Goal: Task Accomplishment & Management: Use online tool/utility

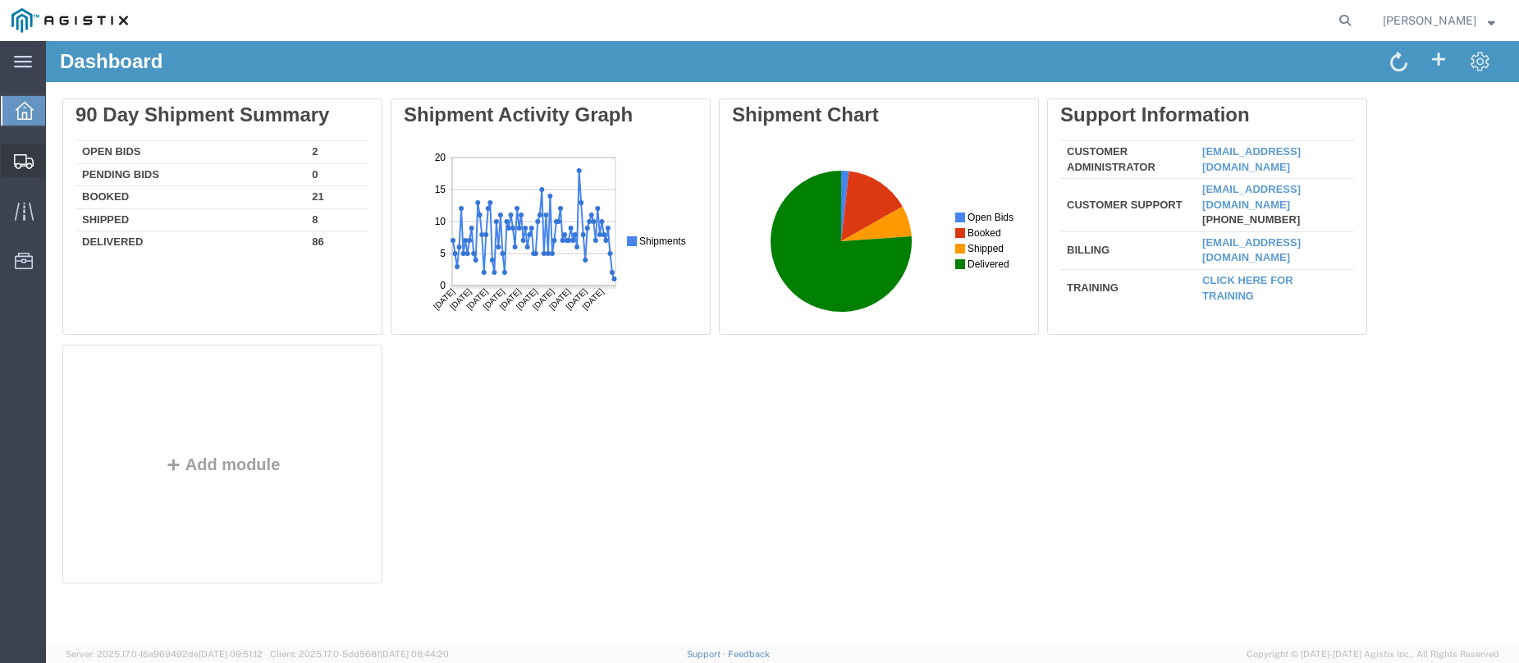
click at [38, 162] on div at bounding box center [24, 160] width 46 height 33
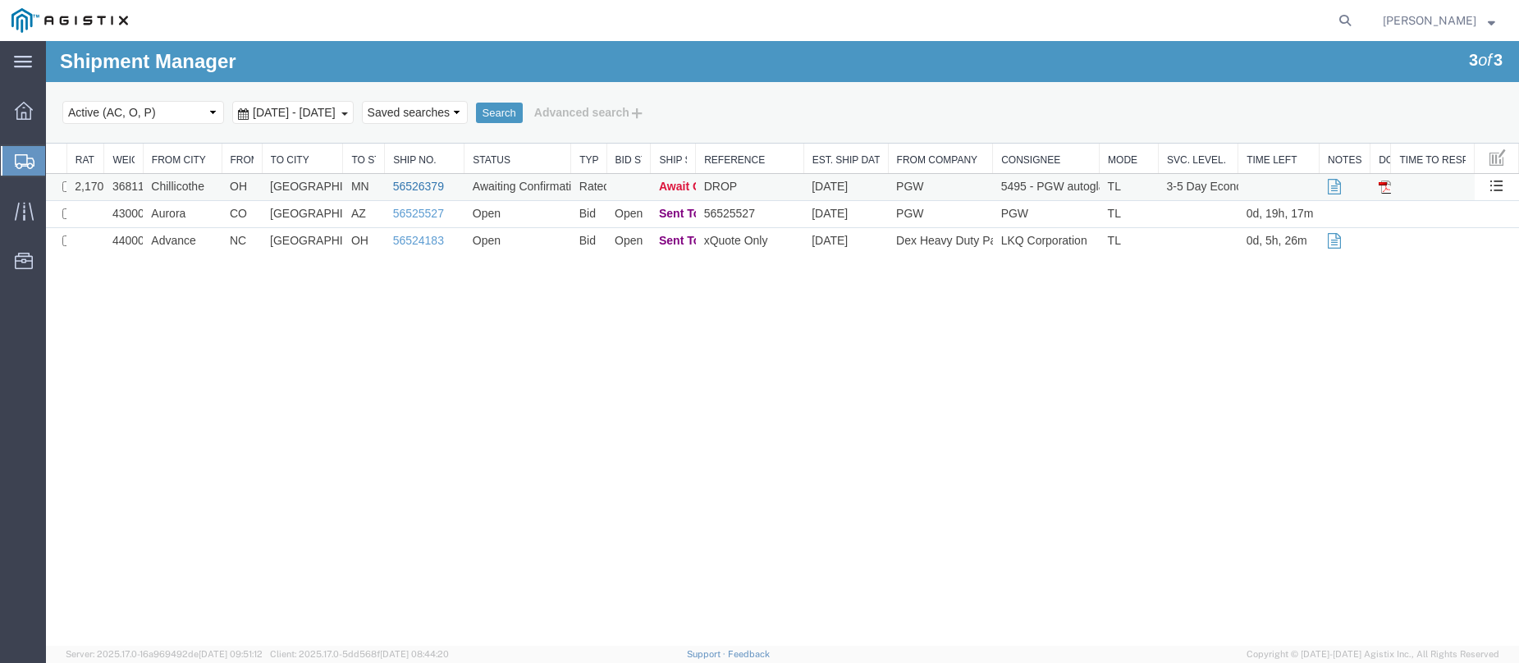
click at [419, 186] on link "56526379" at bounding box center [418, 186] width 51 height 13
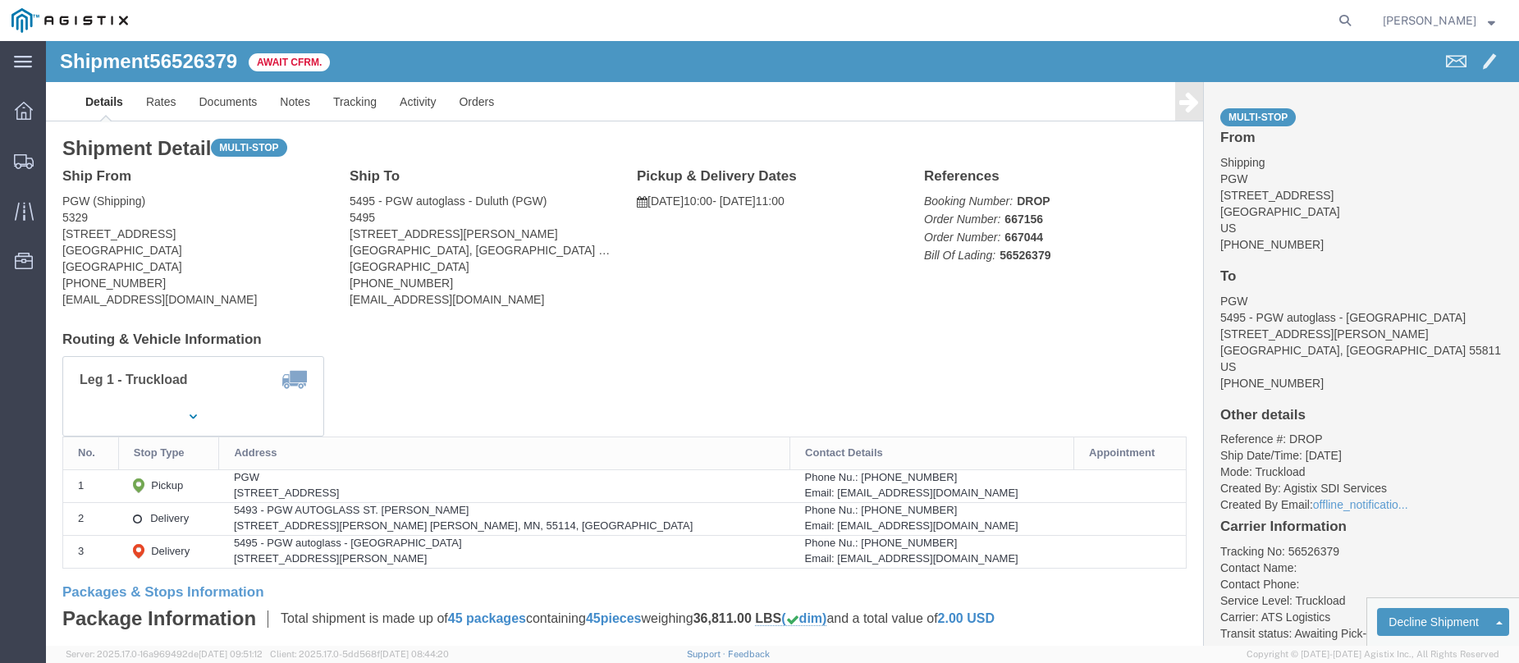
click b "56526379"
copy b "56526379"
click link "Confirm"
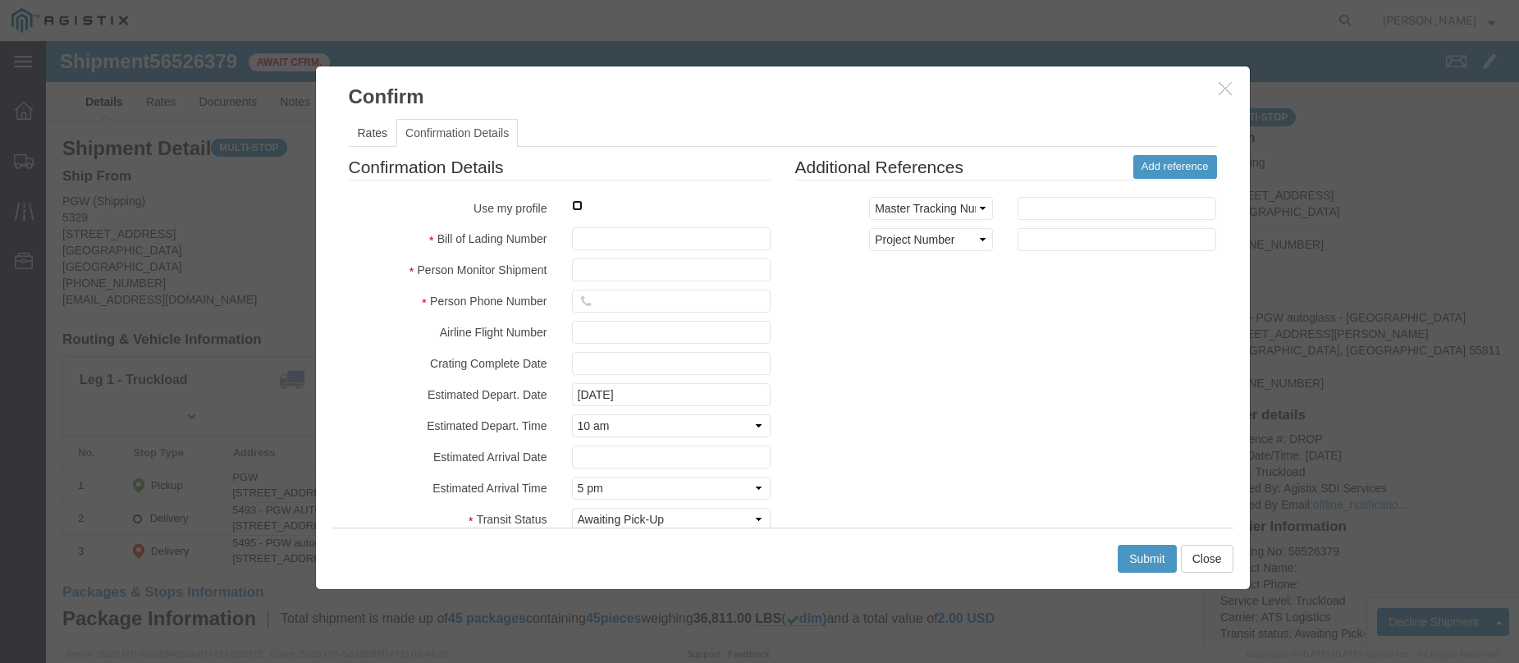
click input "checkbox"
checkbox input "true"
type input "Jesse Jordan"
type input "3204977237"
click input "text"
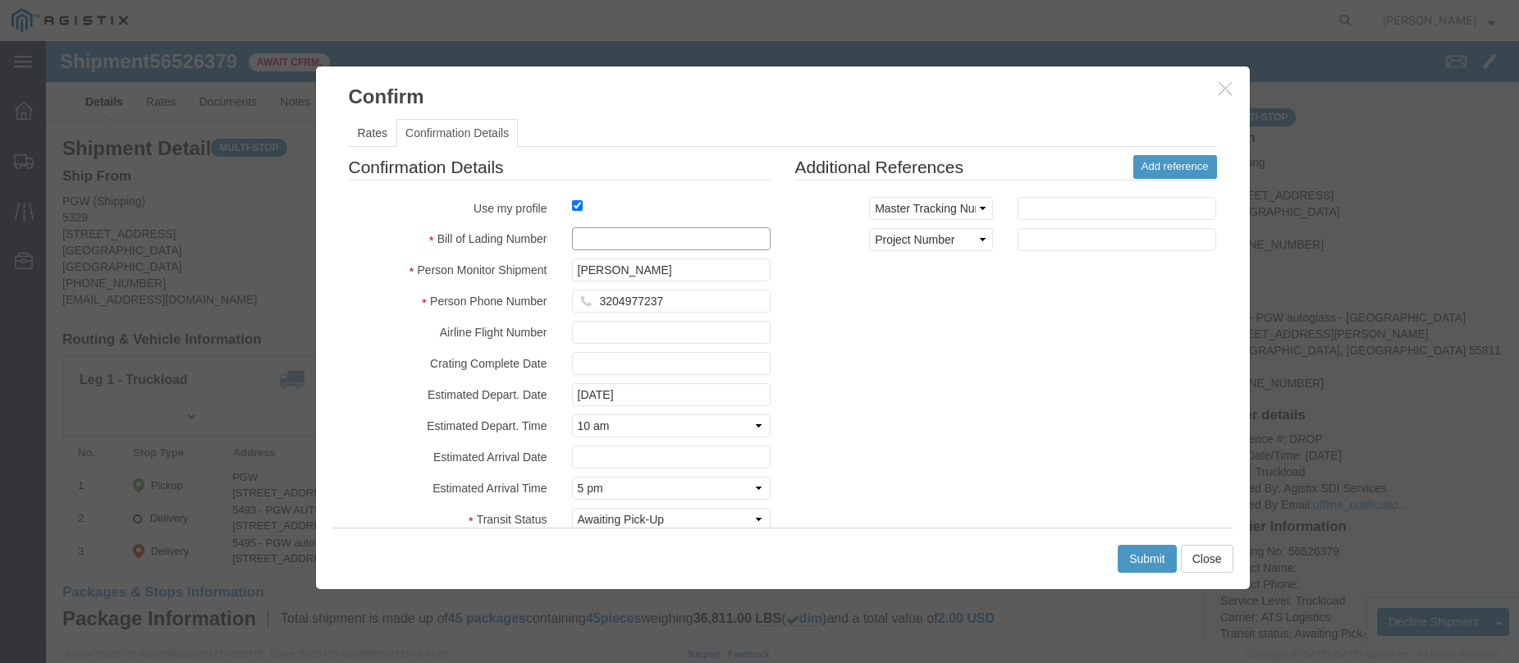
paste input "56526379"
type input "56526379"
click button "Submit"
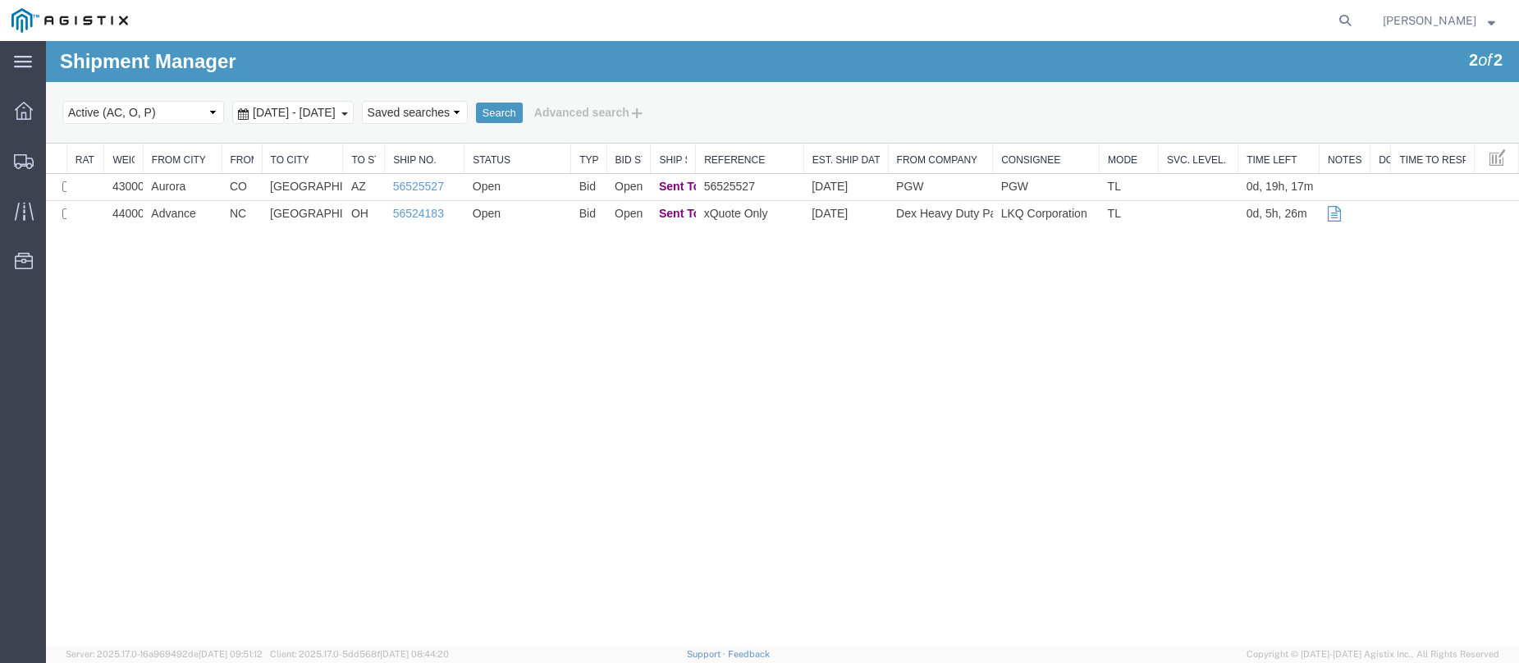
click at [142, 269] on div "Shipment Manager 2 of 2 Search Select status Active (AC, O, P) All Approved Awa…" at bounding box center [782, 343] width 1473 height 605
click at [429, 185] on link "56525527" at bounding box center [418, 186] width 51 height 13
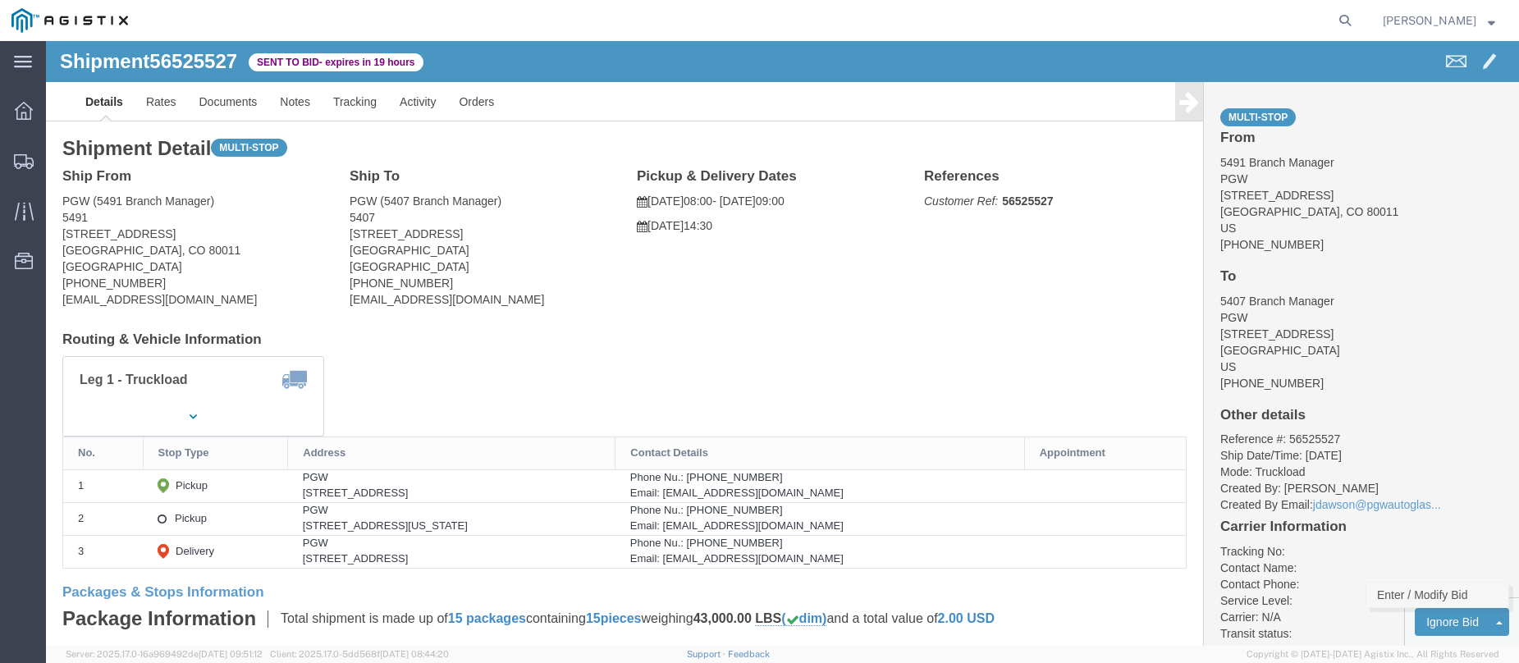
click link "Enter / Modify Bid"
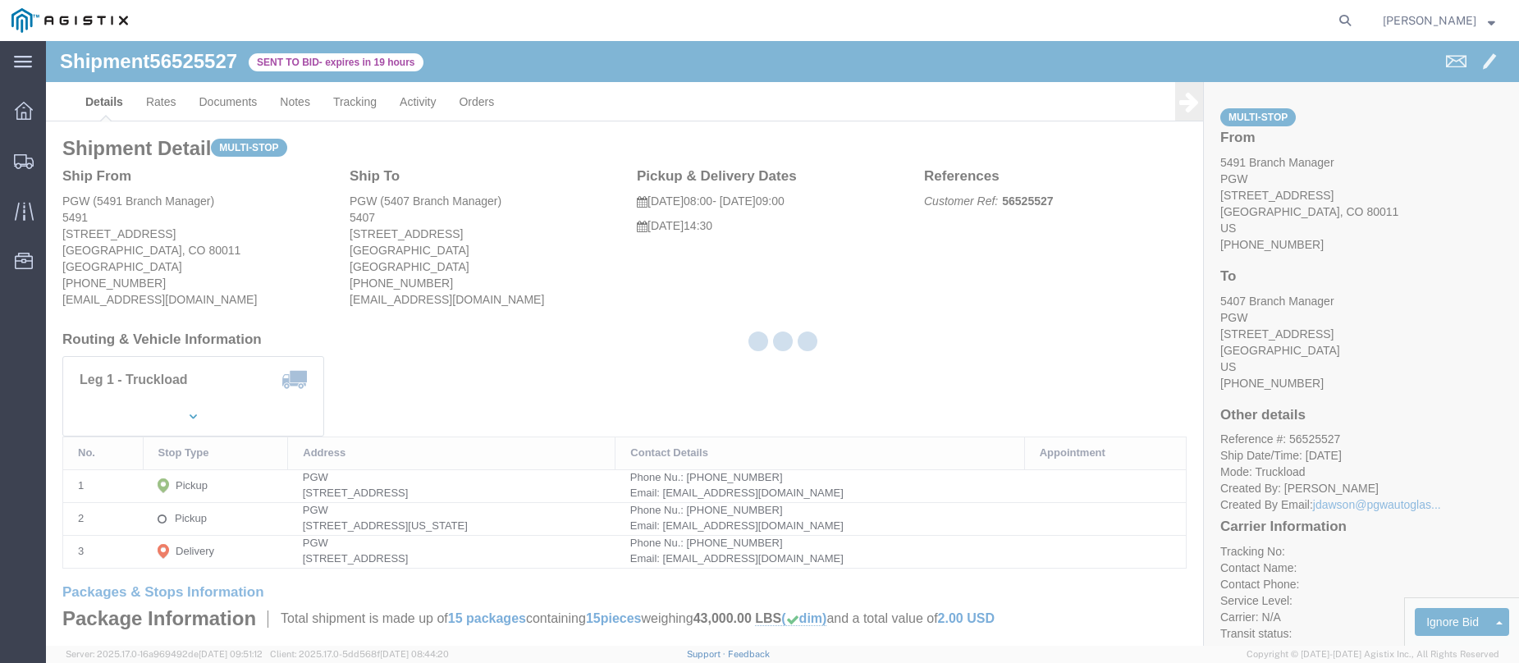
select select "146"
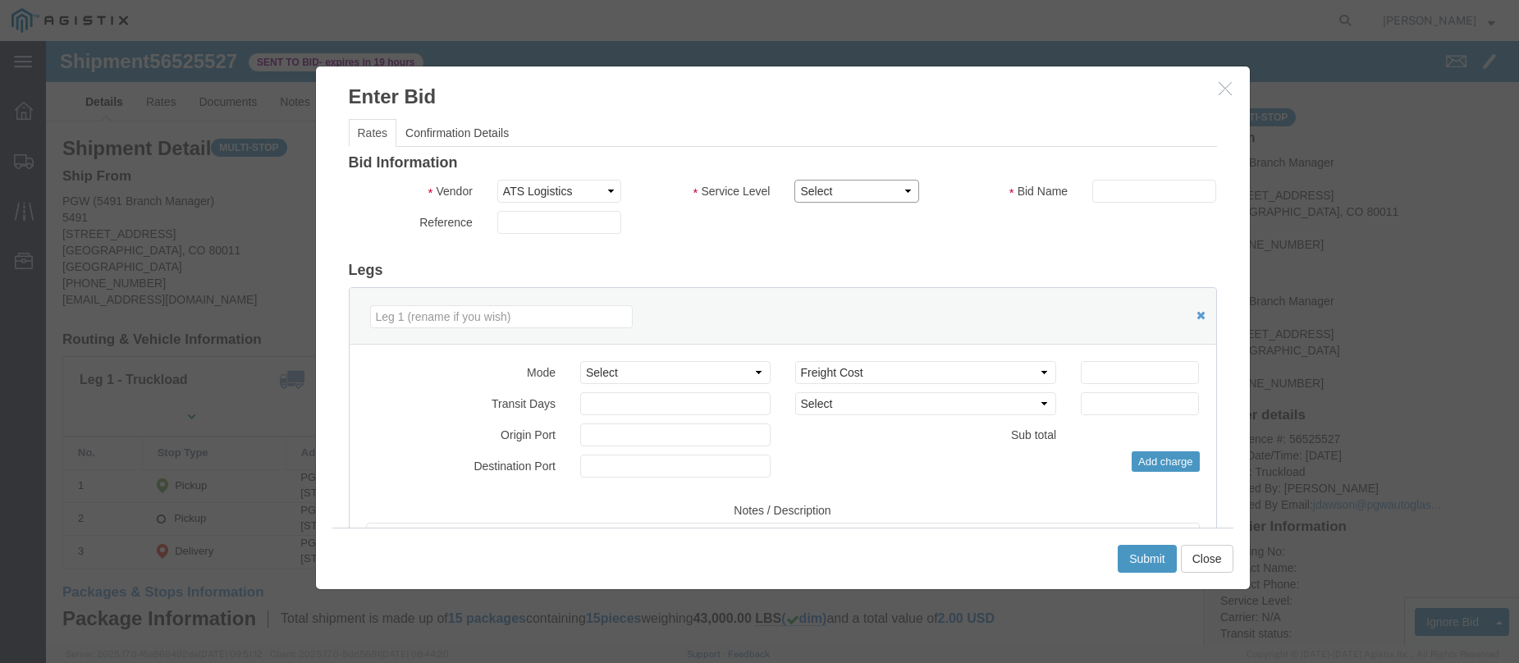
click select "Select CONESTOGA DFRM/STEP Economy TL Flatbed Intermodal LTL Standard Next Day …"
select select "25032"
click select "Select CONESTOGA DFRM/STEP Economy TL Flatbed Intermodal LTL Standard Next Day …"
click input "text"
click div
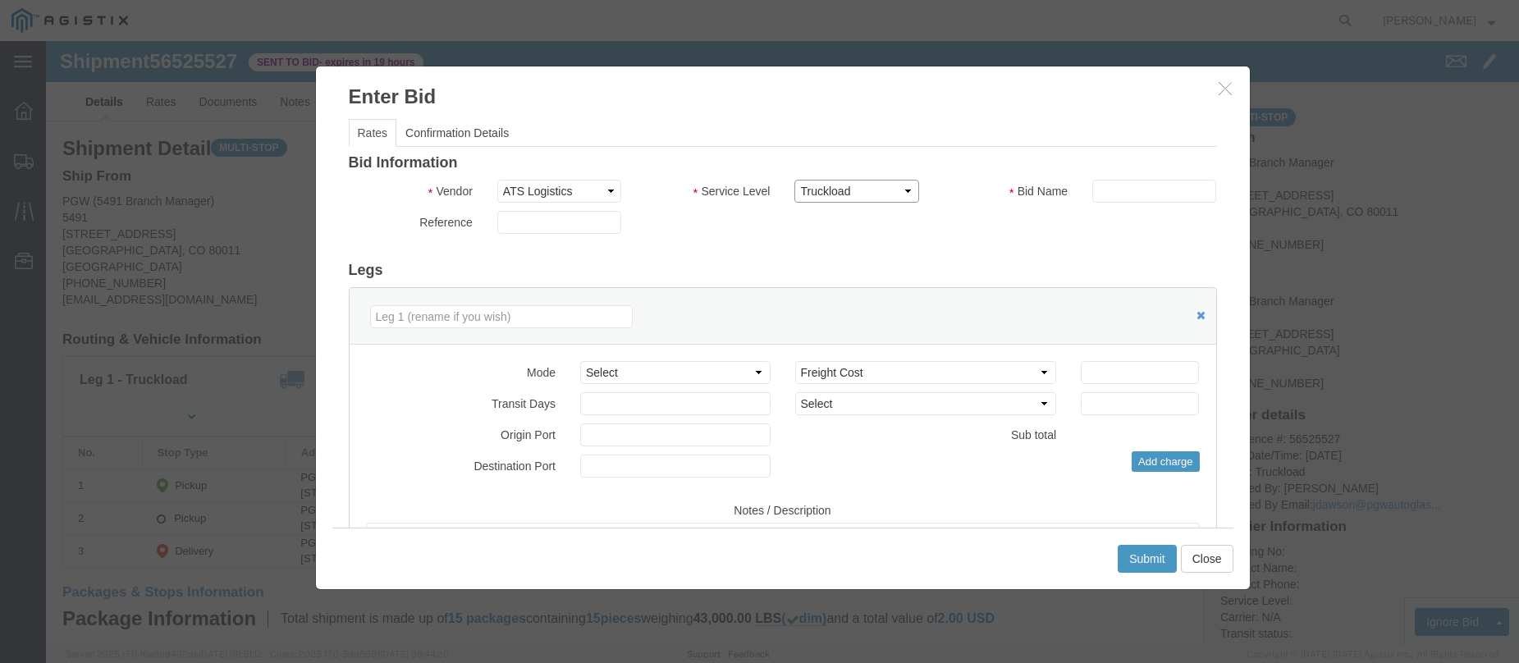
click select "Select CONESTOGA DFRM/STEP Economy TL Flatbed Intermodal LTL Standard Next Day …"
click input "text"
type input "ats"
click input "number"
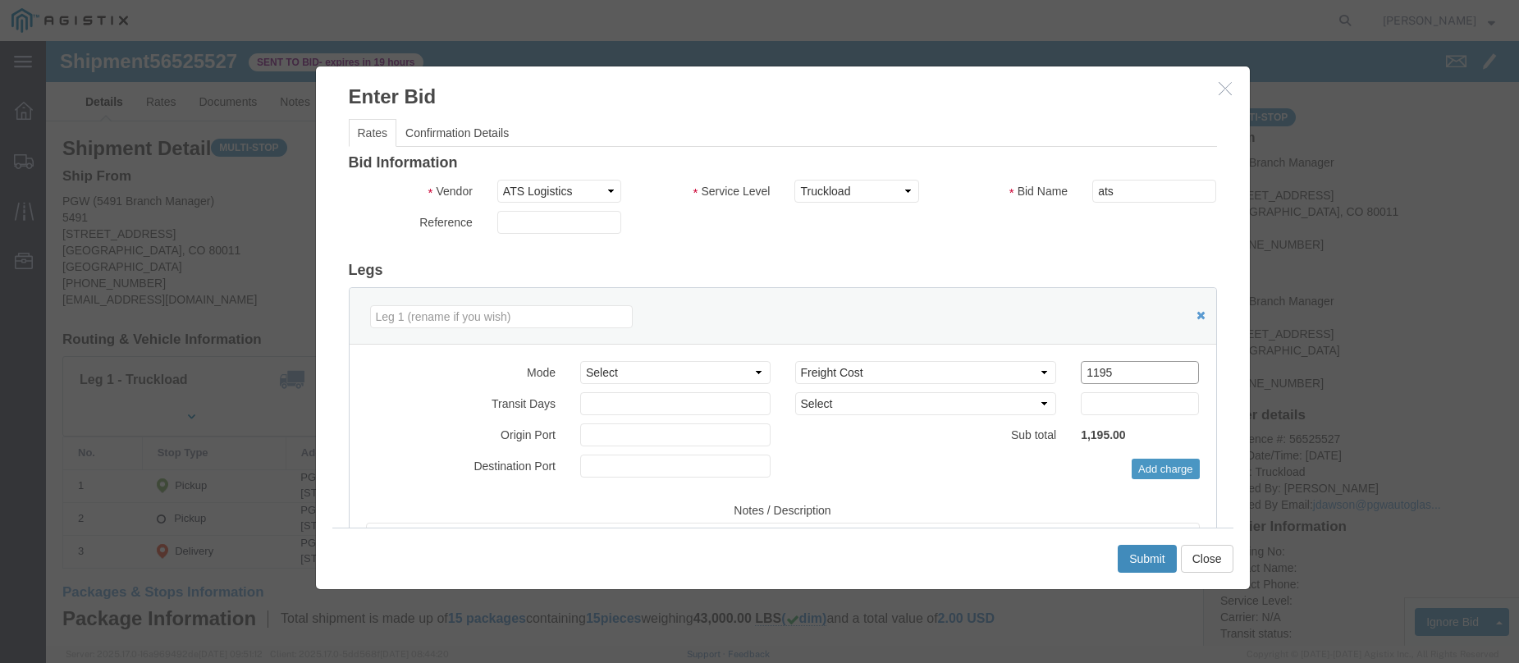
type input "1195"
click button "Submit"
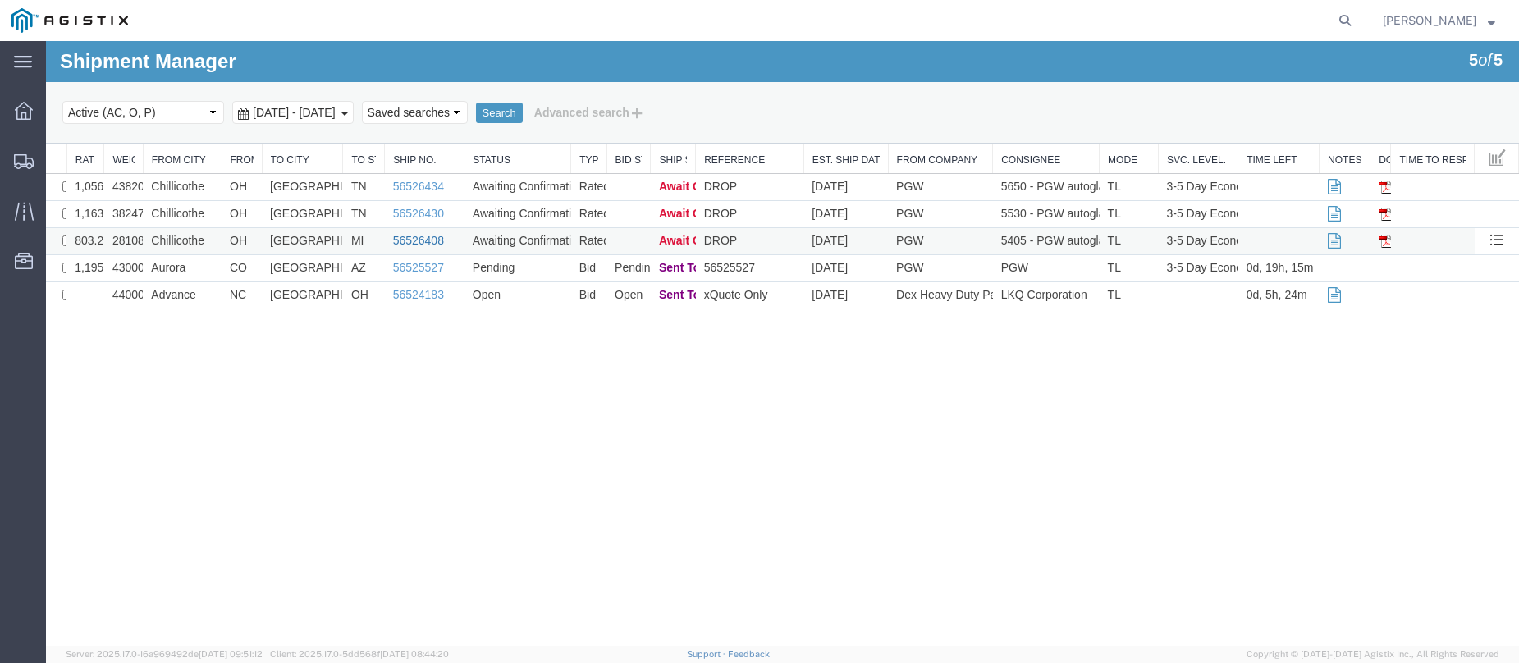
click at [436, 242] on link "56526408" at bounding box center [418, 240] width 51 height 13
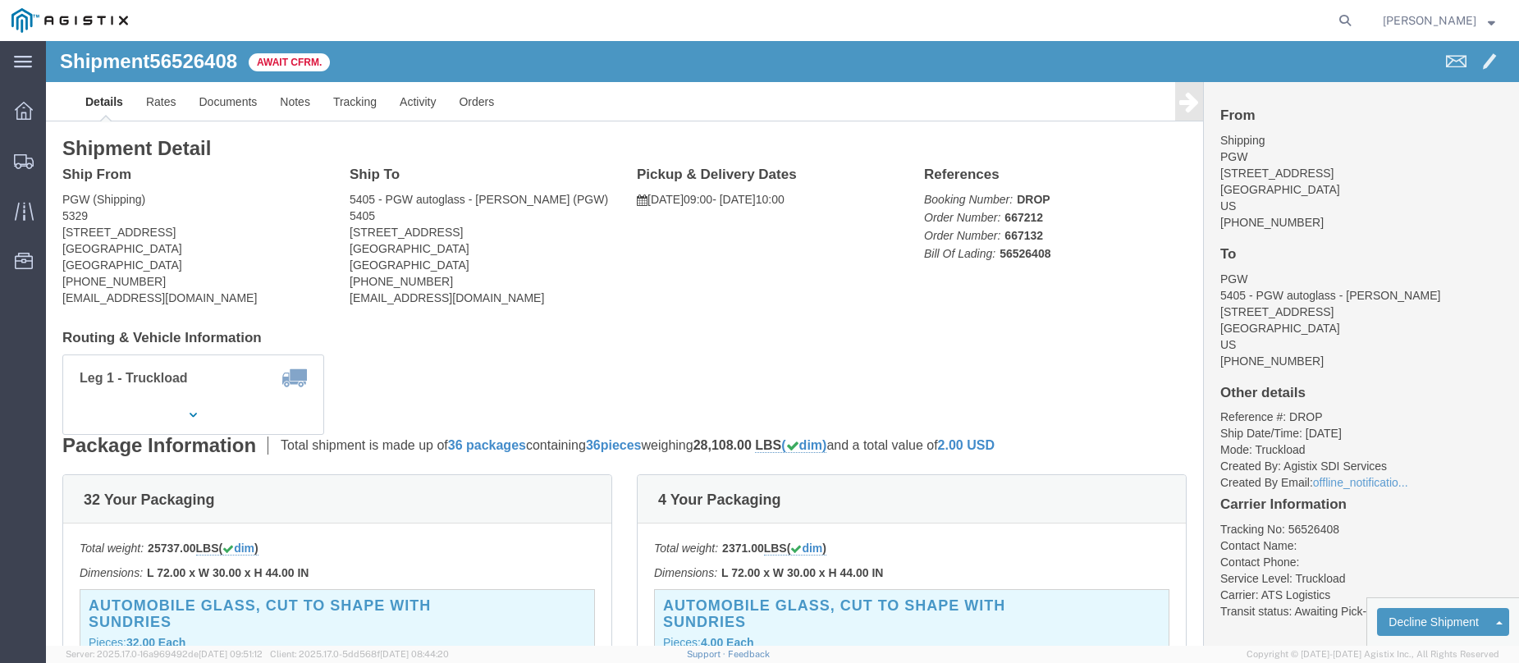
click b "56526408"
copy b "56526408"
click link "Confirm"
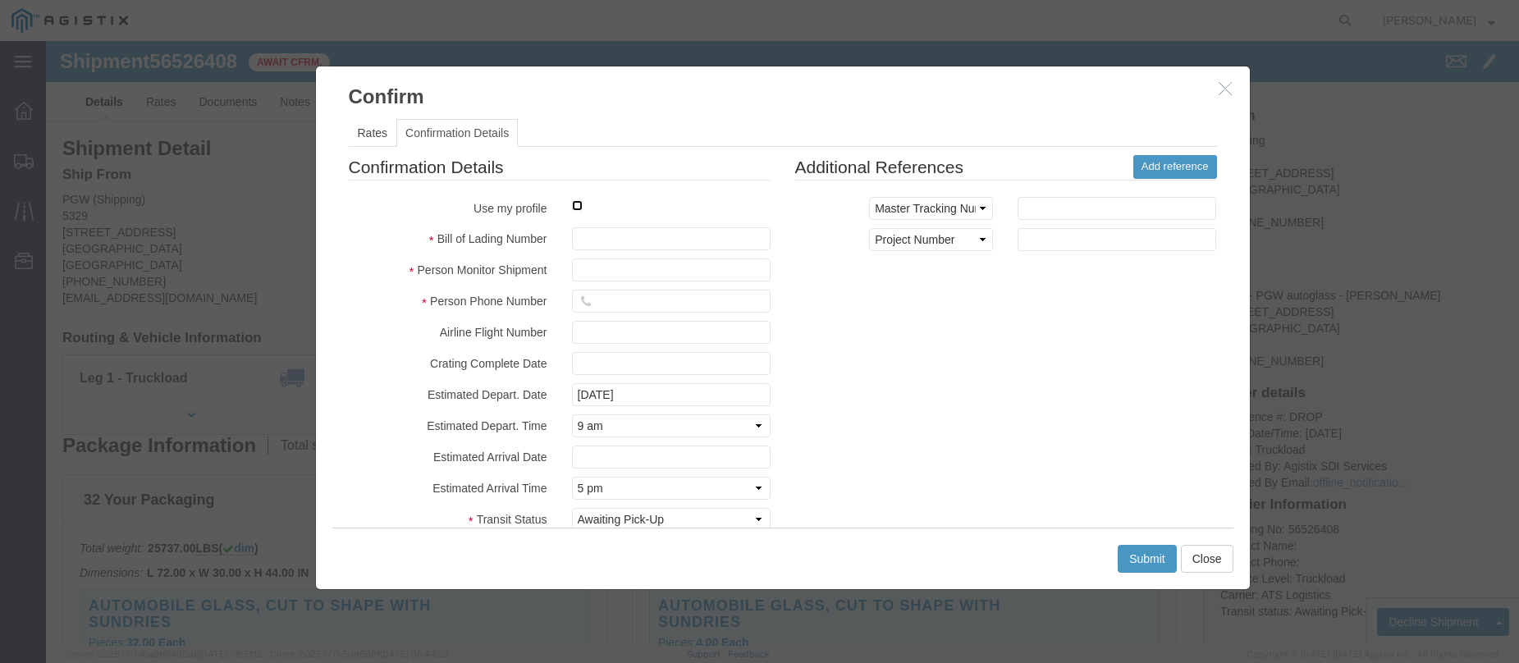
click input "checkbox"
checkbox input "true"
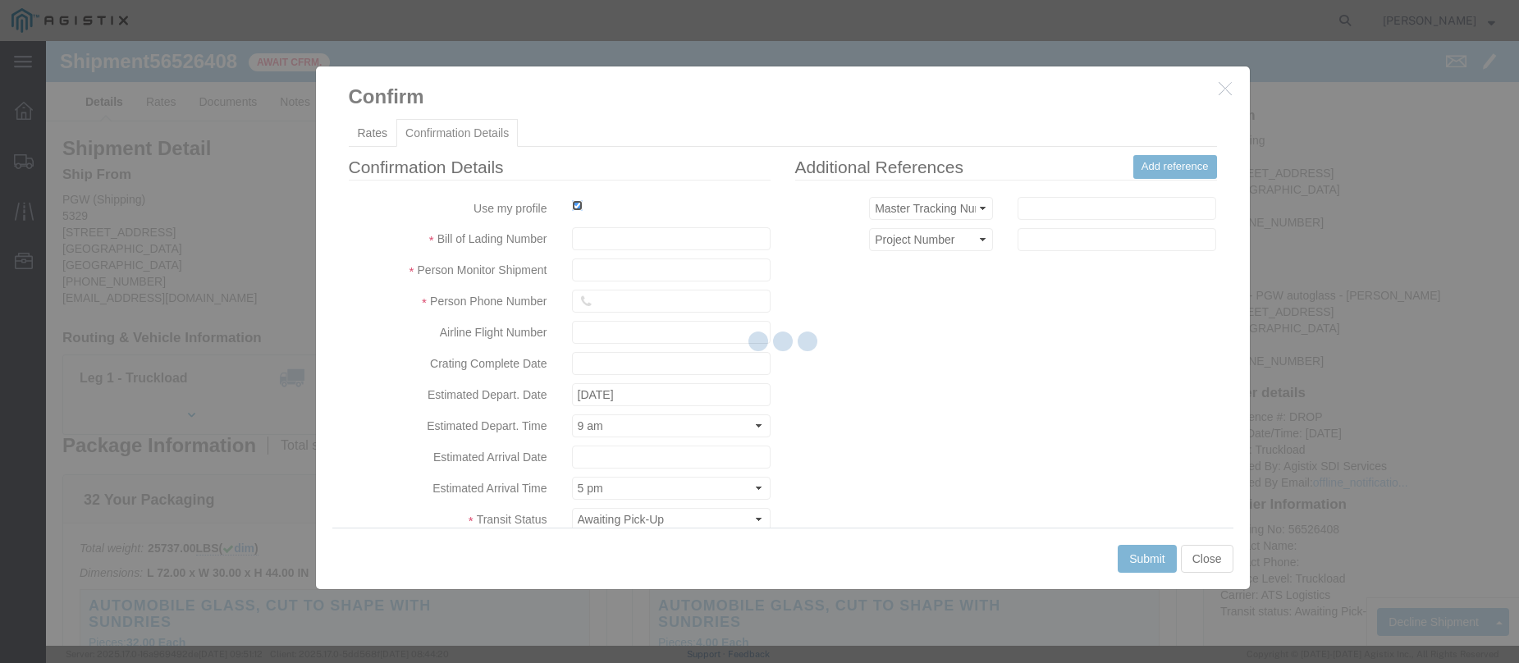
type input "Jesse Jordan"
type input "3204977237"
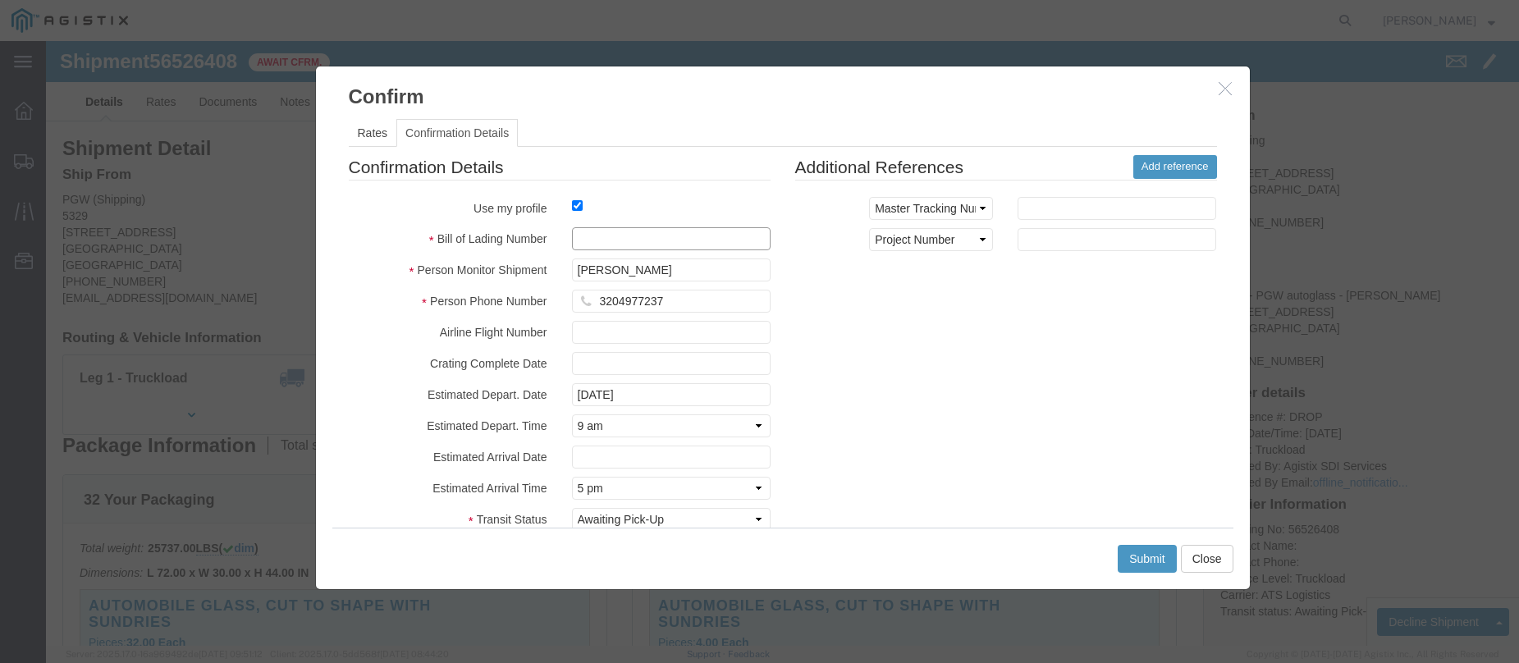
click input "text"
paste input "56526408"
type input "56526408"
click button "Submit"
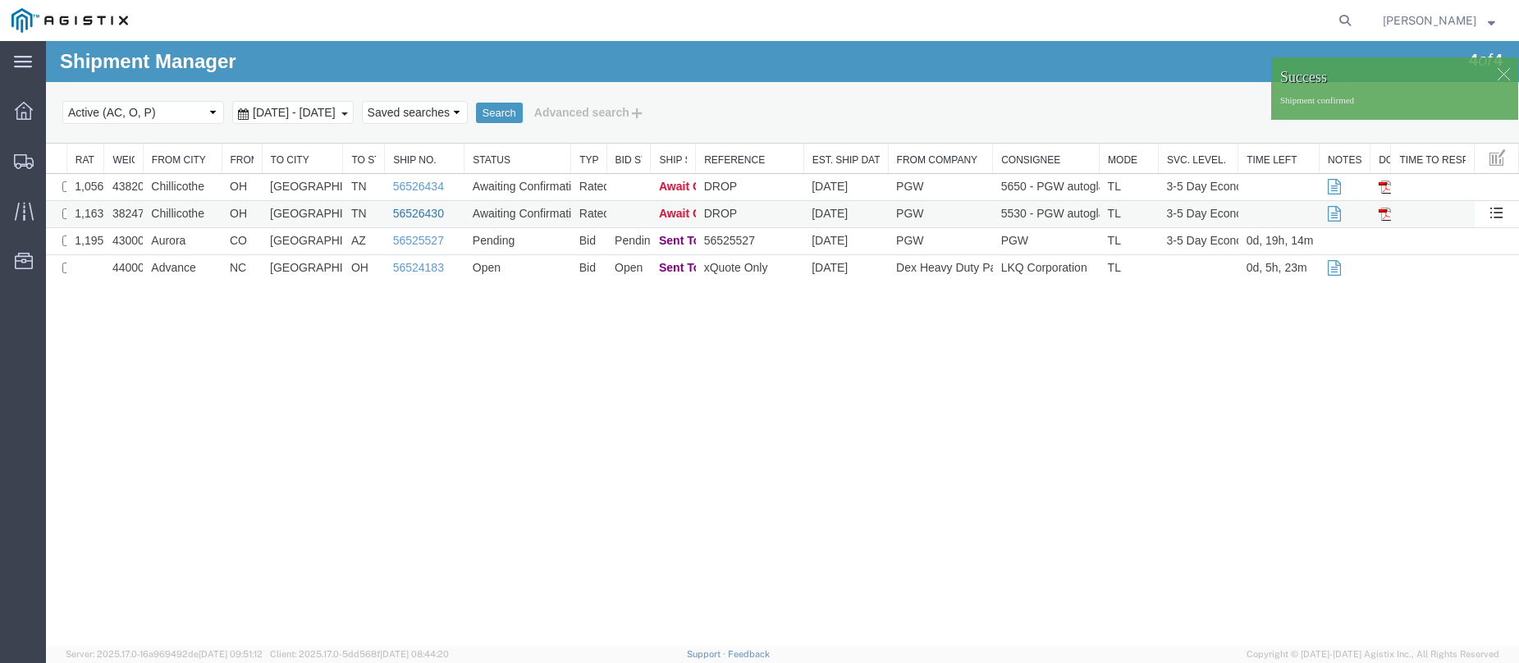
click at [414, 212] on link "56526430" at bounding box center [418, 213] width 51 height 13
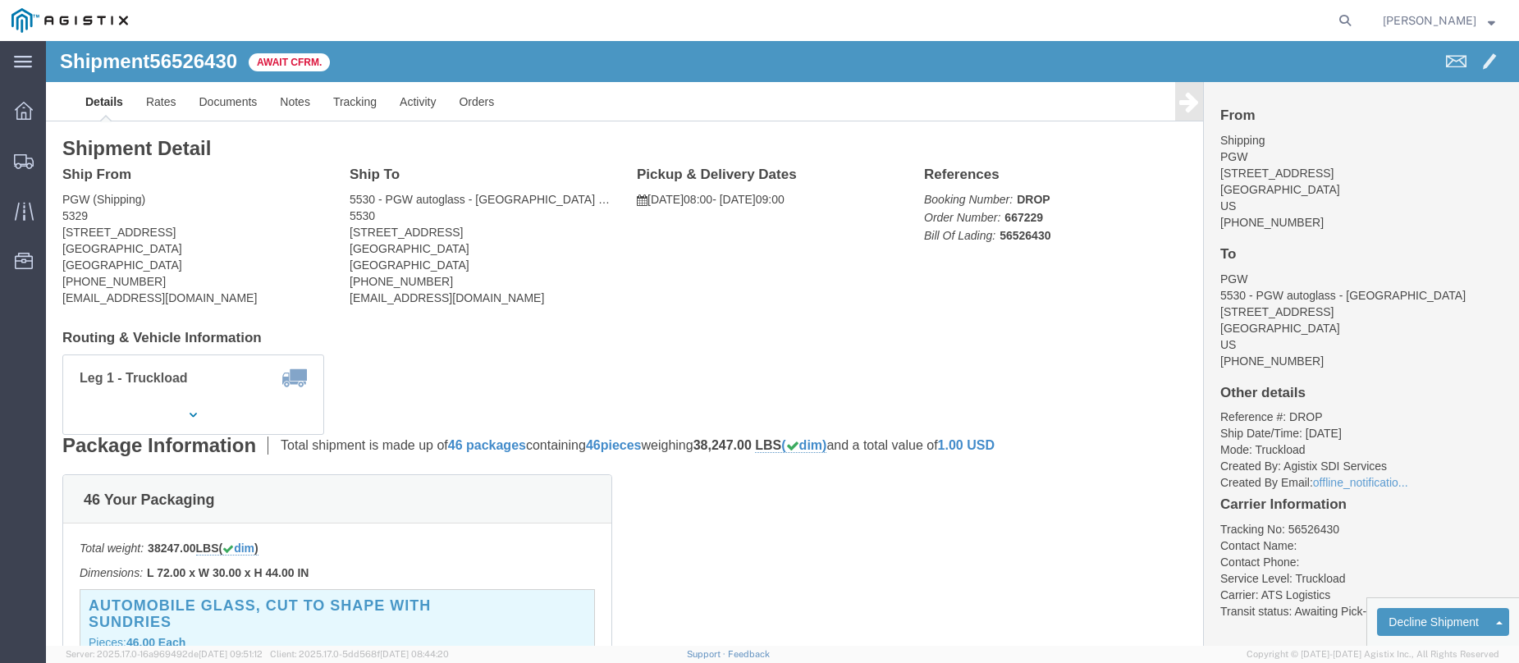
click b "56526430"
copy b "56526430"
click link "Confirm"
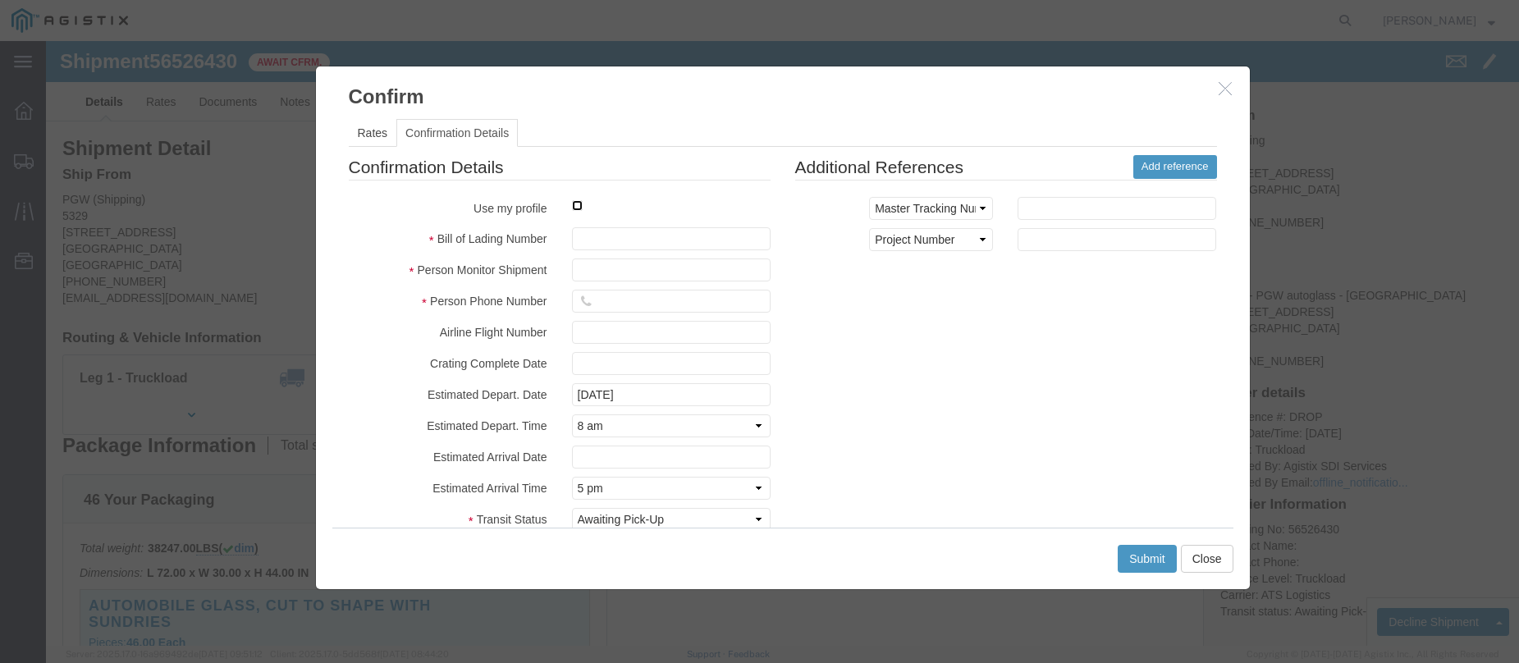
click input "checkbox"
checkbox input "true"
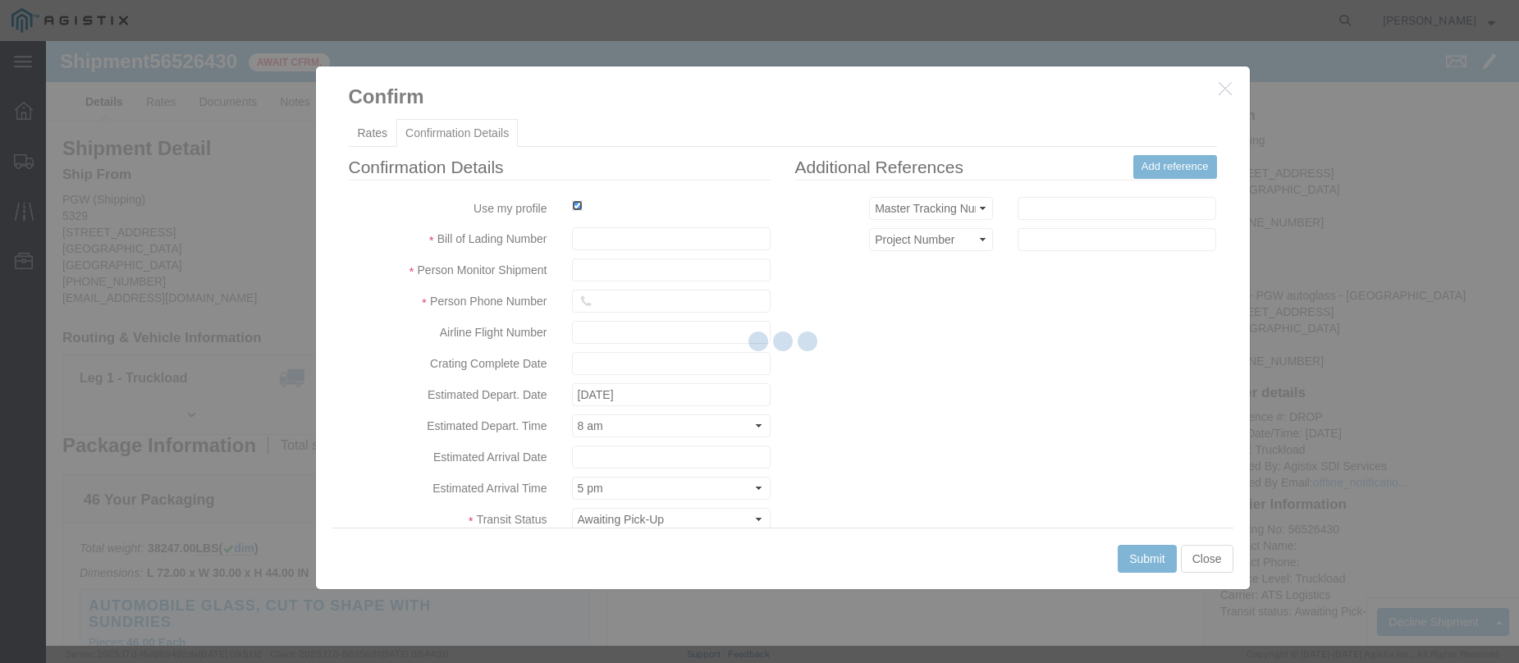
type input "Jesse Jordan"
type input "3204977237"
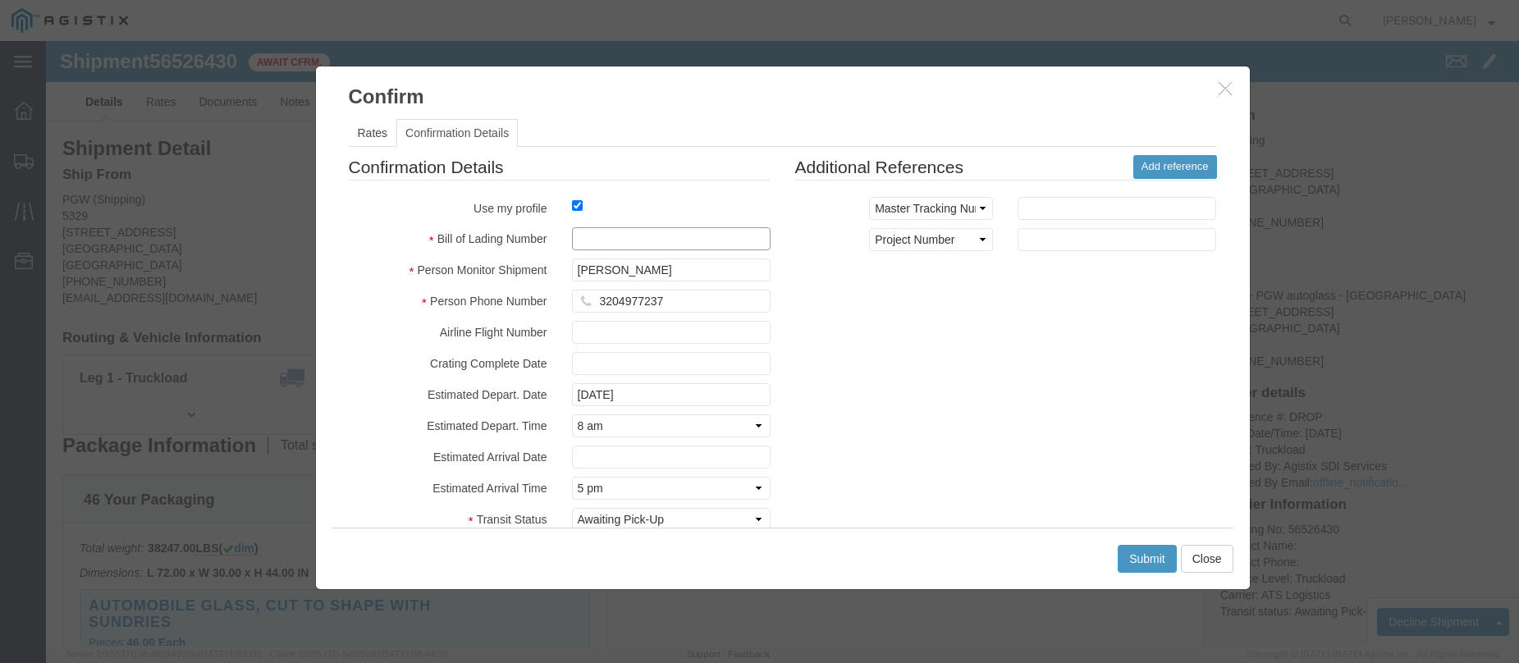
click input "text"
paste input "56526430"
type input "56526430"
click button "Submit"
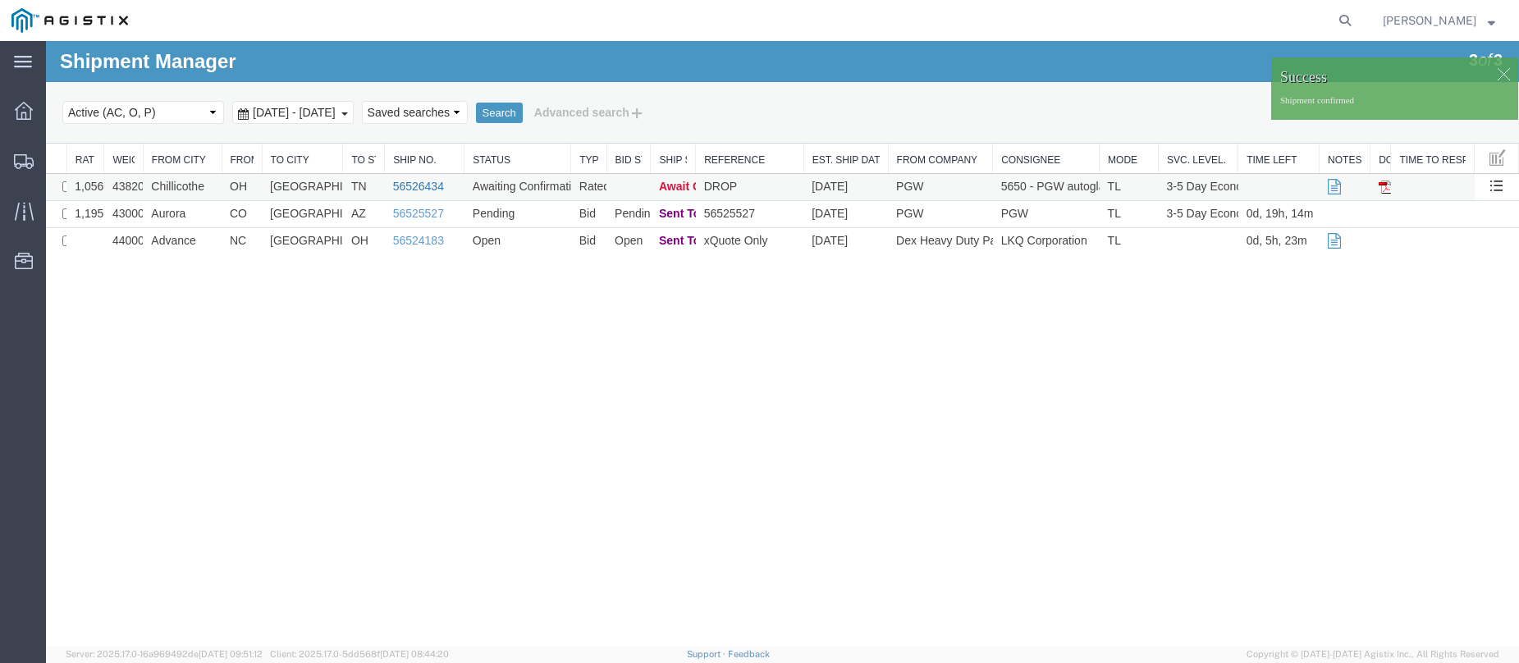
click at [421, 184] on link "56526434" at bounding box center [418, 186] width 51 height 13
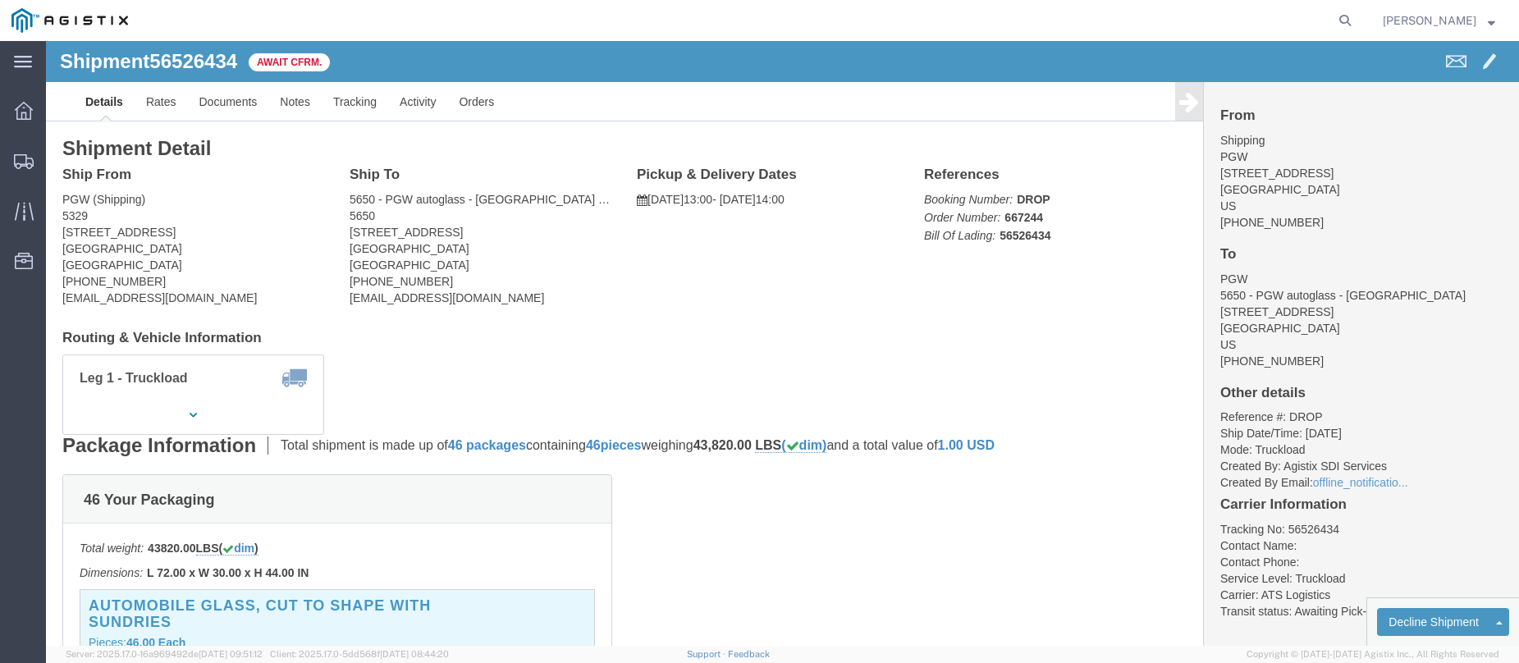
click b "56526434"
copy b "56526434"
click link "Confirm"
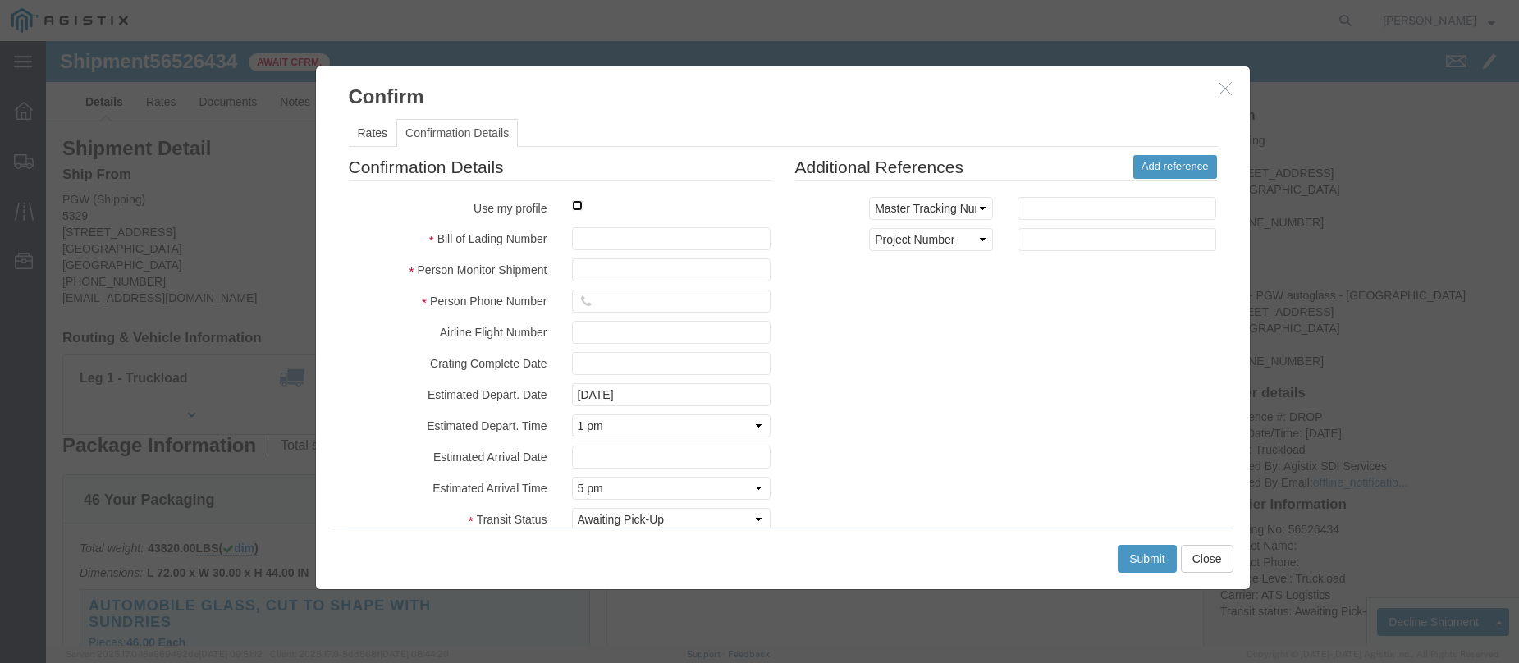
click input "checkbox"
checkbox input "true"
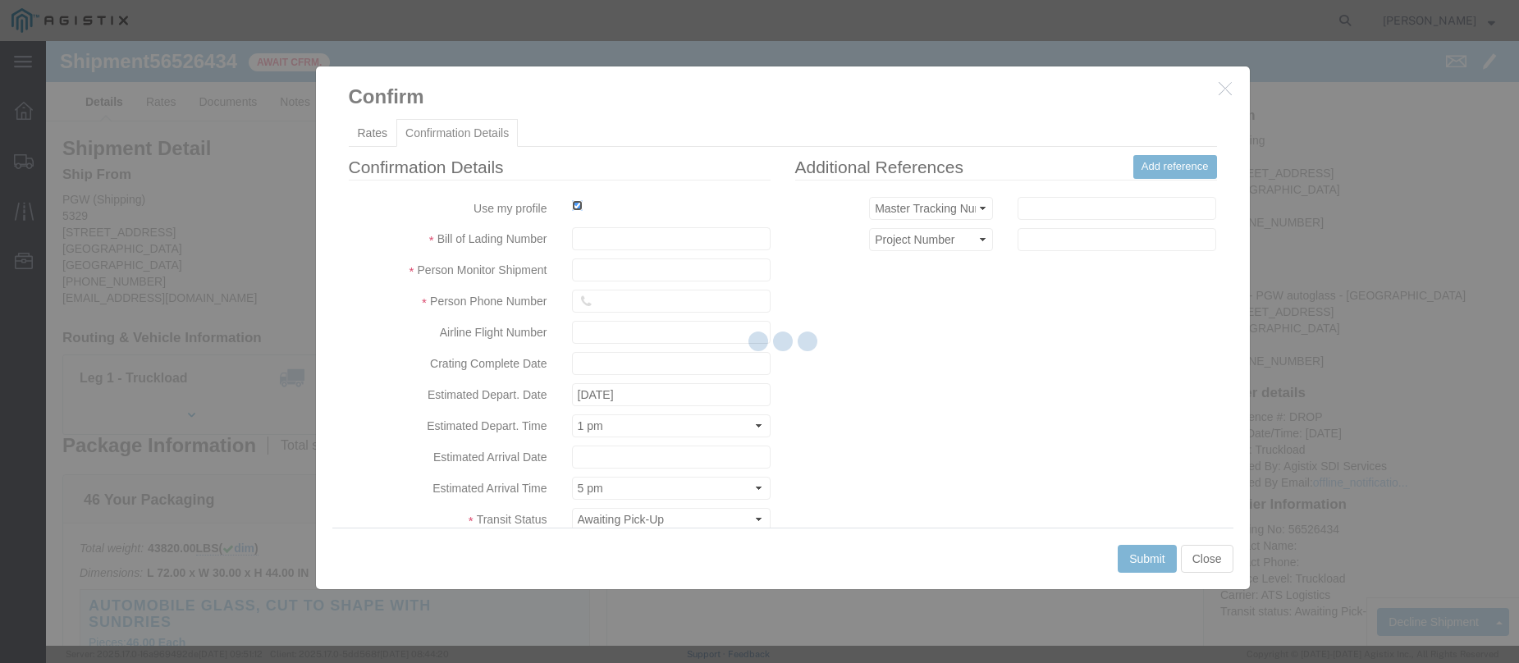
type input "Jesse Jordan"
type input "3204977237"
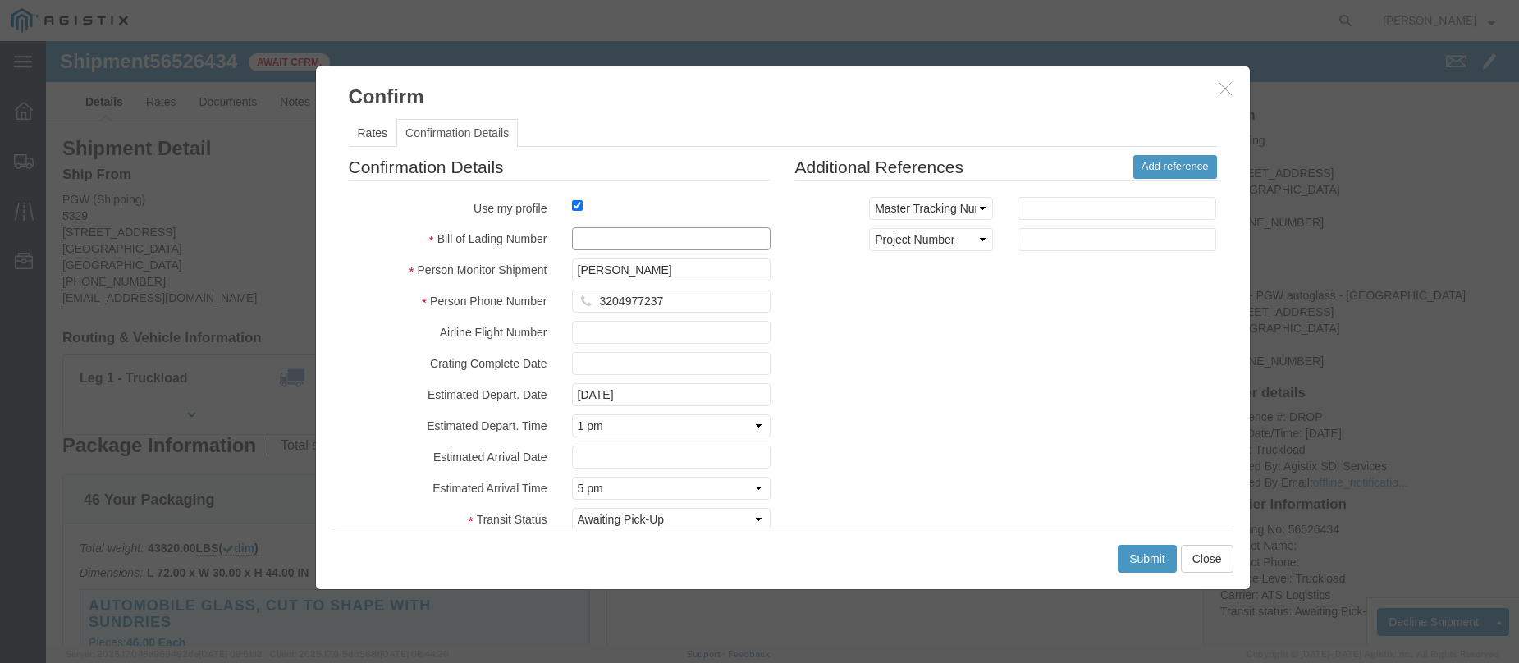
click input "text"
paste input "56526434"
type input "56526434"
click button "Submit"
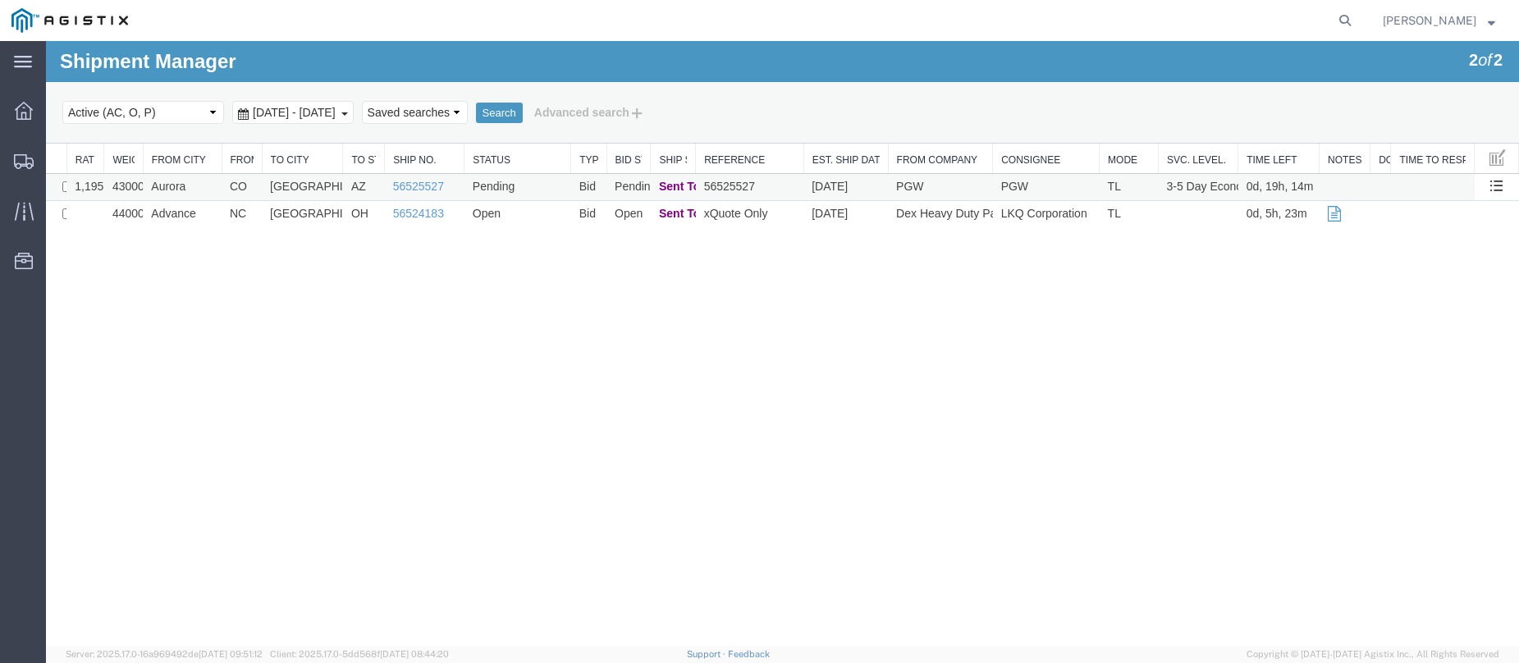
click at [212, 182] on td "Aurora" at bounding box center [182, 187] width 79 height 27
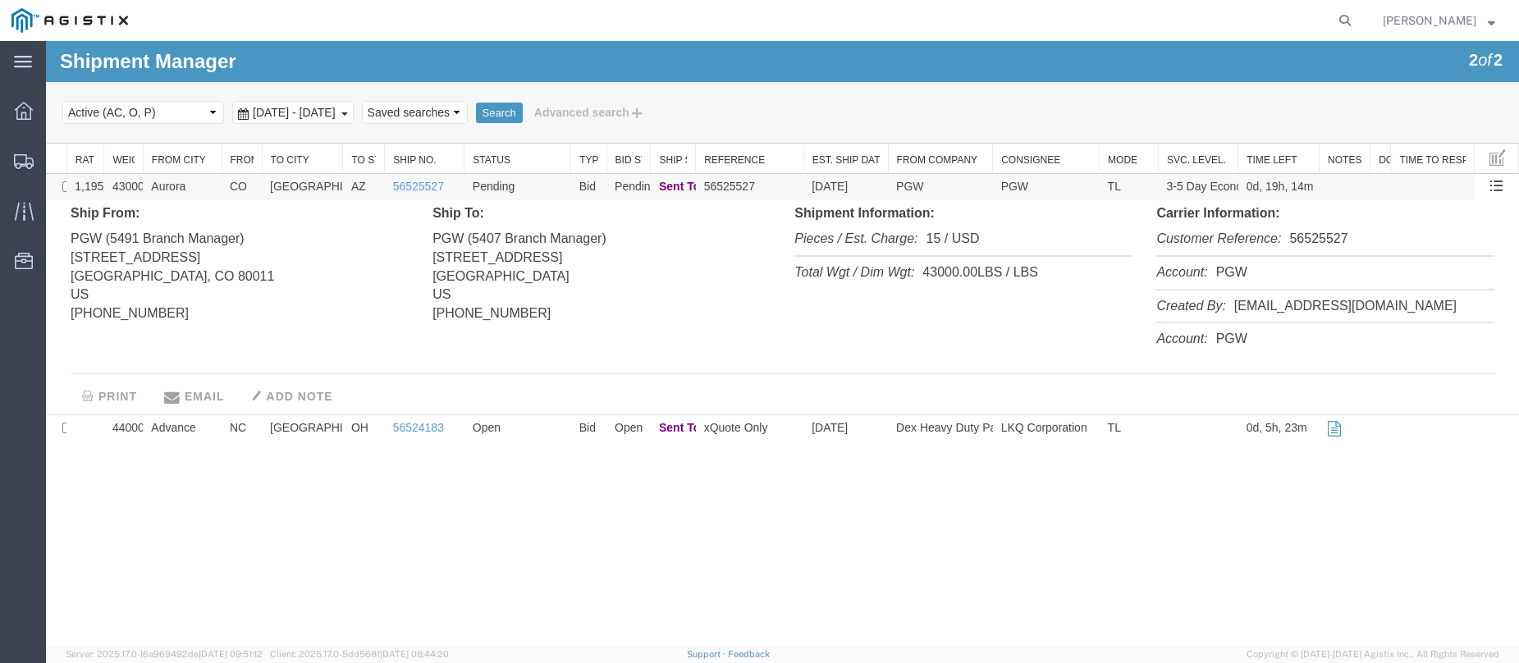
click at [212, 182] on td "Aurora" at bounding box center [182, 187] width 79 height 27
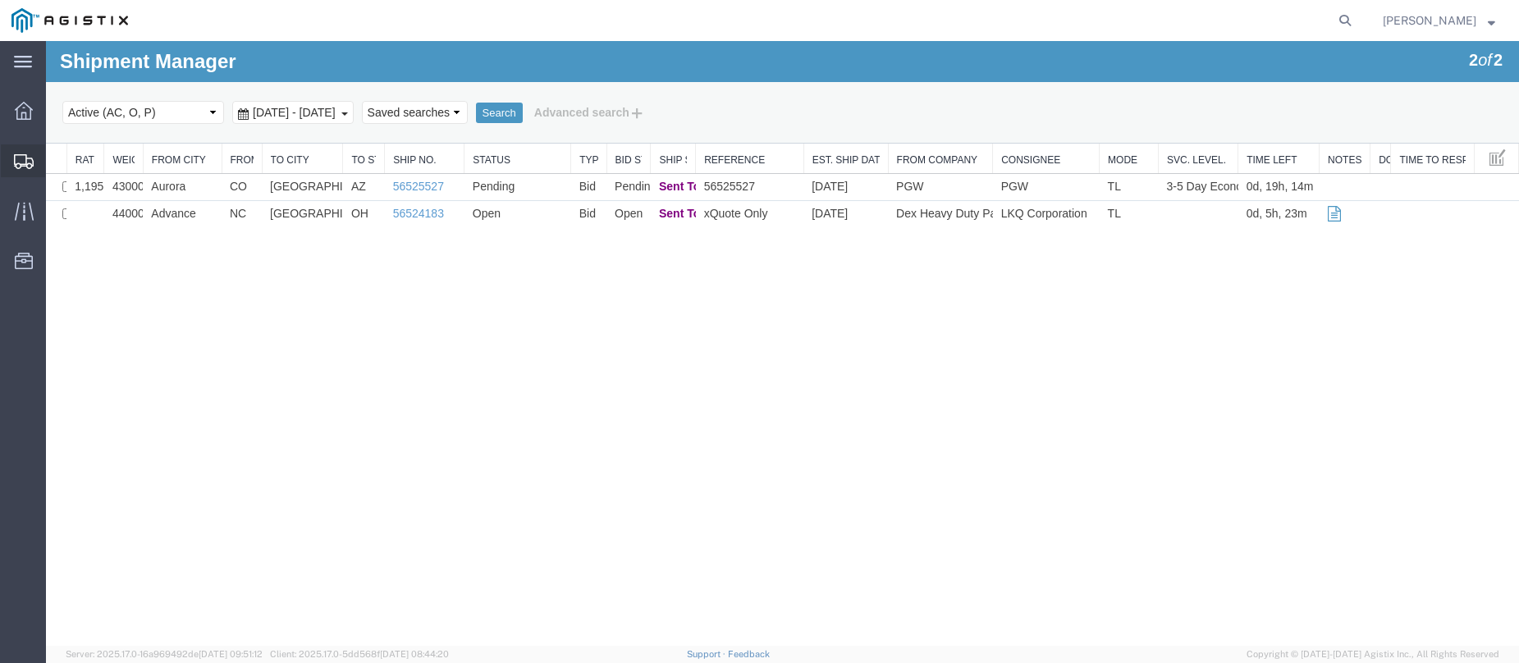
click at [10, 155] on div at bounding box center [24, 160] width 46 height 33
click at [24, 156] on icon at bounding box center [25, 161] width 20 height 15
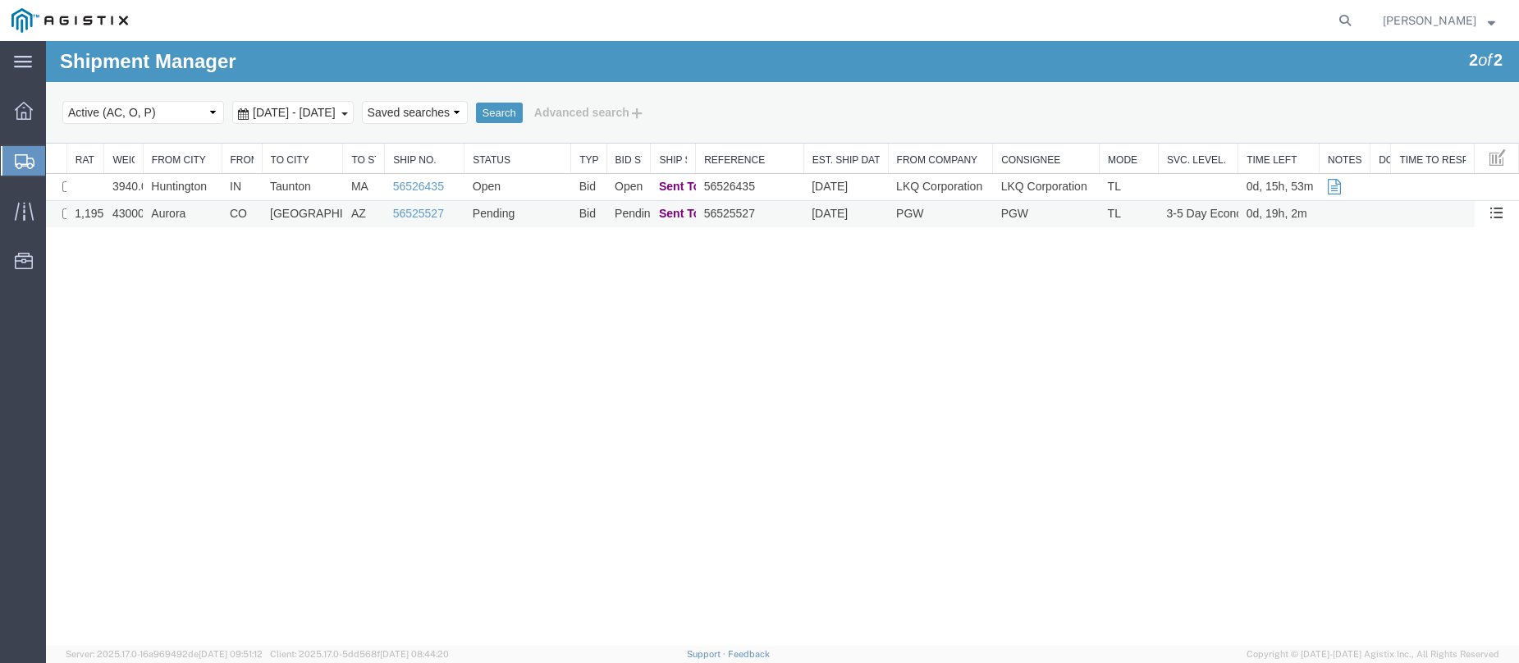
click at [554, 215] on td "Pending" at bounding box center [518, 214] width 107 height 27
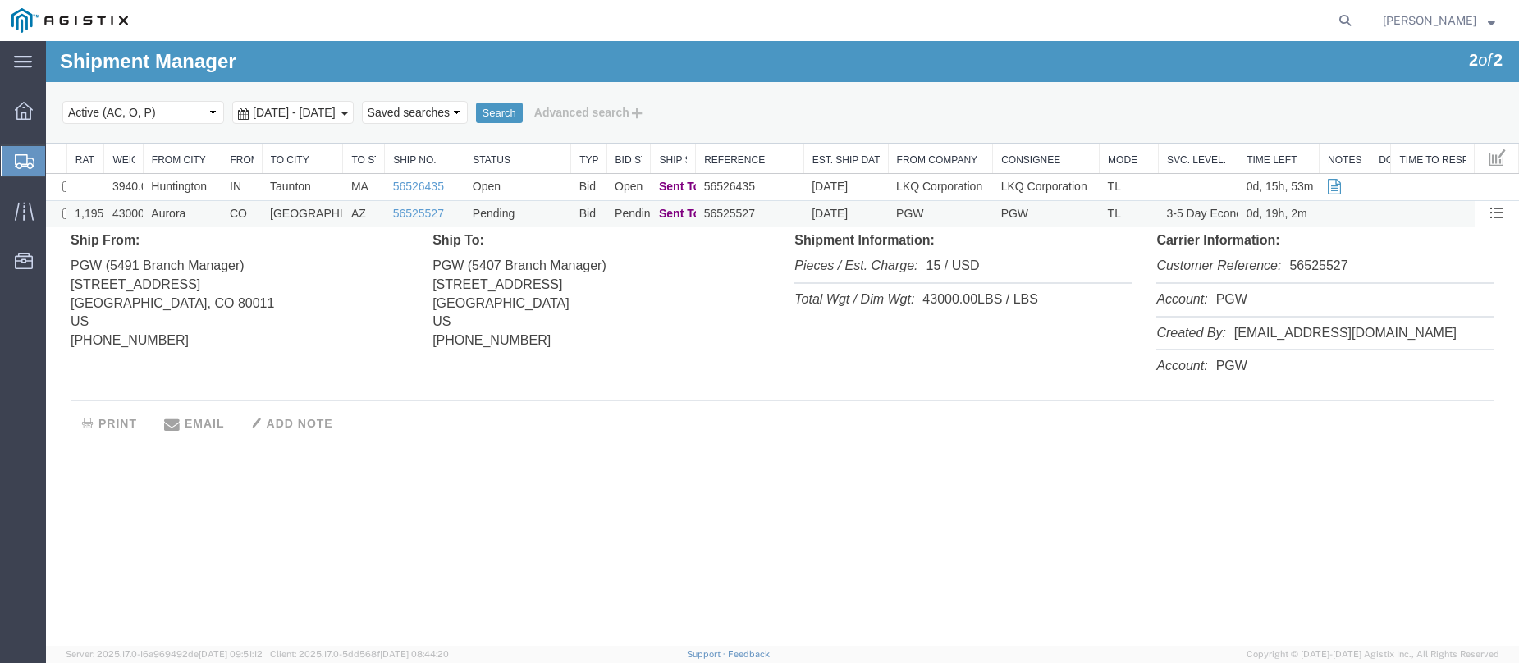
click at [554, 215] on td "Pending" at bounding box center [518, 214] width 107 height 27
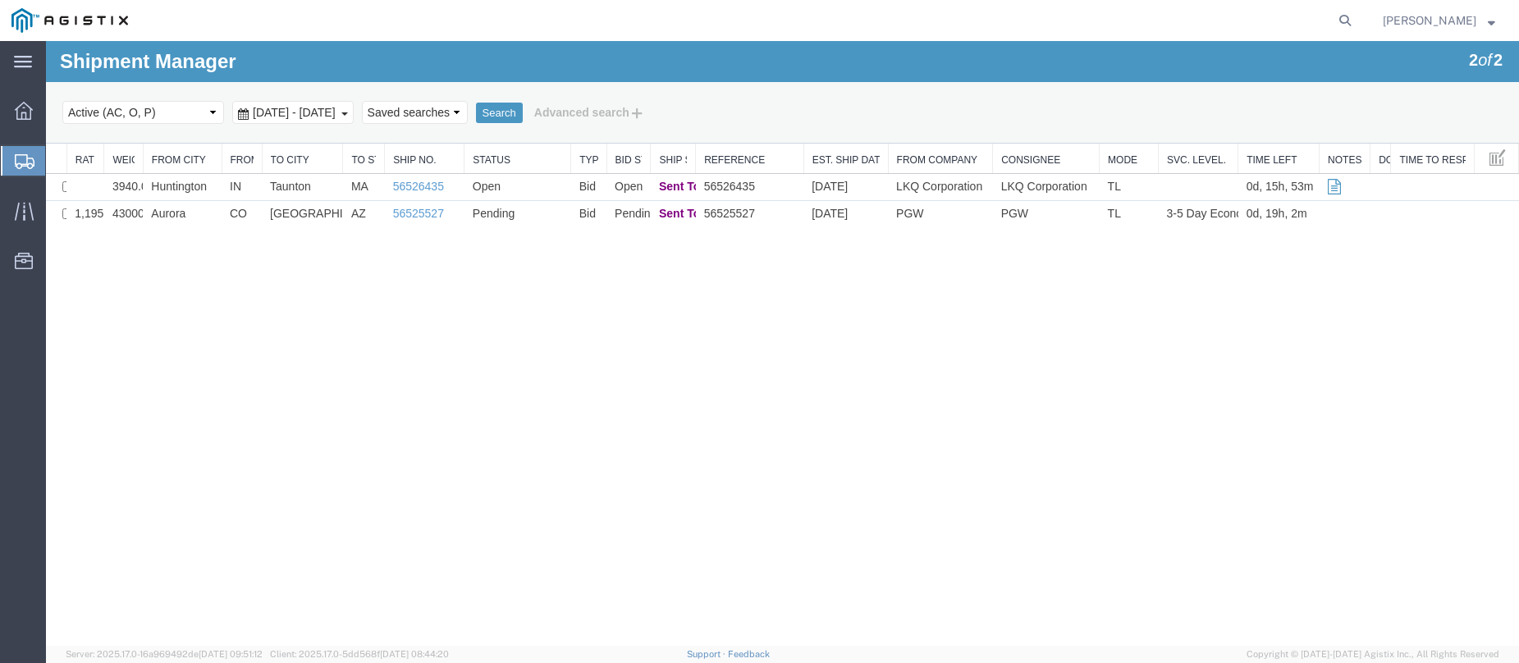
click at [27, 149] on div at bounding box center [24, 161] width 46 height 30
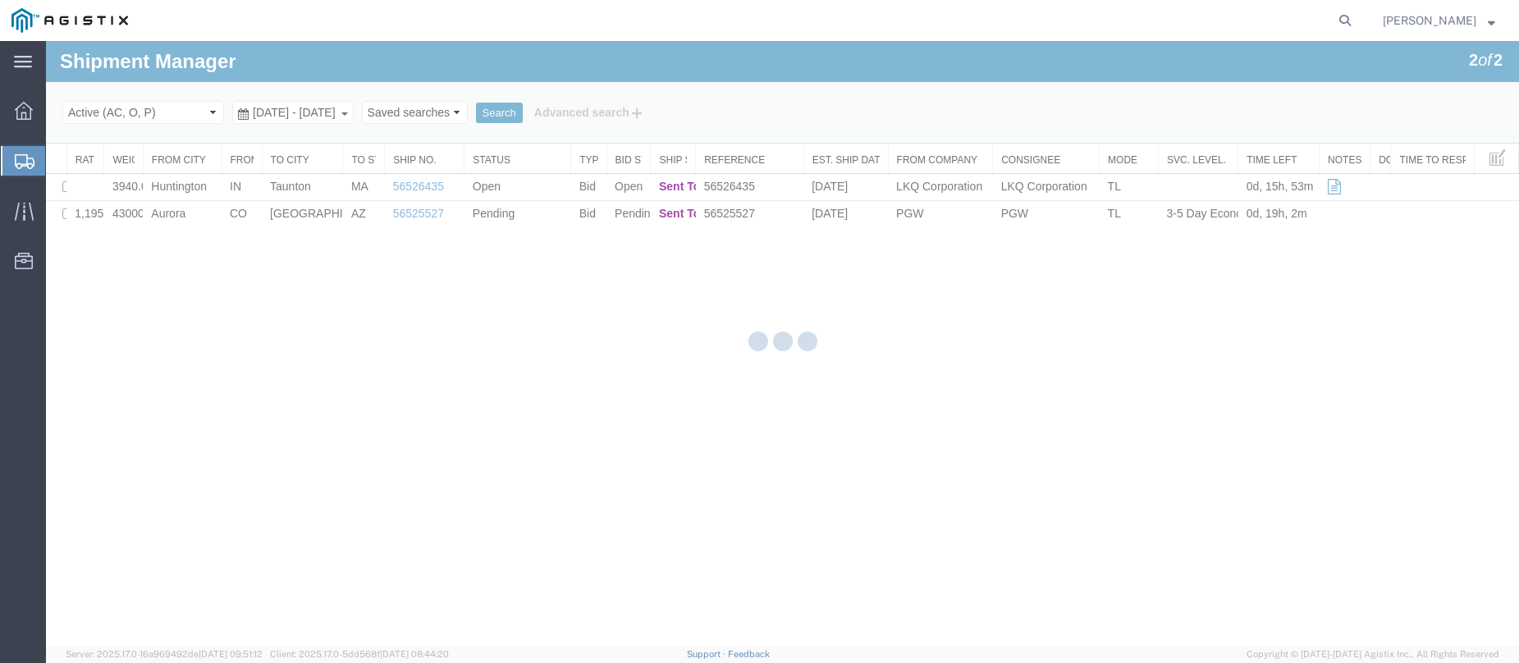
click at [27, 149] on div at bounding box center [24, 161] width 46 height 30
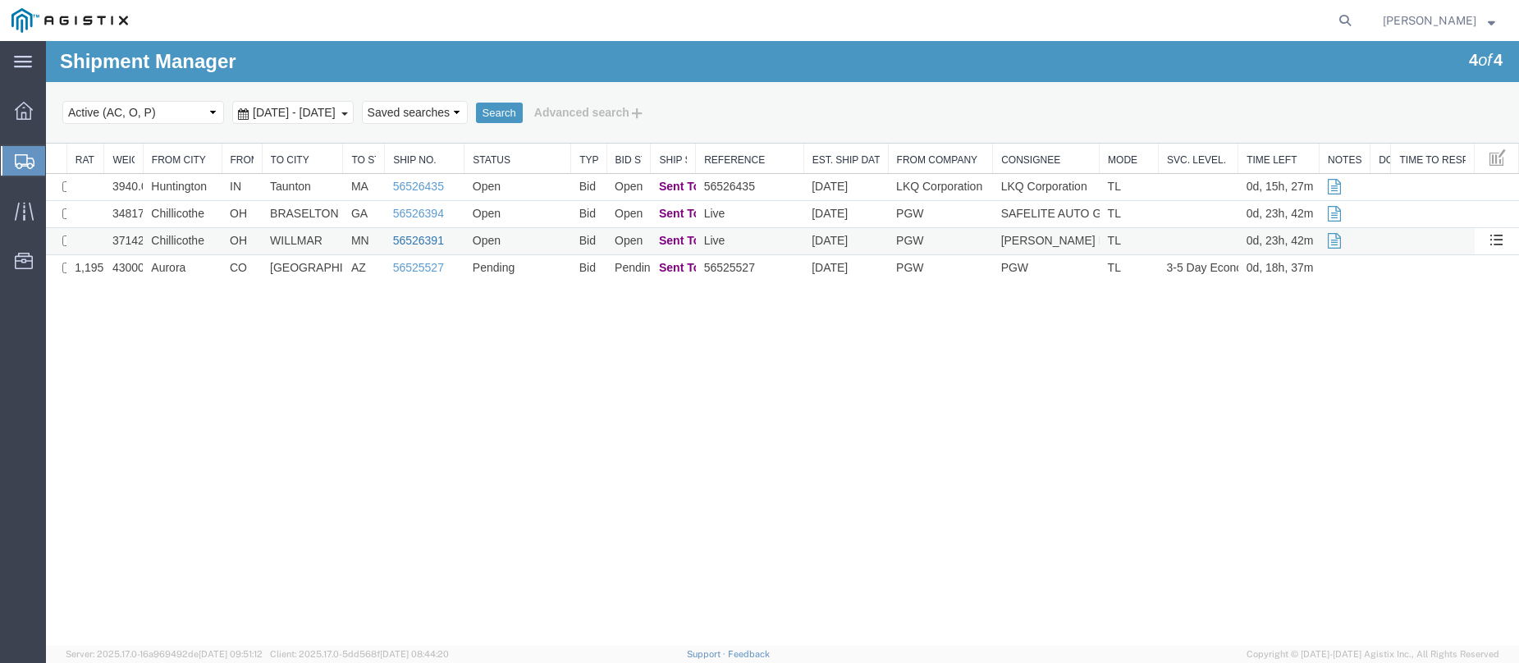
click at [421, 240] on link "56526391" at bounding box center [418, 240] width 51 height 13
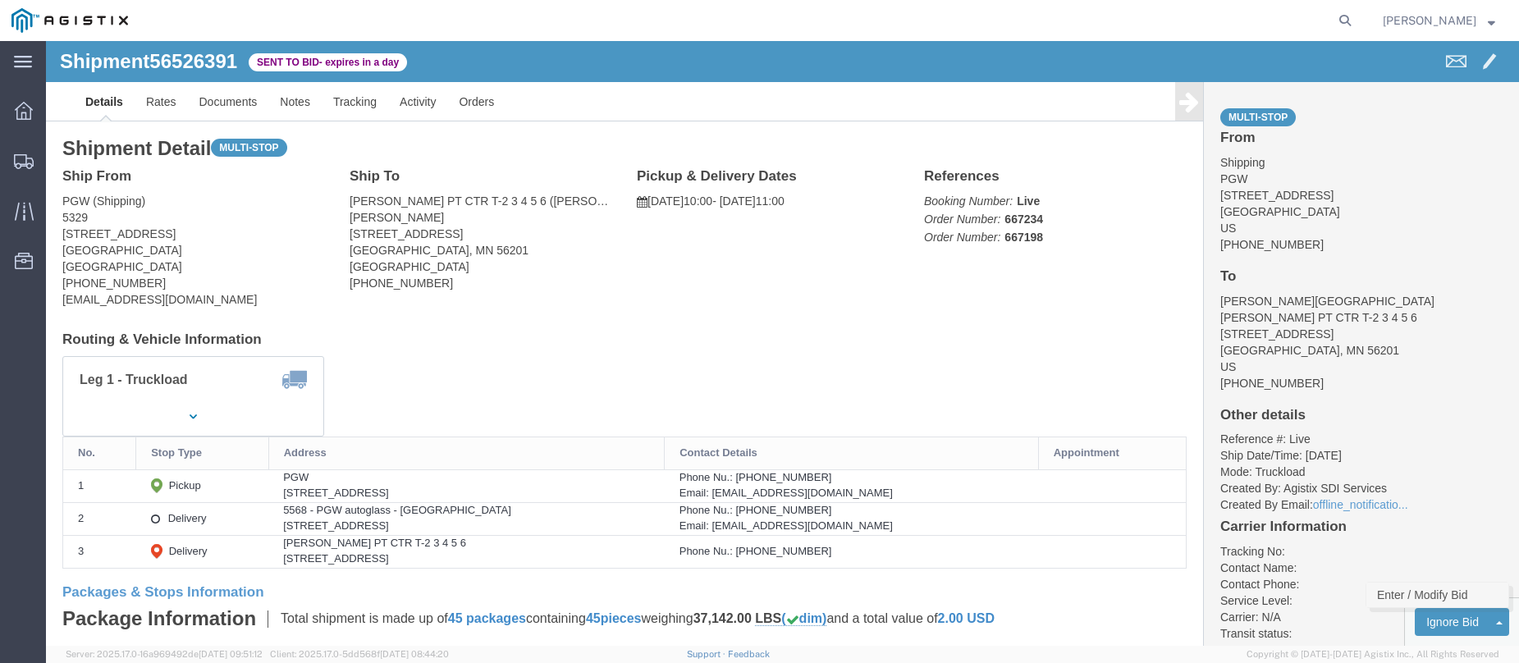
click link "Enter / Modify Bid"
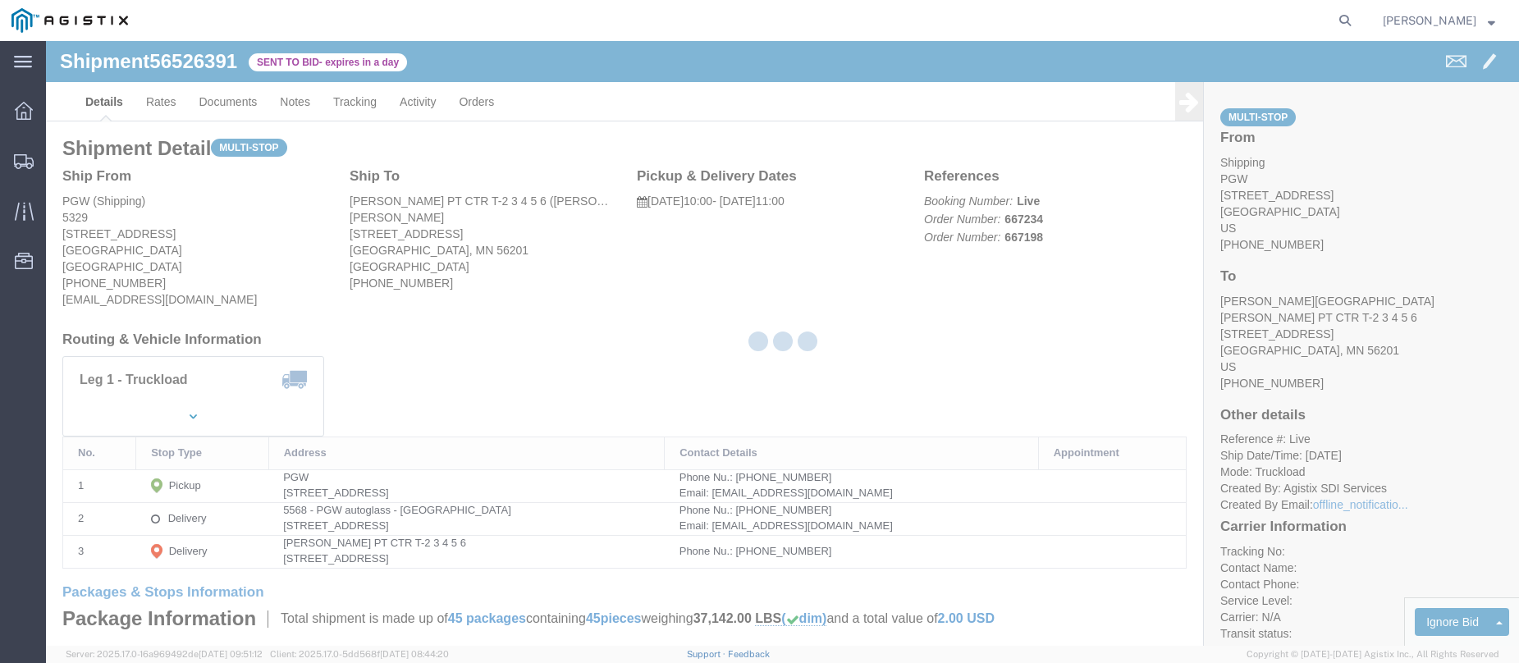
select select "146"
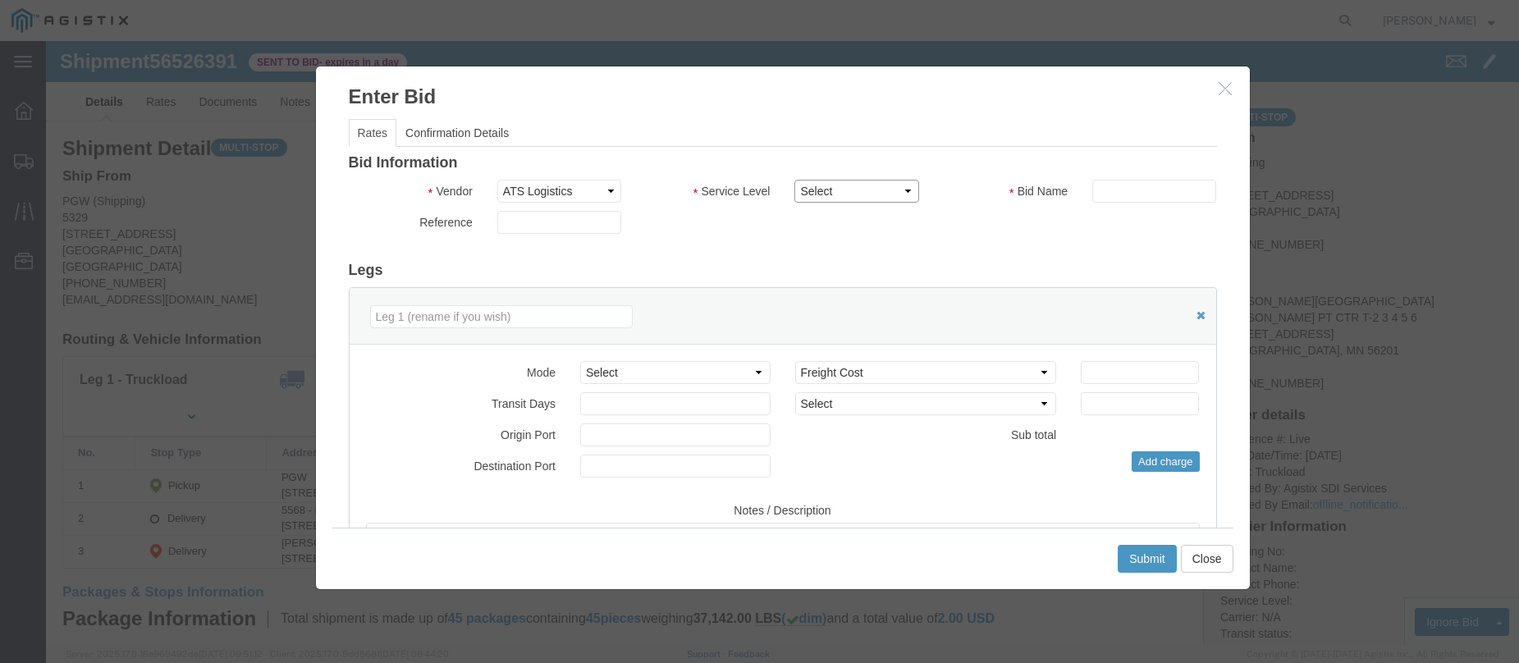
click select "Select CONESTOGA DFRM/STEP Economy TL Flatbed Intermodal LTL Standard Next Day …"
select select "25032"
click select "Select CONESTOGA DFRM/STEP Economy TL Flatbed Intermodal LTL Standard Next Day …"
click input "text"
type input "ATS DROP"
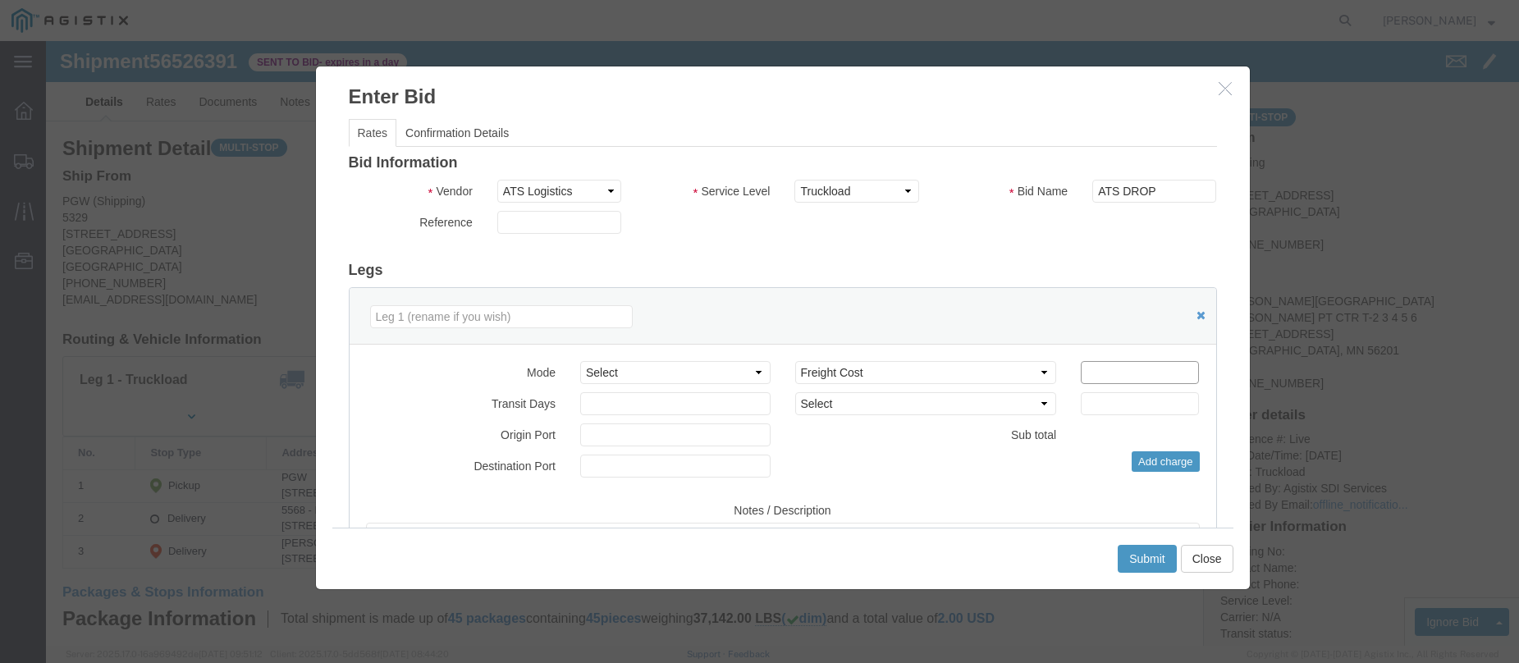
click input "number"
type input "1750"
click button "Submit"
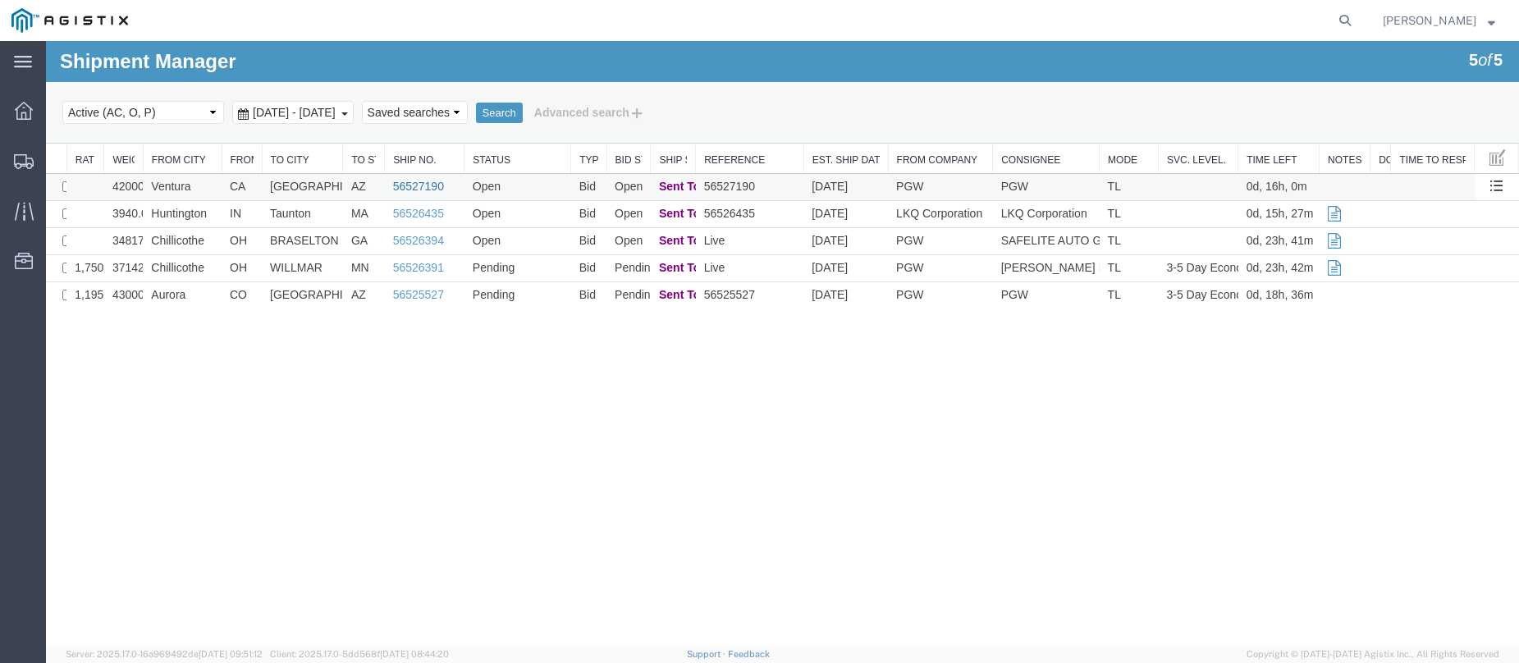
click at [426, 188] on link "56527190" at bounding box center [418, 186] width 51 height 13
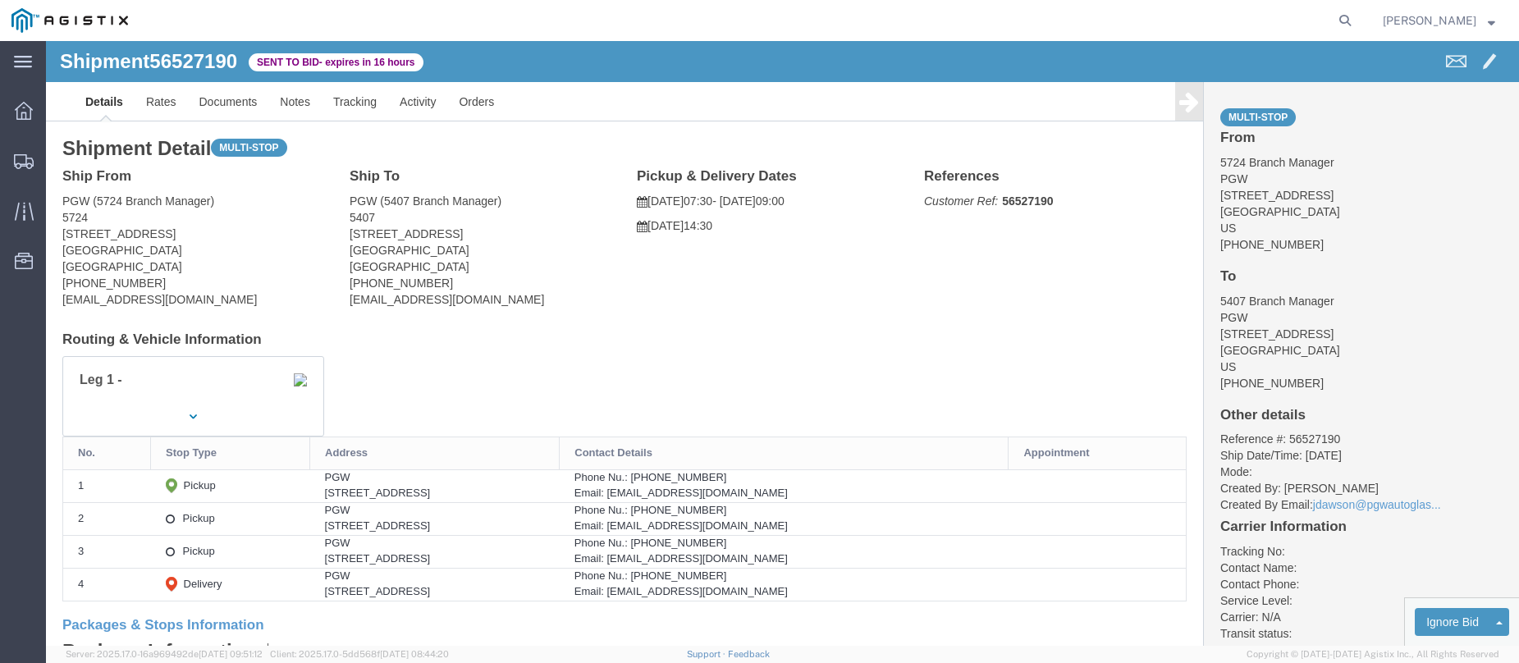
click h4 "To"
click at [27, 158] on icon at bounding box center [24, 161] width 20 height 15
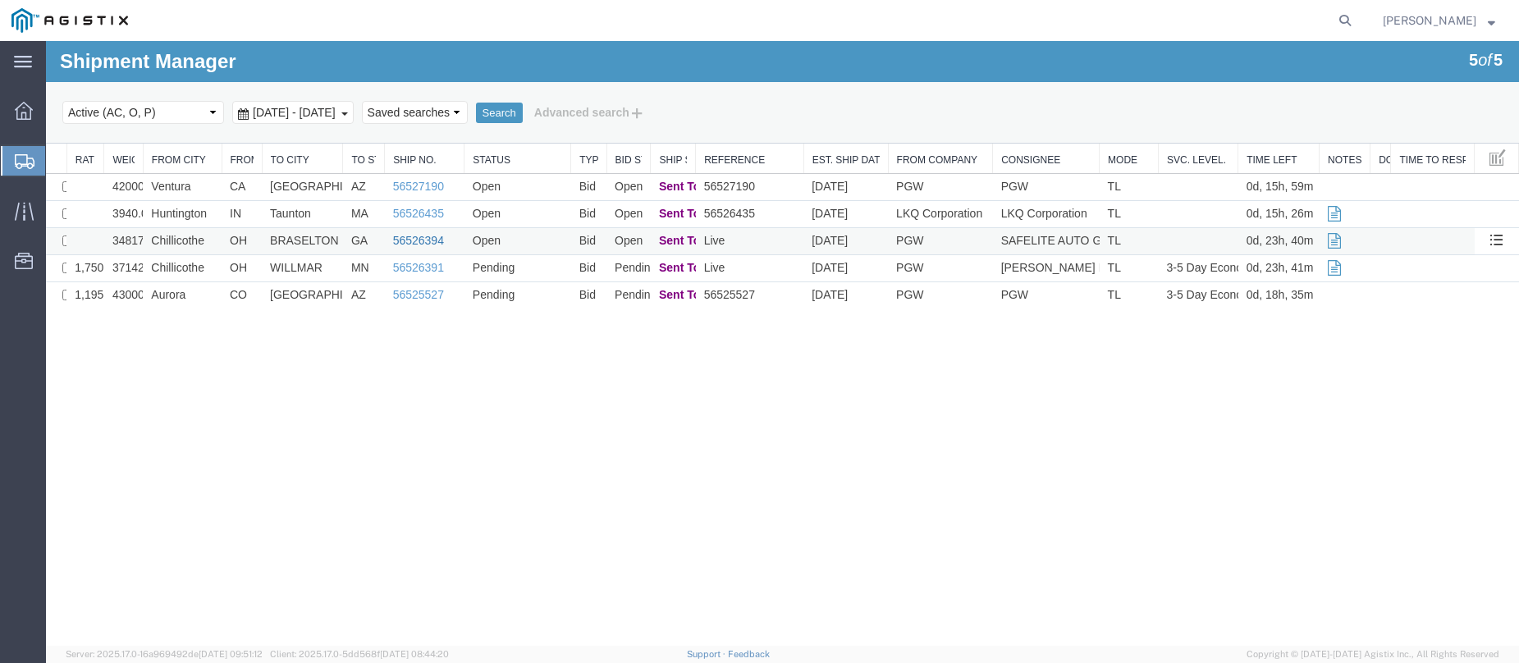
click at [419, 237] on link "56526394" at bounding box center [418, 240] width 51 height 13
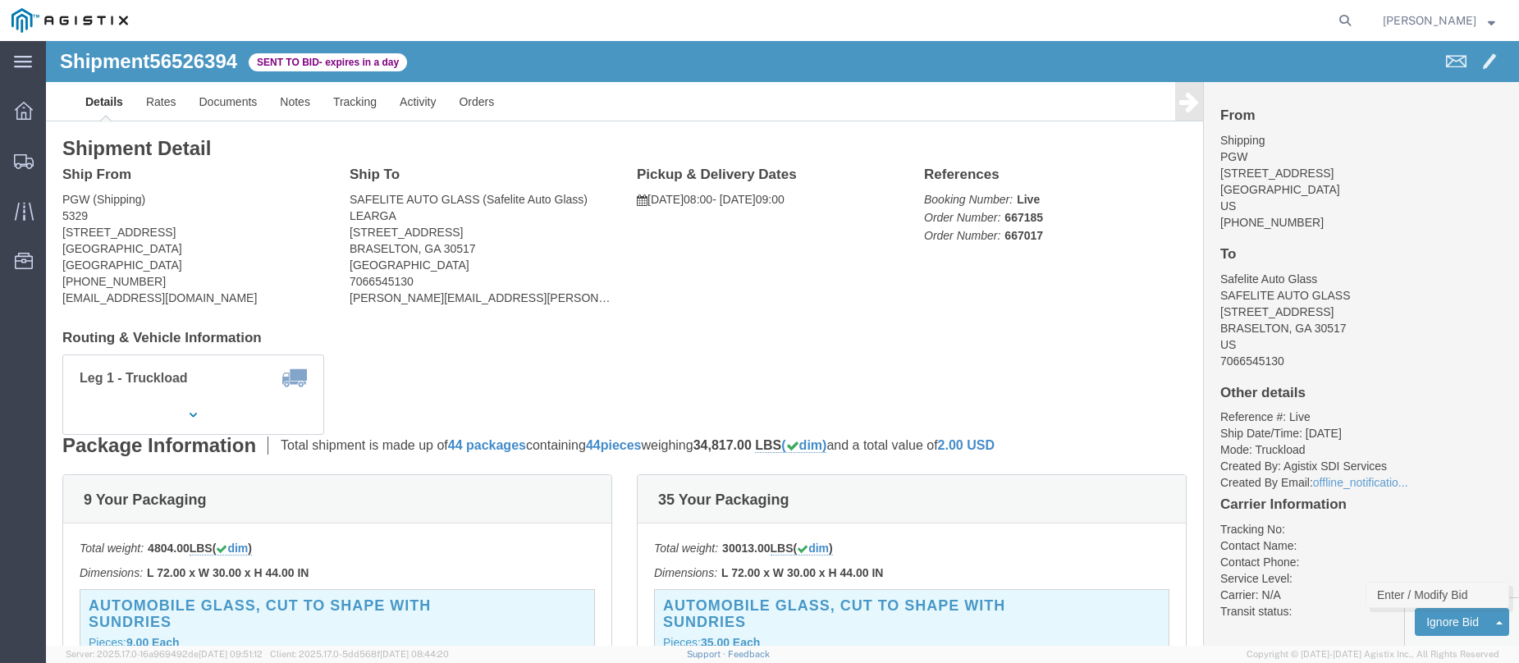
click link "Enter / Modify Bid"
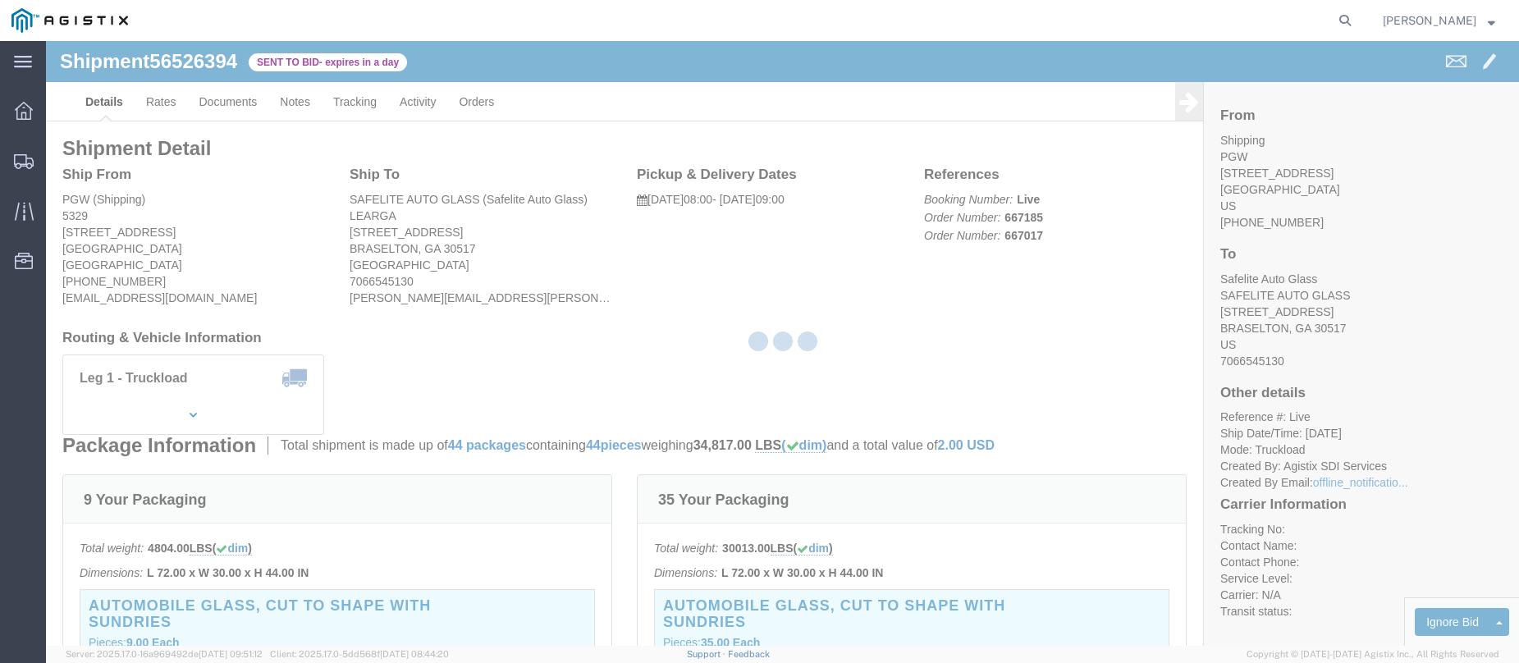
select select "146"
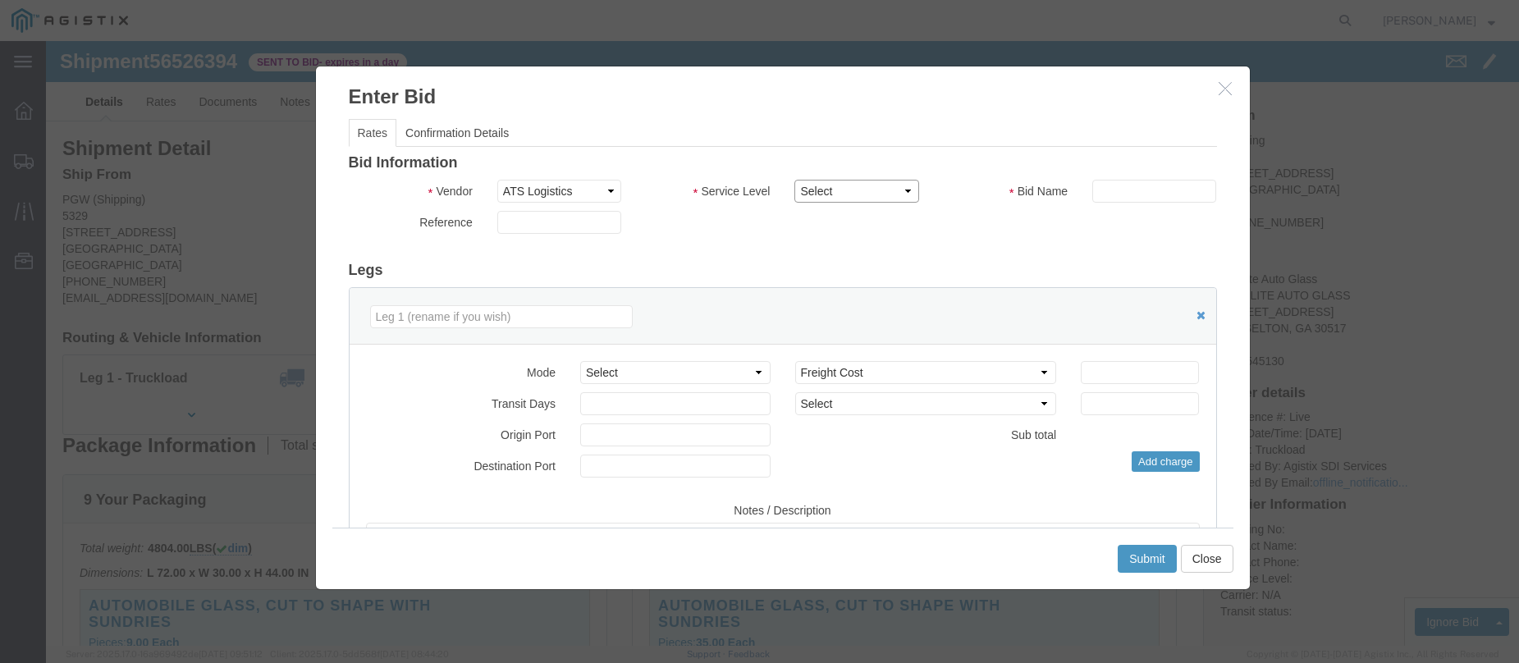
click select "Select CONESTOGA DFRM/STEP Economy TL Flatbed Intermodal LTL Standard Next Day …"
select select "25032"
click select "Select CONESTOGA DFRM/STEP Economy TL Flatbed Intermodal LTL Standard Next Day …"
click div "Bid Information Vendor Select ATS Logistics Service Level Select CONESTOGA DFRM…"
click input "text"
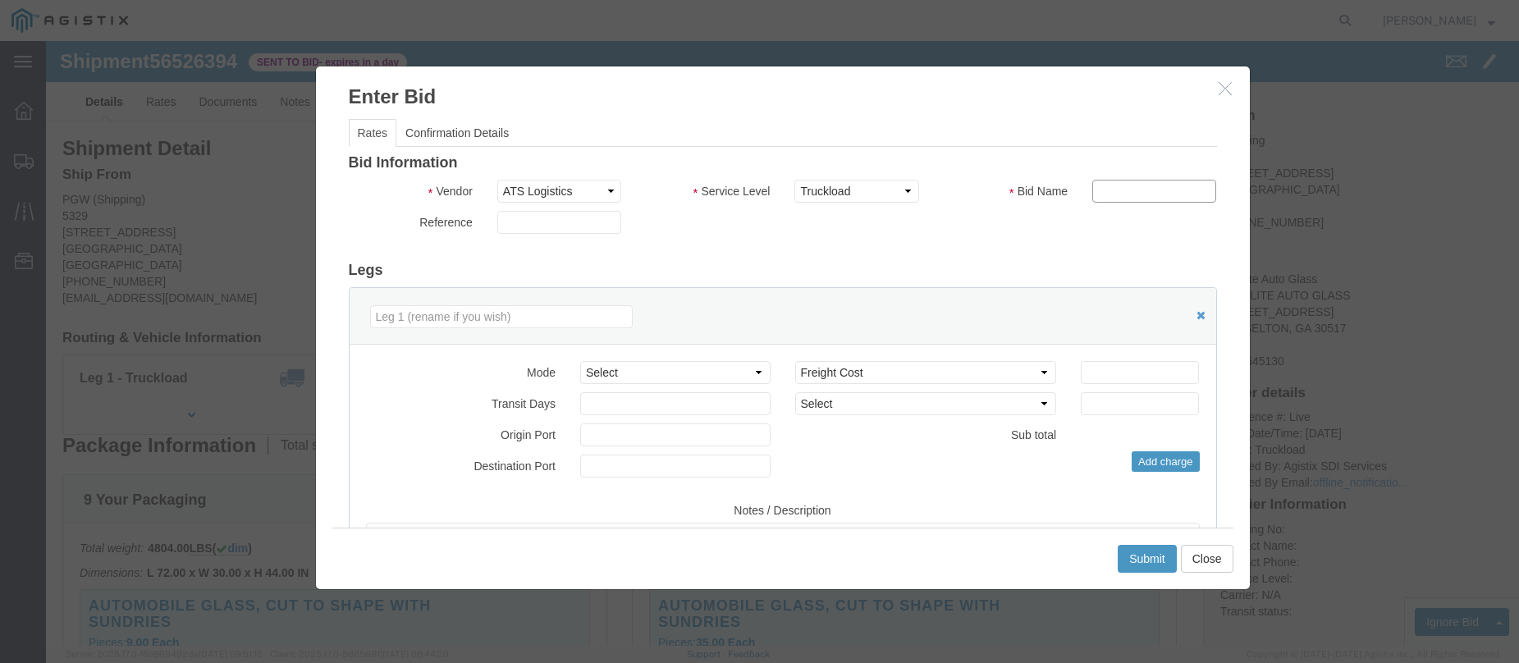
type input "ats"
click input "number"
type input "1500"
click button "Submit"
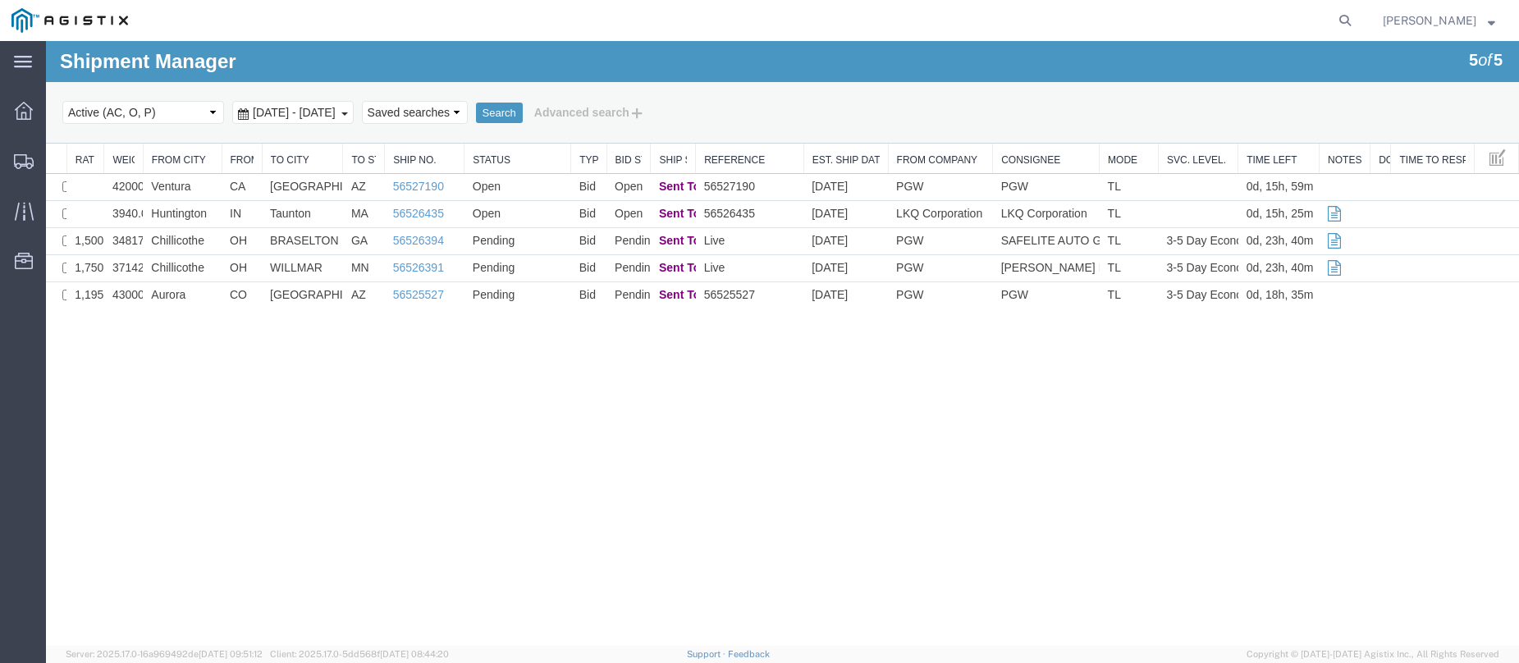
click at [96, 319] on div "Shipment Manager 5 of 5 Search Select status Active (AC, O, P) All Approved Awa…" at bounding box center [782, 343] width 1473 height 605
click at [426, 294] on link "56525527" at bounding box center [418, 294] width 51 height 13
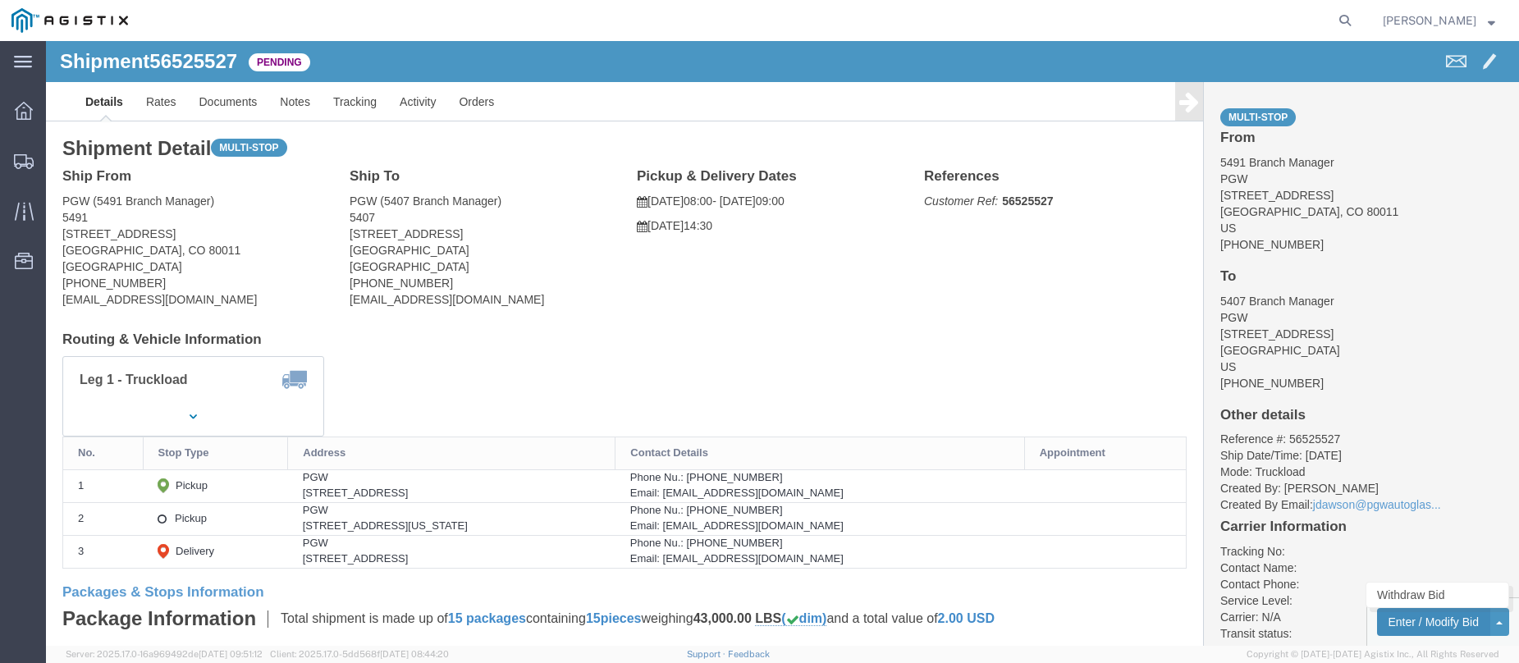
click button "Enter / Modify Bid"
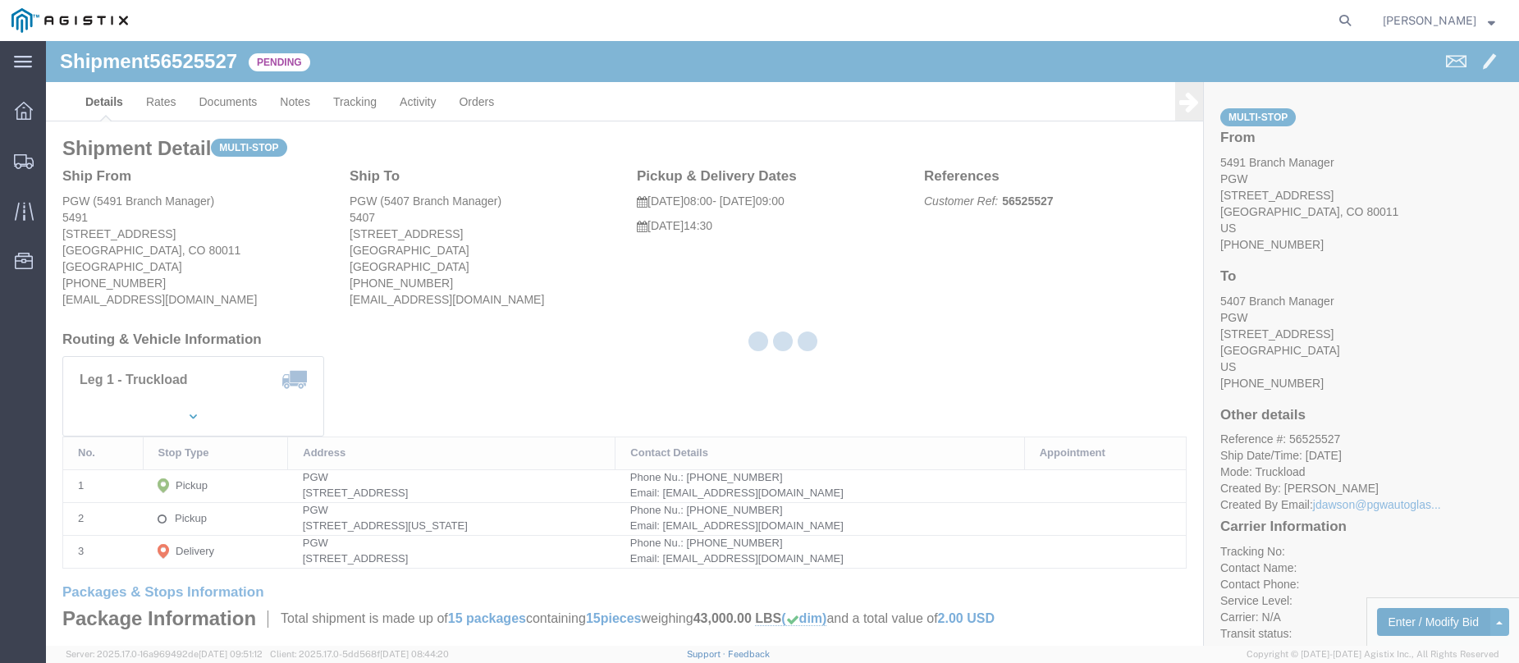
select select "146"
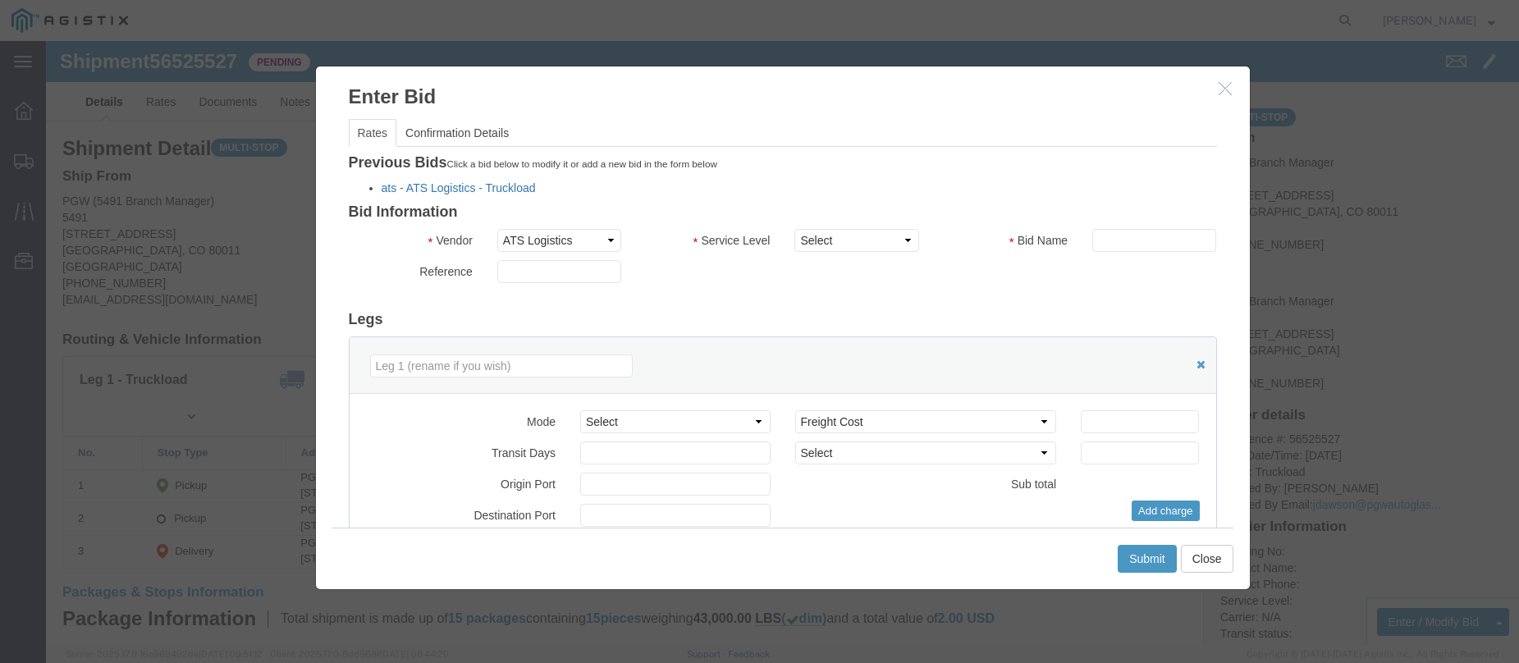
click link "ats - ATS Logistics - Truckload"
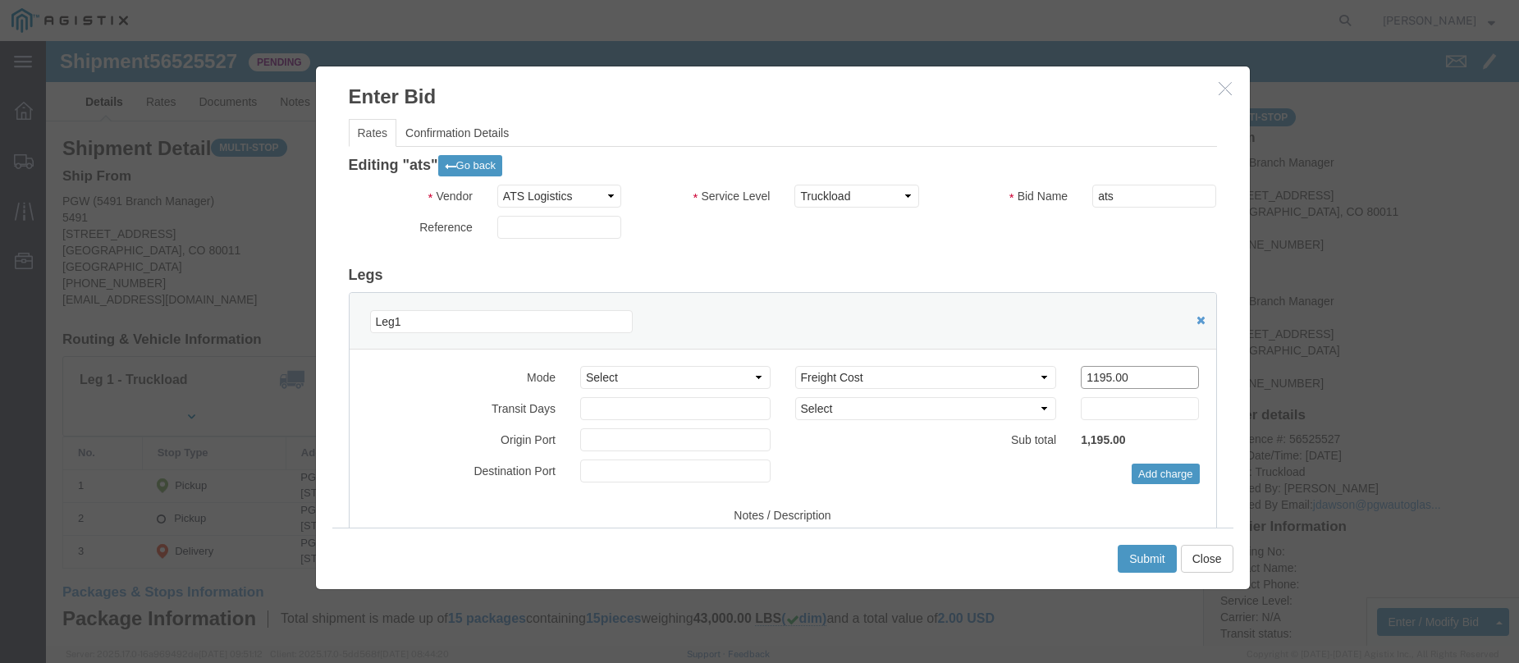
drag, startPoint x: 1082, startPoint y: 337, endPoint x: 955, endPoint y: 337, distance: 126.4
click div "Select 2 Day Service 3 Axle Winch Truck 3 to 5 Day Service 96L Domestic Flat Ra…"
type input "1450"
click button "Submit"
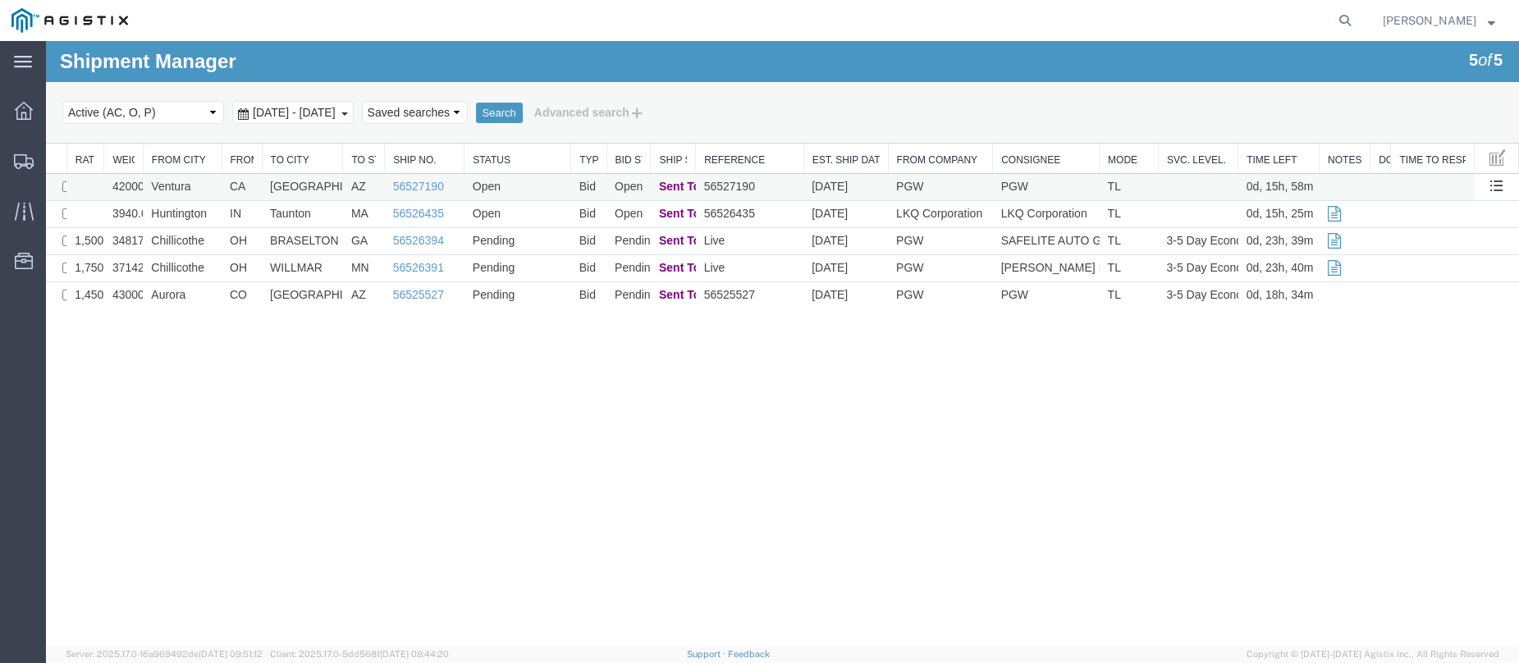
click at [207, 188] on td "Ventura" at bounding box center [182, 187] width 79 height 27
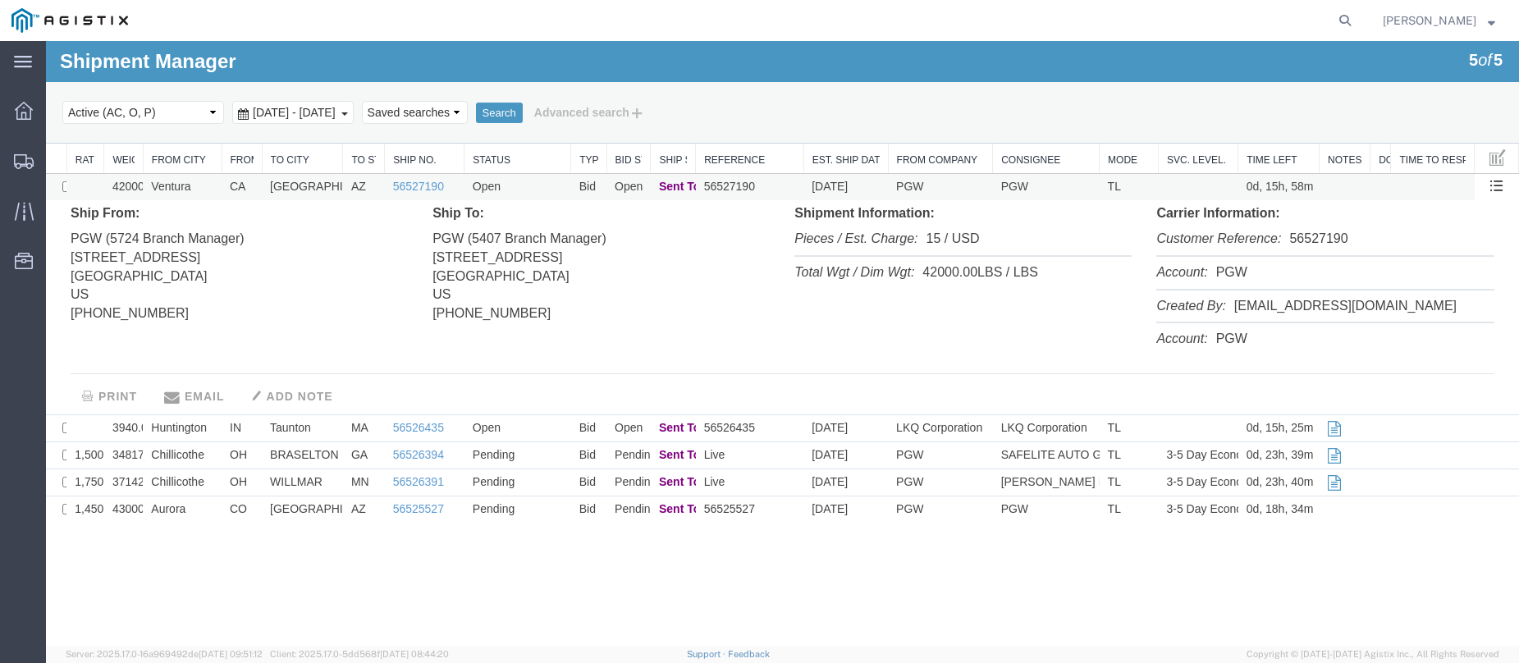
click at [537, 186] on td "Open" at bounding box center [518, 187] width 107 height 27
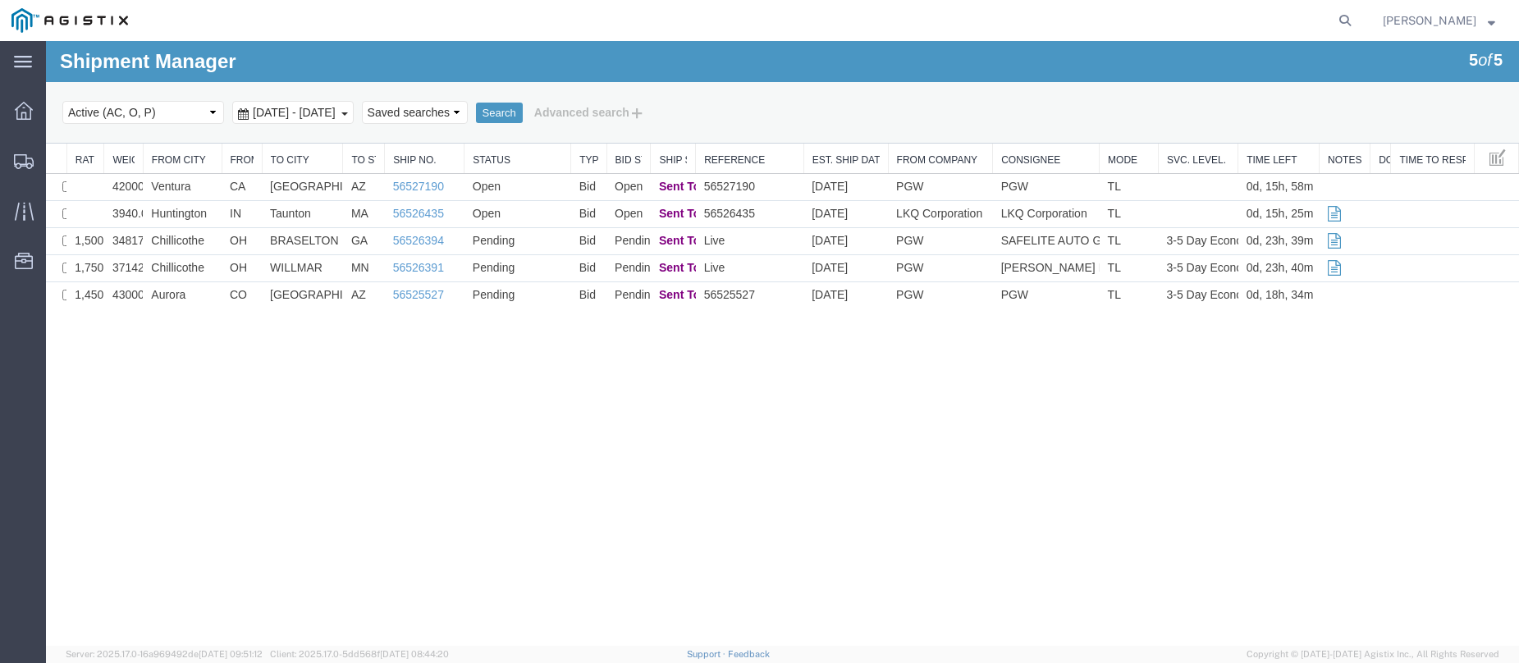
click at [149, 341] on div "Shipment Manager 5 of 5 Search Select status Active (AC, O, P) All Approved Awa…" at bounding box center [782, 343] width 1473 height 605
click at [220, 290] on td "Aurora" at bounding box center [182, 295] width 79 height 27
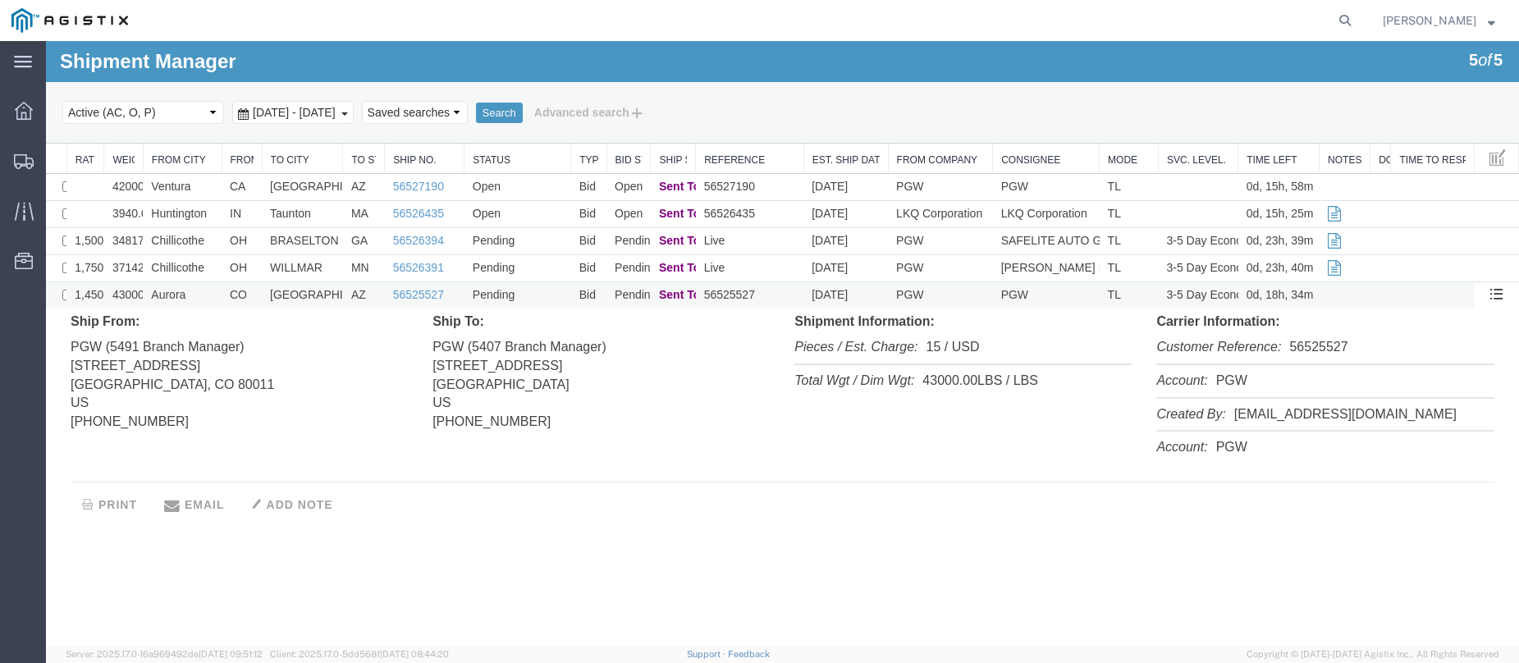
click at [220, 290] on td "Aurora" at bounding box center [182, 295] width 79 height 27
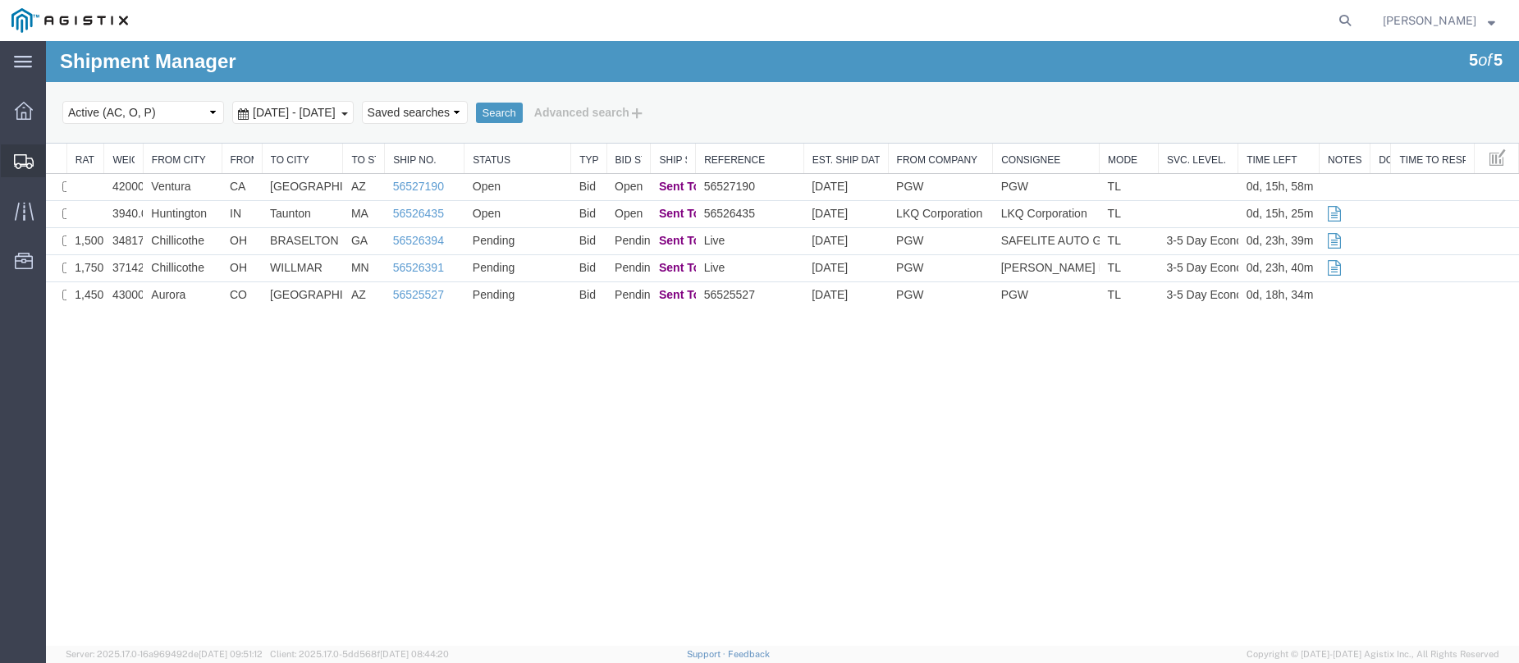
click at [27, 159] on icon at bounding box center [24, 161] width 20 height 15
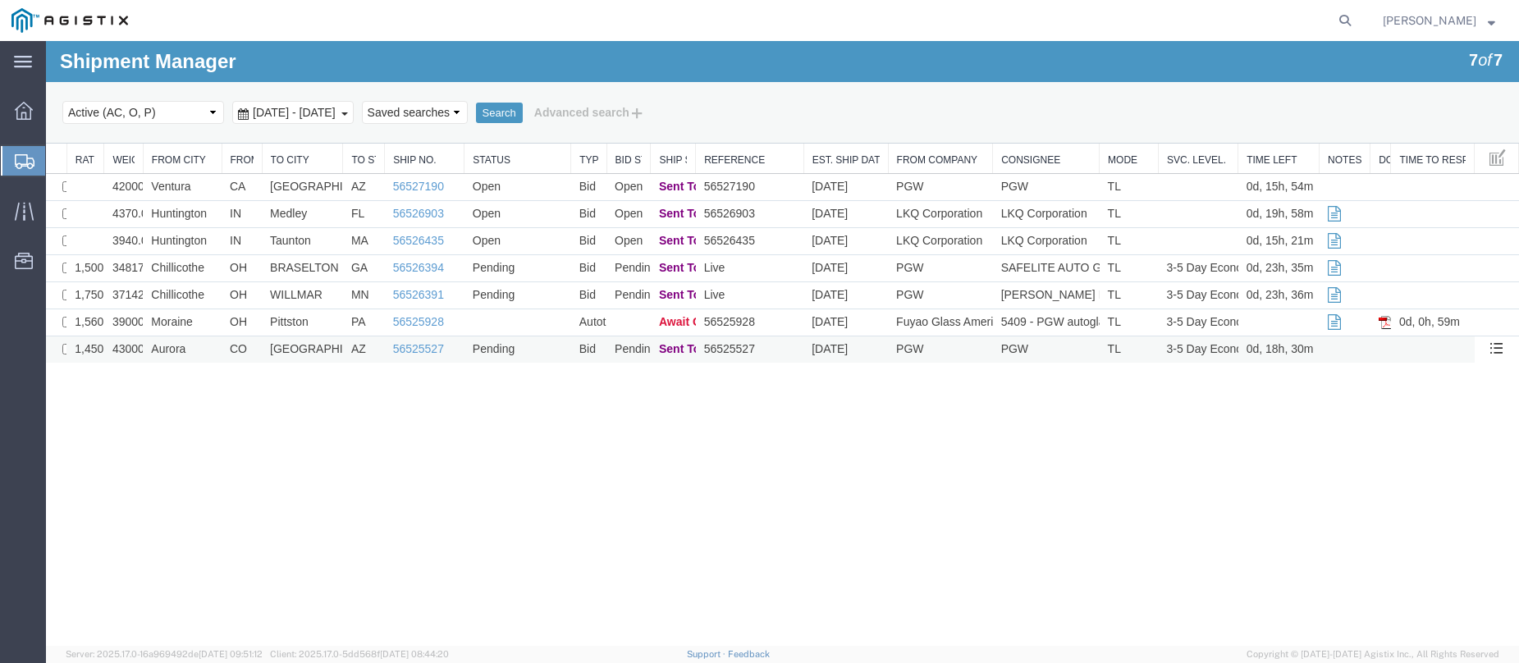
click at [540, 348] on td "Pending" at bounding box center [518, 350] width 107 height 27
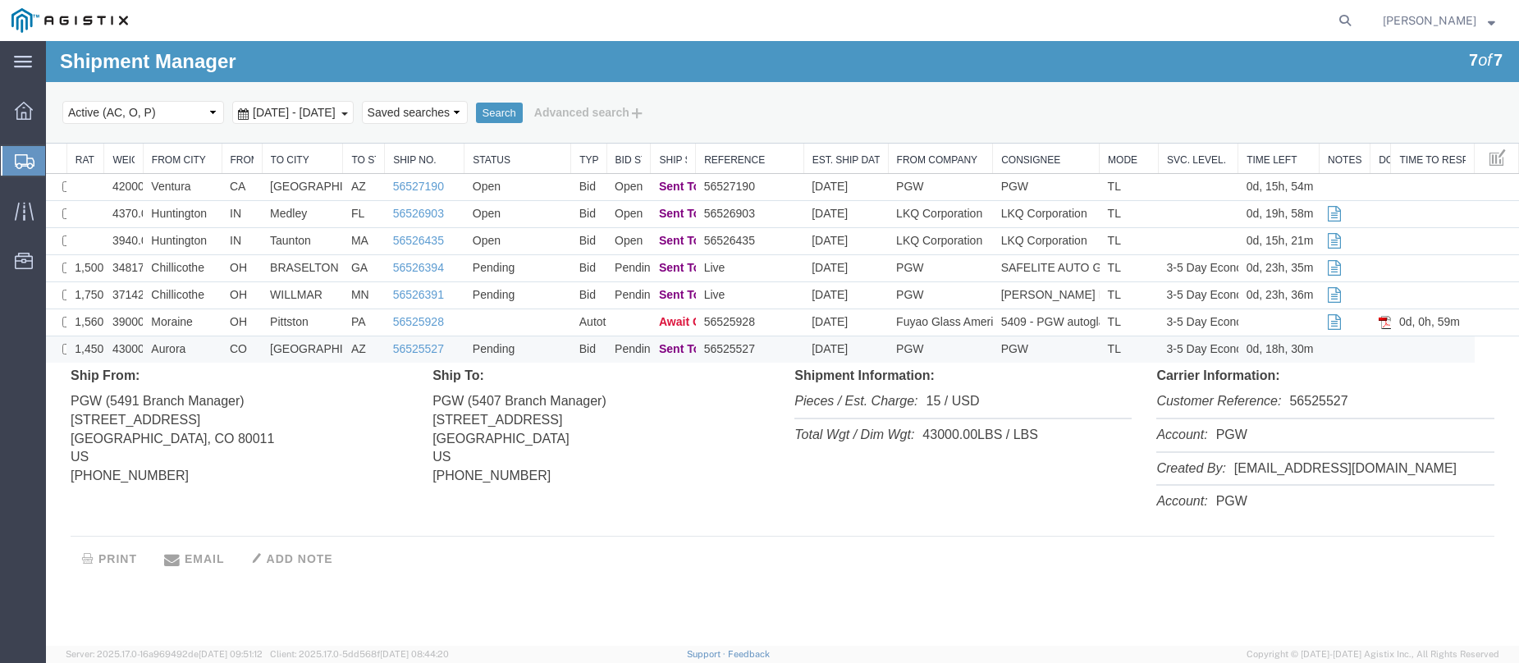
click at [1329, 397] on li "Customer Reference: 56525527" at bounding box center [1325, 403] width 337 height 34
copy li "56525527"
click at [325, 318] on td "Pittston" at bounding box center [302, 322] width 81 height 27
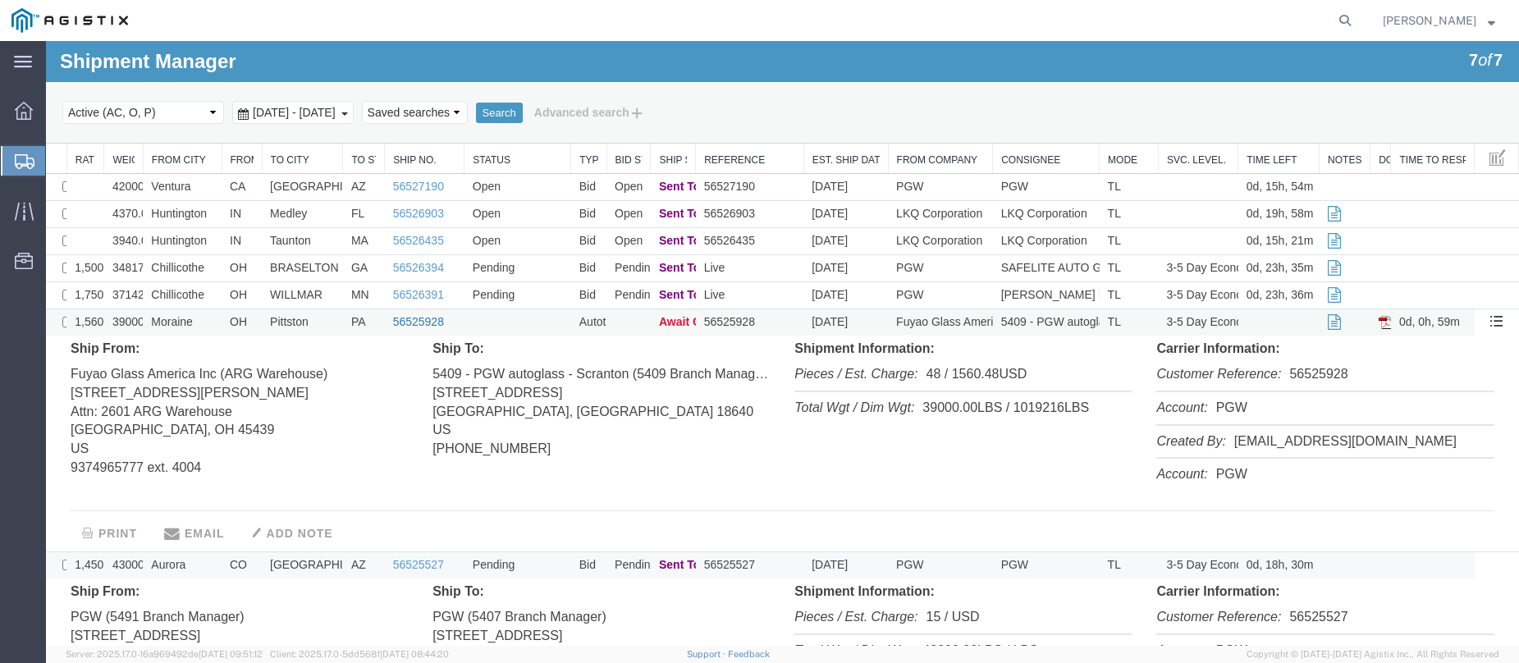
click at [423, 319] on link "56525928" at bounding box center [418, 321] width 51 height 13
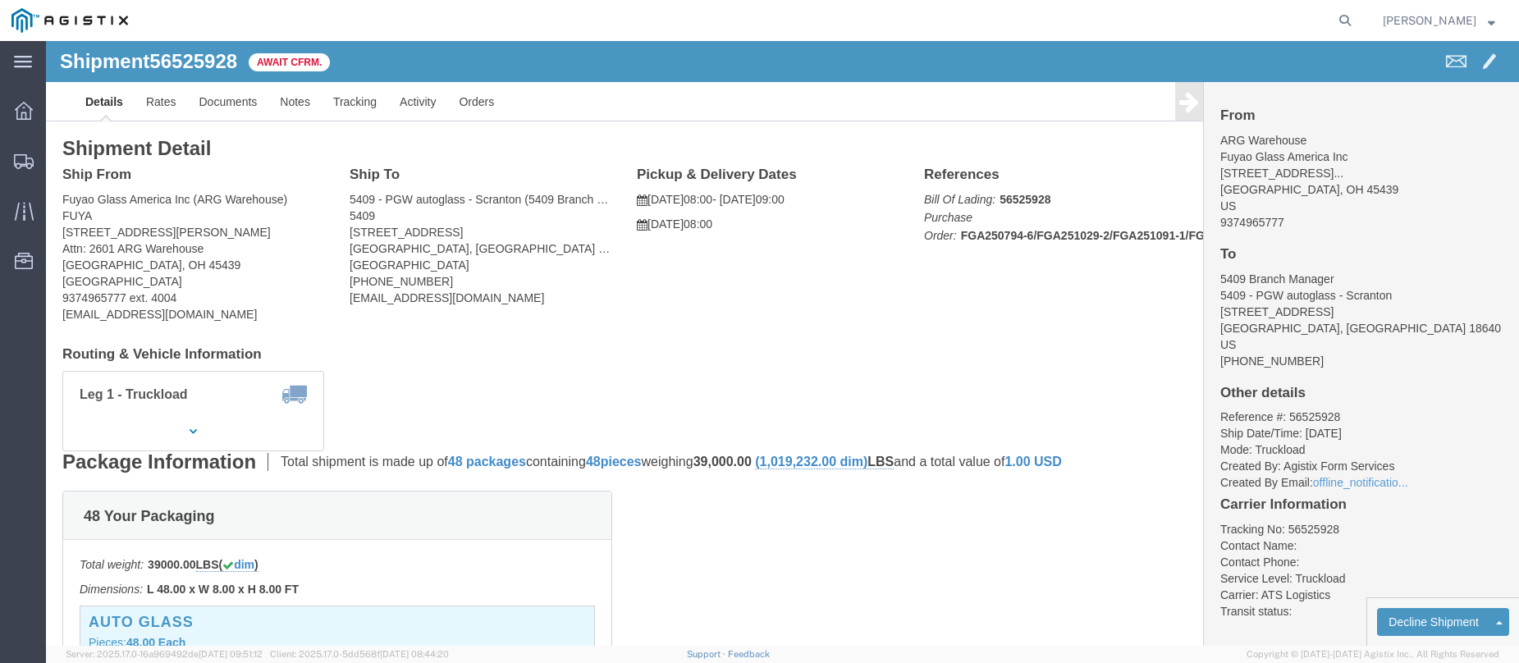
click b "56525928"
copy b "56525928"
click link "Confirm"
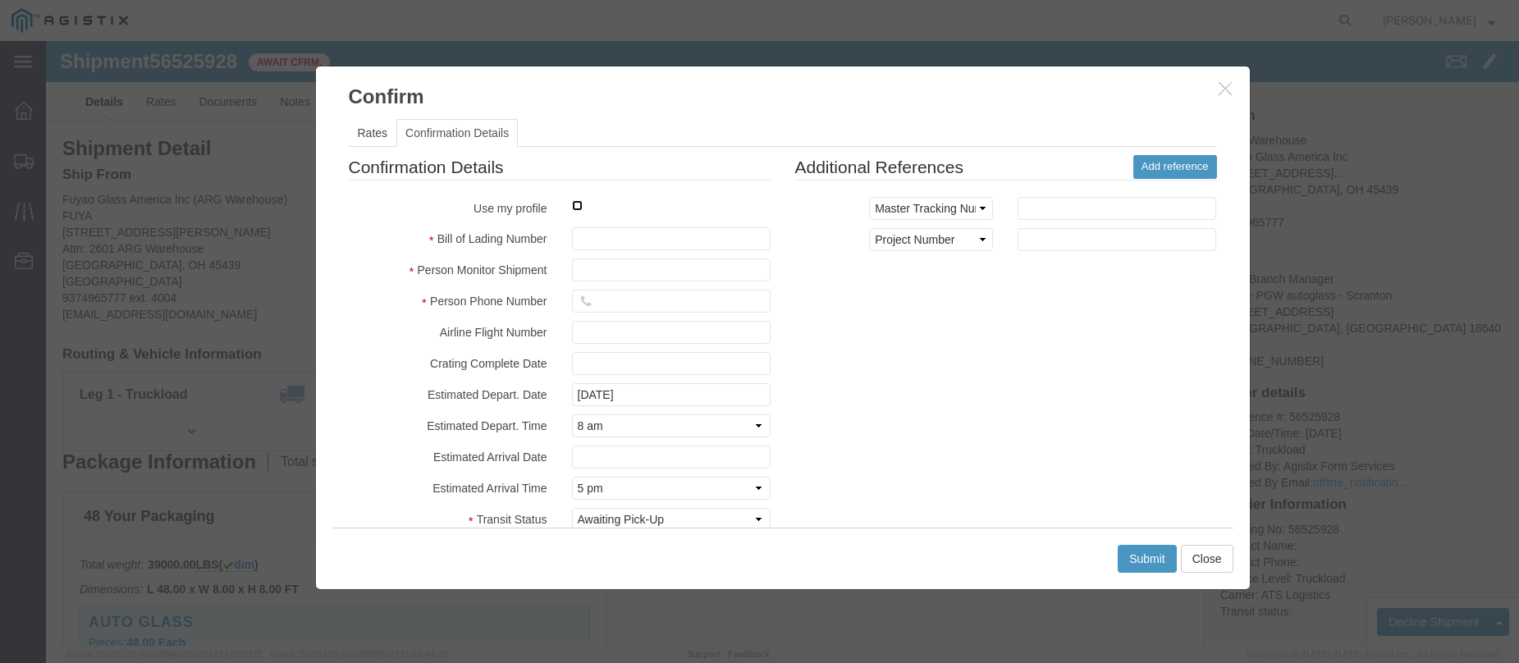
click input "checkbox"
checkbox input "true"
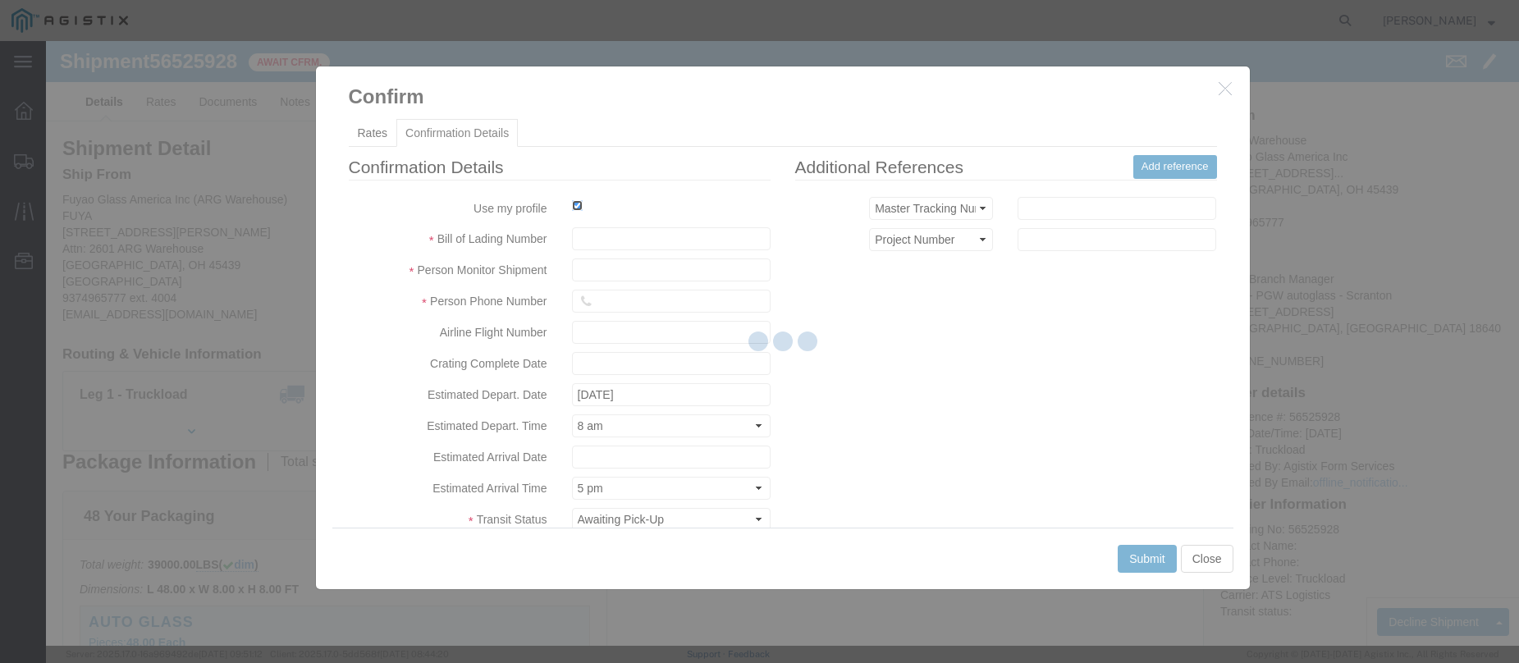
type input "Jesse Jordan"
type input "3204977237"
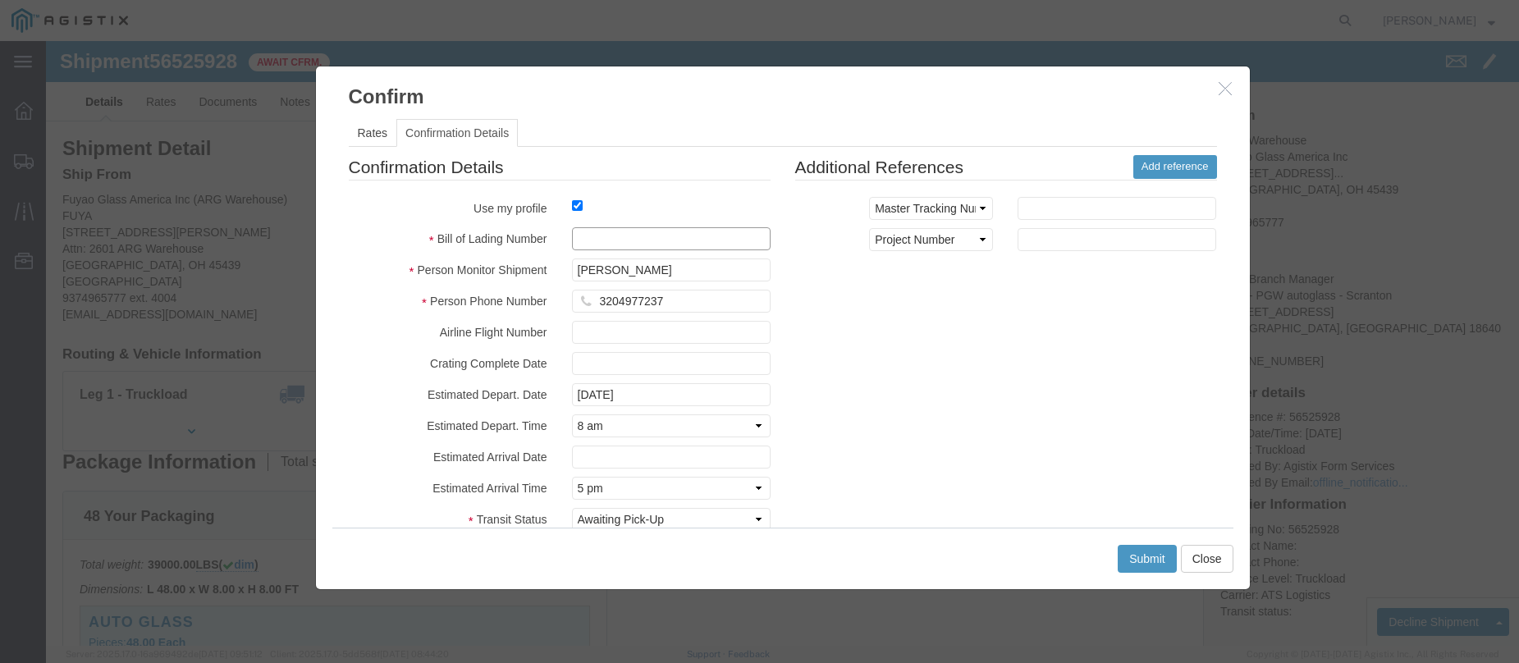
click input "text"
paste input "56525928"
type input "56525928"
click button "Submit"
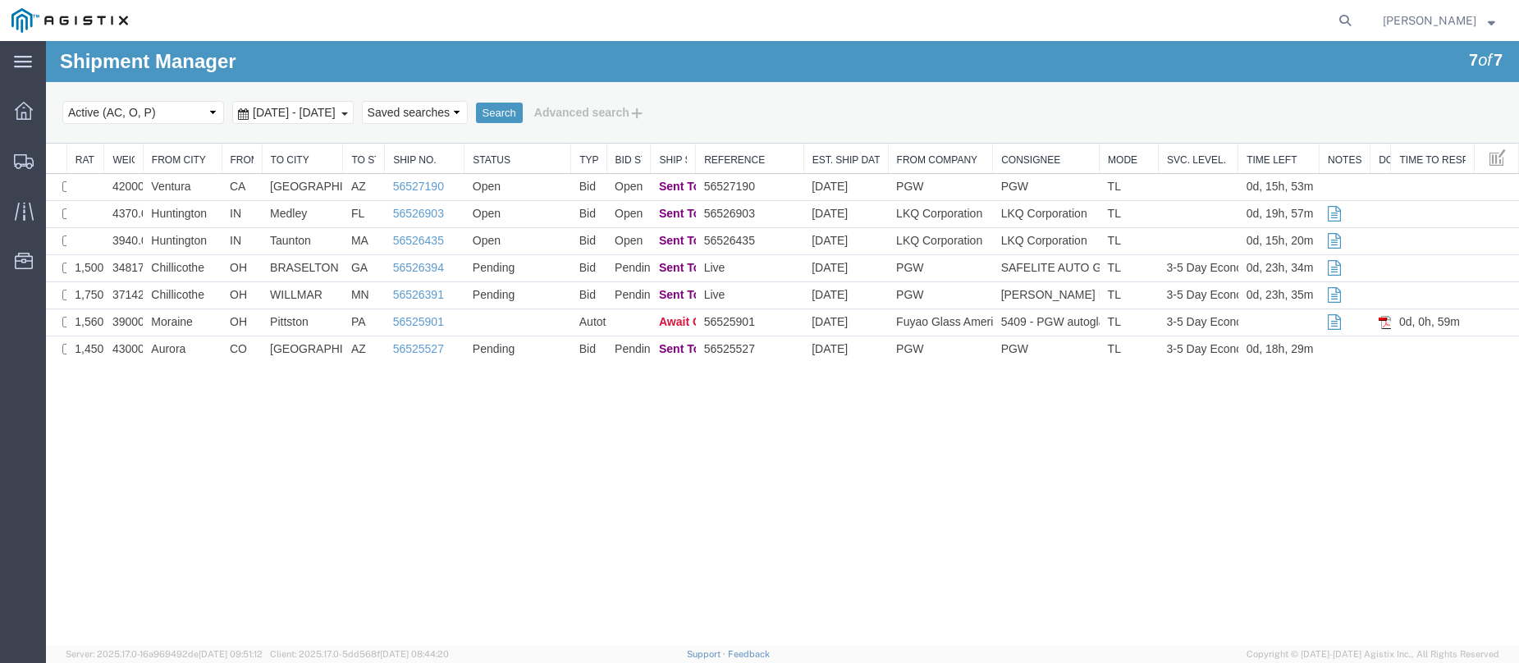
click at [360, 404] on div "Shipment Manager 7 of 7 Search Select status Active (AC, O, P) All Approved Awa…" at bounding box center [782, 343] width 1473 height 605
click at [415, 317] on link "56525901" at bounding box center [418, 321] width 51 height 13
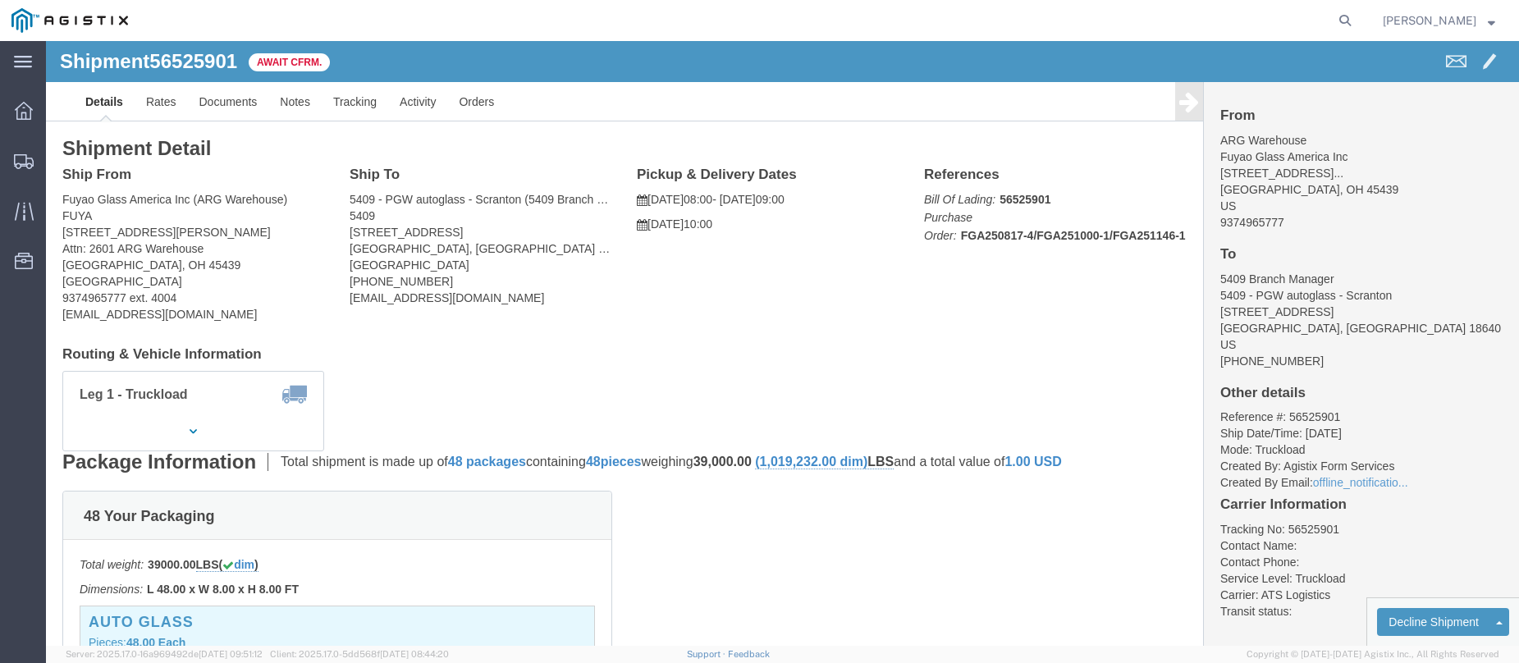
click b "56525901"
copy b "56525901"
click link "Confirm"
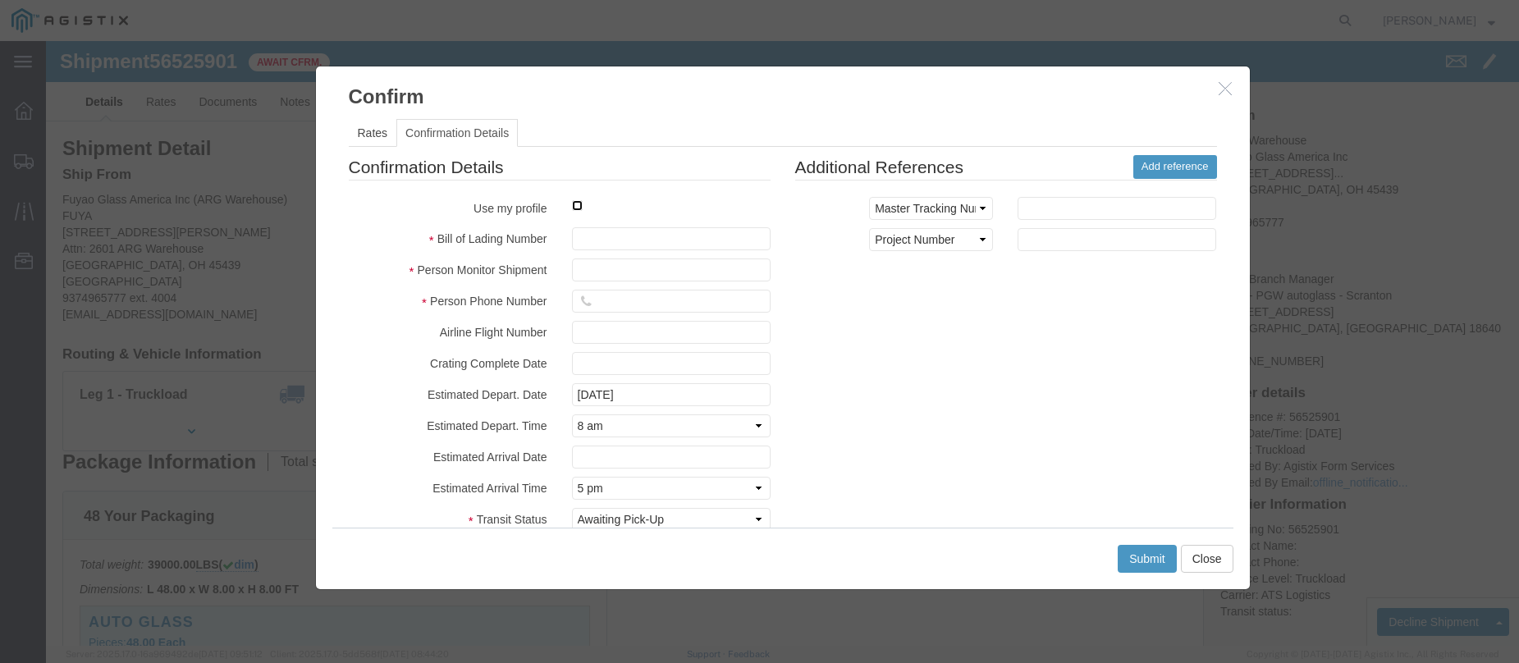
click input "checkbox"
checkbox input "true"
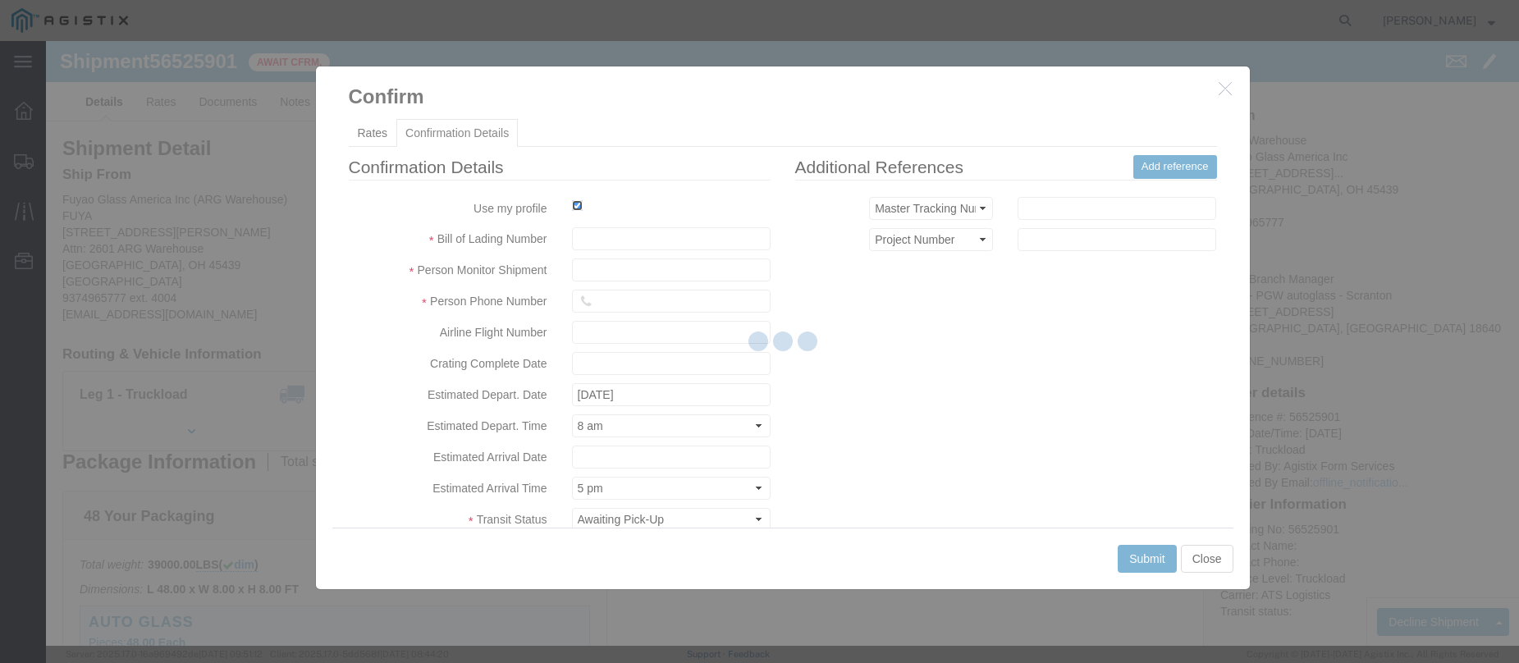
type input "Jesse Jordan"
type input "3204977237"
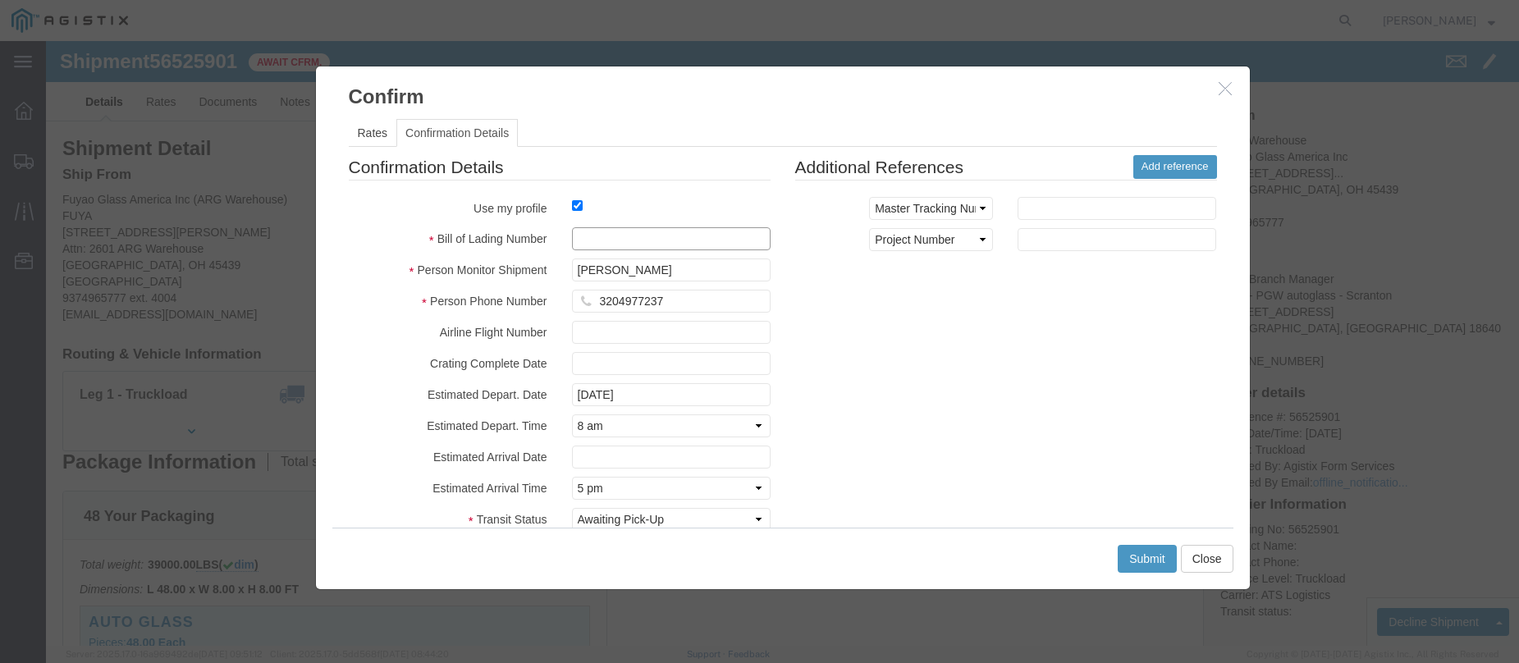
click input "text"
paste input "56525901"
type input "56525901"
click button "Submit"
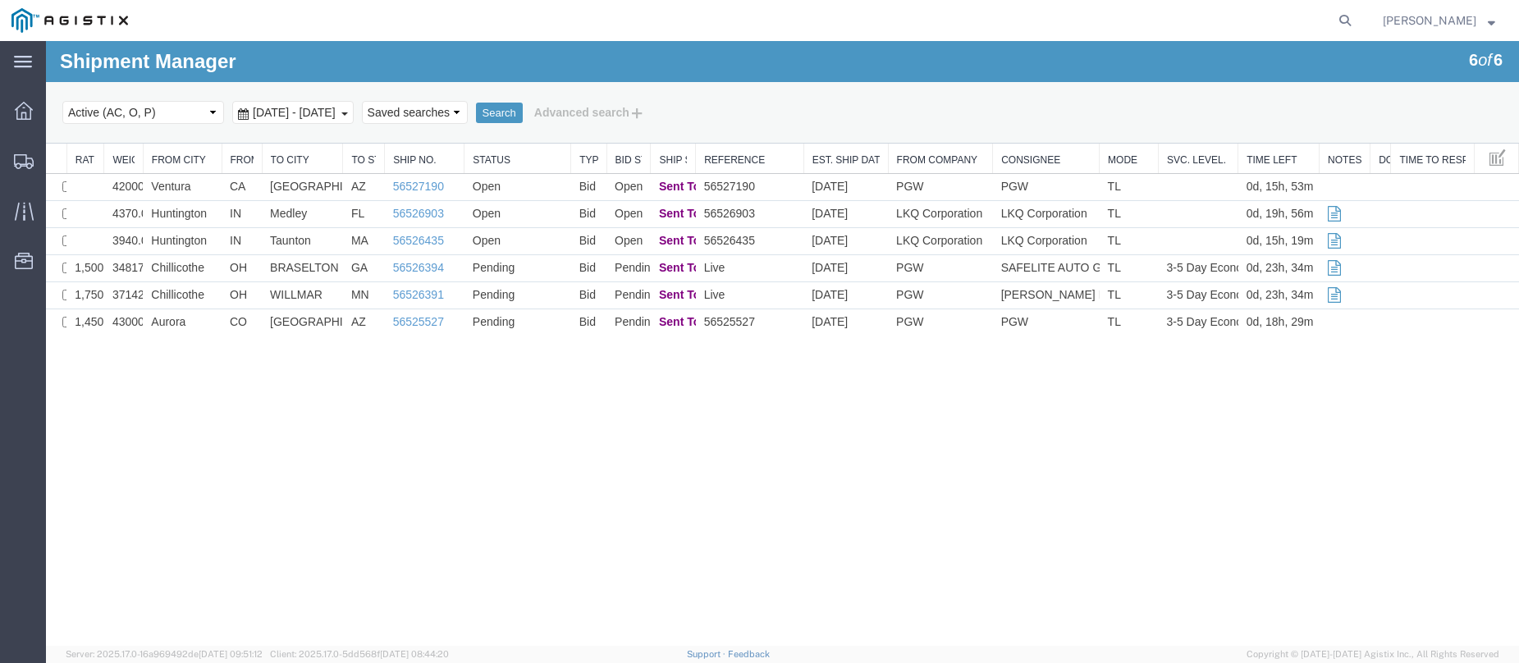
click at [241, 373] on div "Shipment Manager 6 of 6 Search Select status Active (AC, O, P) All Approved Awa…" at bounding box center [782, 343] width 1473 height 605
click at [25, 157] on icon at bounding box center [24, 161] width 20 height 15
click at [540, 178] on td "Open" at bounding box center [518, 187] width 107 height 27
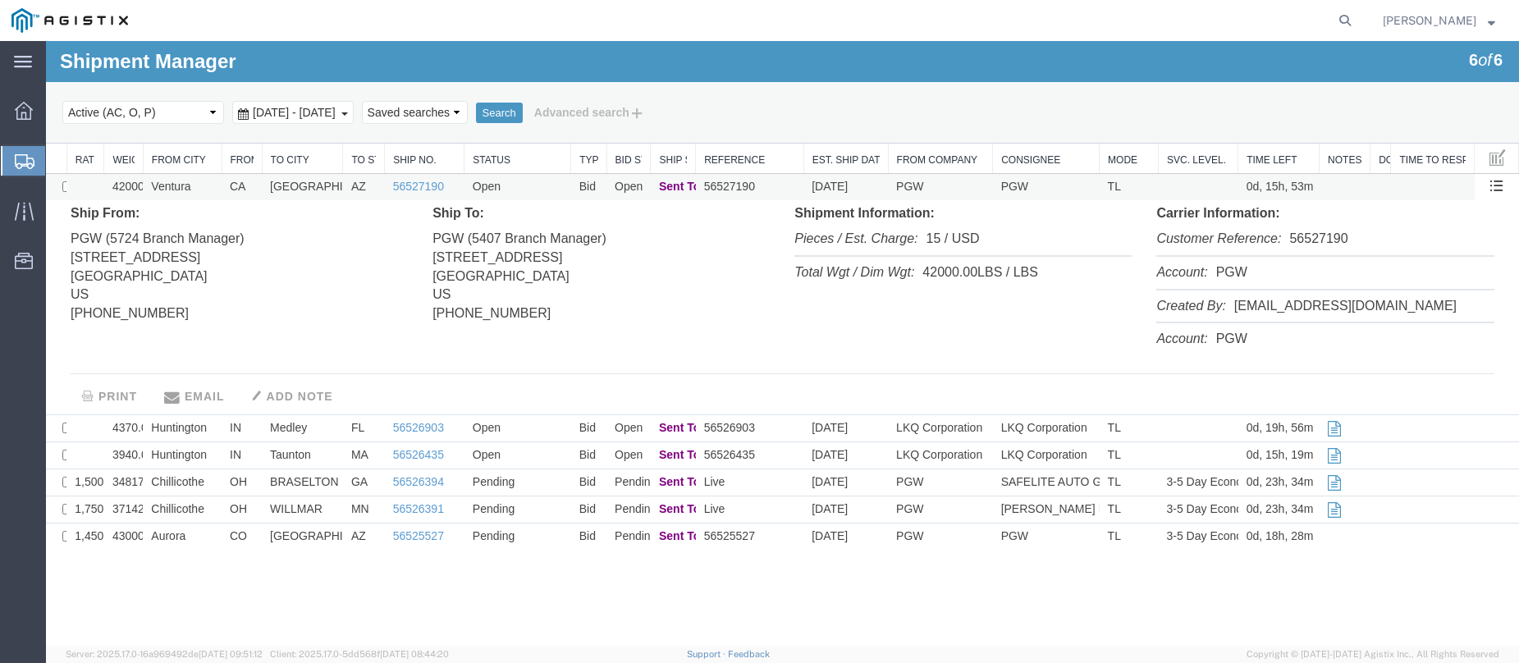
click at [540, 178] on td "Open" at bounding box center [518, 187] width 107 height 27
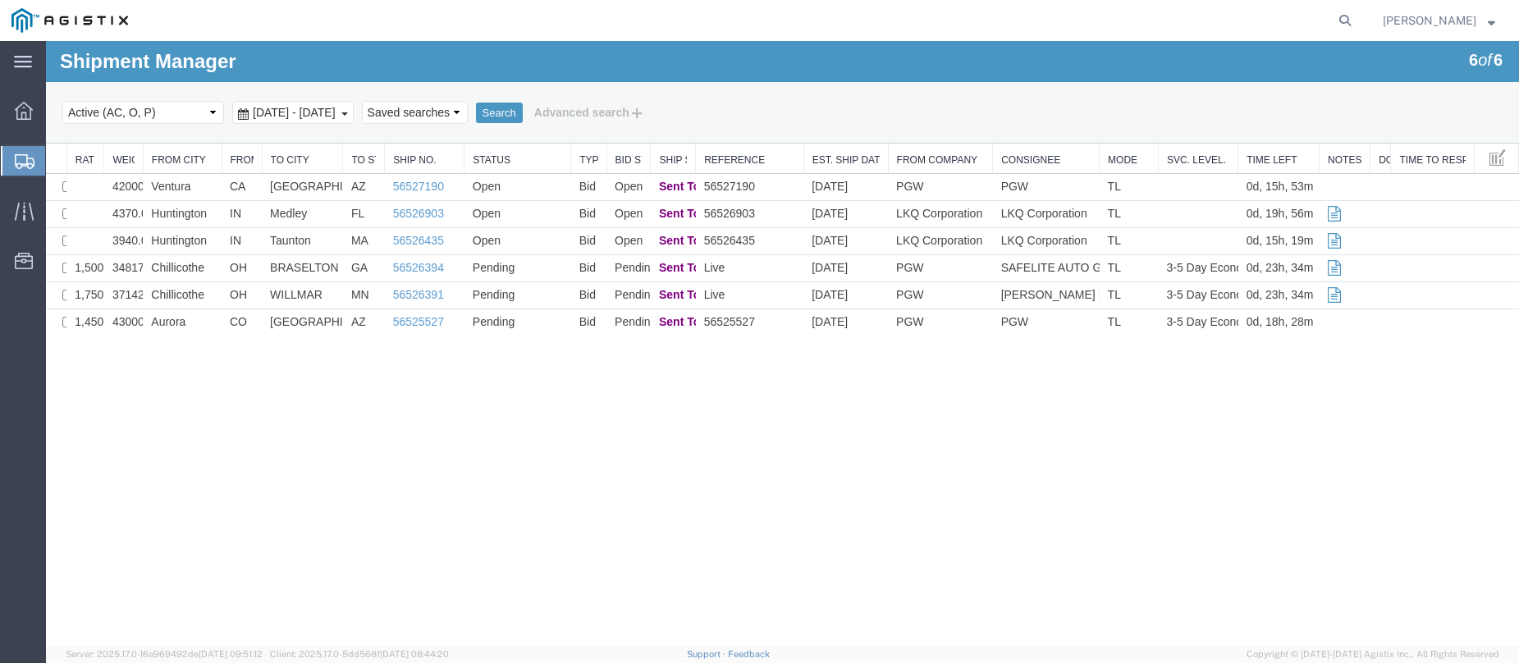
click at [15, 158] on icon at bounding box center [25, 161] width 20 height 15
click at [24, 158] on icon at bounding box center [25, 161] width 20 height 15
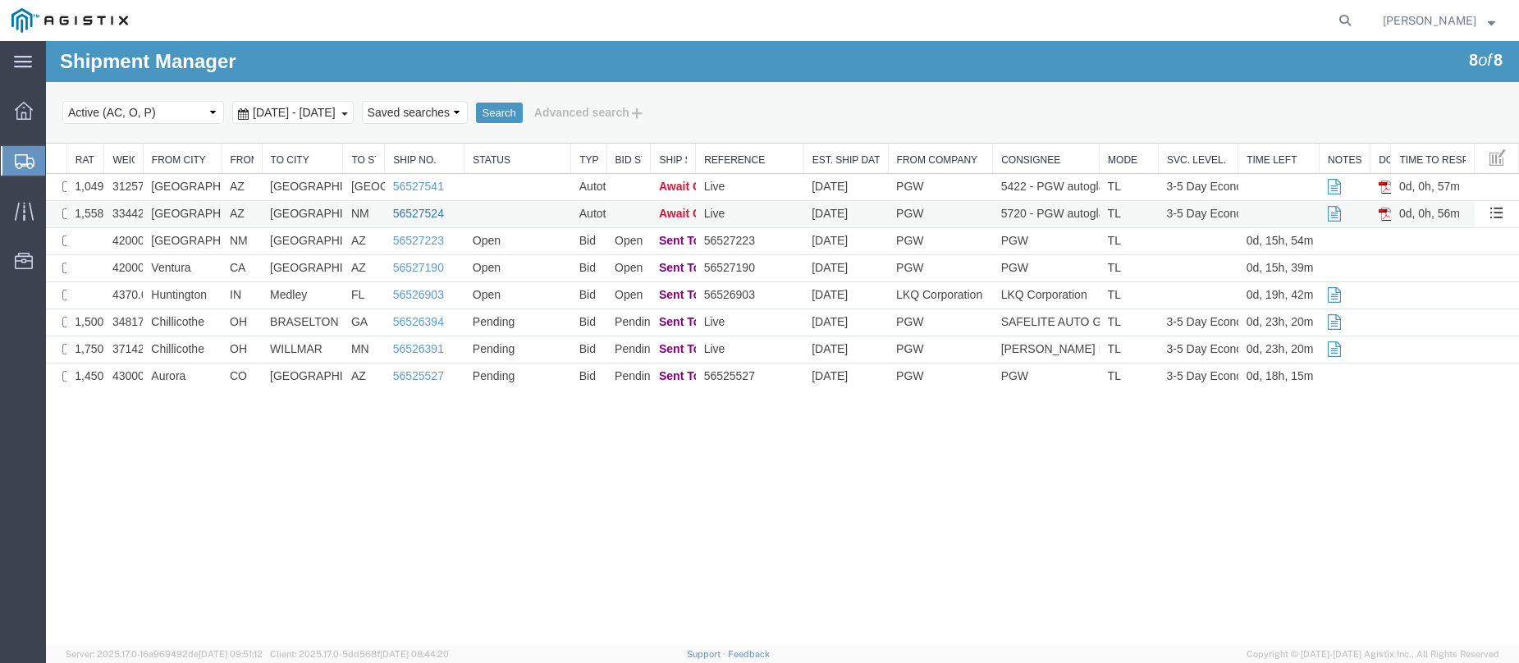
click at [406, 212] on link "56527524" at bounding box center [418, 213] width 51 height 13
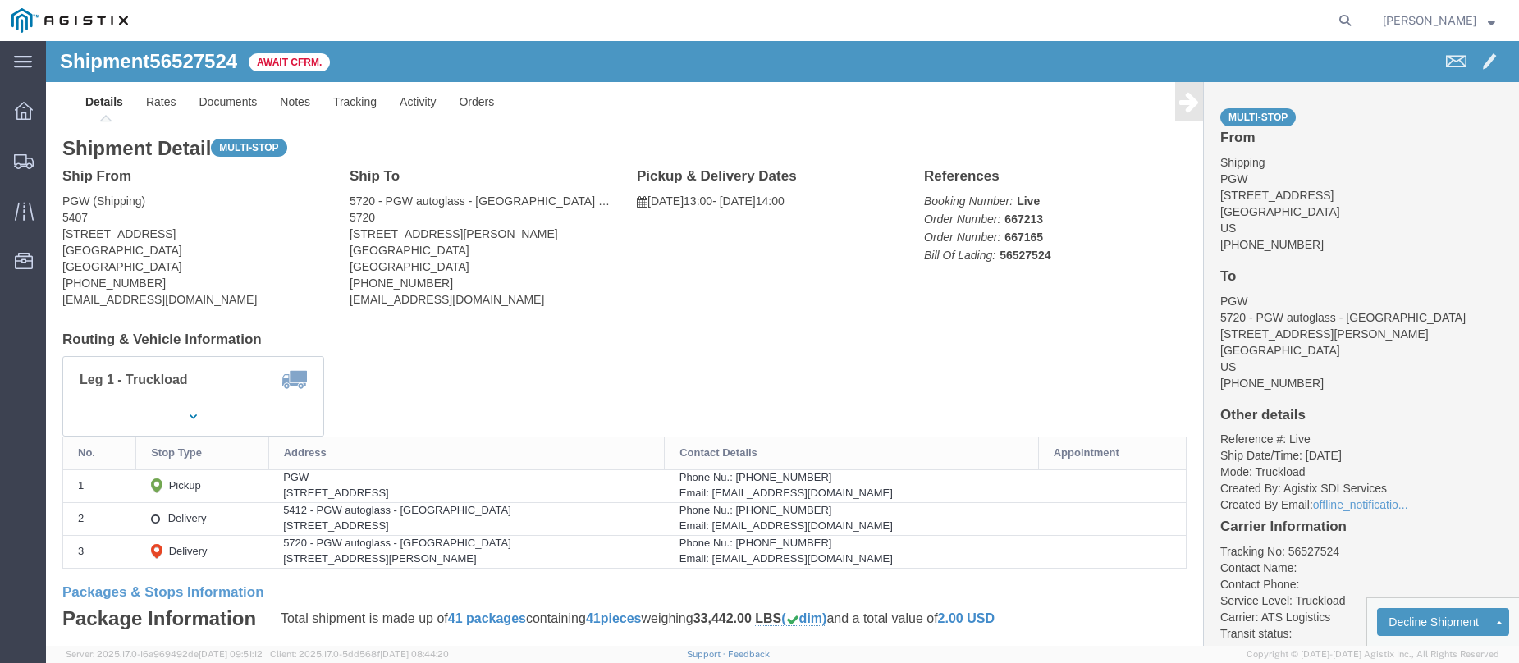
click b "56527524"
copy b "56527524"
click link "Confirm"
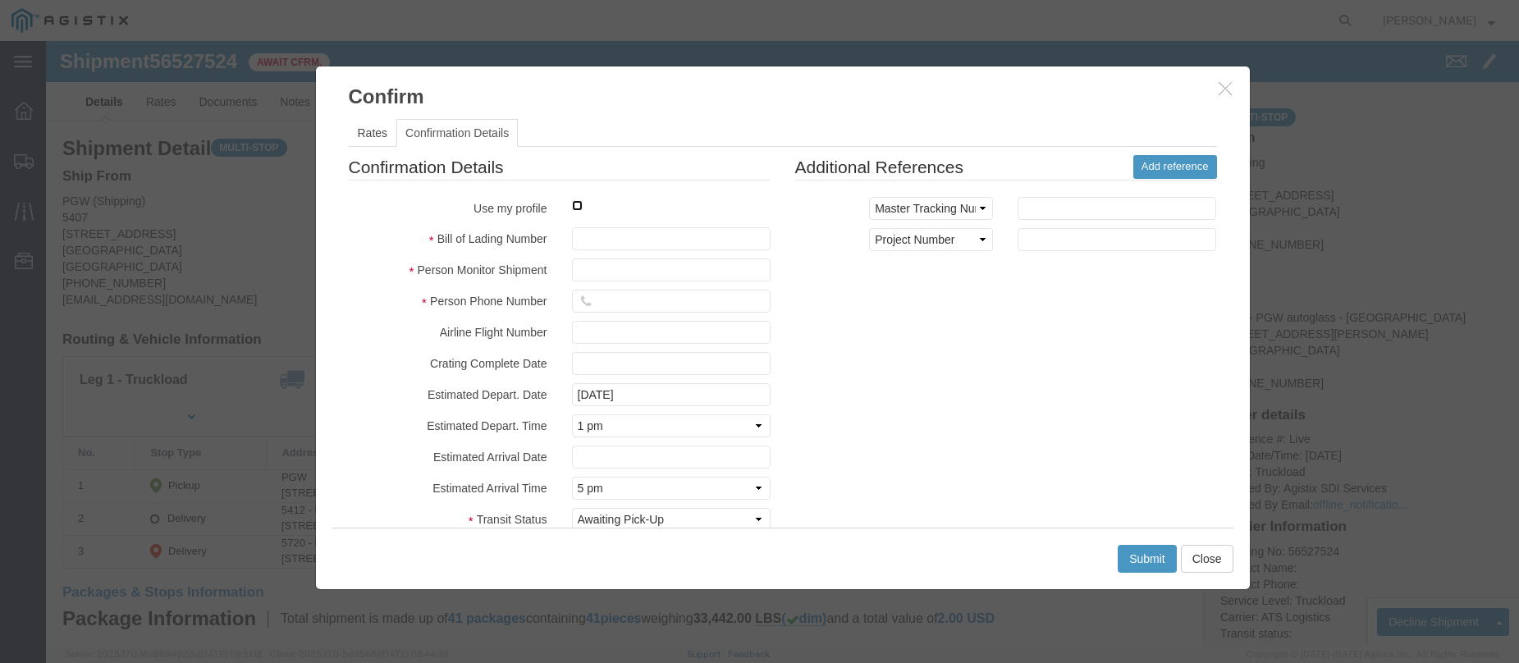
click input "checkbox"
checkbox input "true"
click input "text"
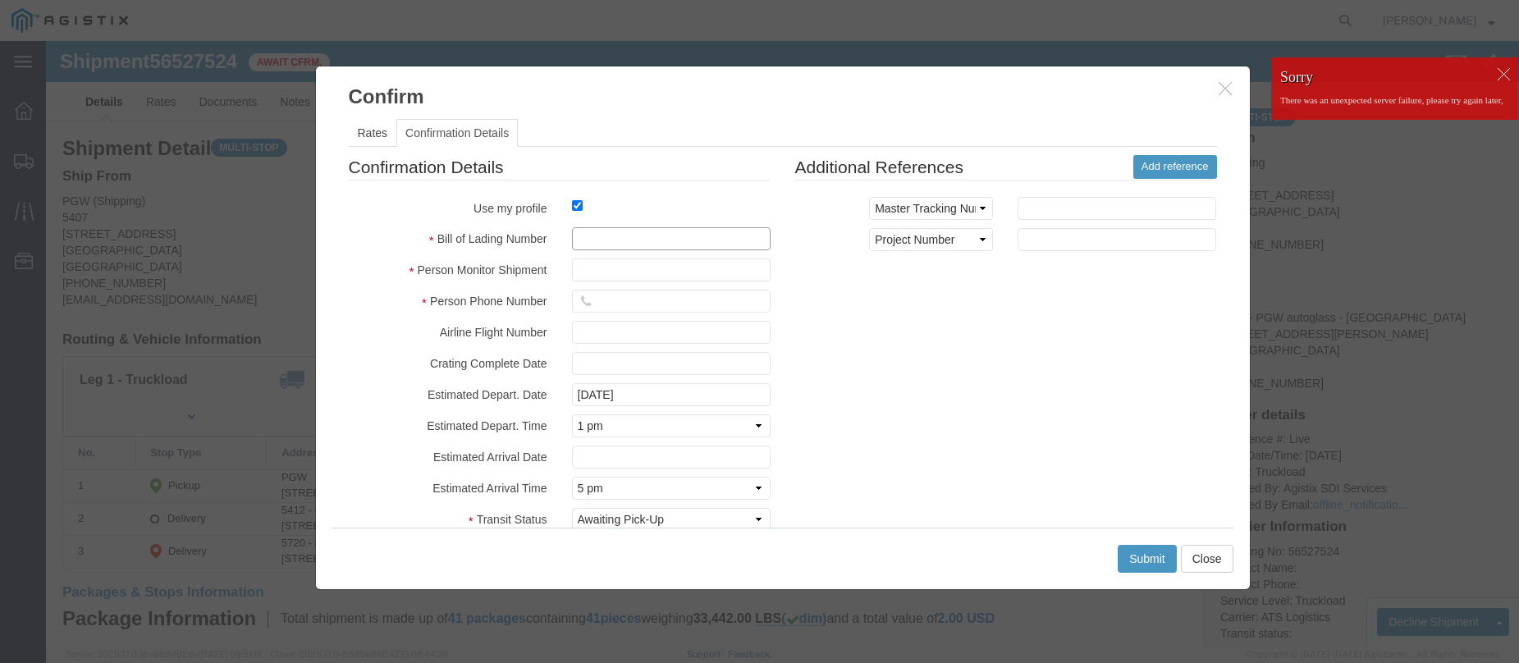
paste input "56527524"
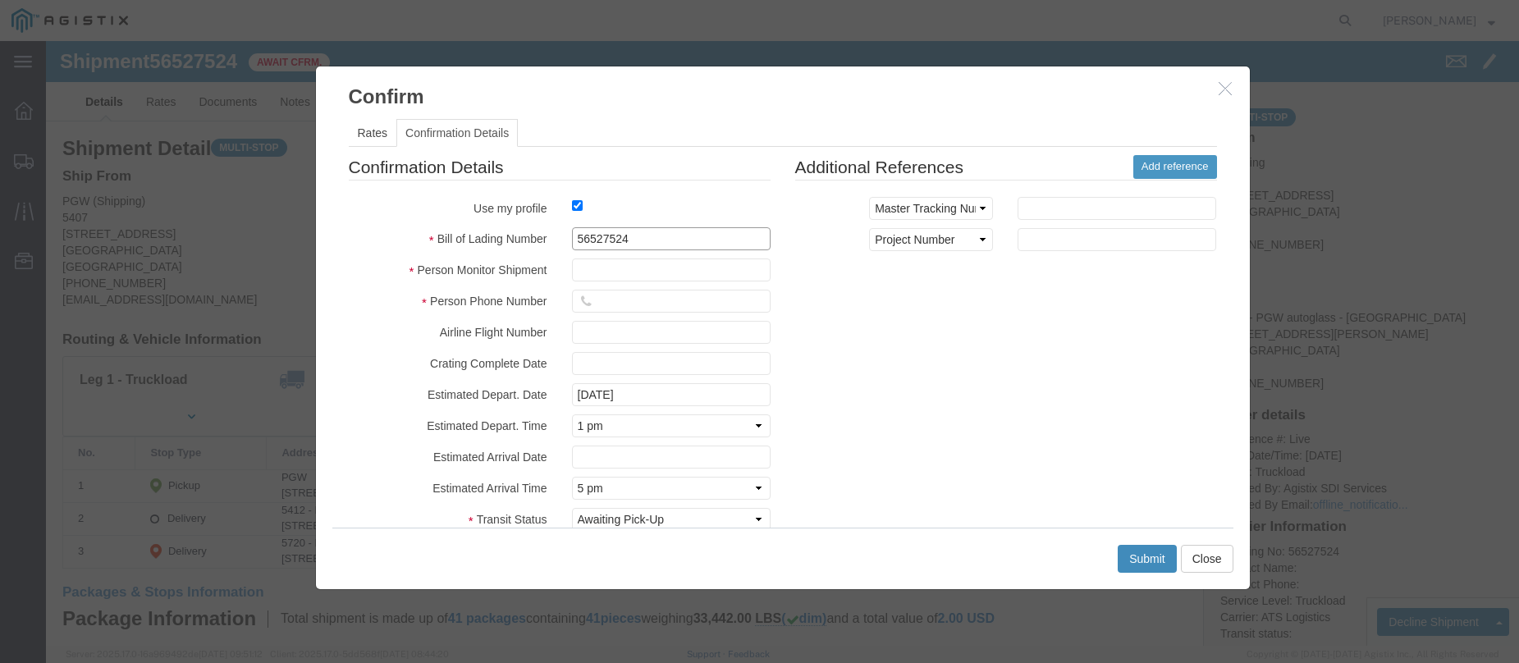
type input "56527524"
click button "Submit"
click label
click input "checkbox"
click label
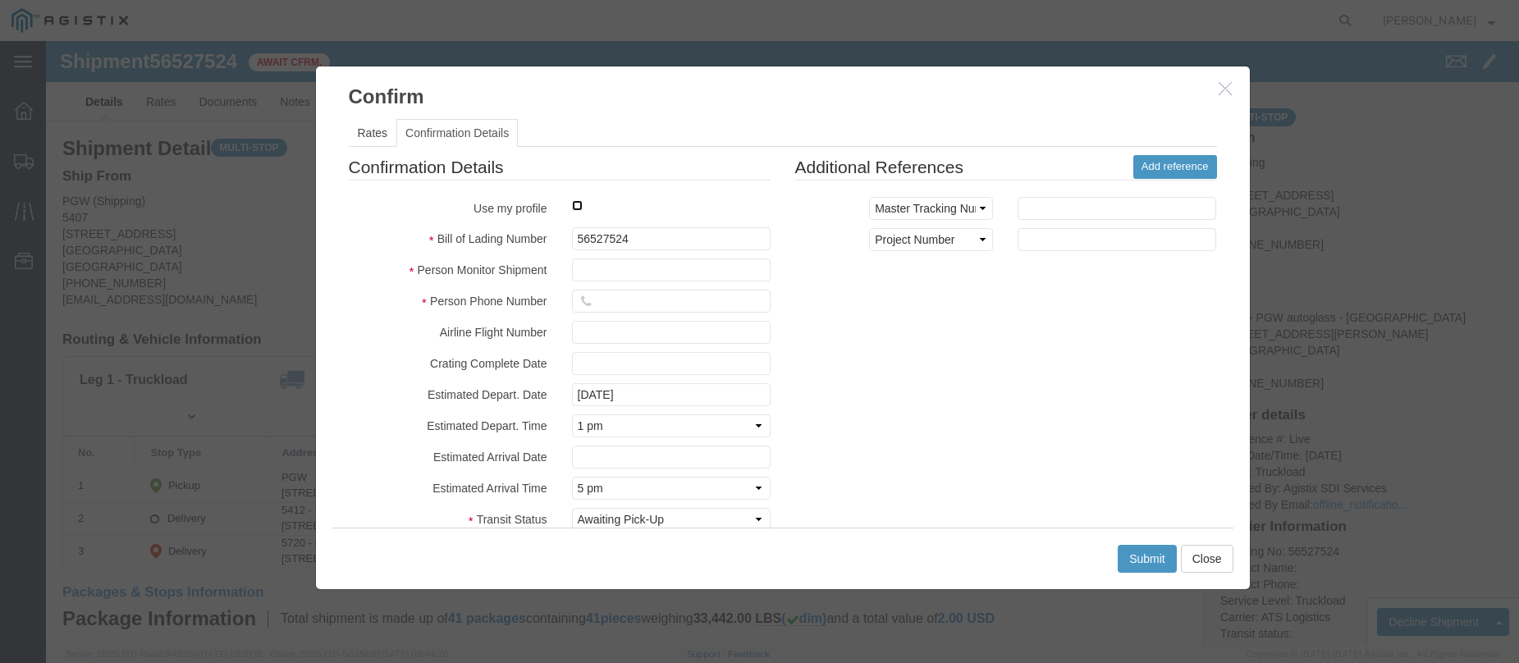
click input "checkbox"
checkbox input "true"
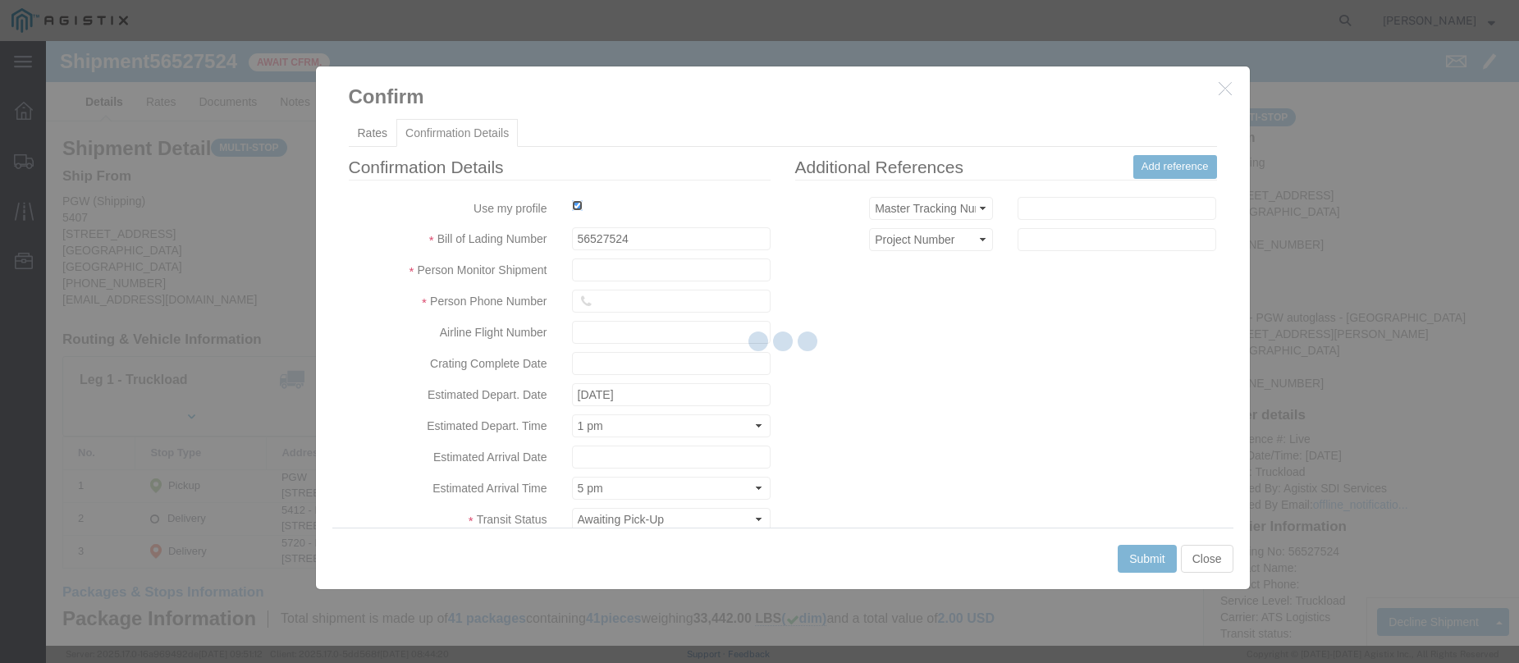
type input "Jesse Jordan"
type input "3204977237"
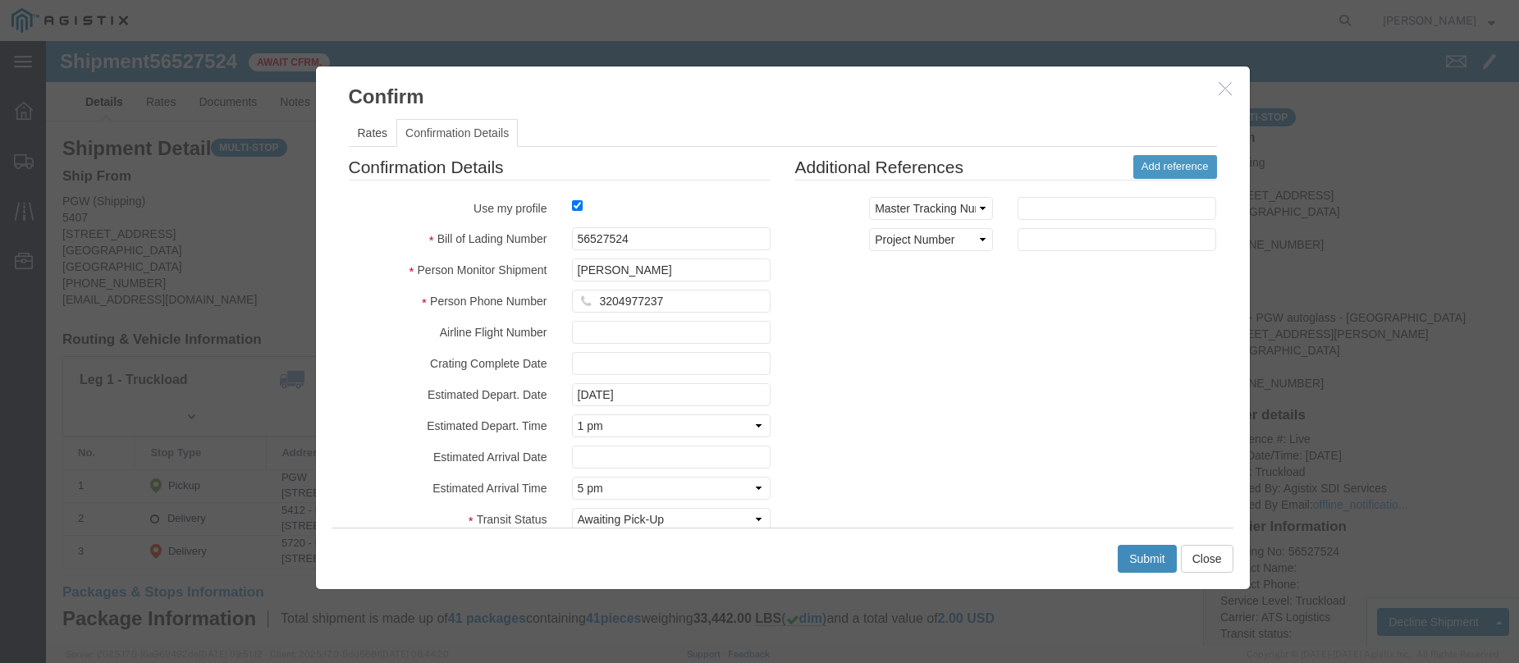
click button "Submit"
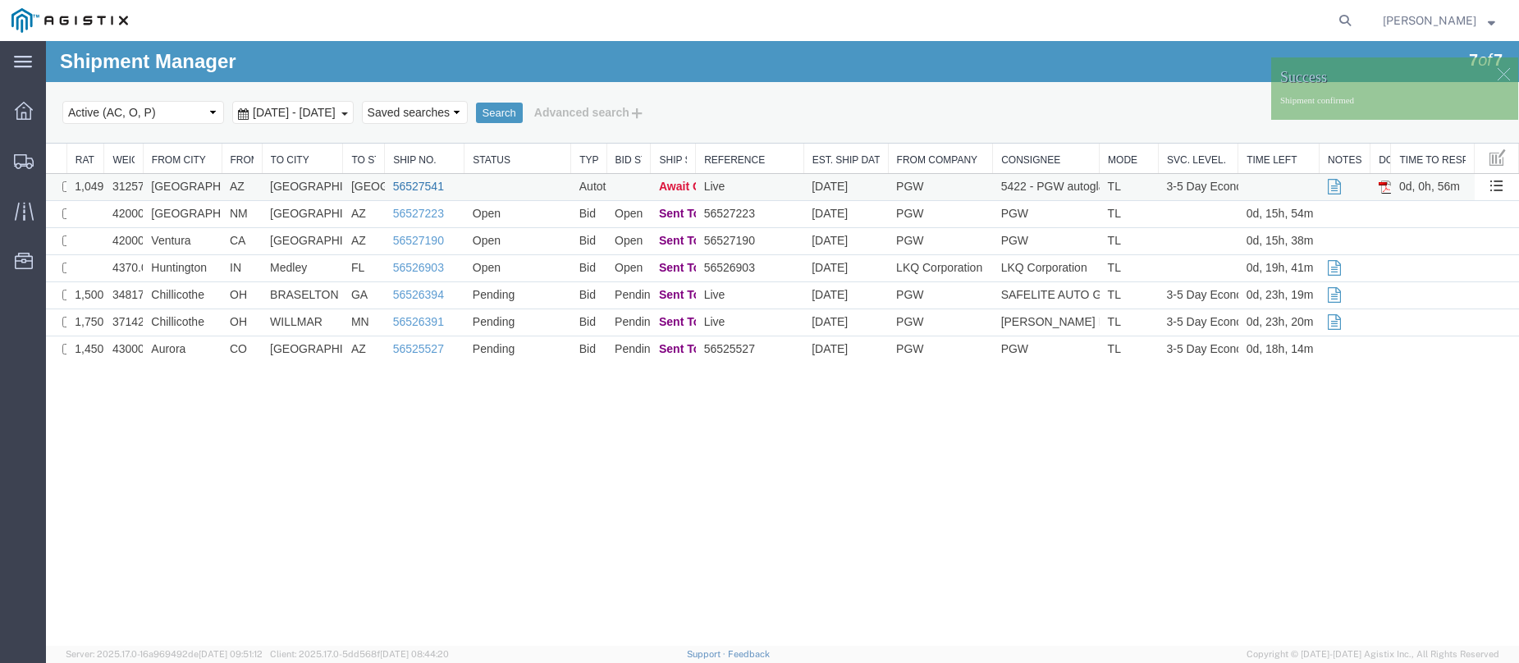
click at [420, 184] on link "56527541" at bounding box center [418, 186] width 51 height 13
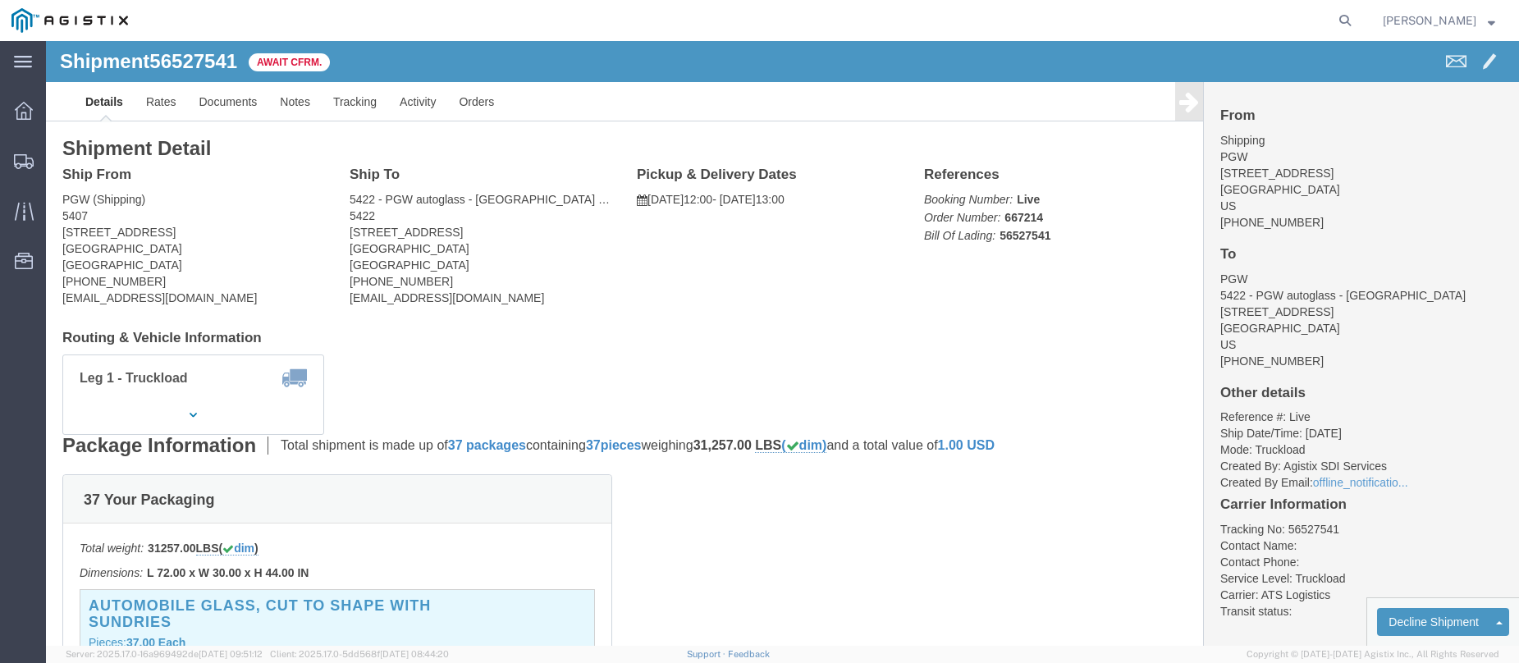
click b "56527541"
copy b "56527541"
click link "Confirm"
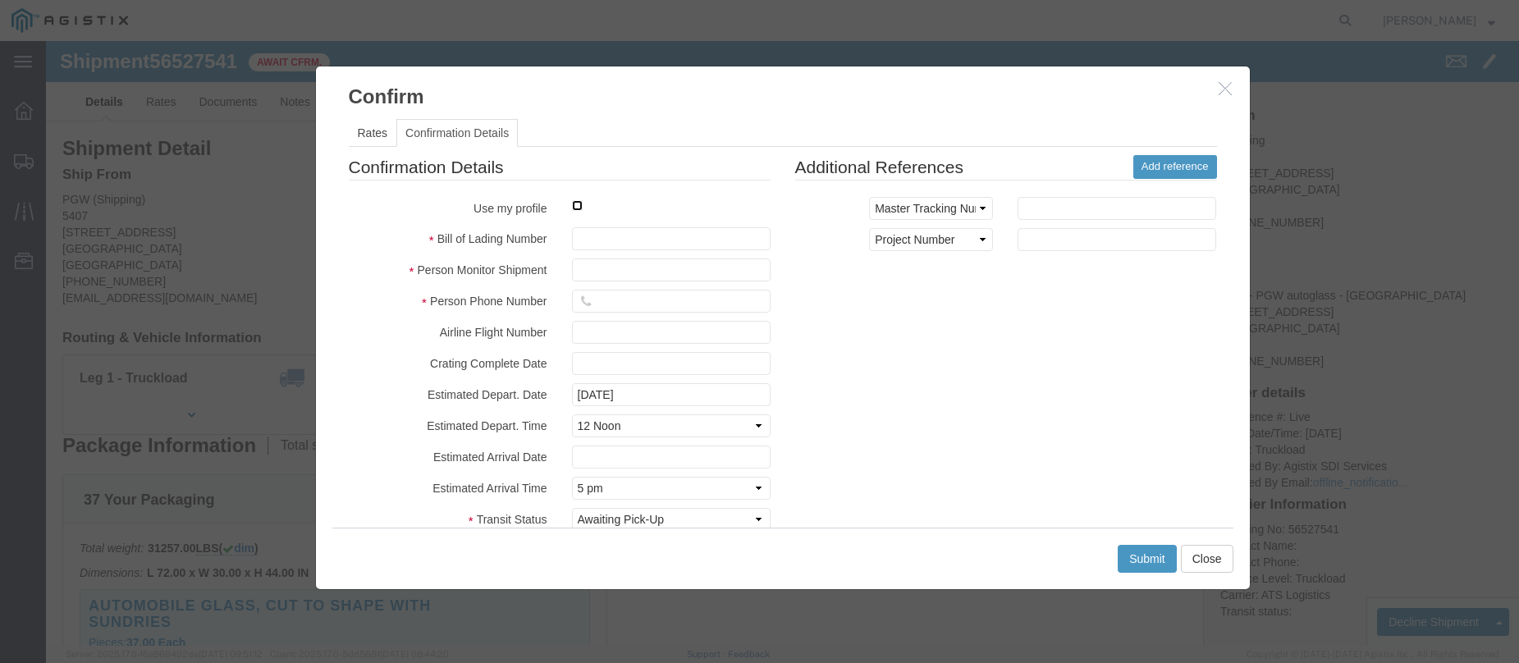
click input "checkbox"
checkbox input "true"
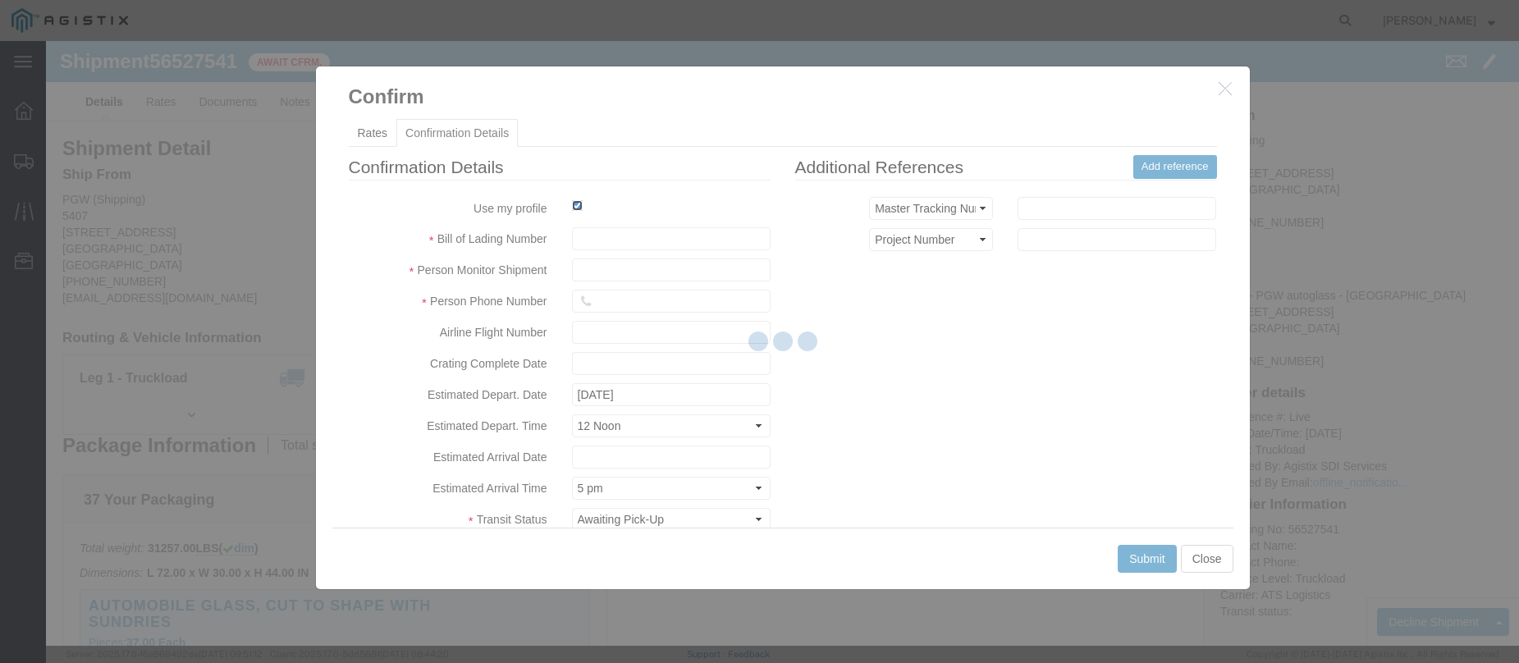
type input "Jesse Jordan"
type input "3204977237"
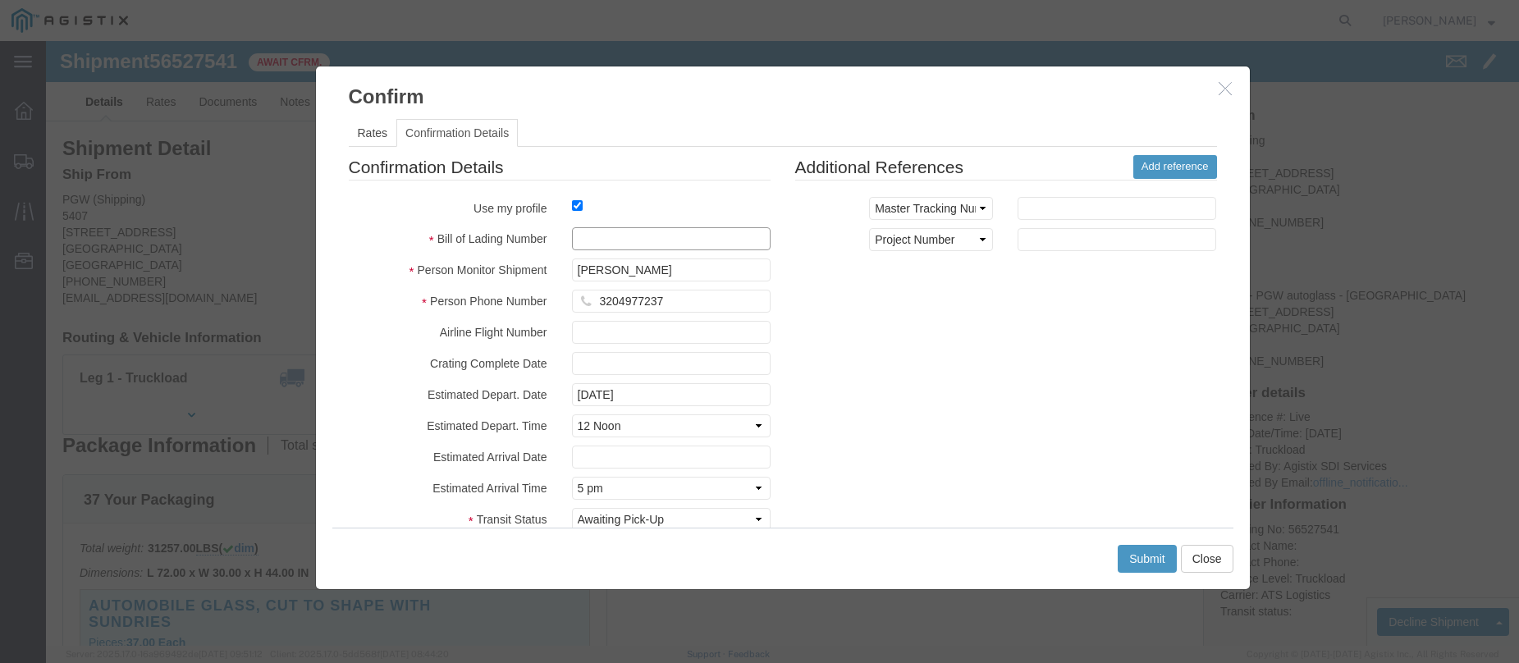
click input "text"
type input "v"
paste input "56527541"
type input "56527541"
click button "Submit"
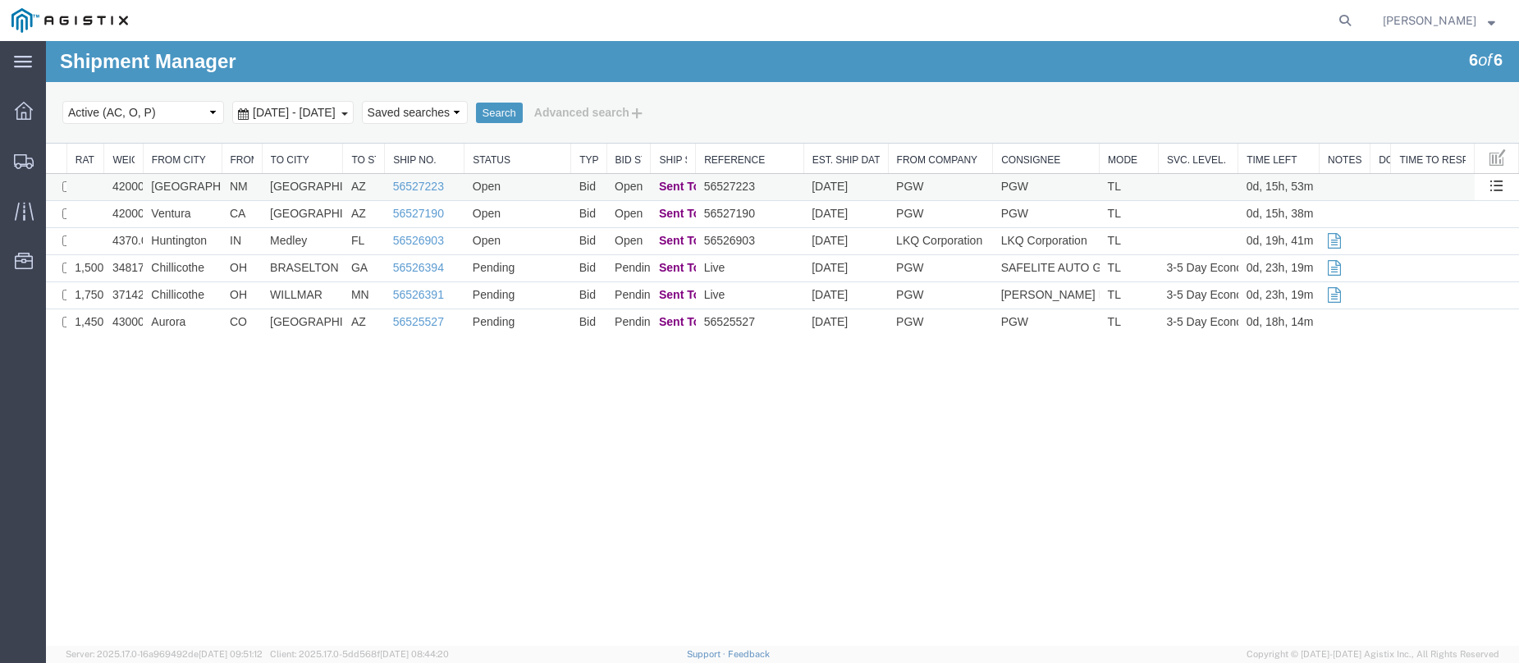
click at [335, 181] on td "Glendale" at bounding box center [302, 187] width 81 height 27
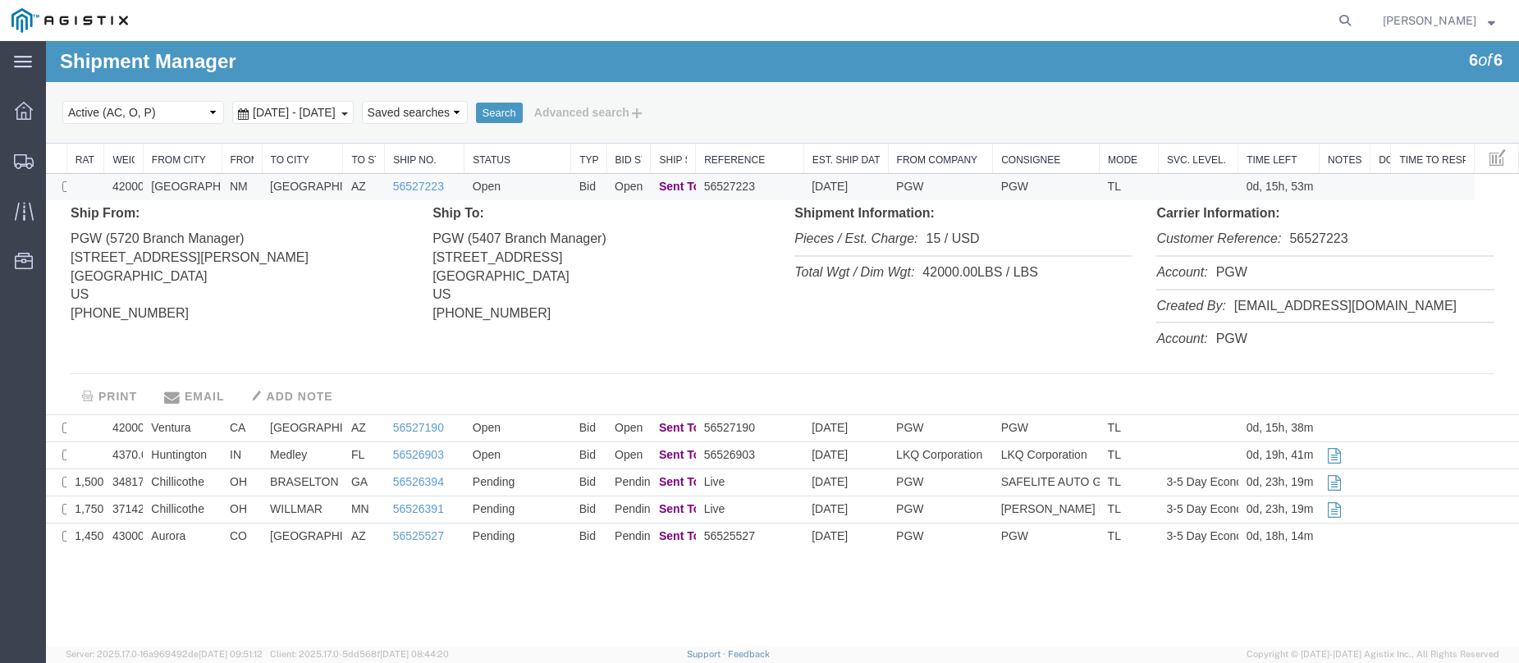
click at [1336, 236] on li "Customer Reference: 56527223" at bounding box center [1325, 240] width 337 height 34
copy li "56527223"
click at [169, 216] on div "Ship From: PGW (5720 Branch Manager) 813 W Arrington St Farmington, NM 87401 US…" at bounding box center [239, 271] width 362 height 135
click at [410, 186] on link "56527223" at bounding box center [418, 186] width 51 height 13
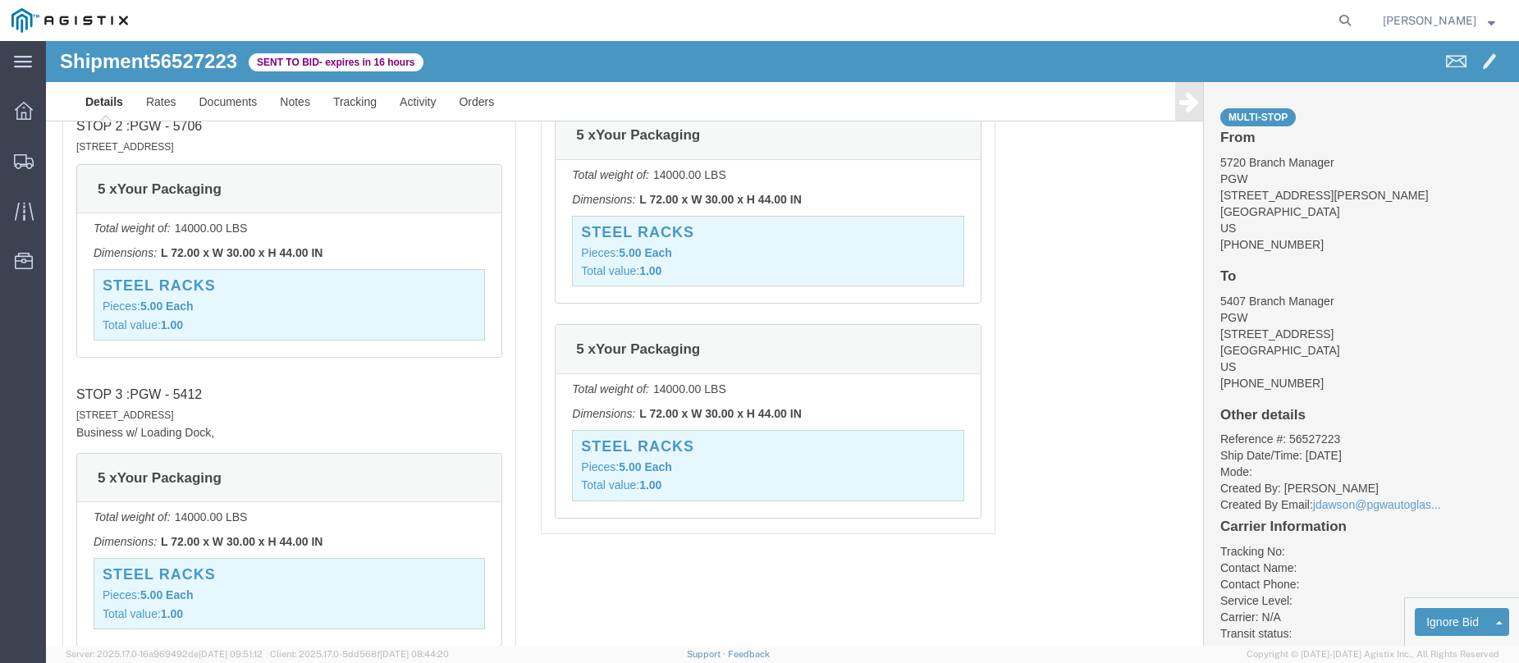
scroll to position [1891, 0]
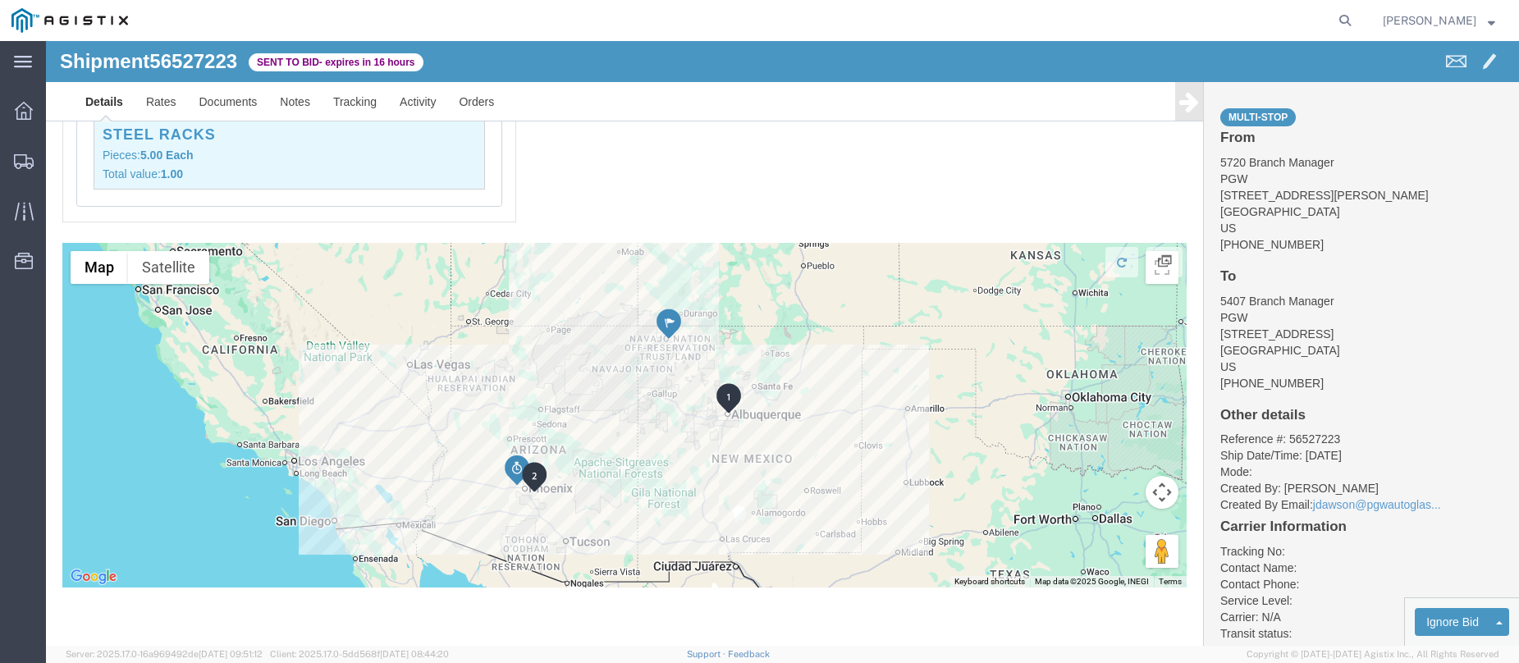
click div "Pickups STOP 1 : PGW - 5720 813 W Arrington St, Farmington, NM, 87401, US 5 x Y…"
click at [20, 149] on div at bounding box center [24, 160] width 46 height 33
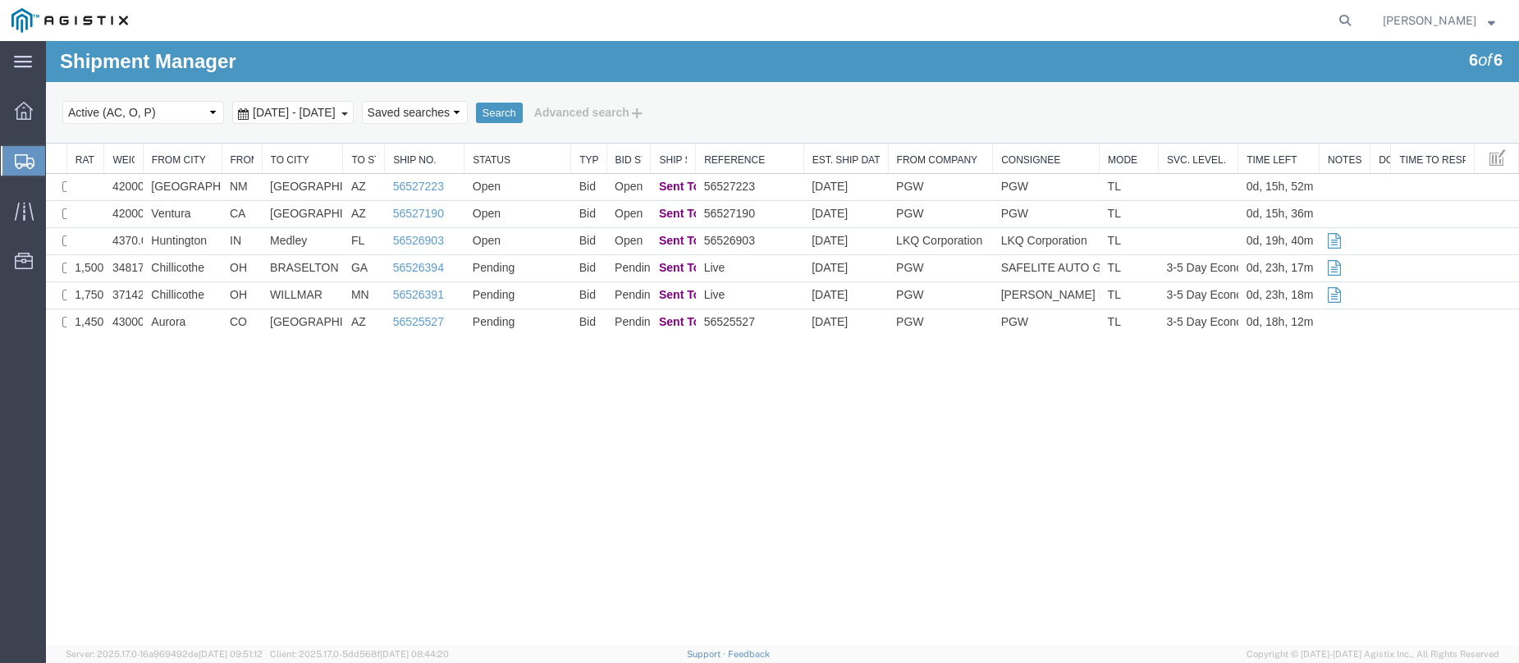
click at [22, 154] on icon at bounding box center [25, 161] width 20 height 15
click at [22, 159] on icon at bounding box center [25, 161] width 20 height 15
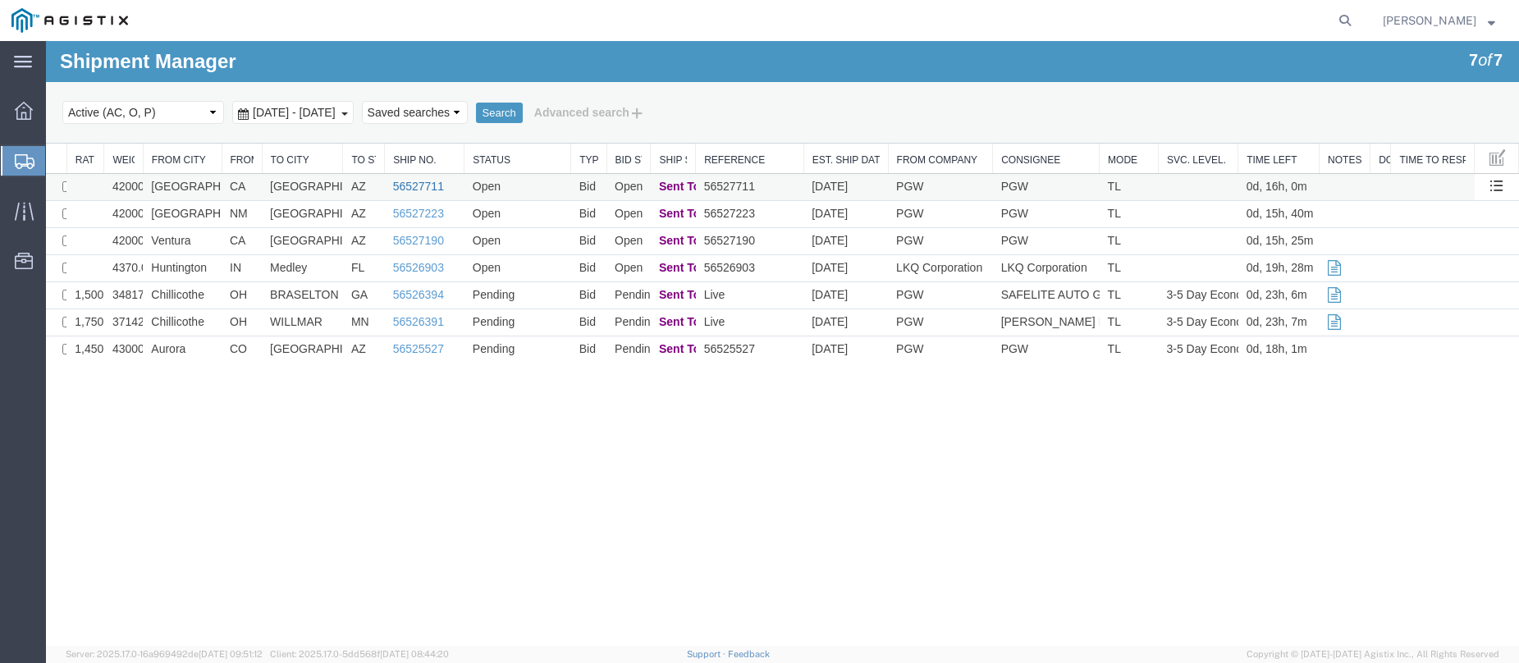
click at [412, 181] on link "56527711" at bounding box center [418, 186] width 51 height 13
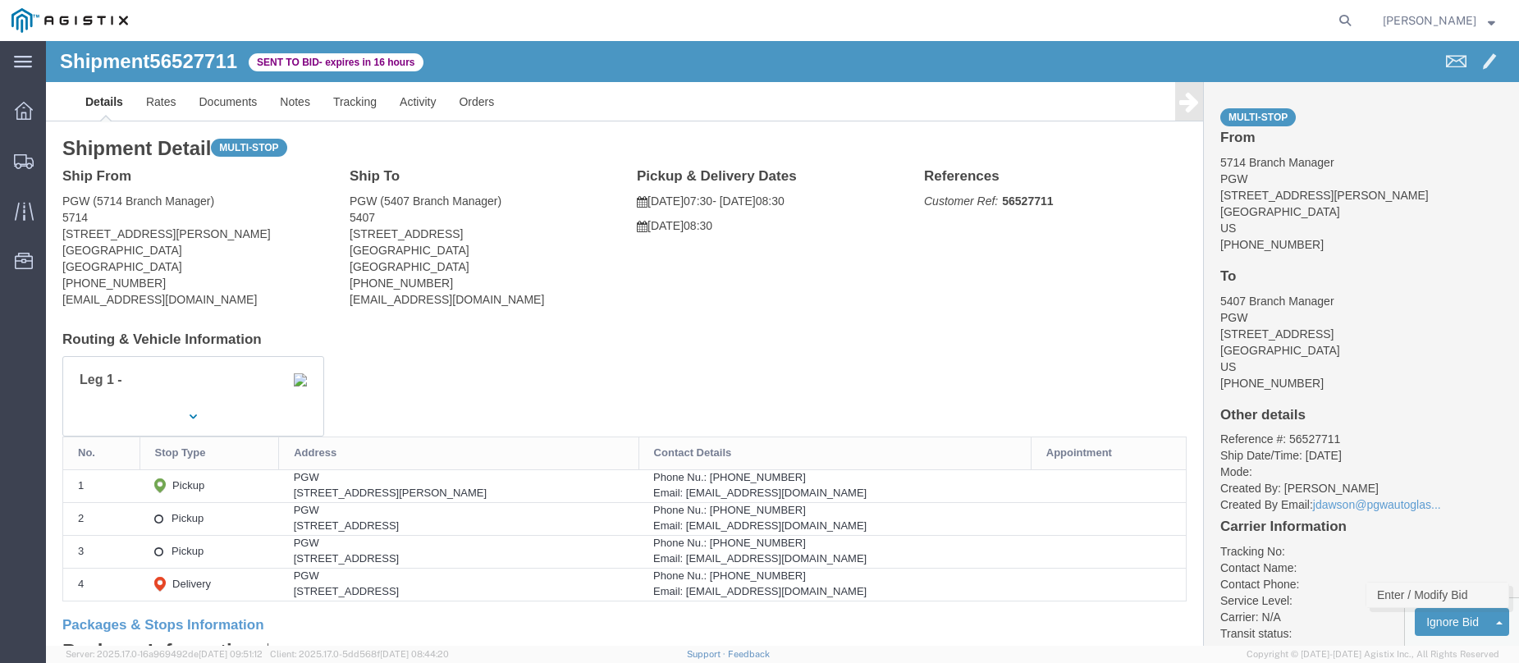
click link "Enter / Modify Bid"
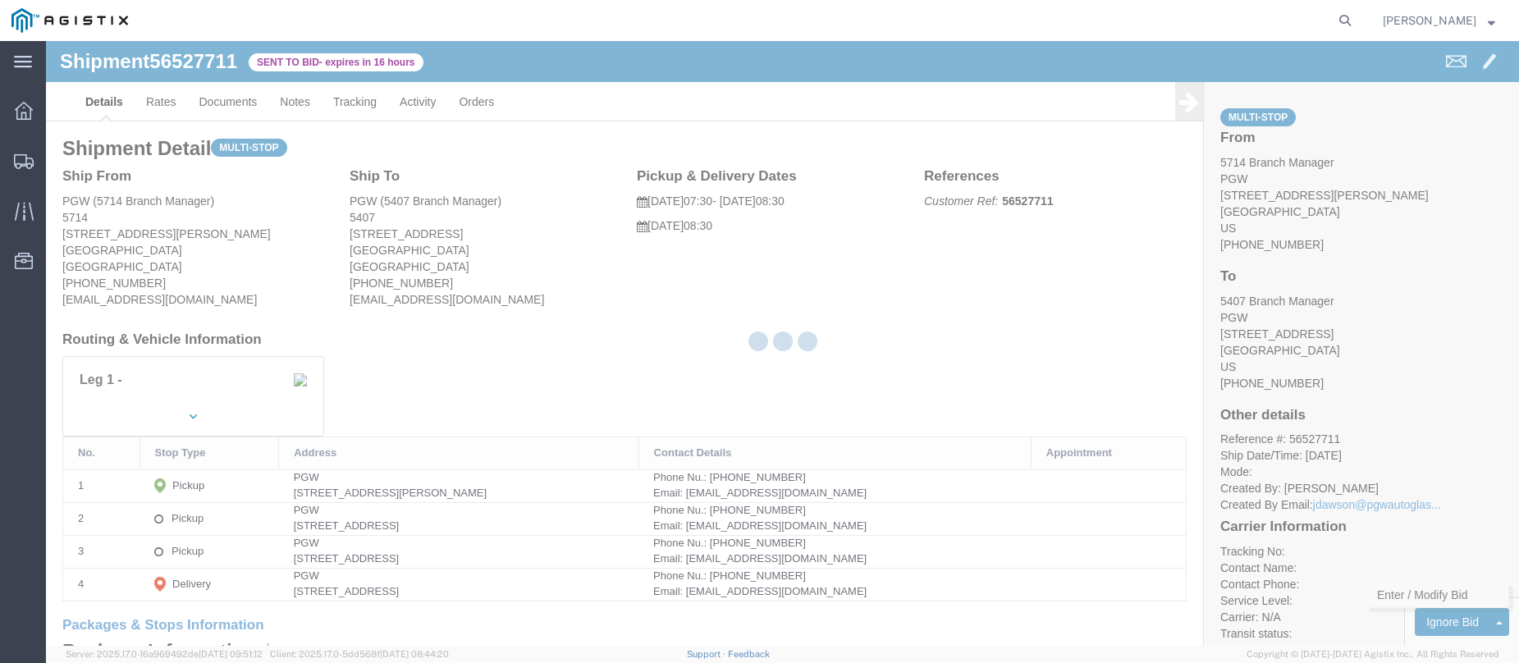
select select "146"
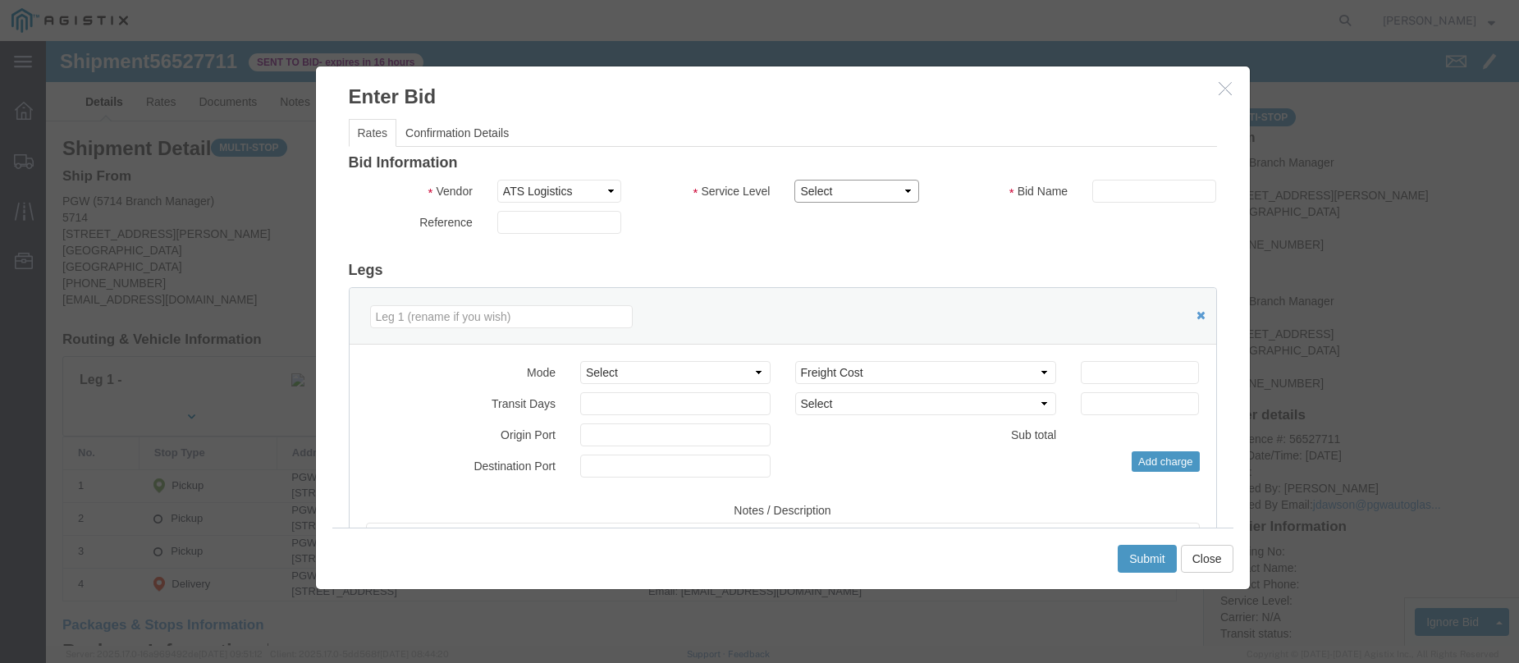
click select "Select CONESTOGA DFRM/STEP Economy TL Flatbed Intermodal LTL Standard Next Day …"
select select "25032"
click select "Select CONESTOGA DFRM/STEP Economy TL Flatbed Intermodal LTL Standard Next Day …"
click input "text"
type input "ats"
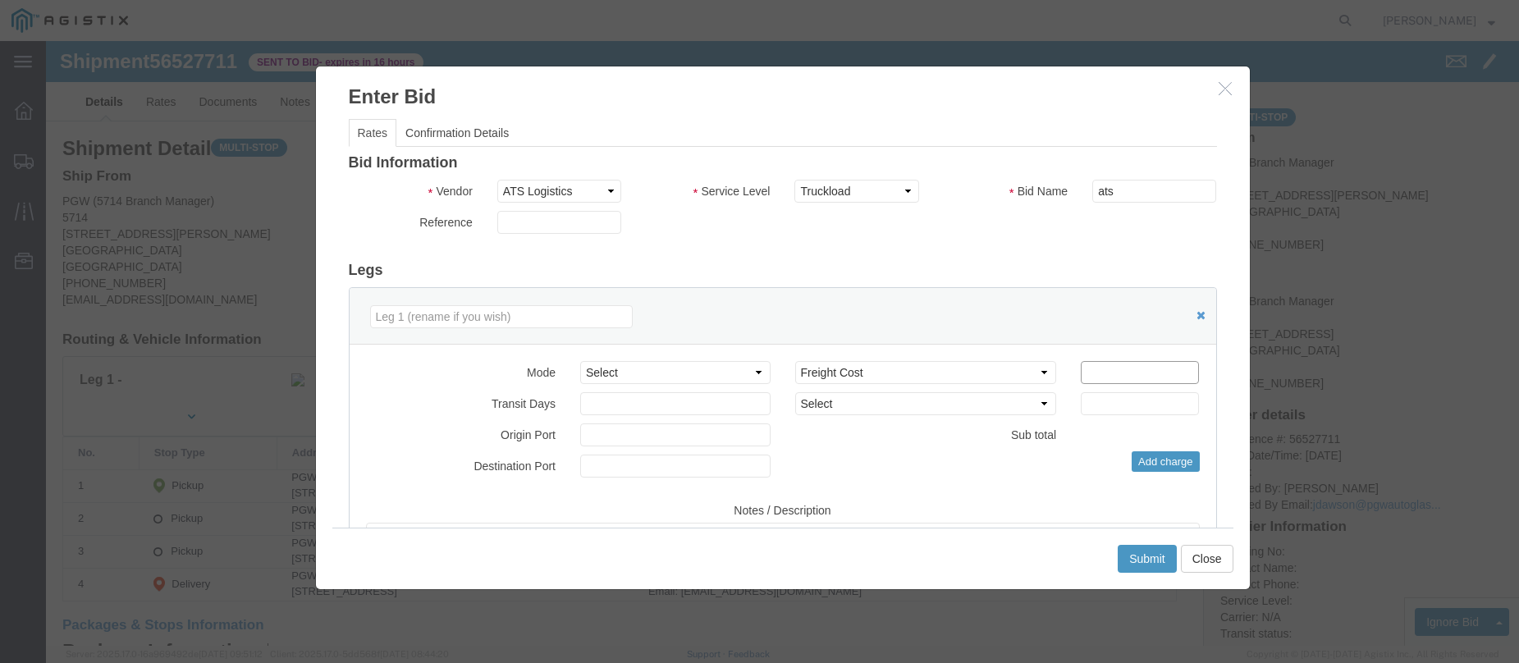
click input "number"
type input "2100"
click button "Submit"
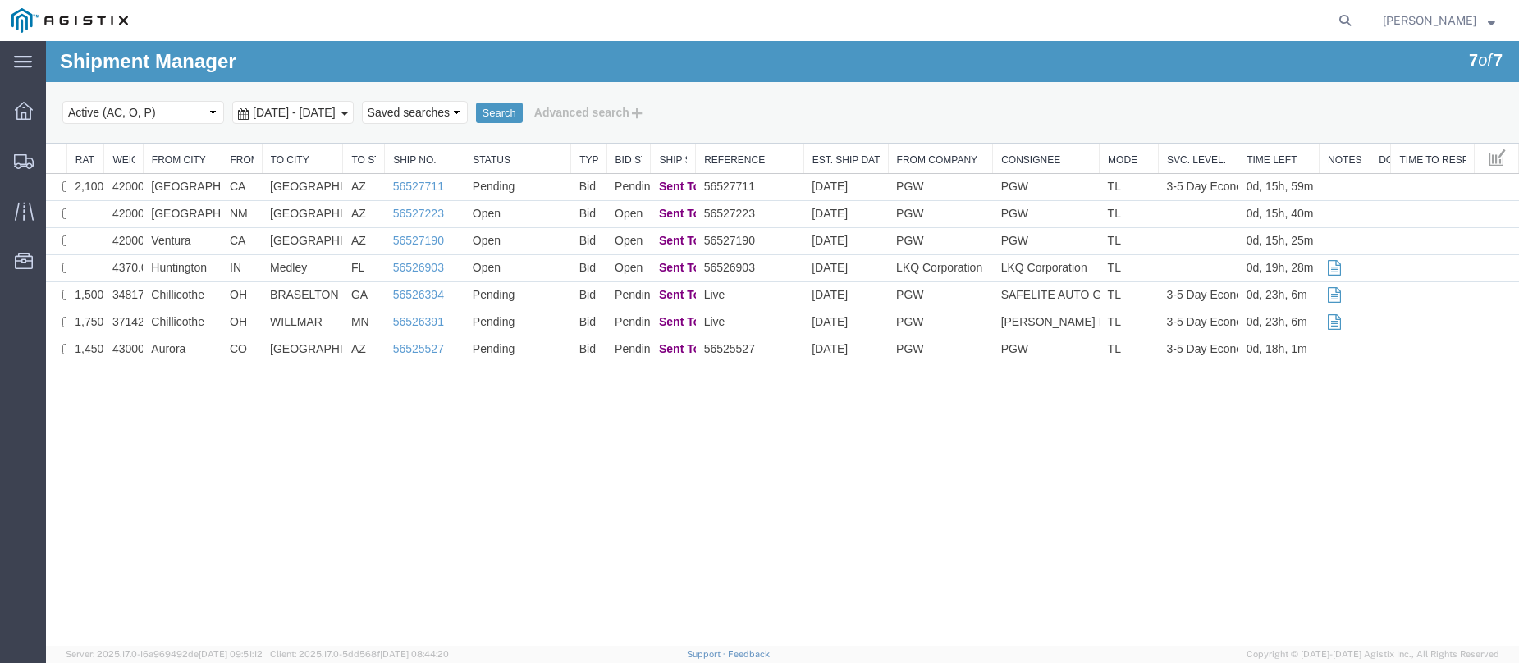
click at [199, 132] on div "Search Select status Active (AC, O, P) All Approved Awaiting Confirmation (AC) …" at bounding box center [782, 113] width 1473 height 62
click at [225, 186] on td "CA" at bounding box center [242, 187] width 40 height 27
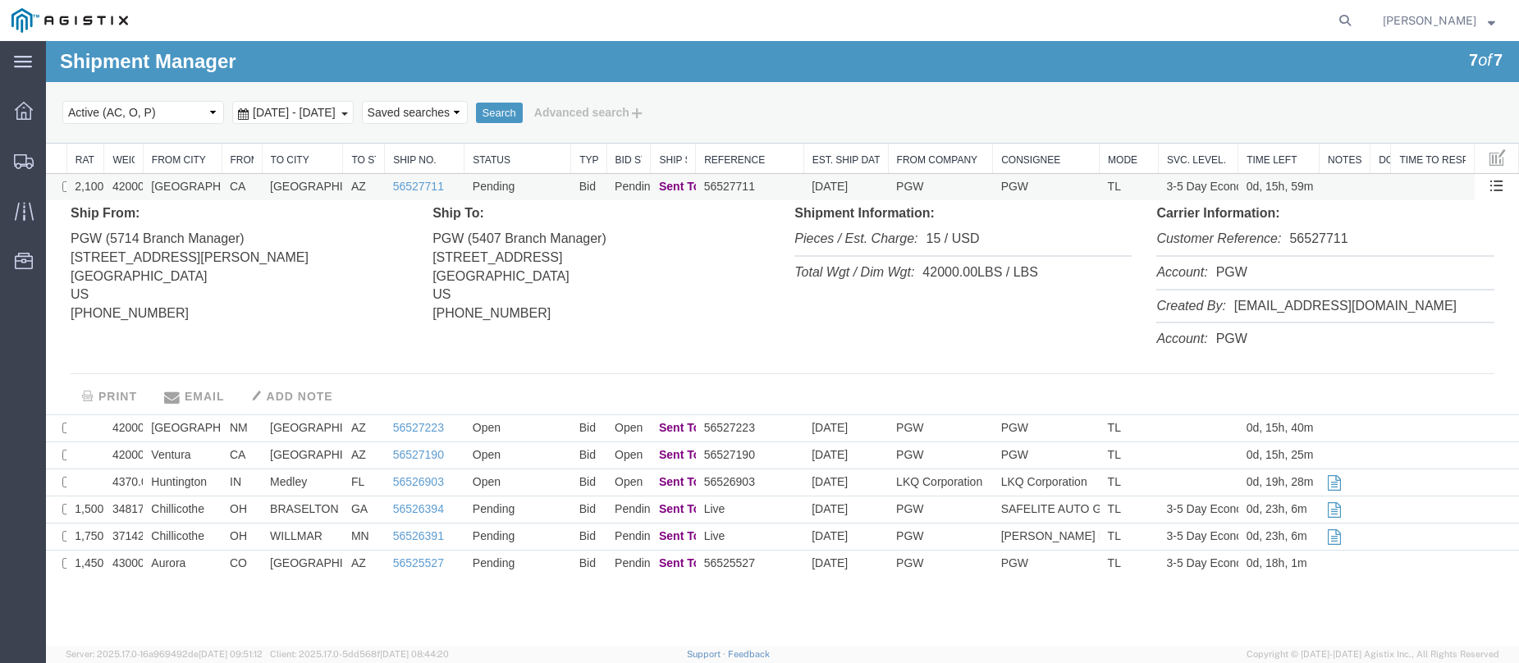
click at [554, 187] on td "Pending" at bounding box center [518, 187] width 107 height 27
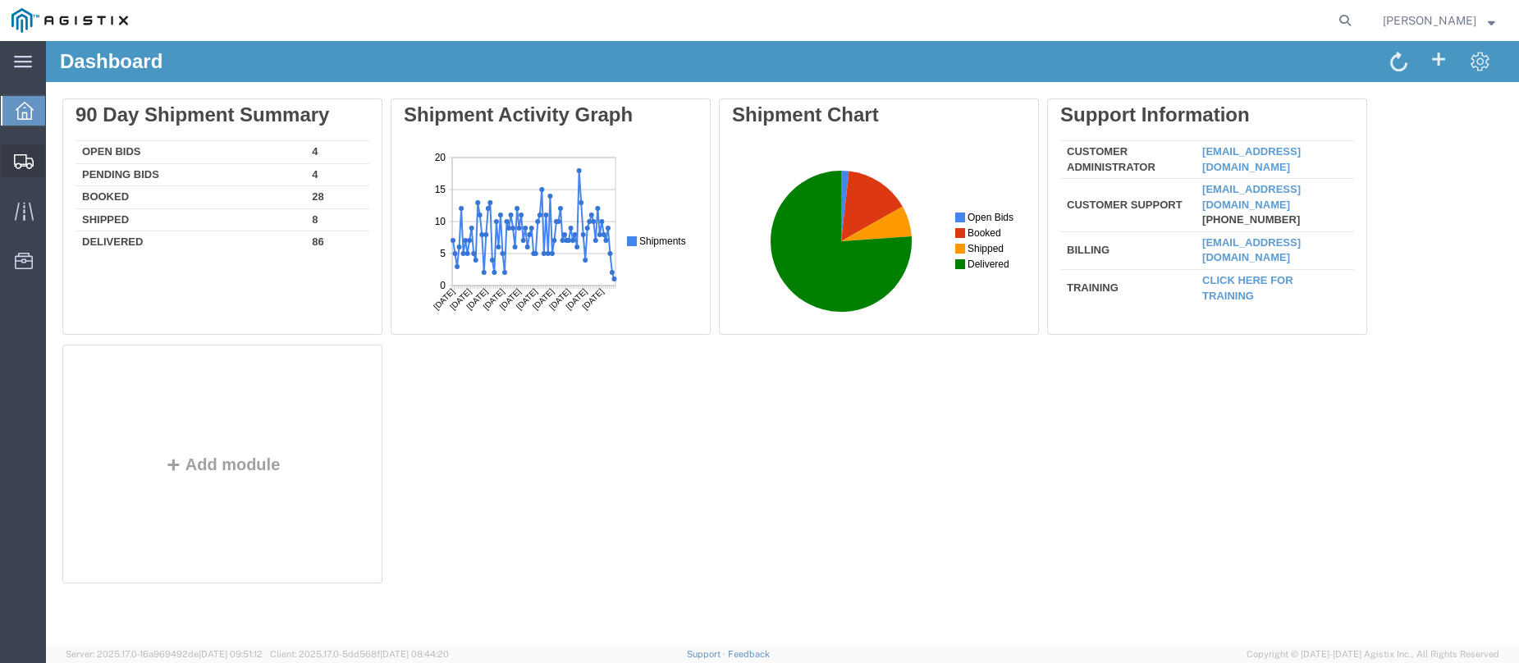
click at [30, 161] on icon at bounding box center [24, 161] width 20 height 15
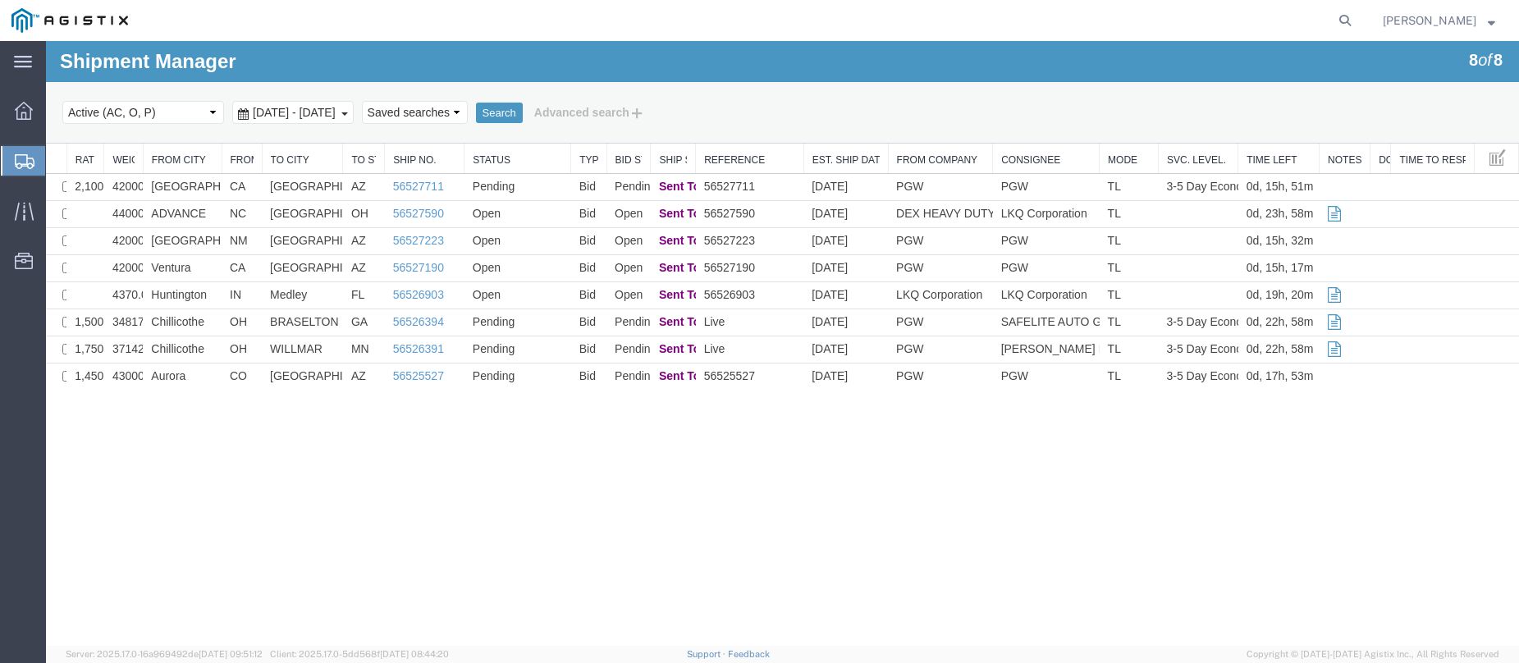
click at [17, 151] on div at bounding box center [24, 161] width 46 height 30
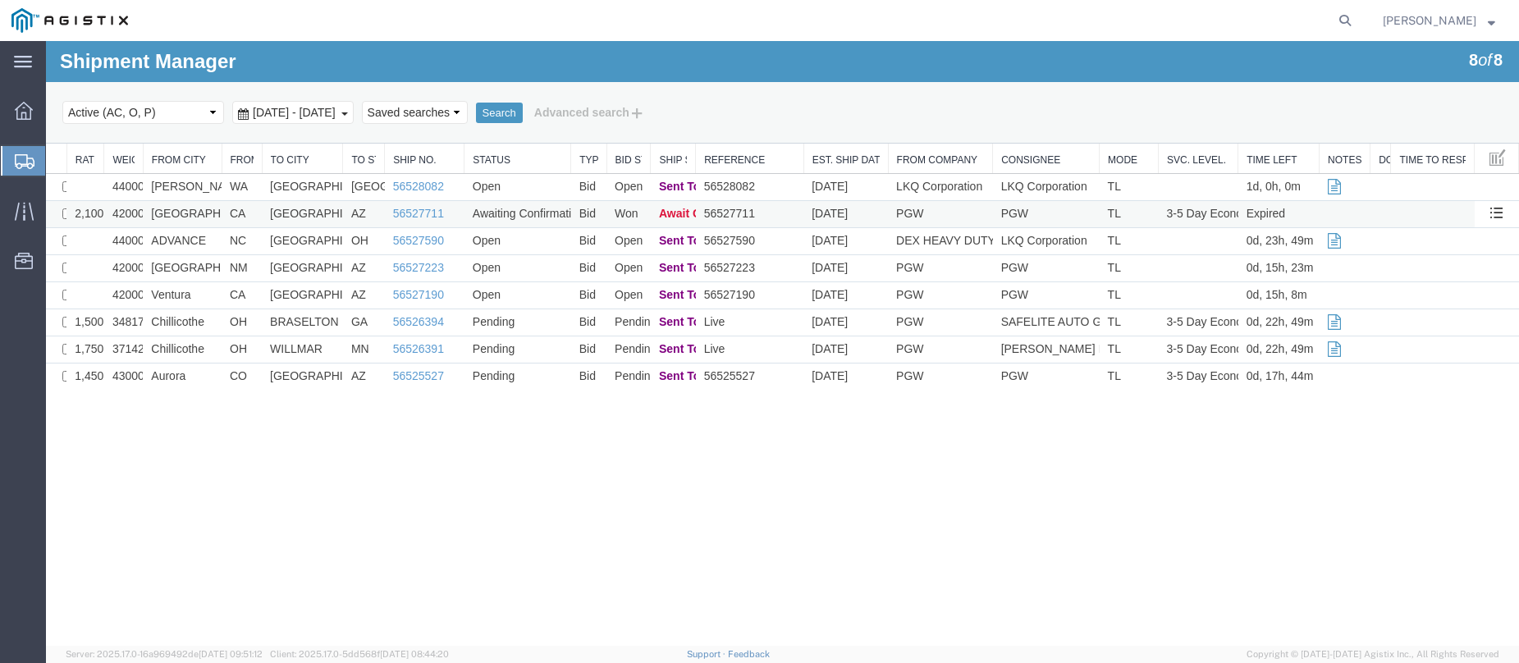
click at [452, 213] on td "56527711" at bounding box center [425, 214] width 80 height 27
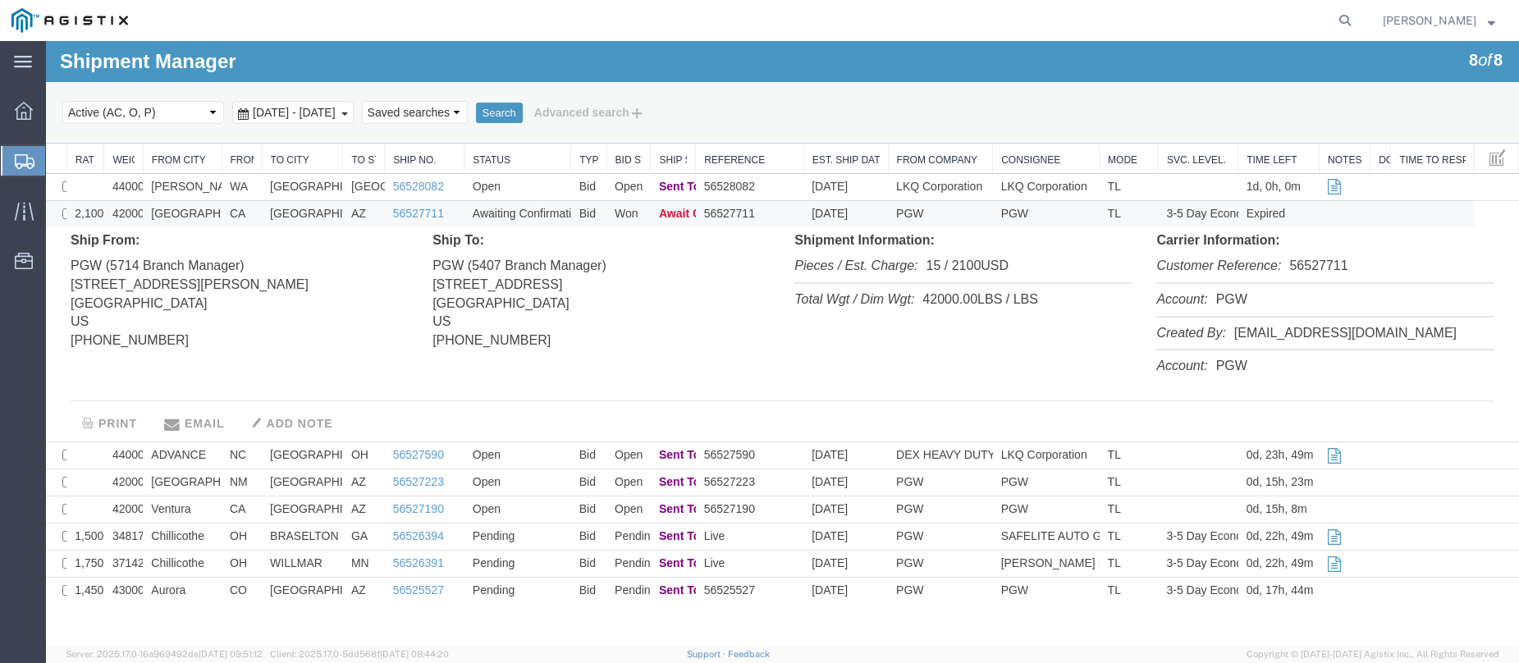
click at [1308, 267] on li "Customer Reference: 56527711" at bounding box center [1325, 267] width 337 height 34
copy li "56527711"
click at [25, 385] on div "main_menu Created with Sketch. Collapse Menu Dashboard Shipments Traffic Resour…" at bounding box center [23, 352] width 46 height 622
click at [413, 213] on link "56527711" at bounding box center [418, 213] width 51 height 13
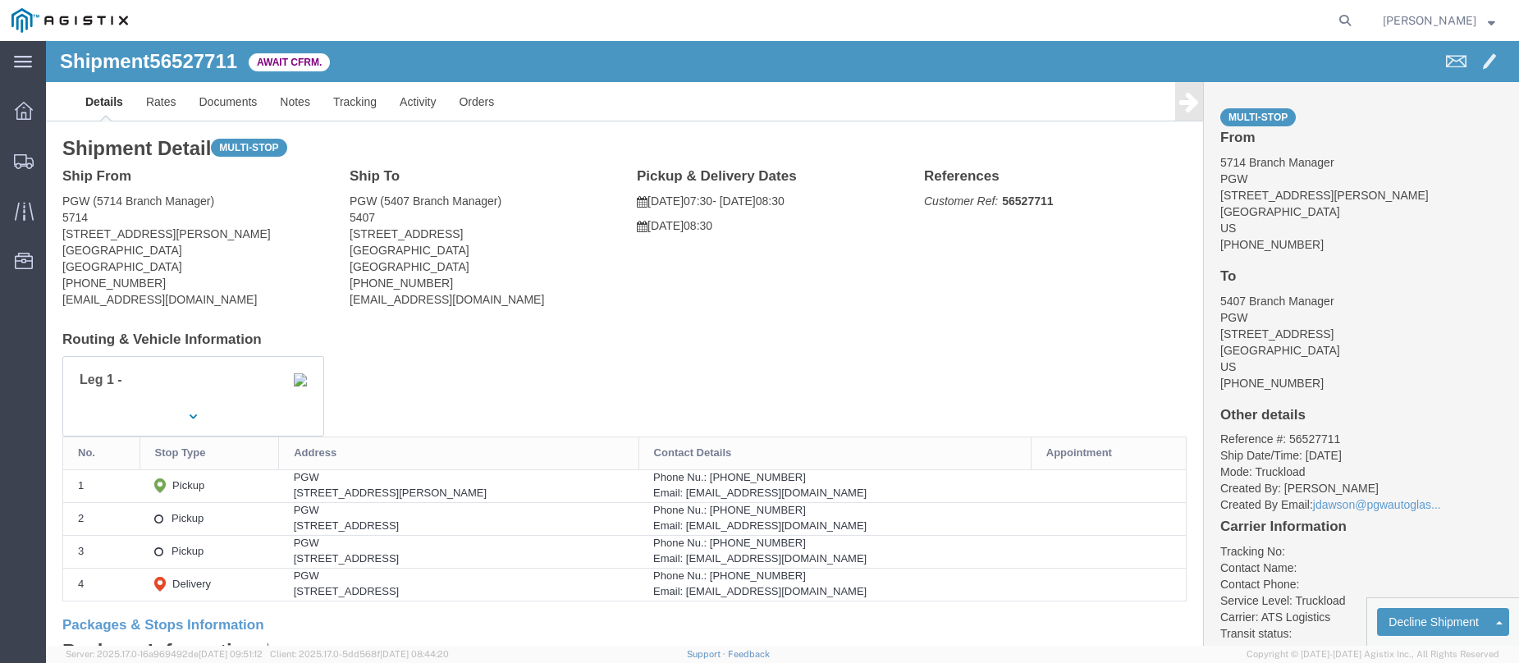
click b "56527711"
copy b "56527711"
click link "Confirm"
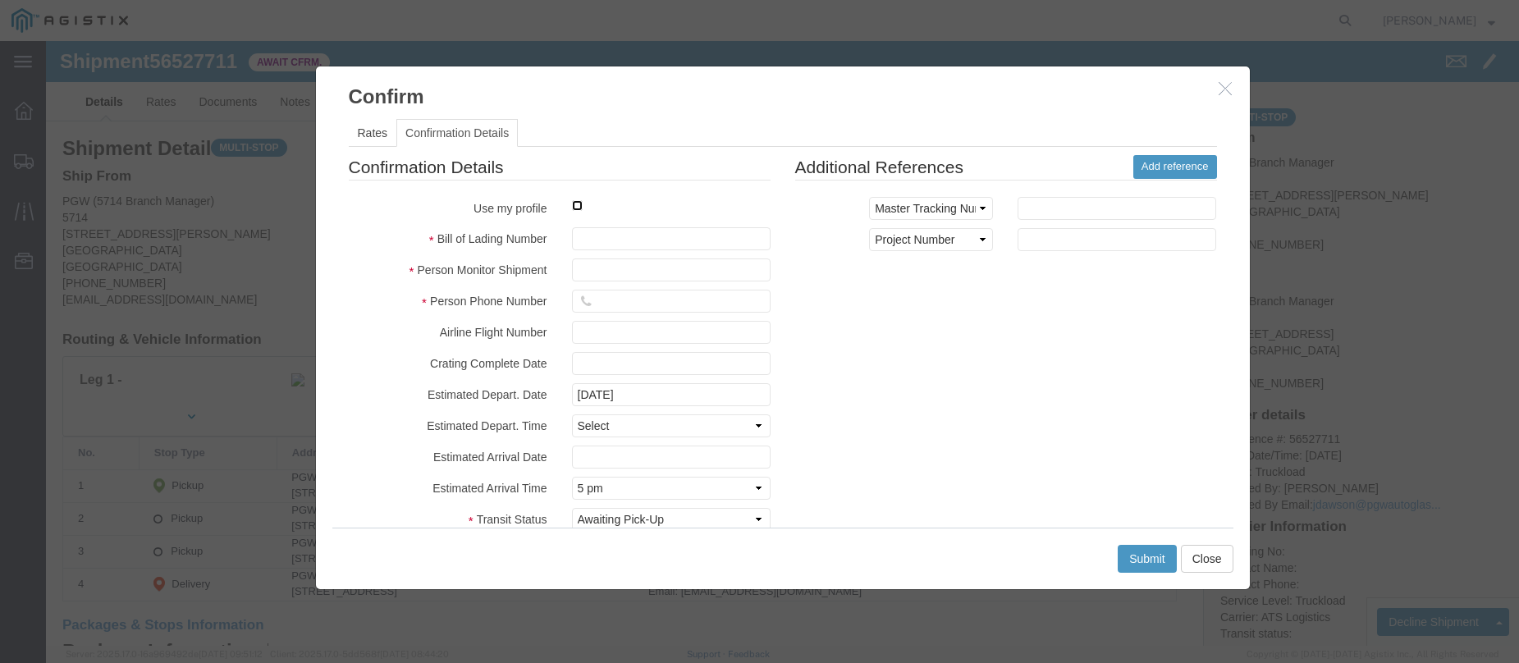
click input "checkbox"
checkbox input "true"
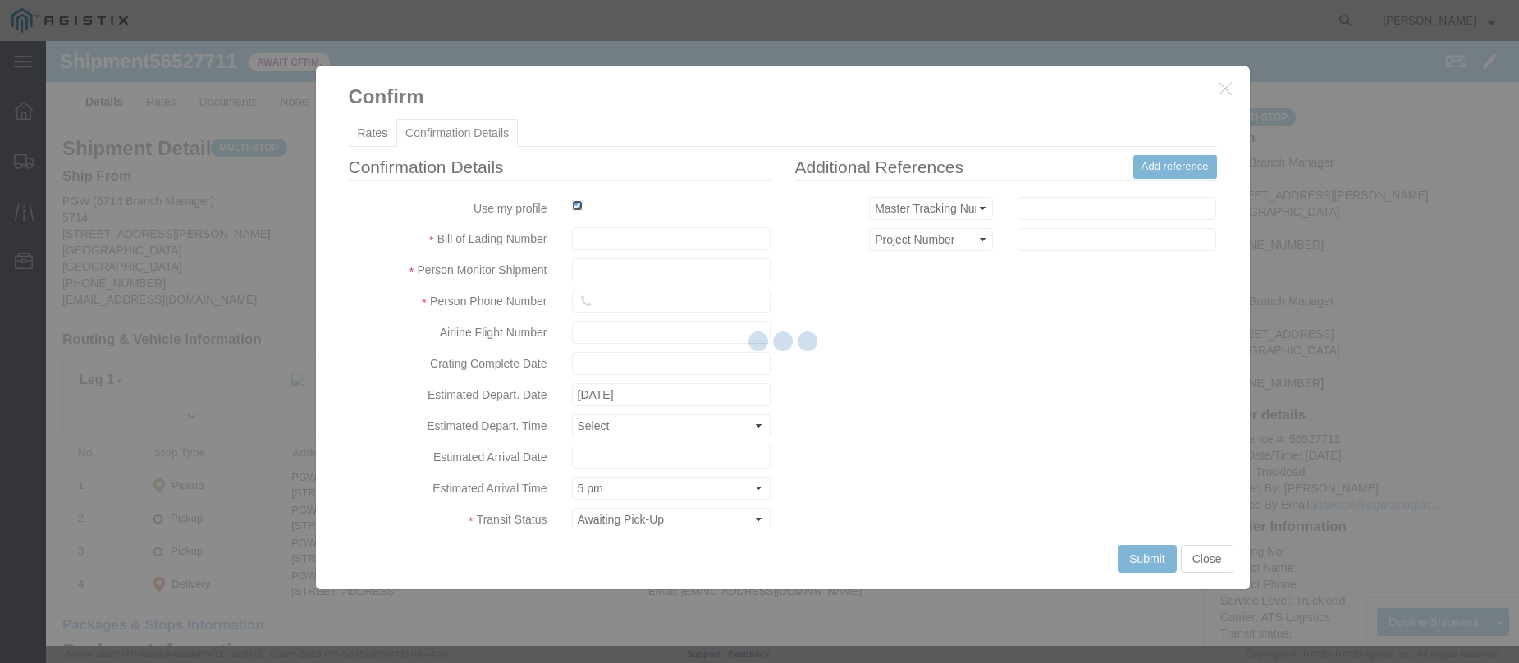
type input "Jesse Jordan"
type input "3204977237"
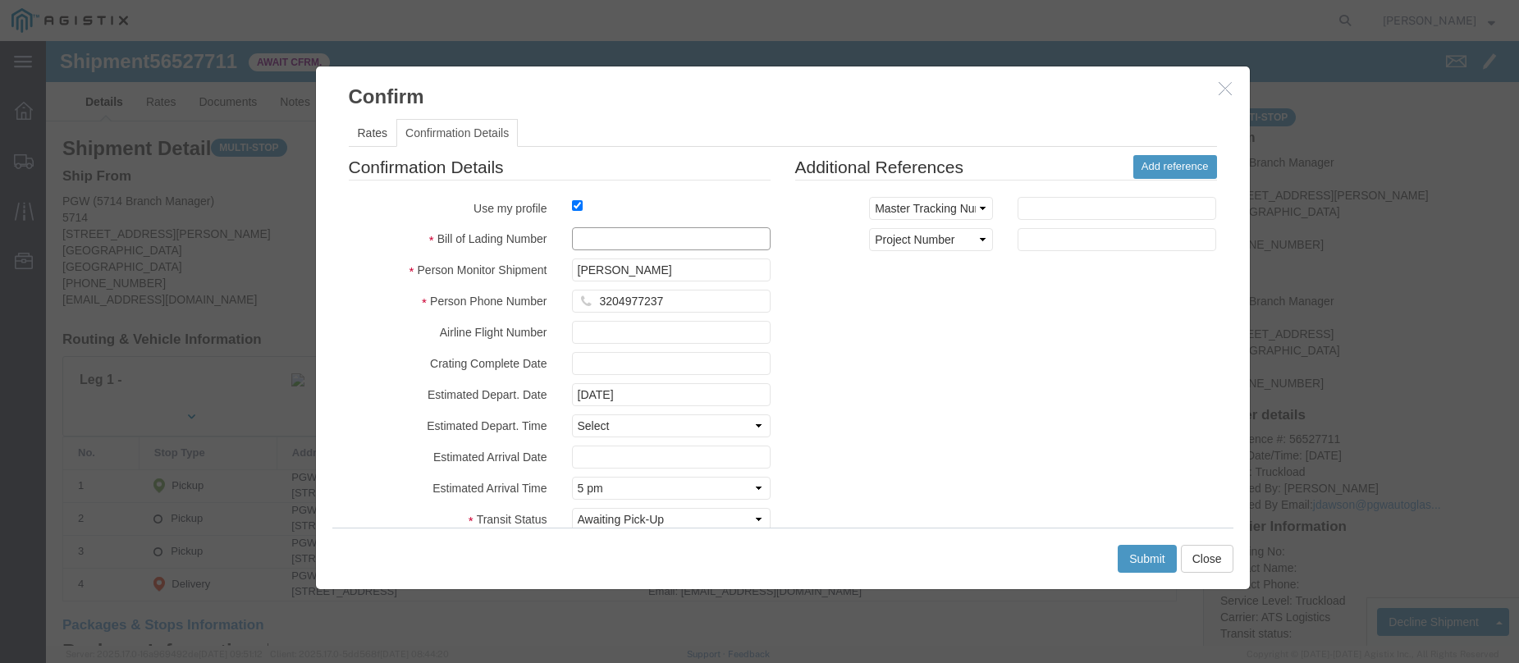
click input "text"
paste input "56527711"
type input "56527711"
click button "Submit"
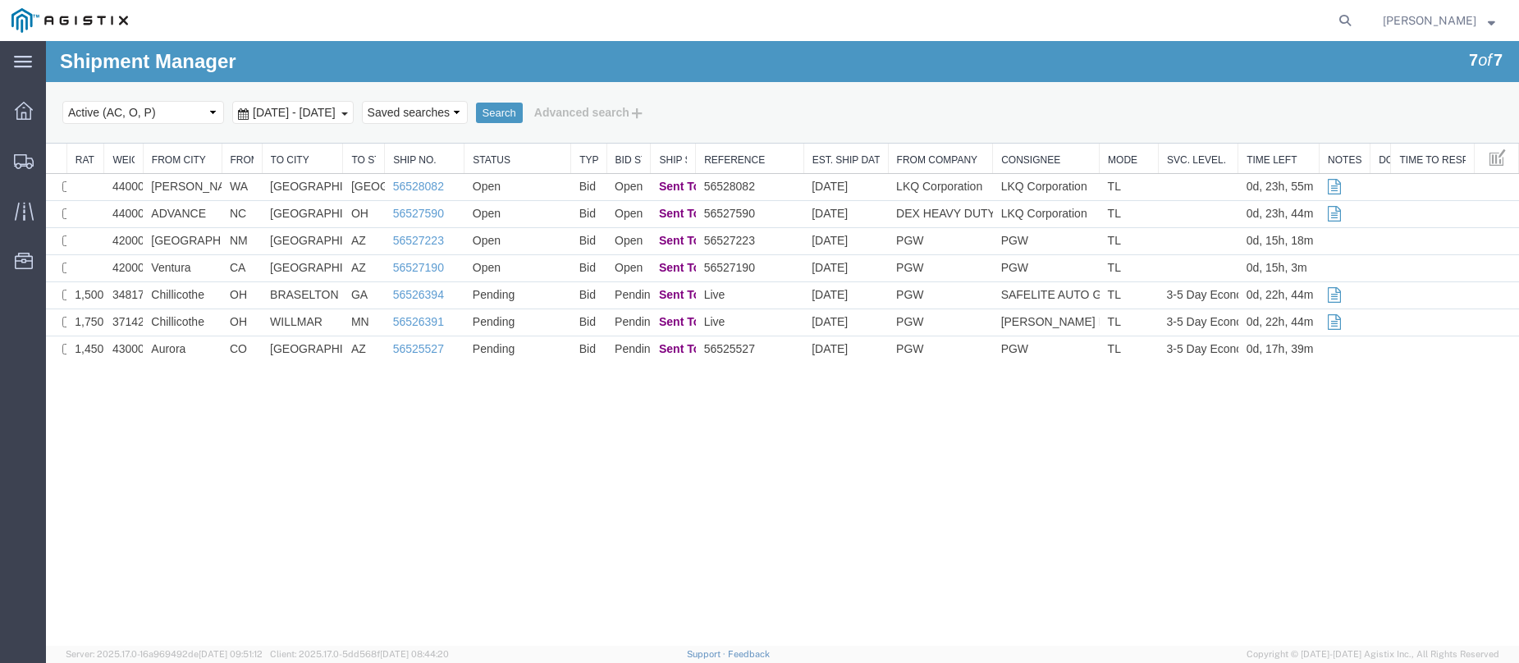
click at [67, 412] on div "Shipment Manager 7 of 7 Search Select status Active (AC, O, P) All Approved Awa…" at bounding box center [782, 343] width 1473 height 605
click at [22, 161] on icon at bounding box center [24, 161] width 20 height 15
click at [429, 181] on link "56528082" at bounding box center [418, 186] width 51 height 13
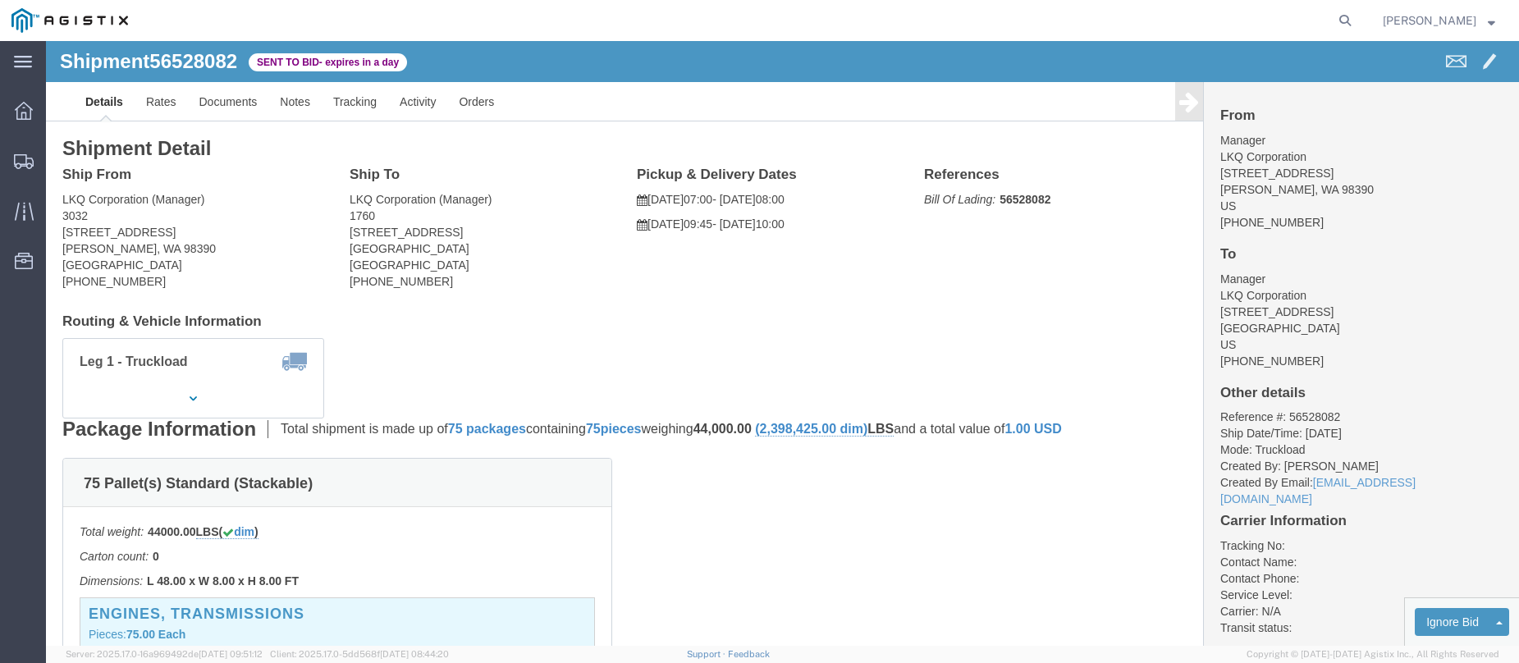
click at [16, 382] on div "main_menu Created with Sketch. Collapse Menu Dashboard Shipments Traffic Resour…" at bounding box center [23, 352] width 46 height 622
click link "Enter / Modify Bid"
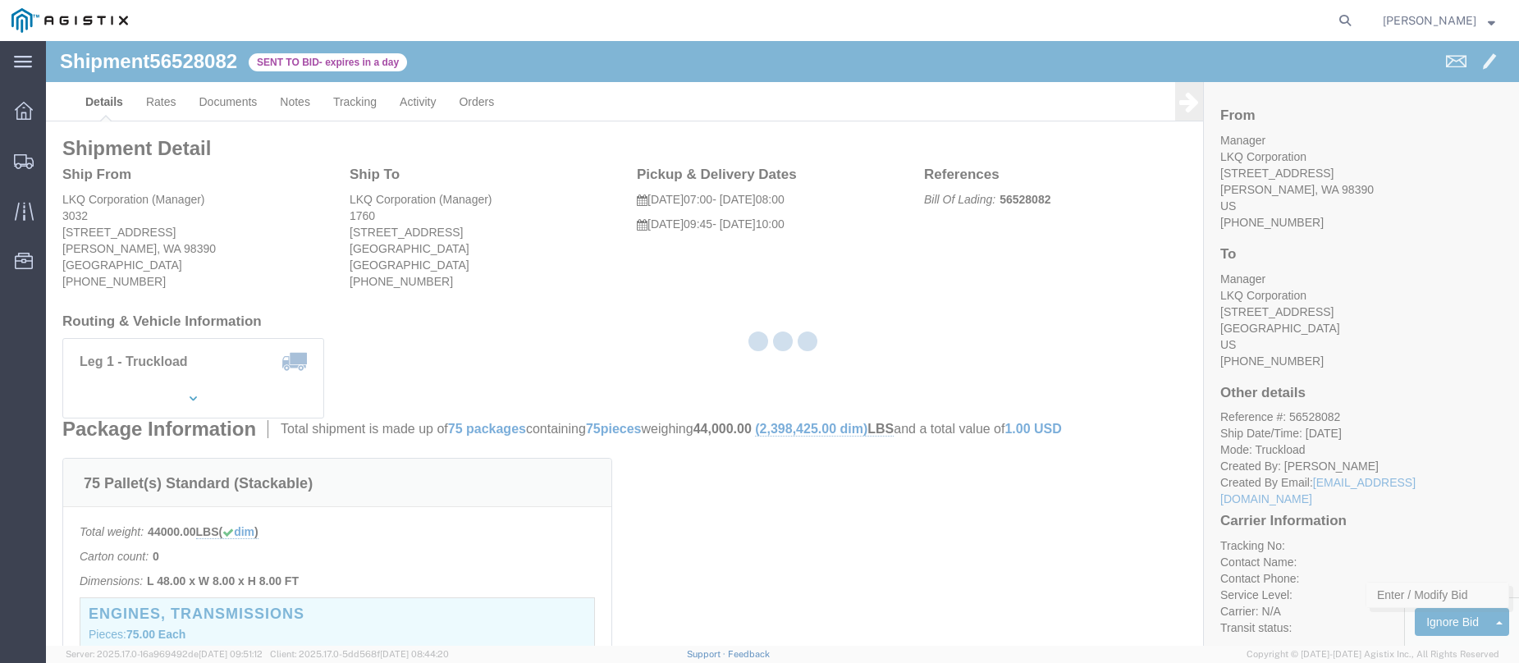
select select "146"
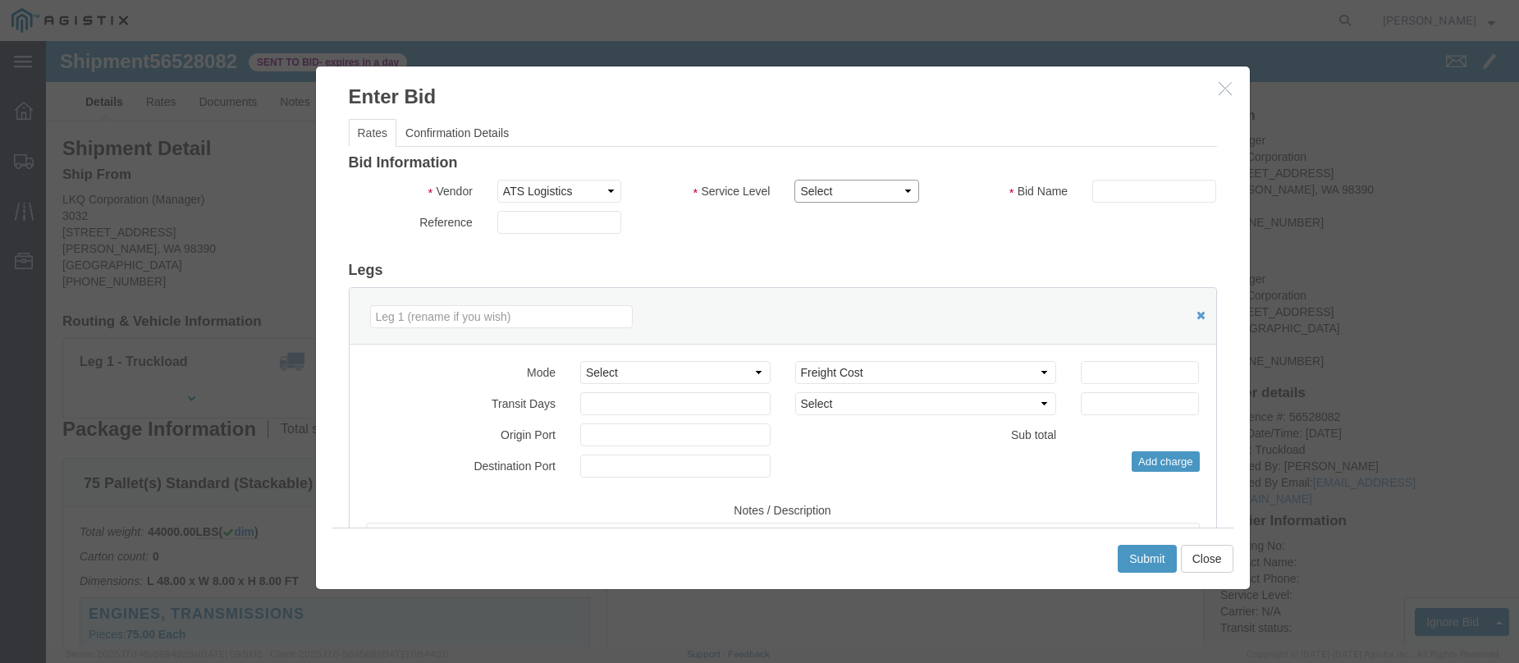
click select "Select CONESTOGA DFRM/STEP Economy TL Flatbed Intermodal LTL Standard Next Day …"
select select "25032"
click select "Select CONESTOGA DFRM/STEP Economy TL Flatbed Intermodal LTL Standard Next Day …"
click input "text"
type input "ats"
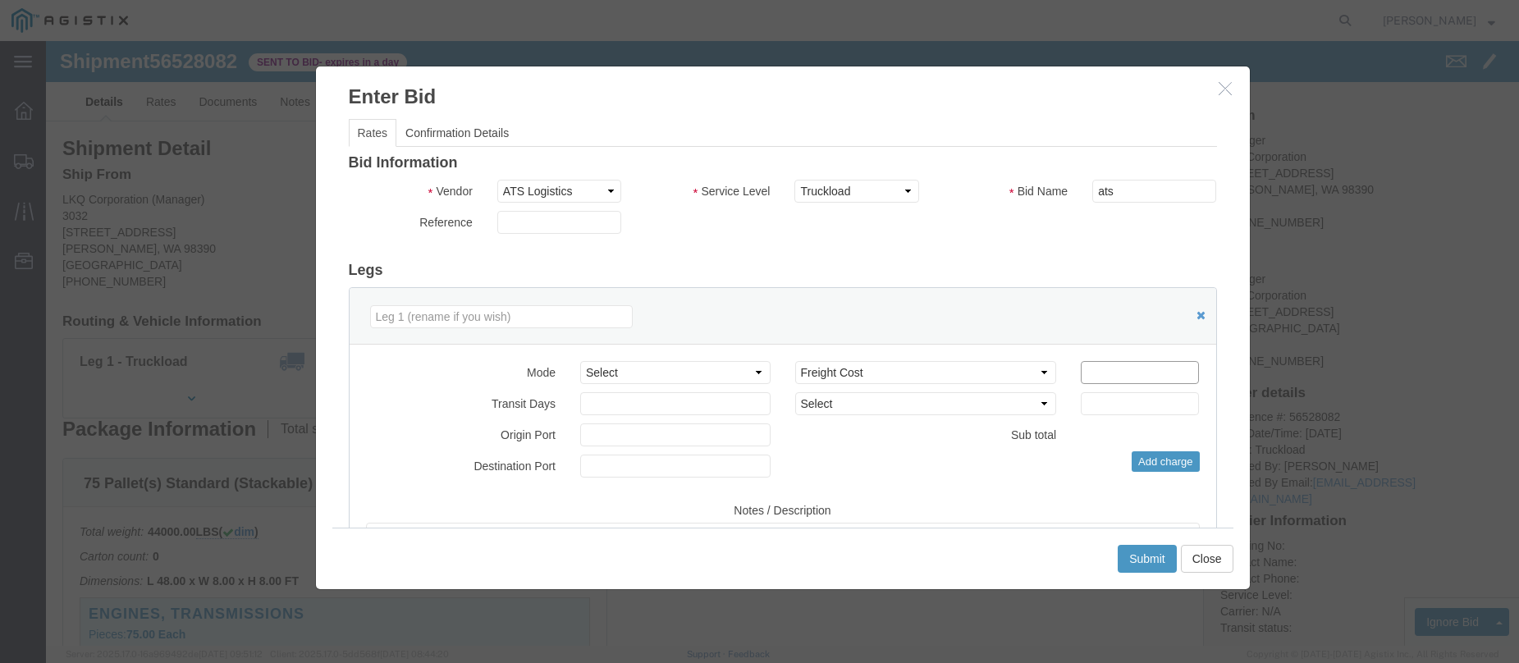
click input "number"
type input "3890"
click button "Submit"
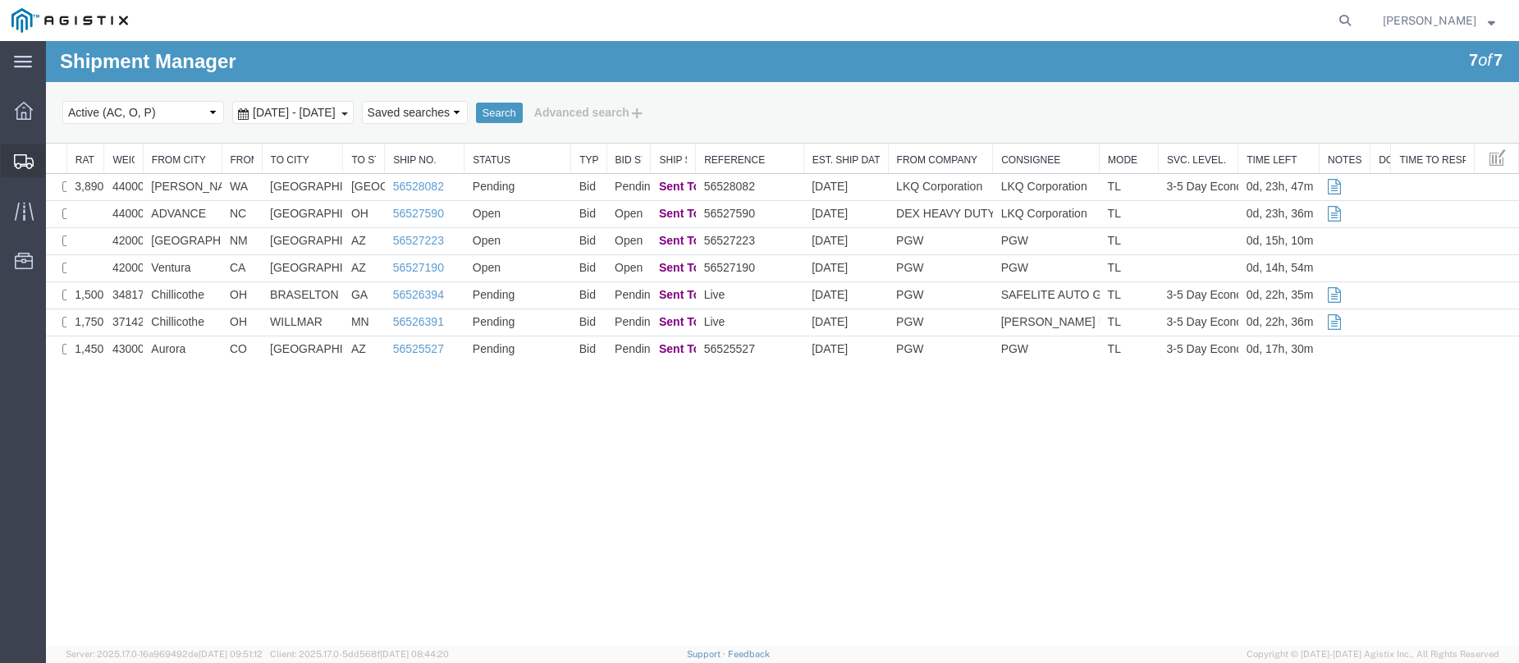
click at [24, 163] on icon at bounding box center [24, 161] width 20 height 15
click at [25, 154] on icon at bounding box center [25, 161] width 20 height 15
click at [410, 347] on link "56525527" at bounding box center [418, 348] width 51 height 13
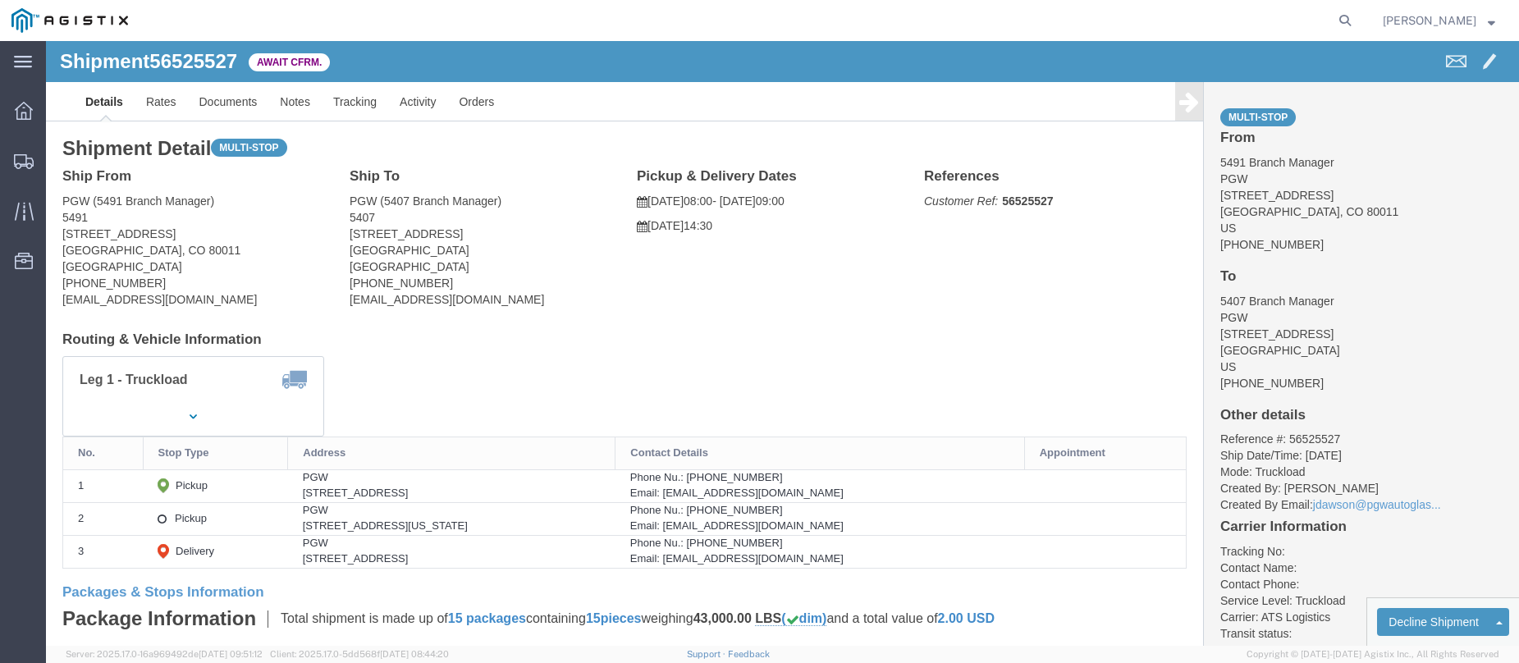
click b "56525527"
copy b "56525527"
click link "Confirm"
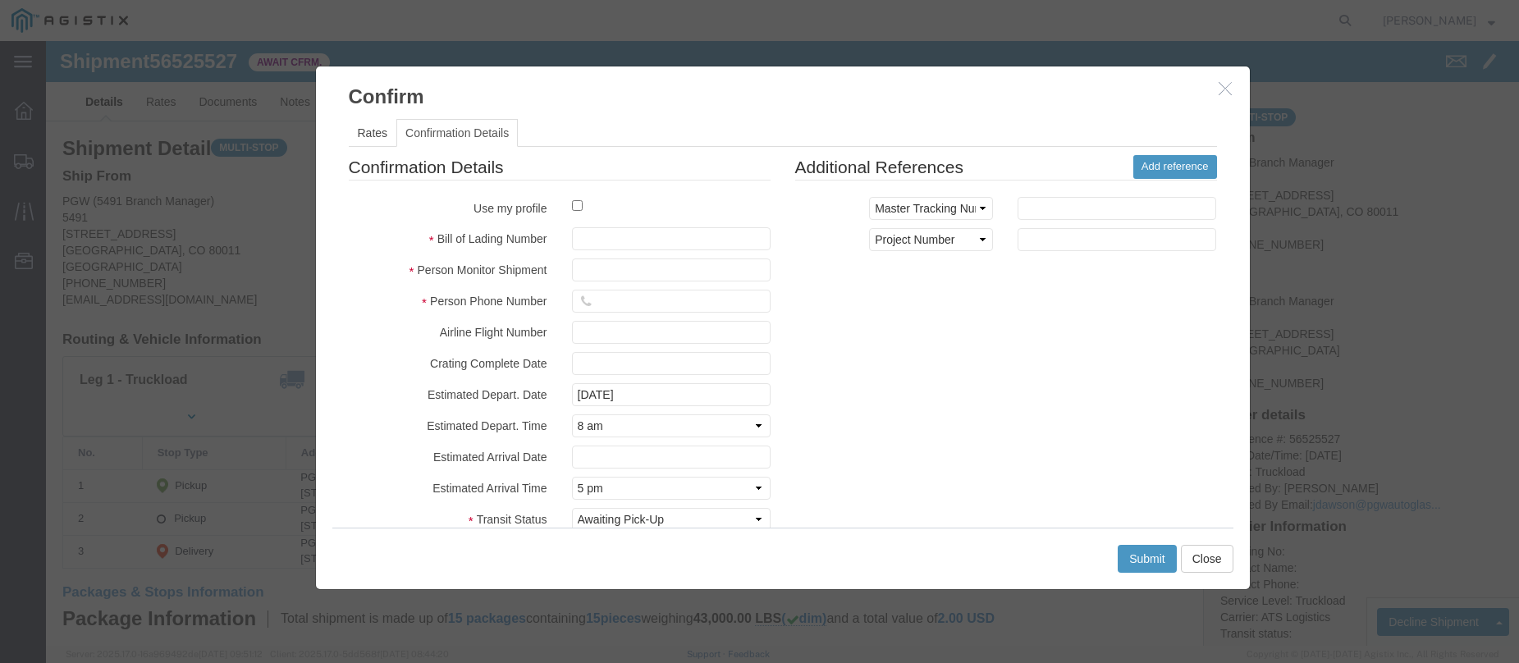
click div
click input "checkbox"
checkbox input "true"
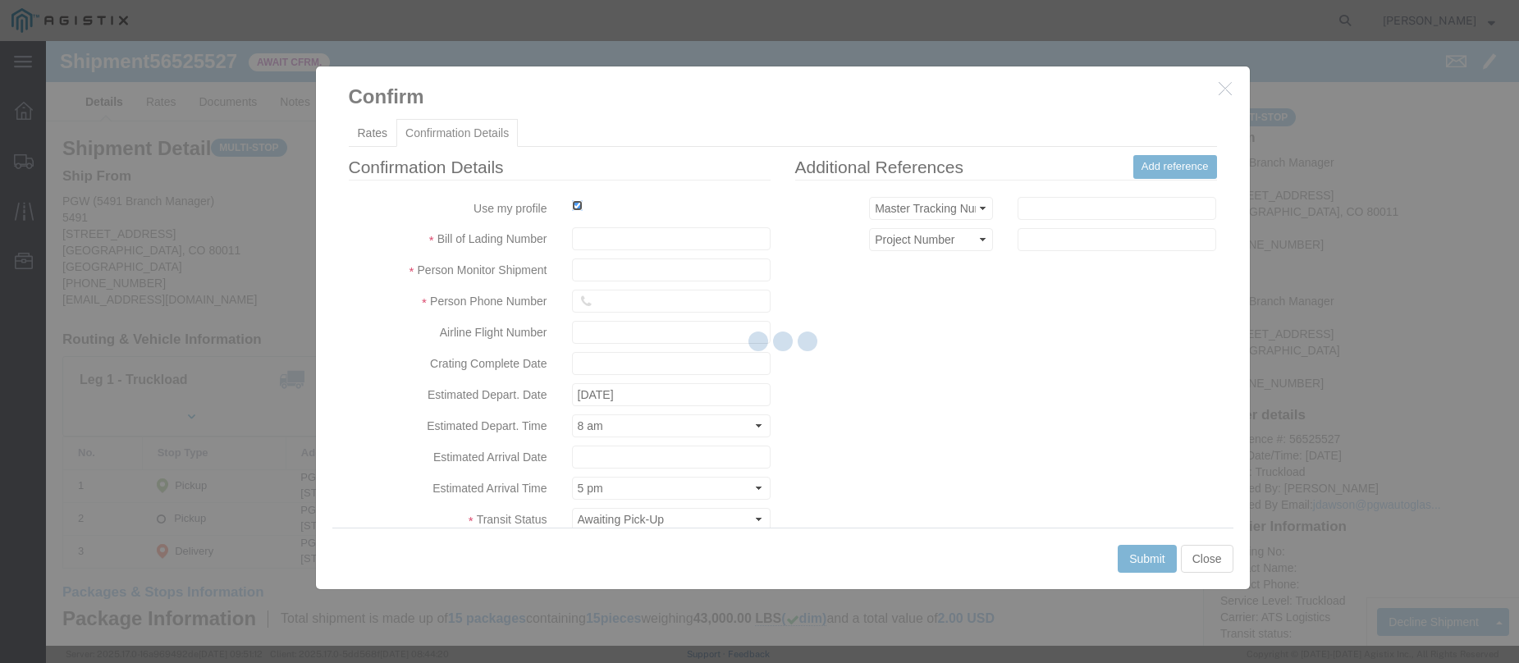
type input "Jesse Jordan"
type input "3204977237"
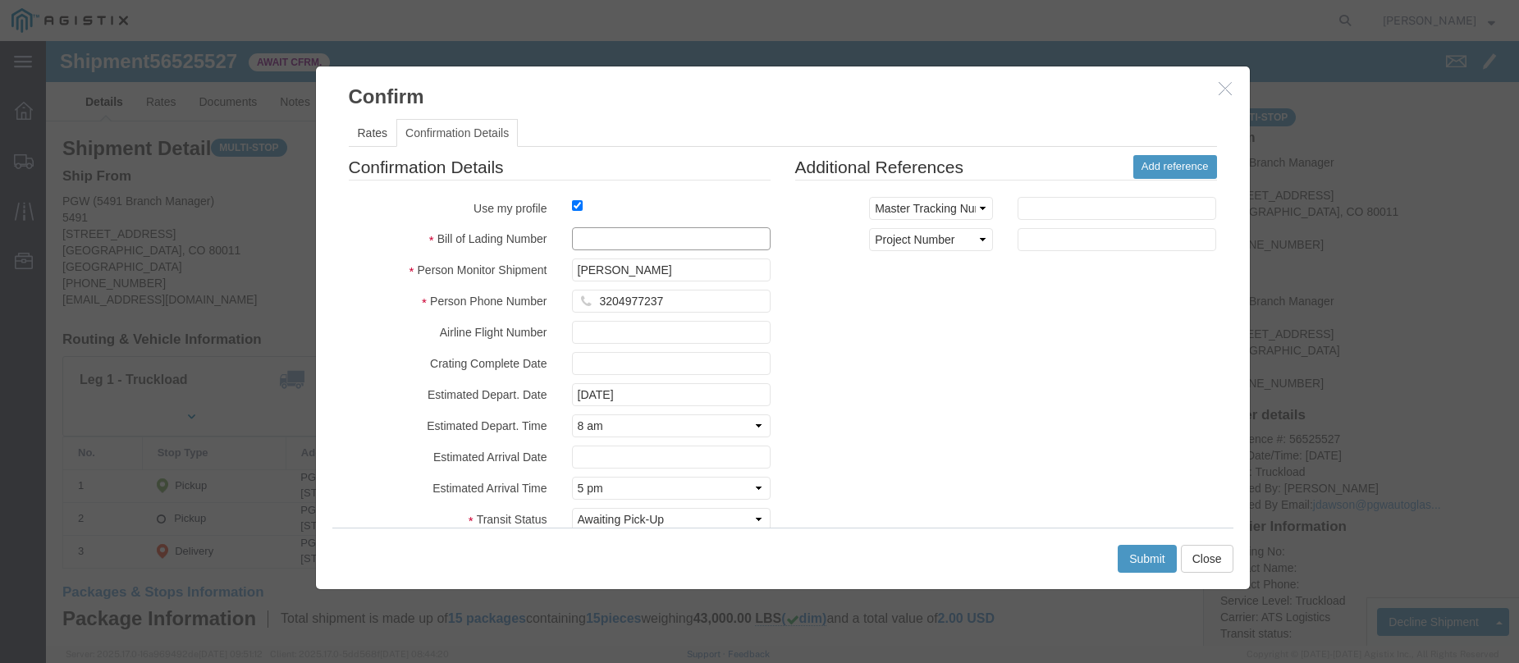
click input "text"
paste input "56525527"
type input "56525527"
click button "Submit"
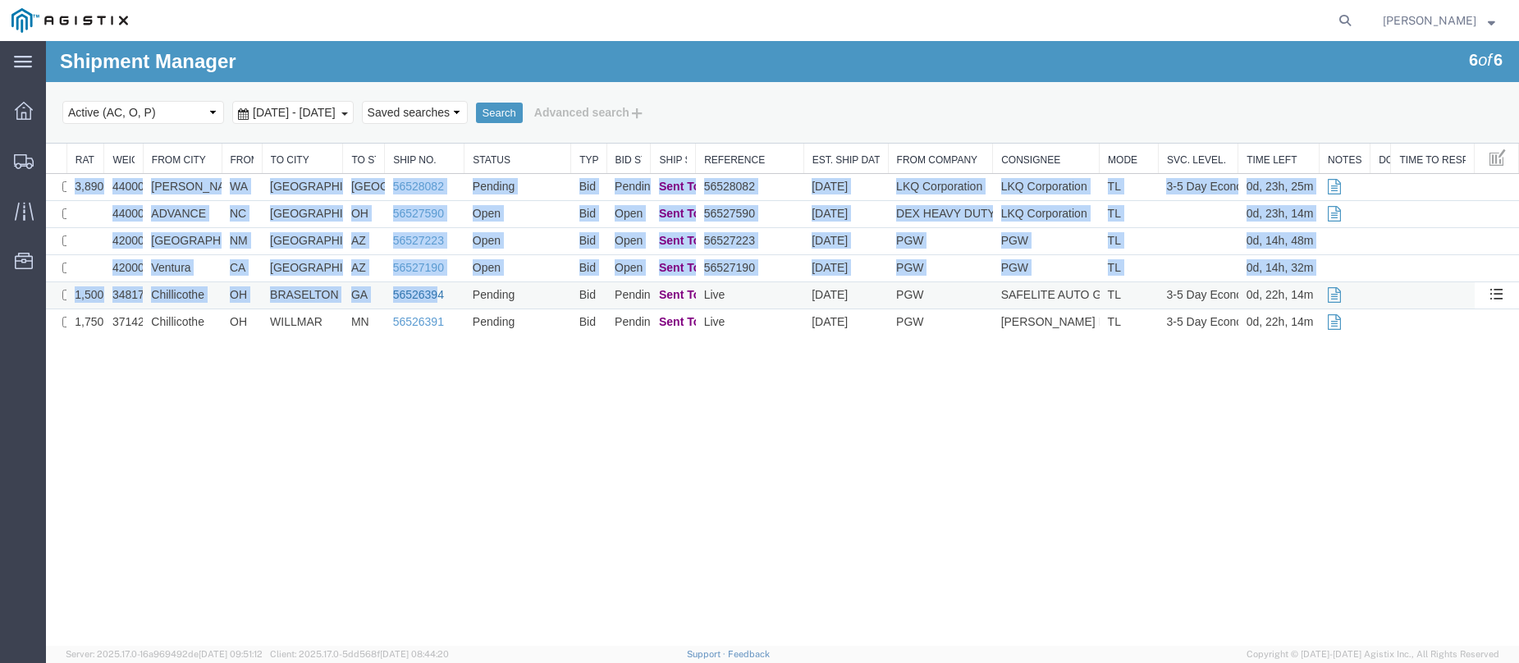
drag, startPoint x: 167, startPoint y: 401, endPoint x: 437, endPoint y: 291, distance: 292.0
click at [437, 291] on div "Shipment Manager 6 of 6 Search Select status Active (AC, O, P) All Approved Awa…" at bounding box center [782, 343] width 1473 height 605
click at [437, 291] on link "56526394" at bounding box center [418, 294] width 51 height 13
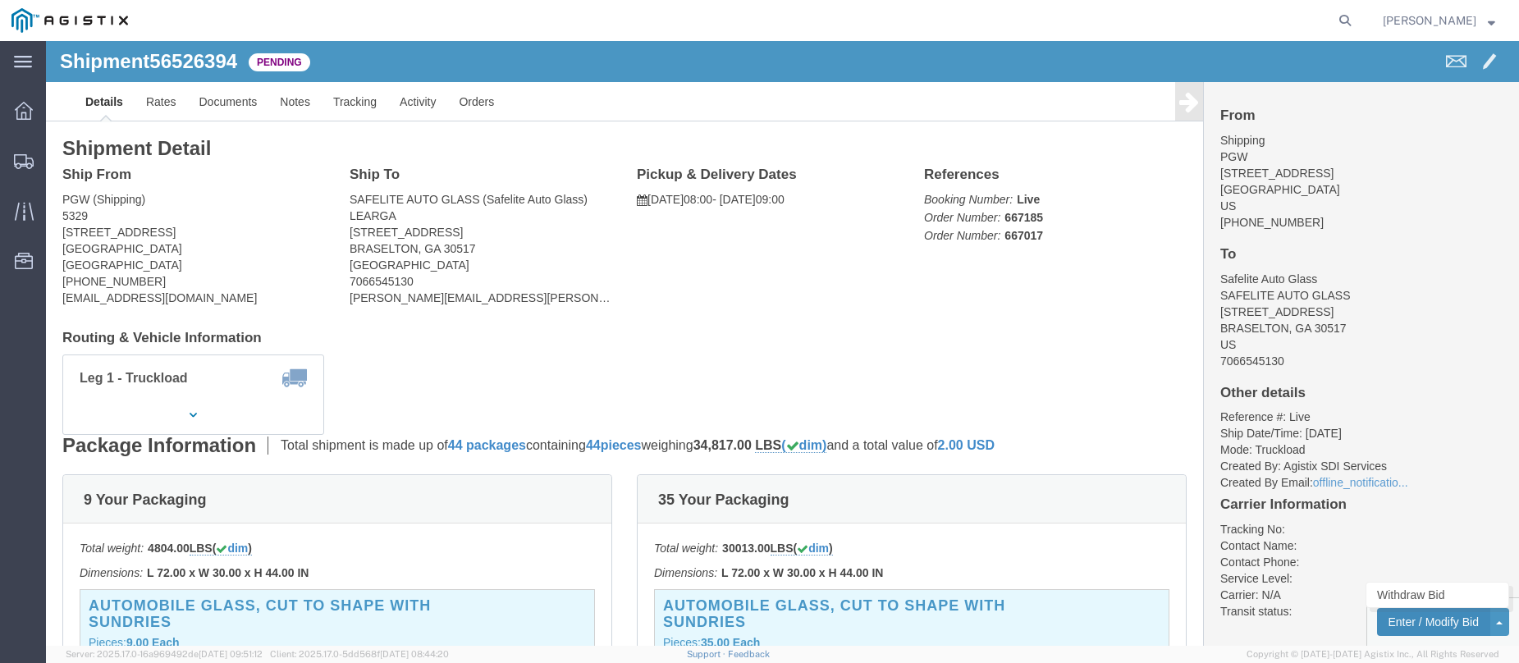
click button "Enter / Modify Bid"
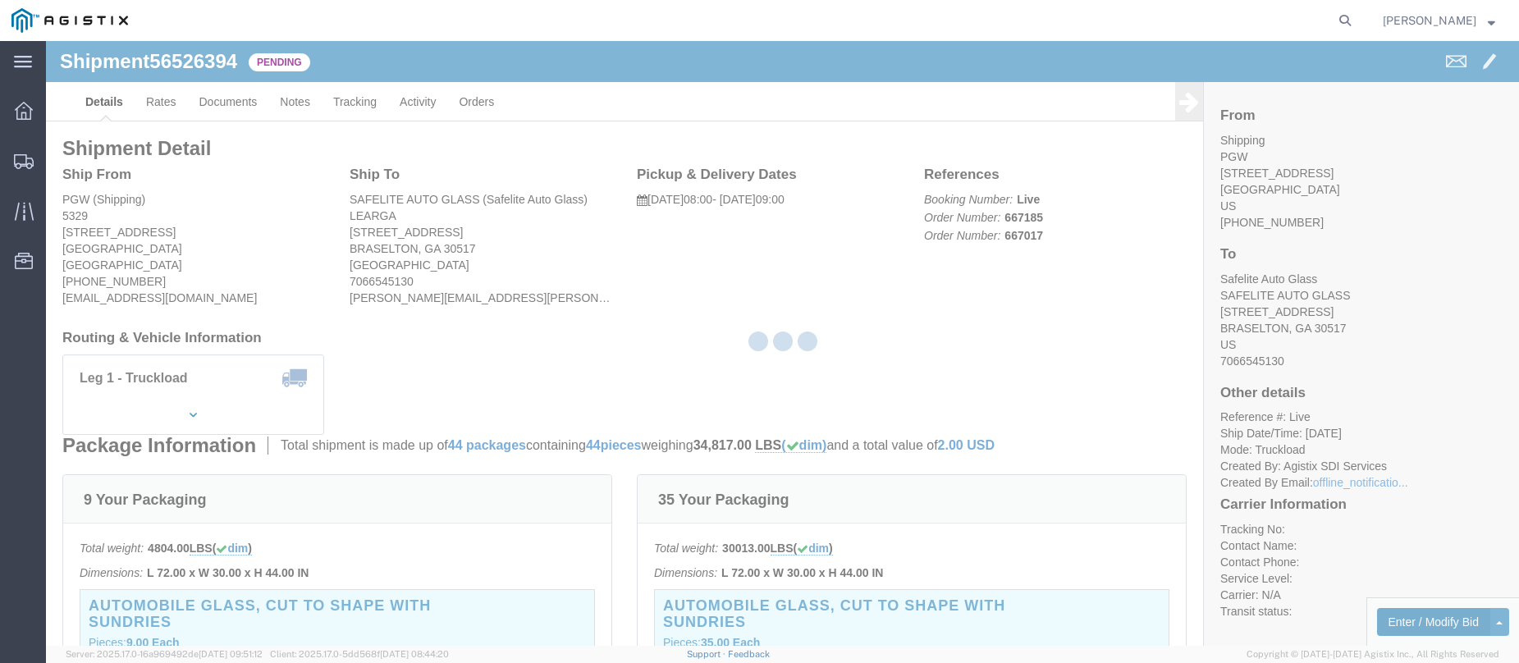
select select "146"
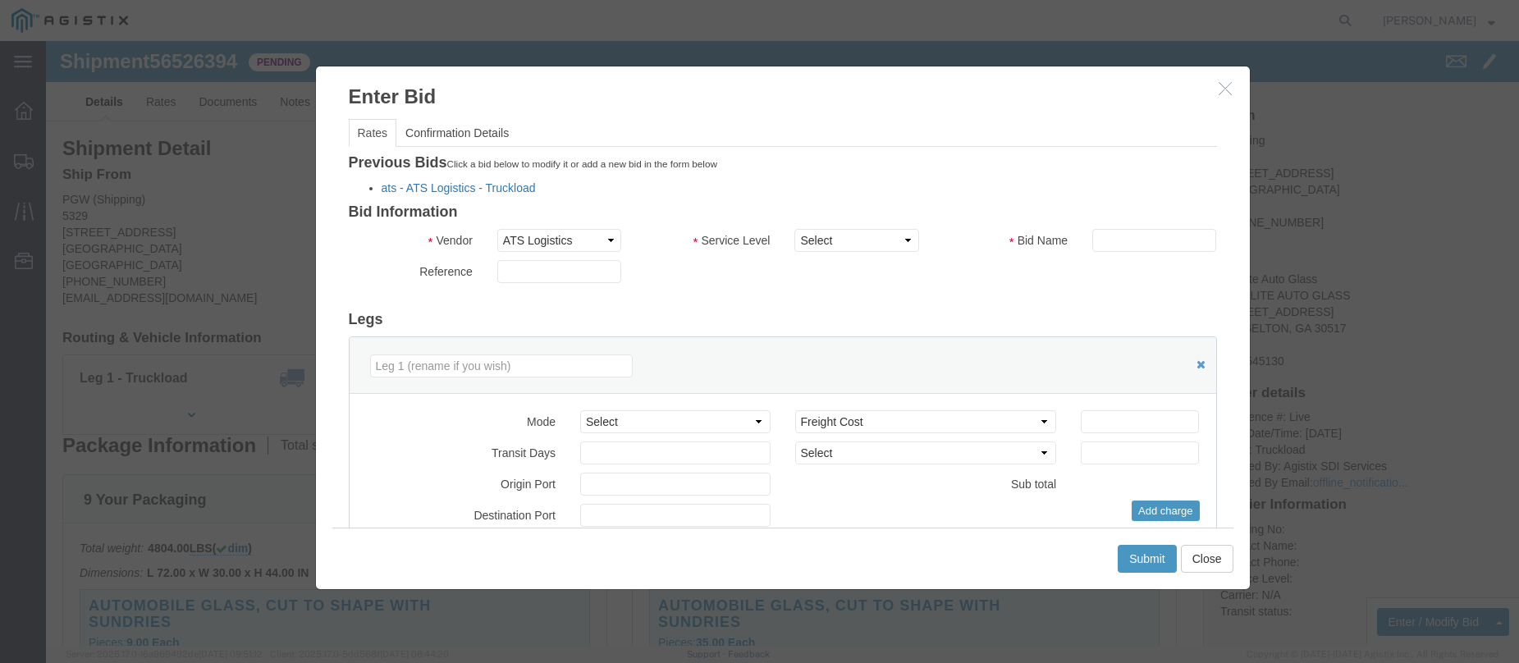
click link "ats - ATS Logistics - Truckload"
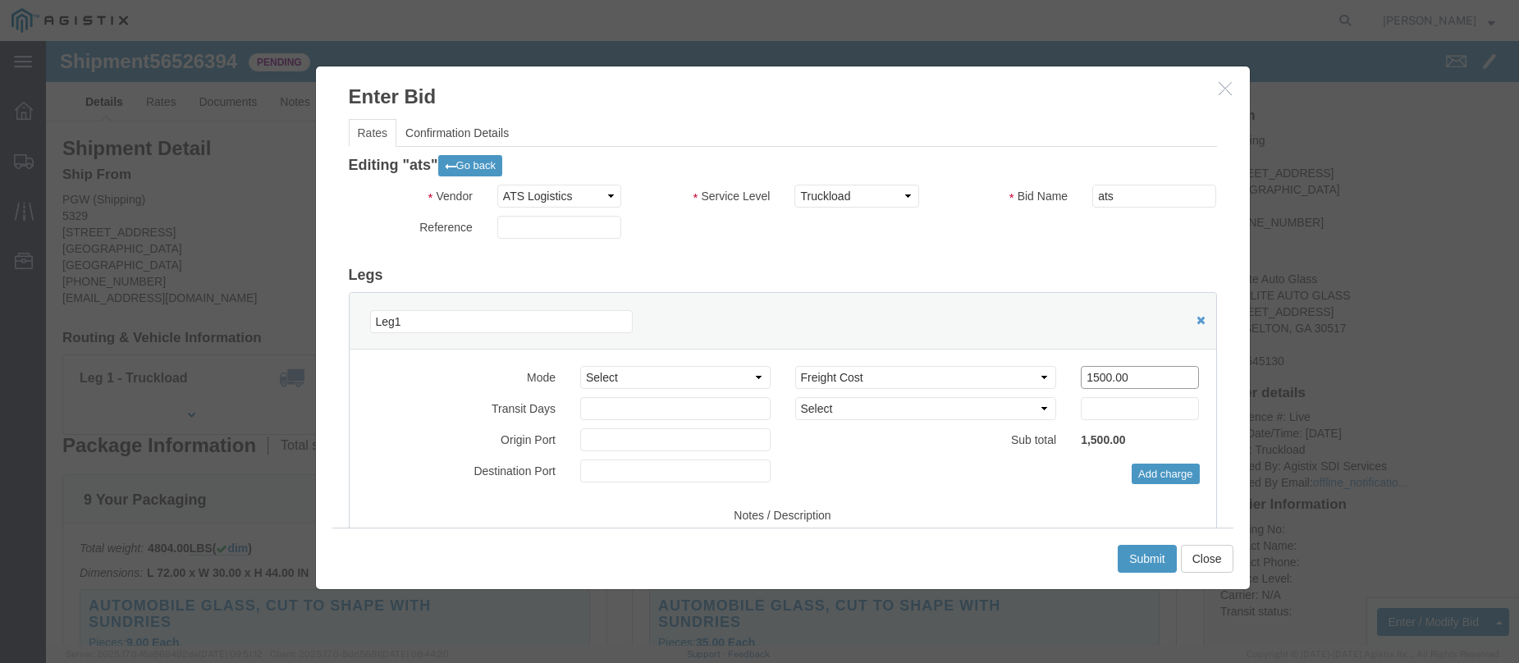
drag, startPoint x: 1047, startPoint y: 339, endPoint x: 1033, endPoint y: 337, distance: 13.2
click input "1500.00"
type input "1350.00"
click button "Submit"
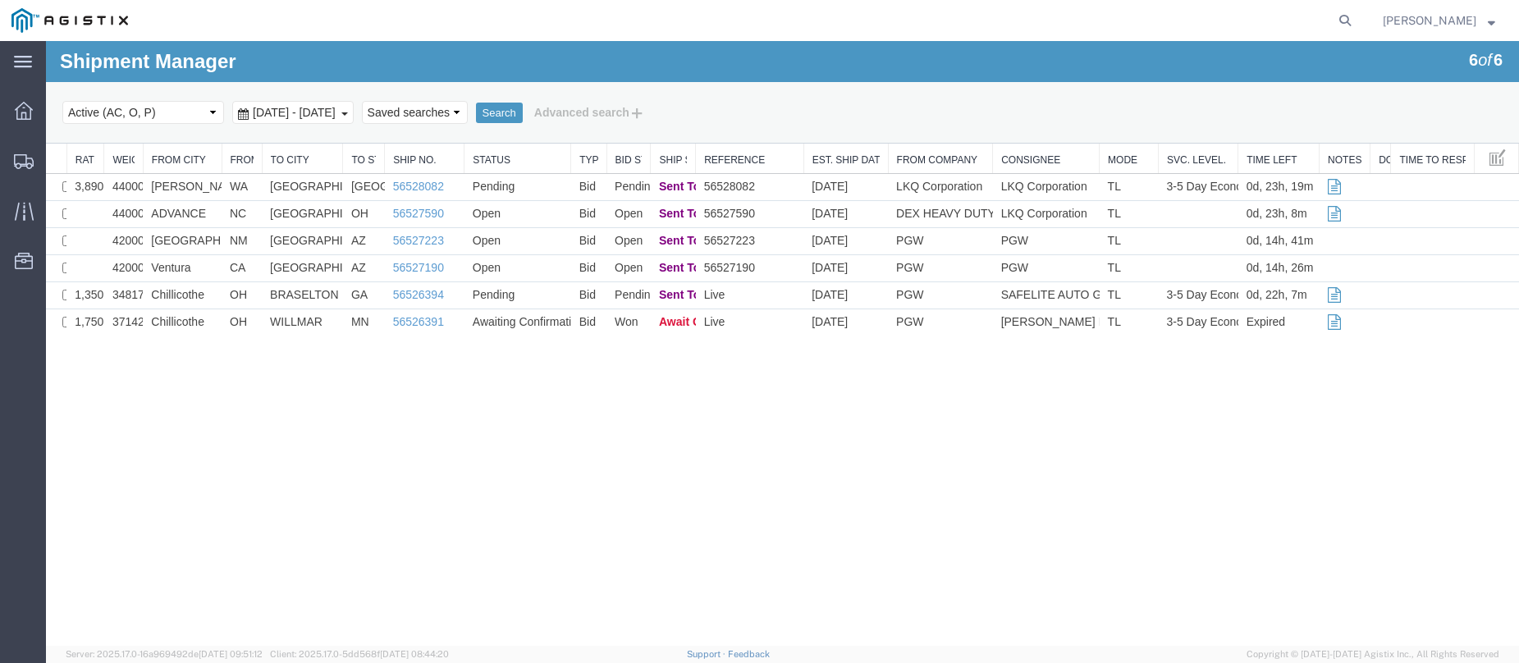
click at [166, 384] on div "Shipment Manager 6 of 6 Search Select status Active (AC, O, P) All Approved Awa…" at bounding box center [782, 343] width 1473 height 605
click at [26, 157] on icon at bounding box center [24, 161] width 20 height 15
click at [419, 291] on link "56526394" at bounding box center [418, 294] width 51 height 13
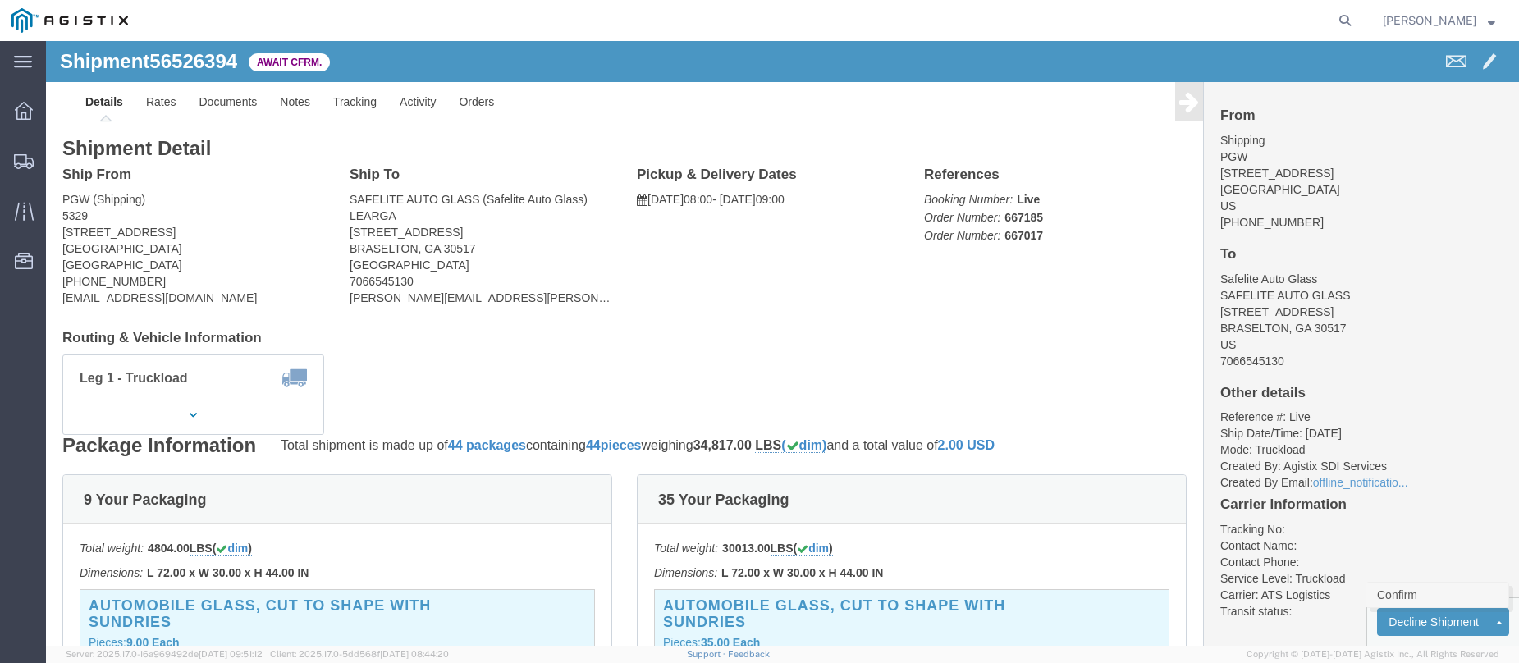
click link "Confirm"
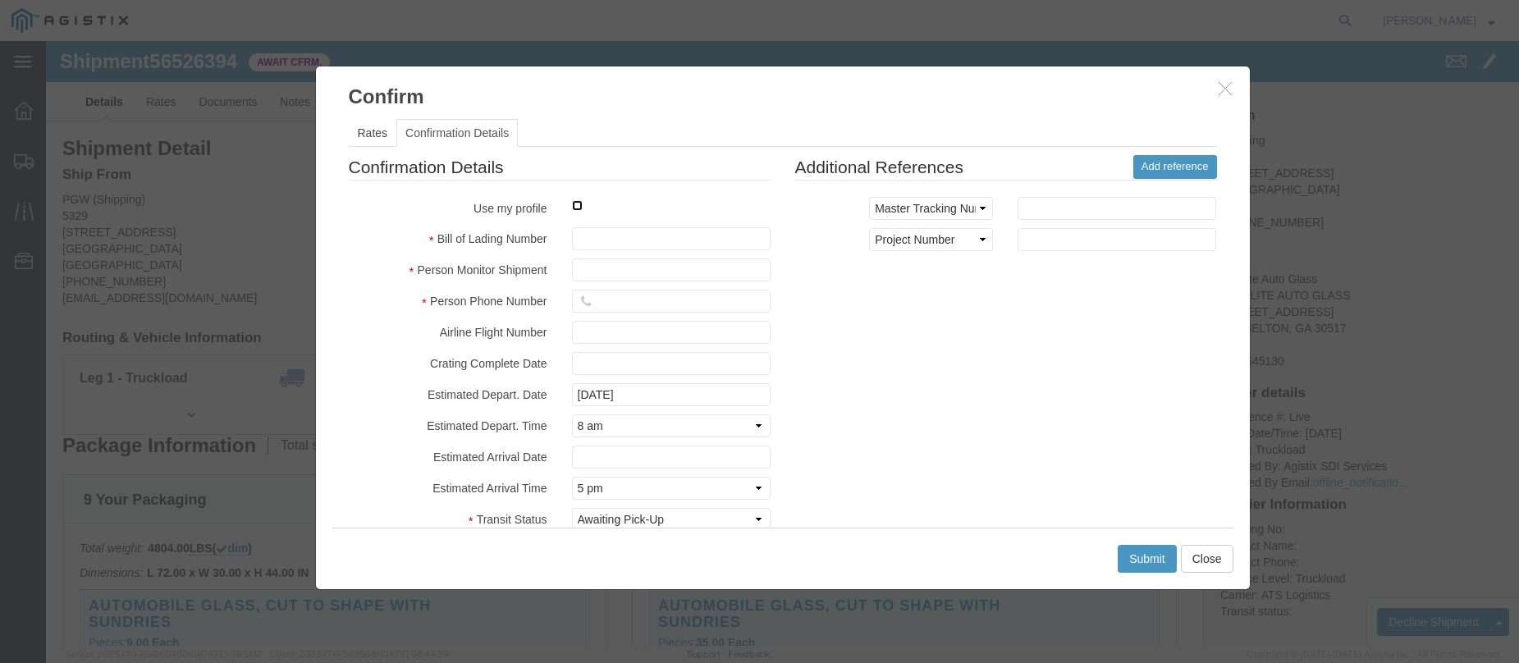
click input "checkbox"
checkbox input "true"
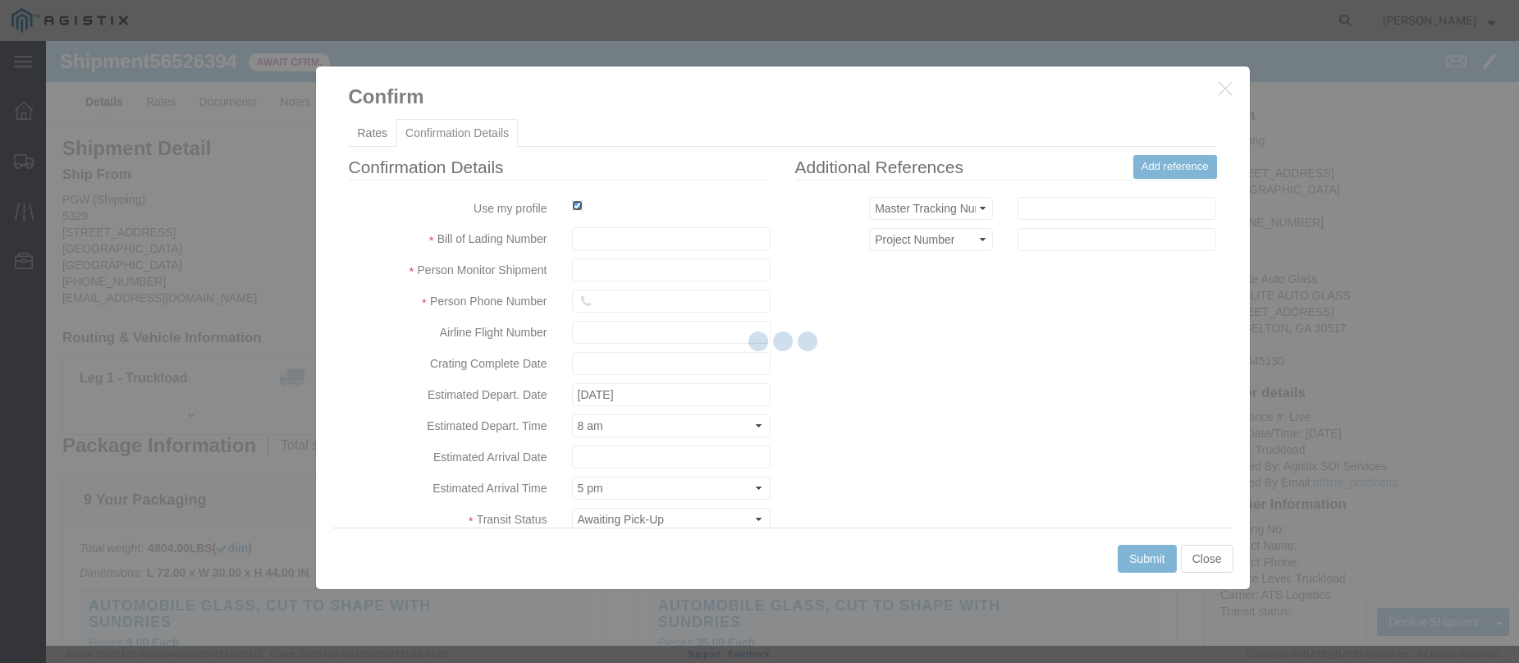
type input "Jesse Jordan"
type input "3204977237"
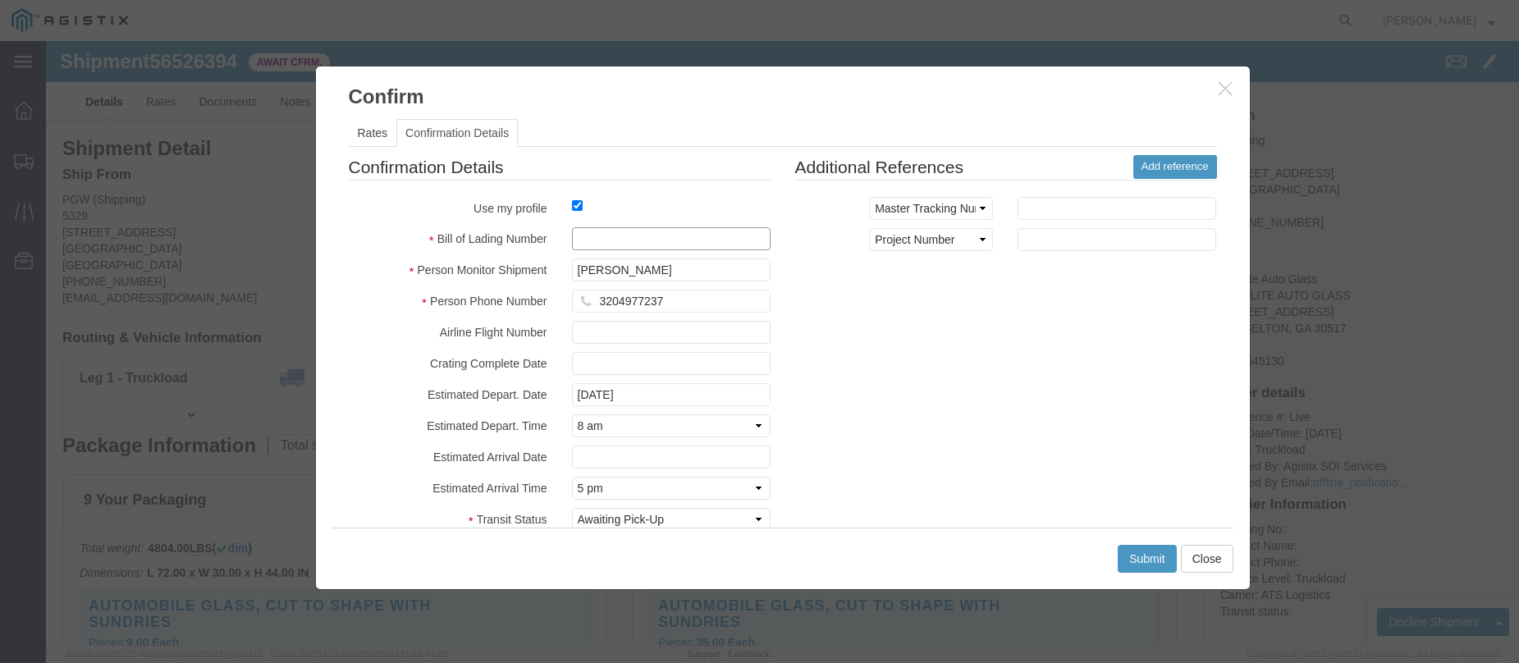
click input "text"
type input "56526394"
click button "Submit"
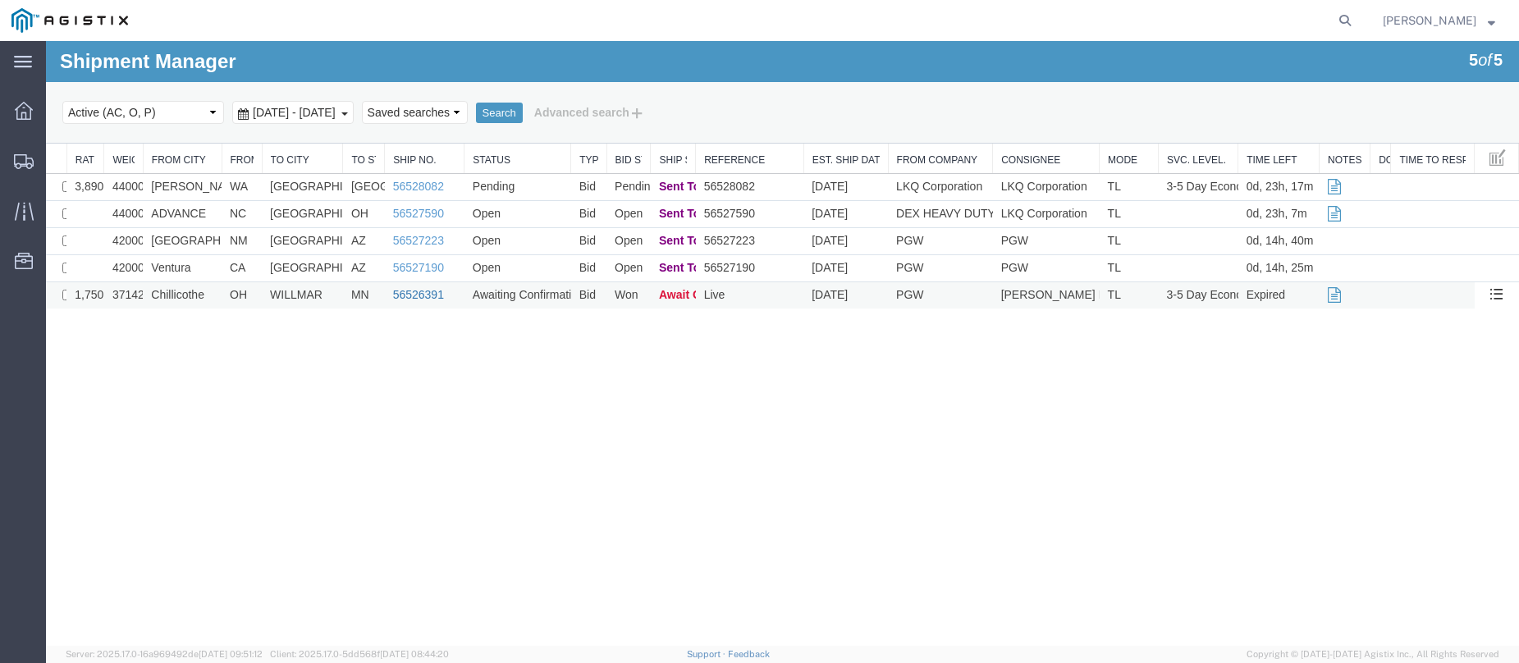
click at [410, 295] on link "56526391" at bounding box center [418, 294] width 51 height 13
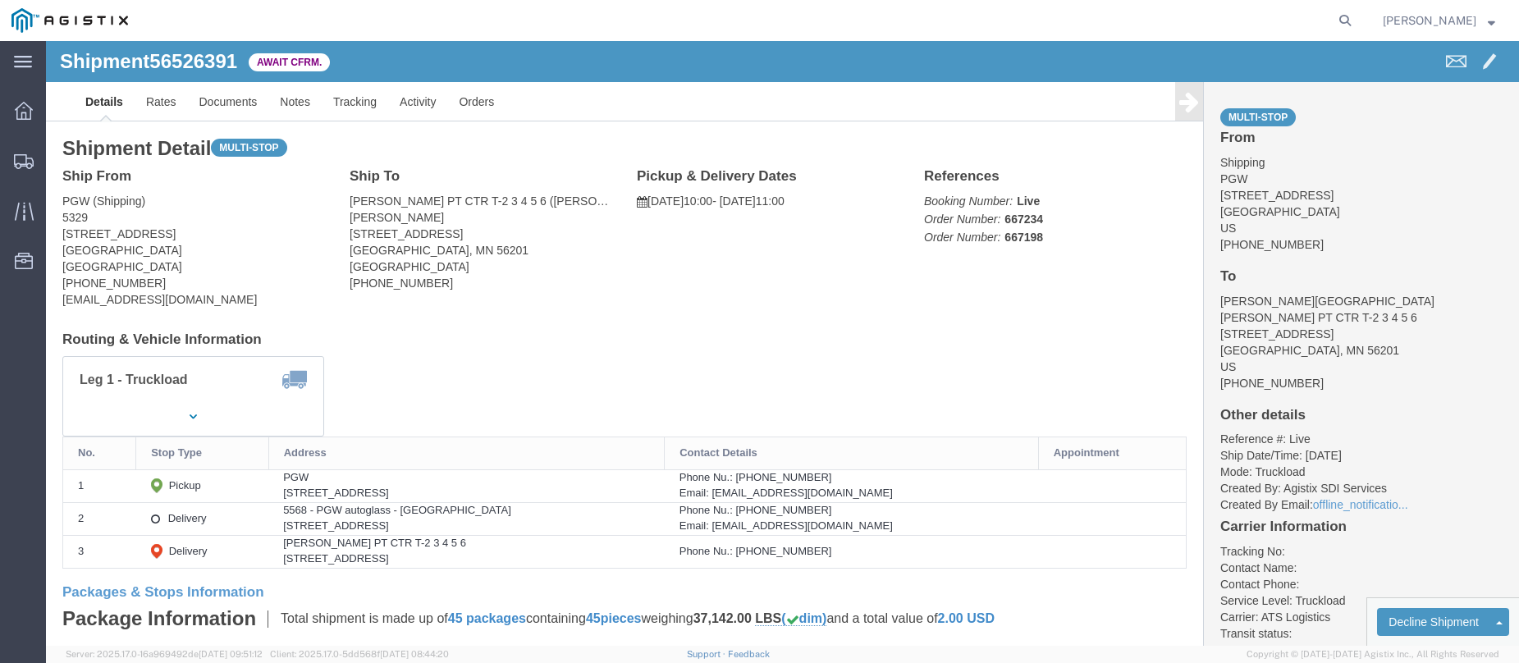
click span "56526391"
copy span "56526391"
click link "Confirm"
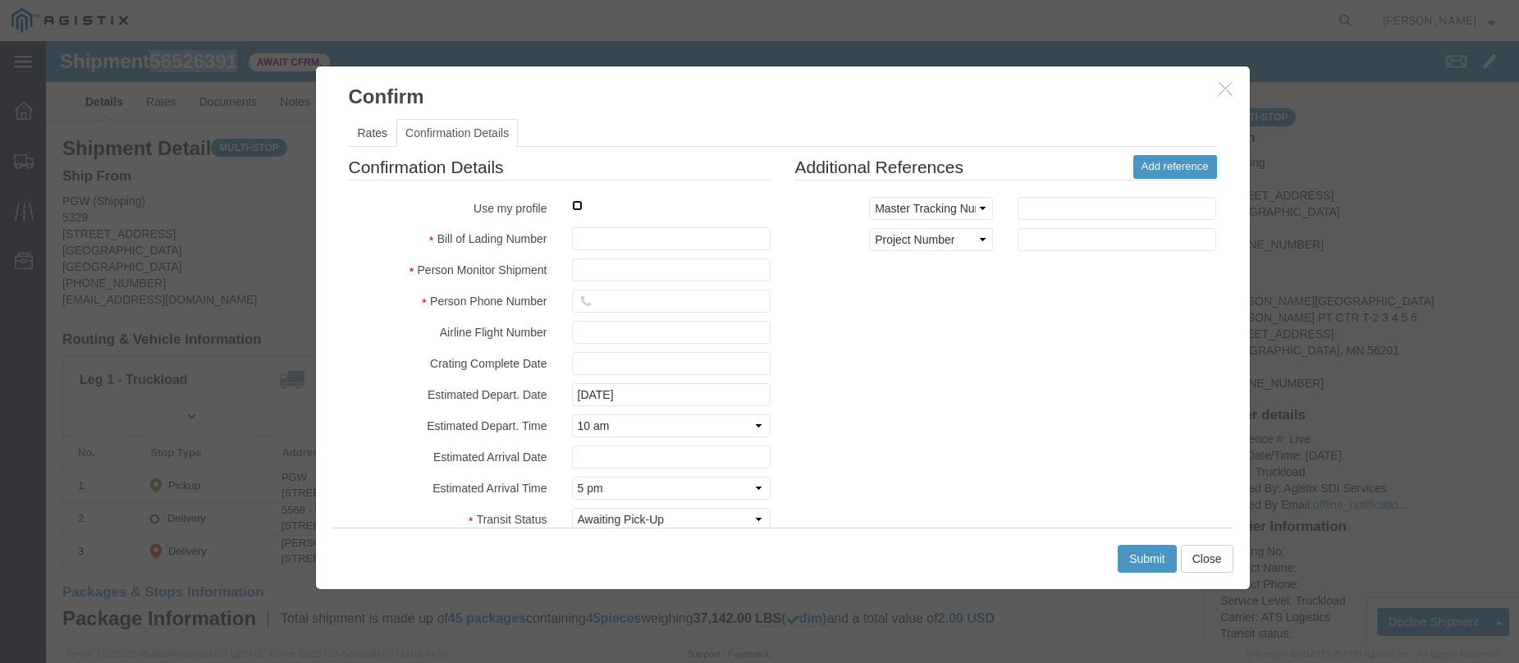
click input "checkbox"
checkbox input "true"
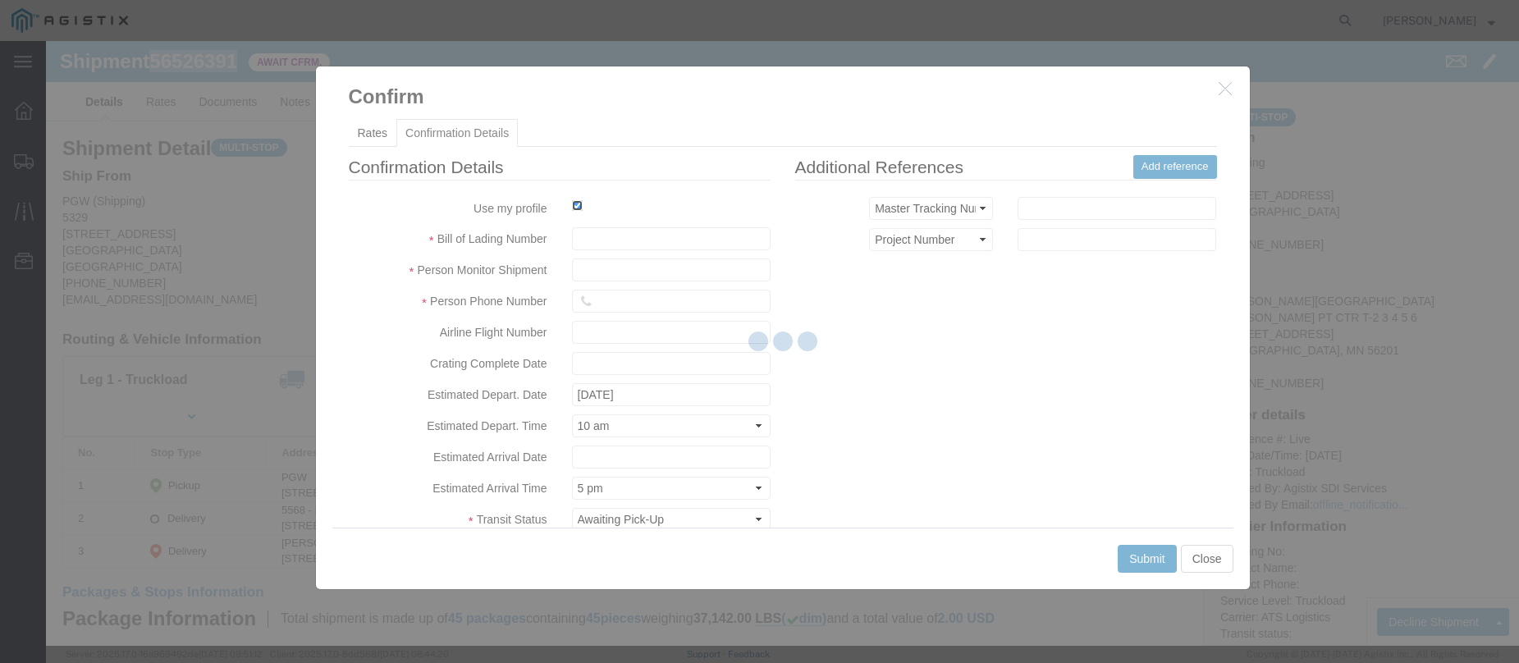
type input "Jesse Jordan"
type input "3204977237"
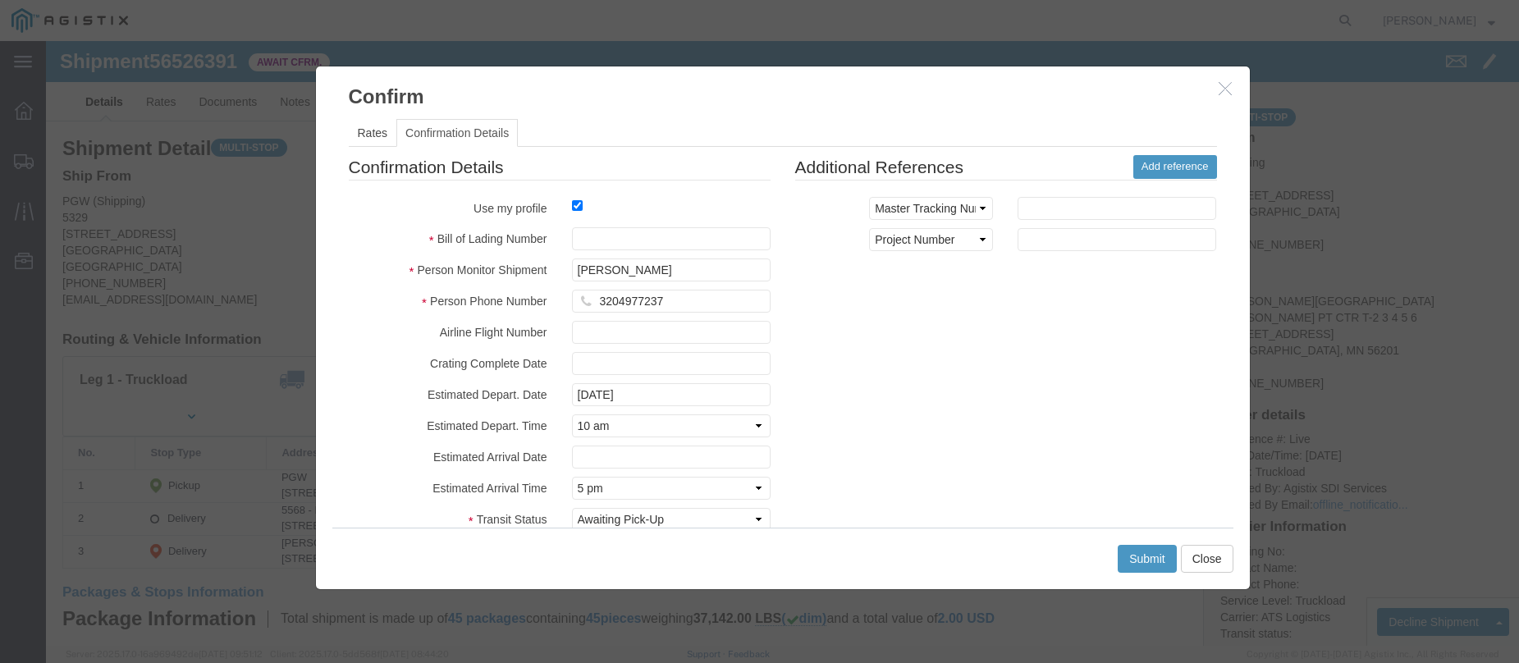
click fieldset "Confirmation Details Use my profile Bill of Lading Number Person Monitor Shipme…"
click input "text"
paste input "56526391"
type input "56526391"
click button "Submit"
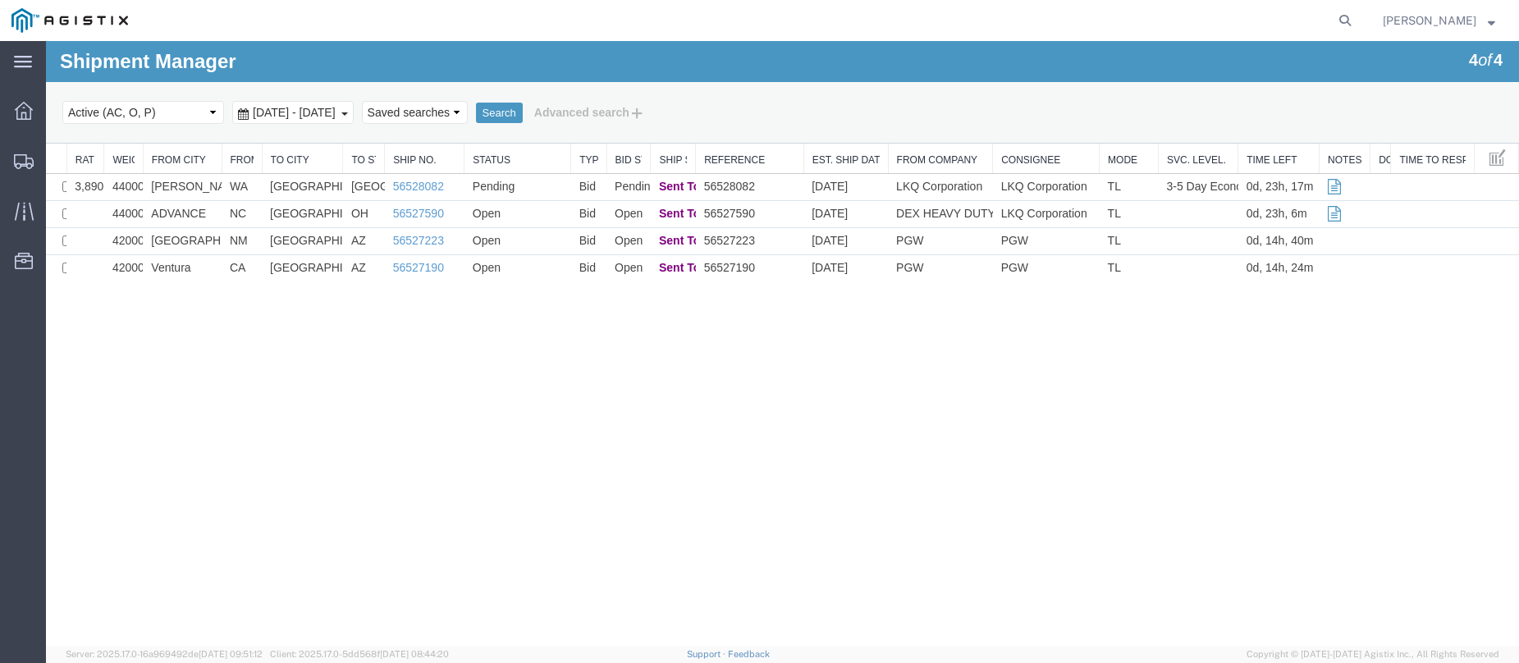
click at [71, 367] on div "Shipment Manager 4 of 4 Search Select status Active (AC, O, P) All Approved Awa…" at bounding box center [782, 343] width 1473 height 605
click at [16, 158] on icon at bounding box center [24, 161] width 20 height 15
click at [24, 154] on icon at bounding box center [25, 161] width 20 height 15
click at [18, 158] on icon at bounding box center [25, 161] width 20 height 15
click at [14, 163] on div at bounding box center [24, 161] width 46 height 30
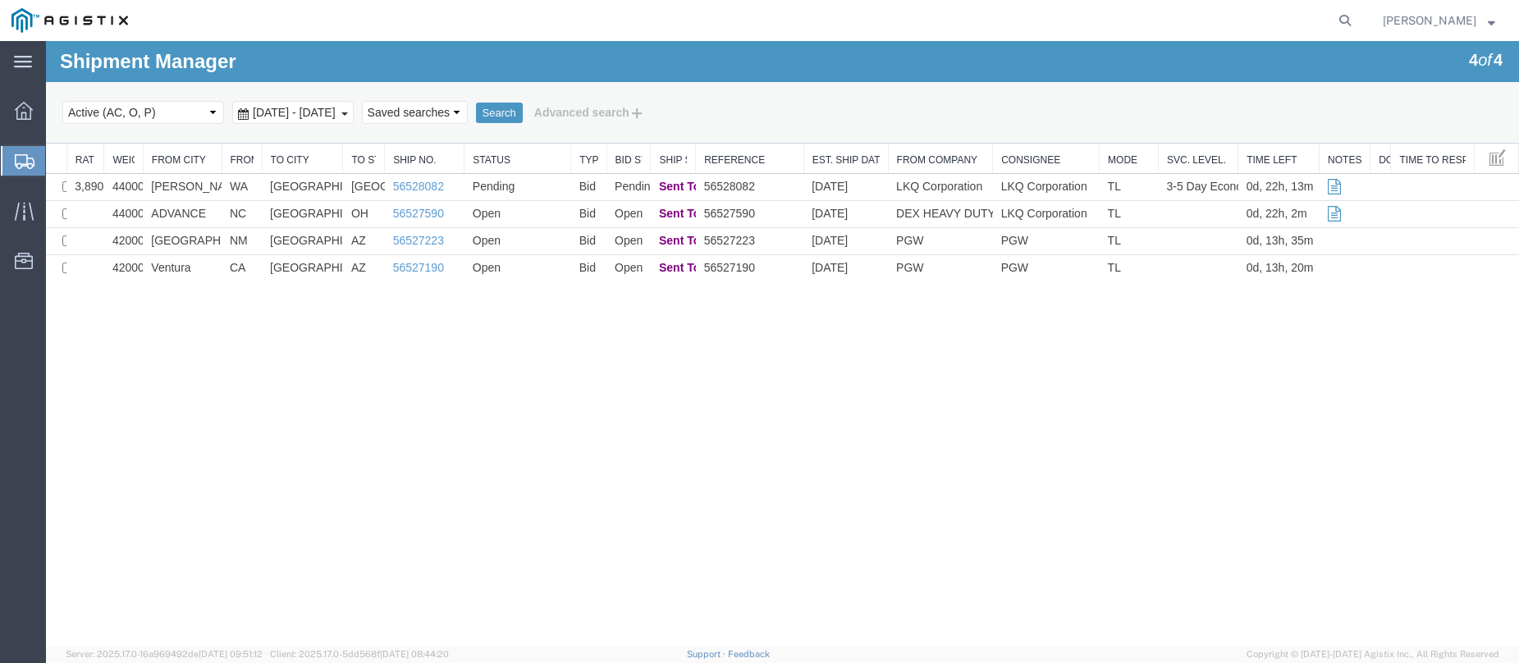
click at [68, 529] on div "Shipment Manager 4 of 4 Search Select status Active (AC, O, P) All Approved Awa…" at bounding box center [782, 343] width 1473 height 605
click at [16, 155] on icon at bounding box center [25, 161] width 20 height 15
click at [419, 242] on link "56527223" at bounding box center [418, 240] width 51 height 13
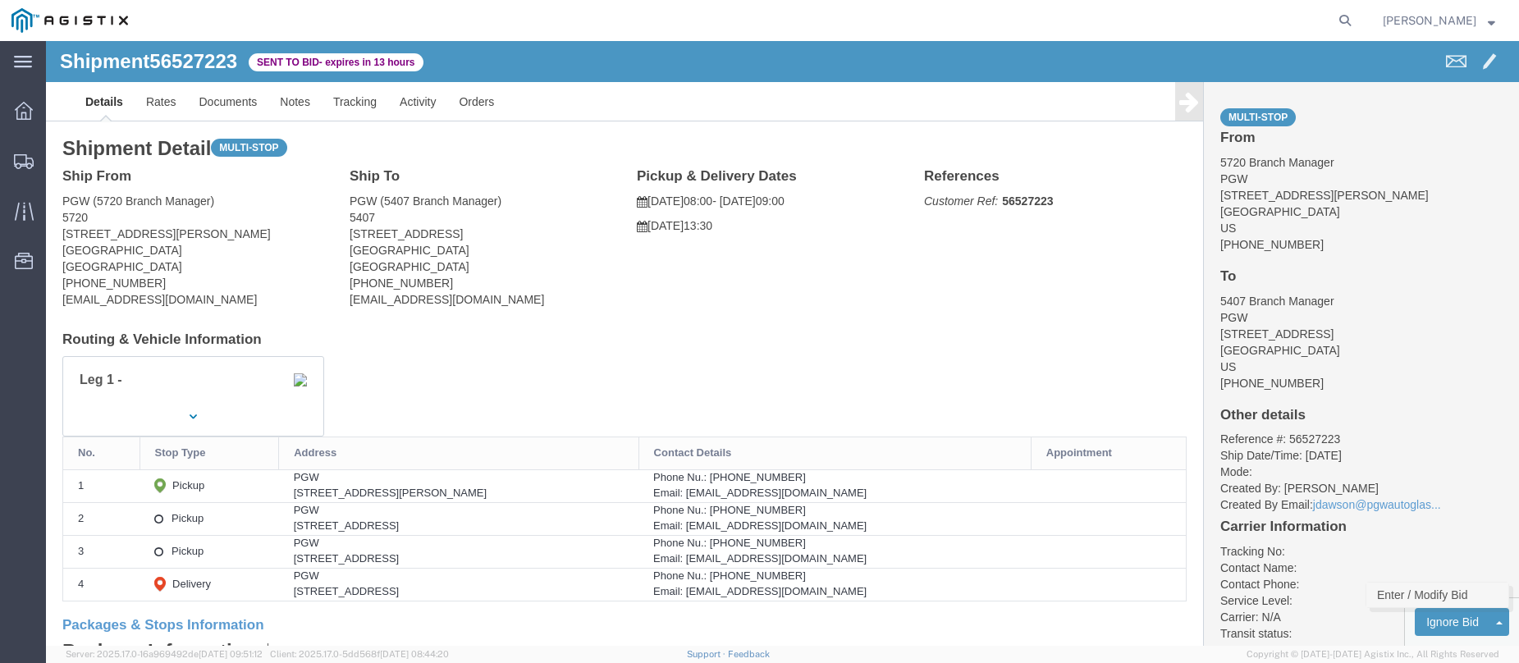
click link "Enter / Modify Bid"
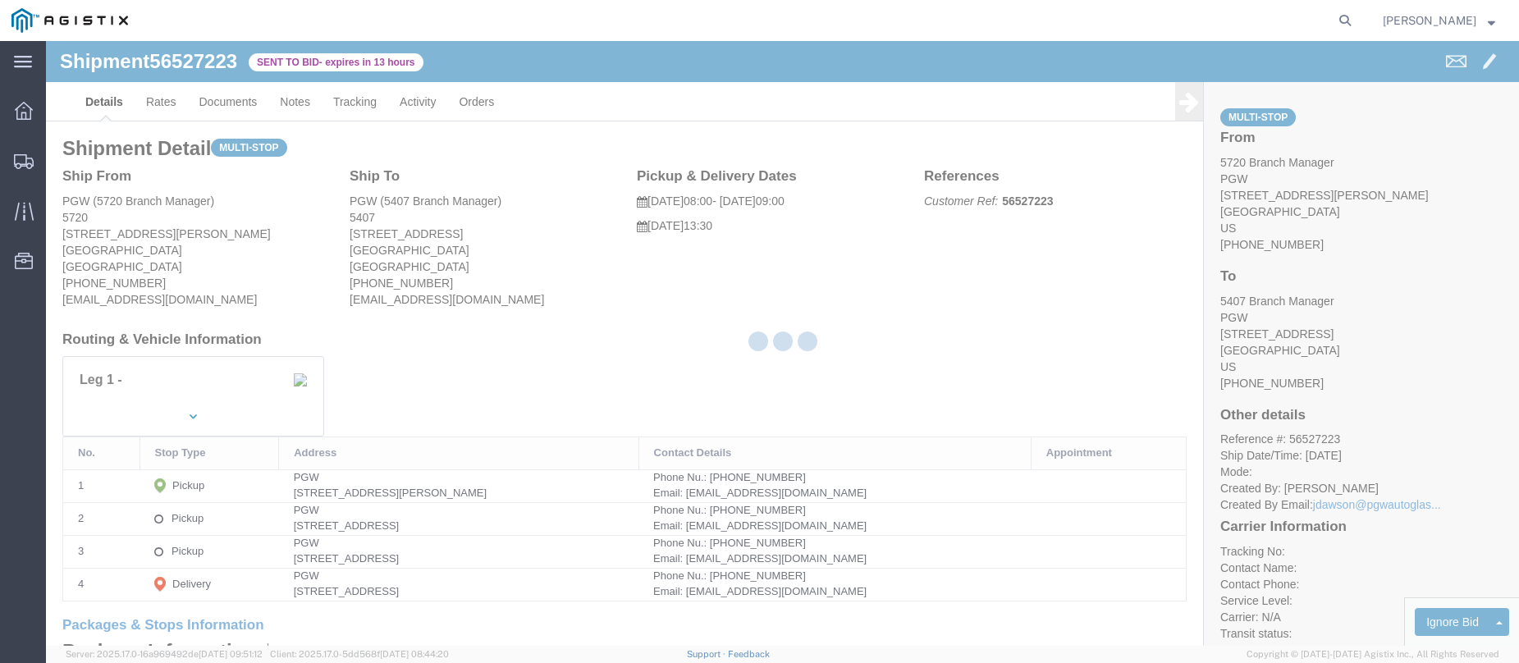
select select "146"
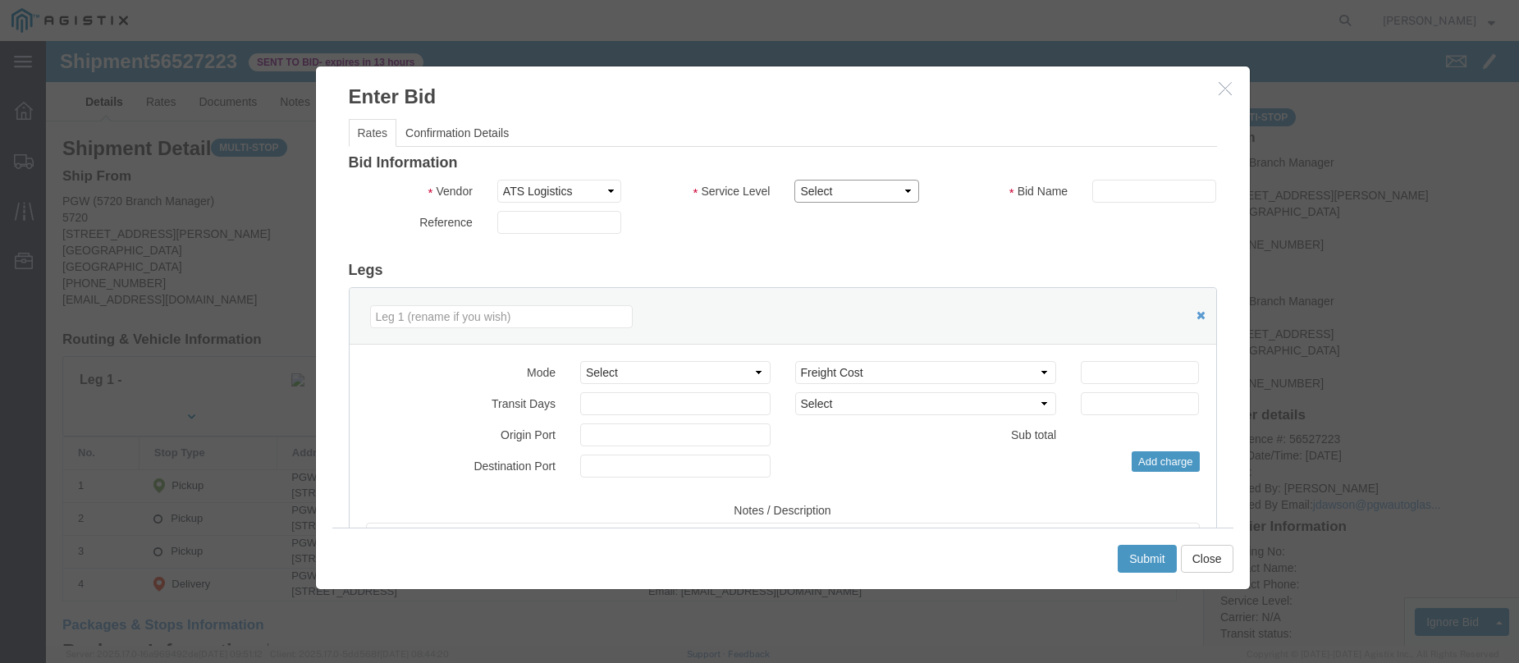
click select "Select CONESTOGA DFRM/STEP Economy TL Flatbed Intermodal LTL Standard Next Day …"
select select "25032"
click select "Select CONESTOGA DFRM/STEP Economy TL Flatbed Intermodal LTL Standard Next Day …"
click input "text"
type input "ats"
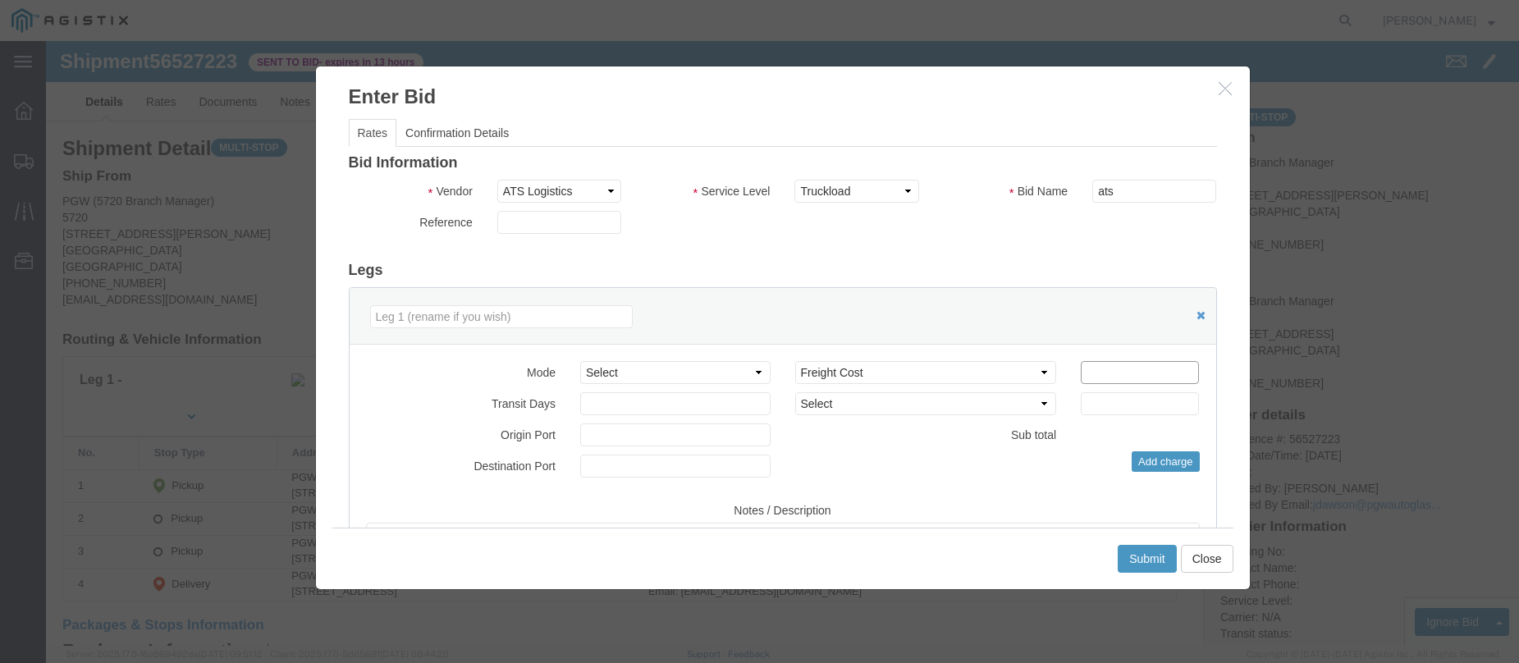
click input "number"
type input "1700"
click button "Submit"
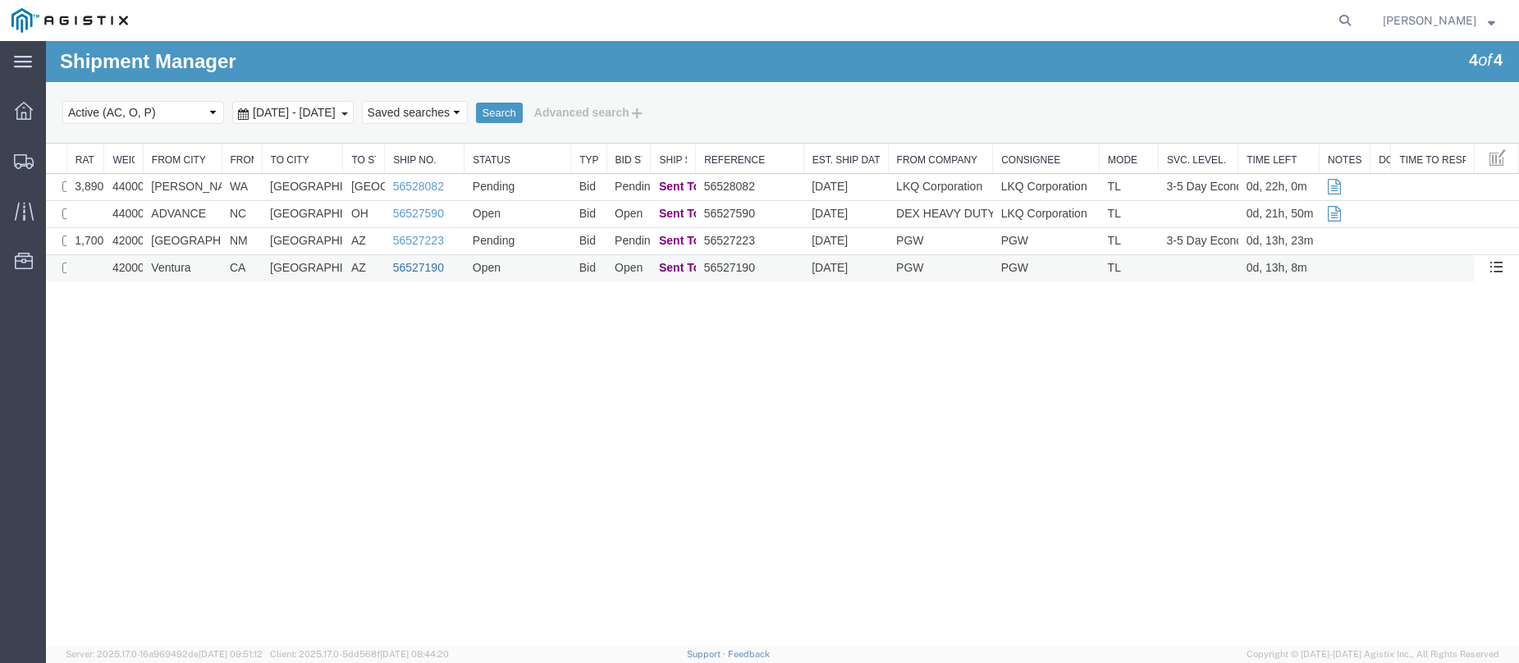
click at [412, 264] on link "56527190" at bounding box center [418, 267] width 51 height 13
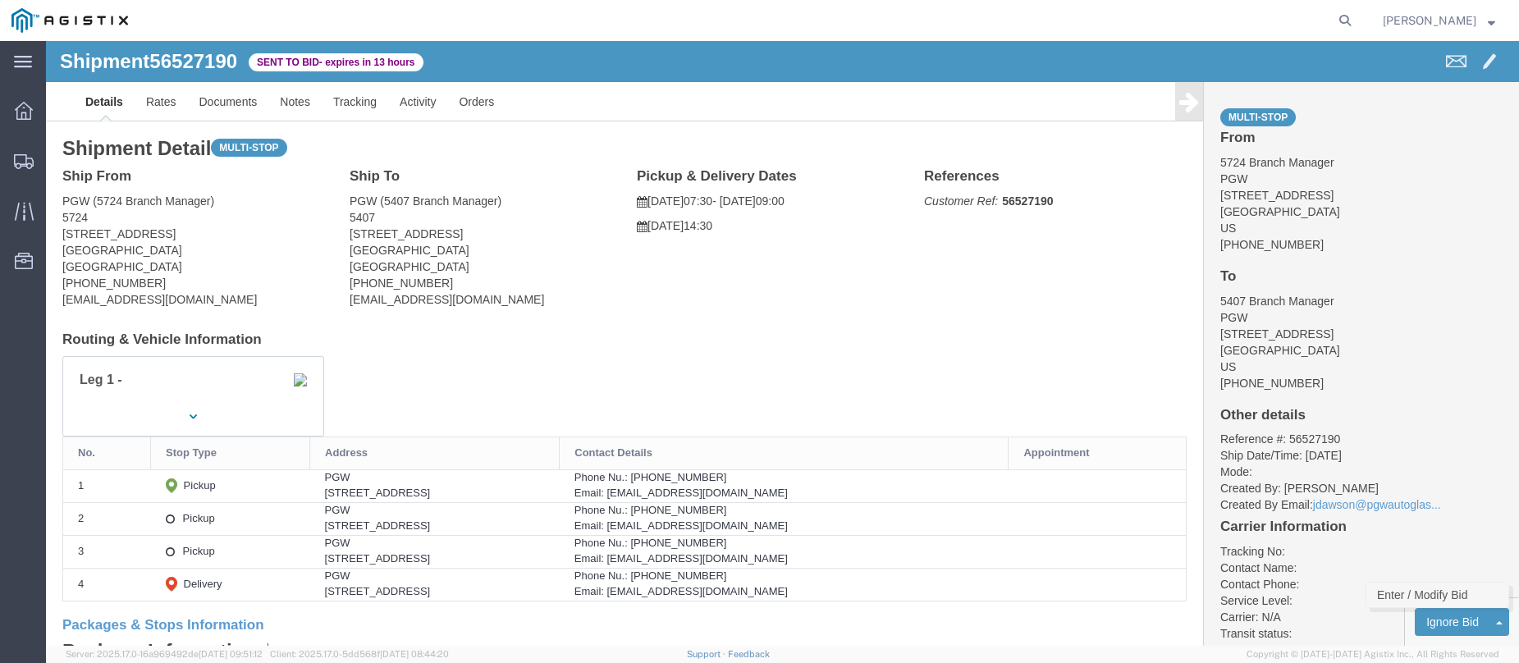
click link "Enter / Modify Bid"
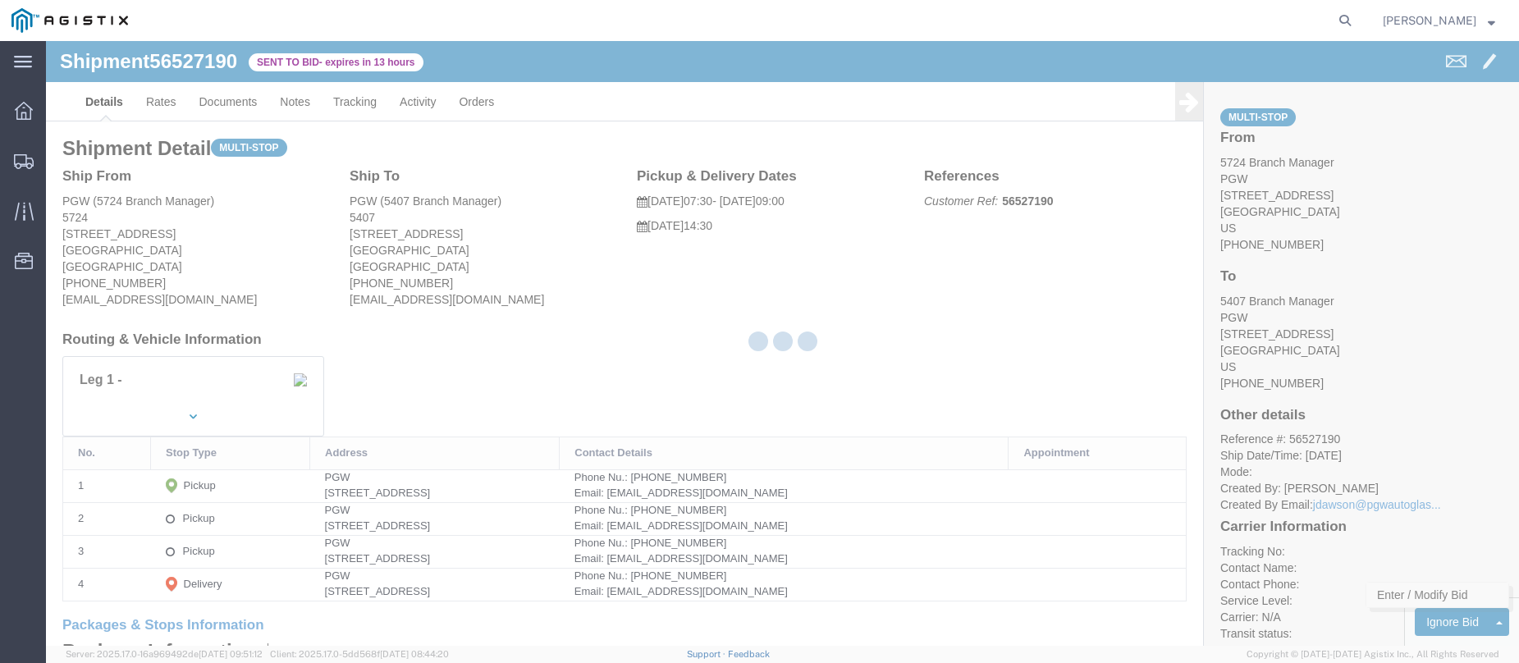
select select "146"
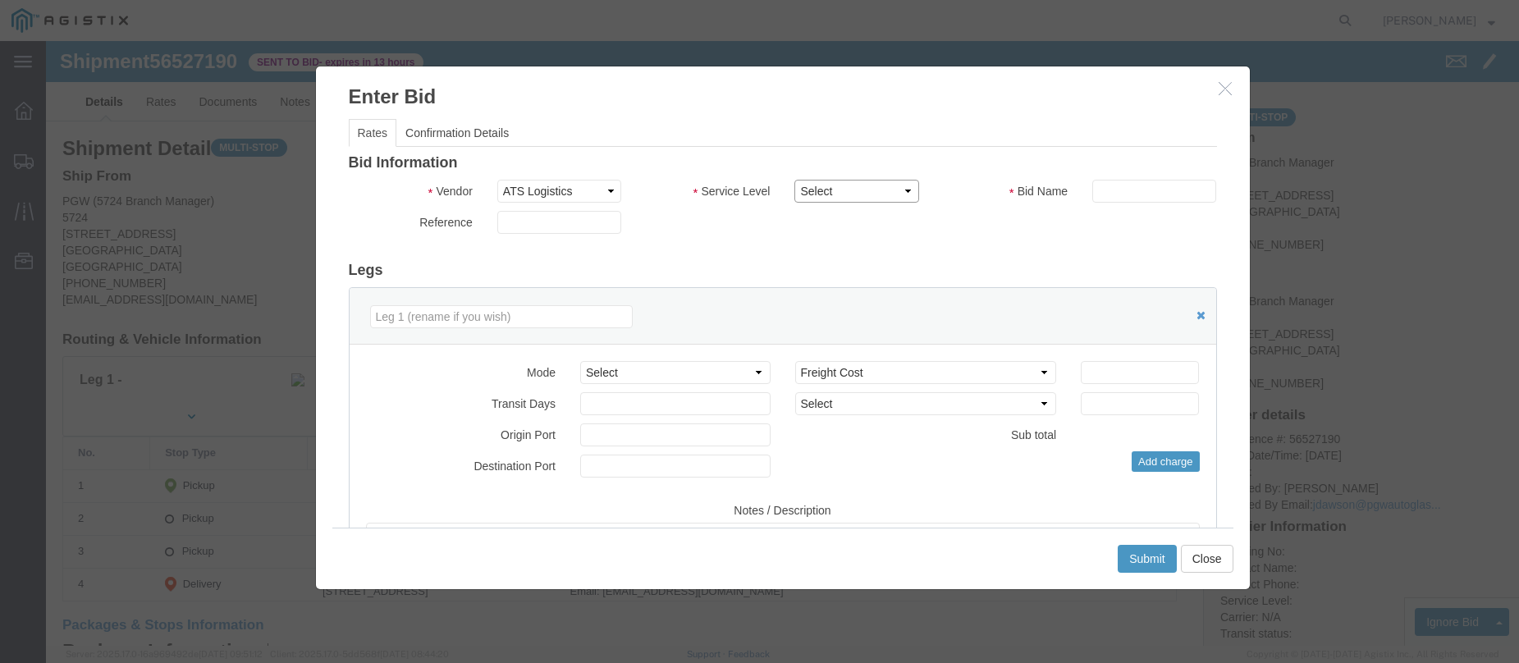
click select "Select CONESTOGA DFRM/STEP Economy TL Flatbed Intermodal LTL Standard Next Day …"
select select "25032"
click select "Select CONESTOGA DFRM/STEP Economy TL Flatbed Intermodal LTL Standard Next Day …"
click input "text"
type input "ats"
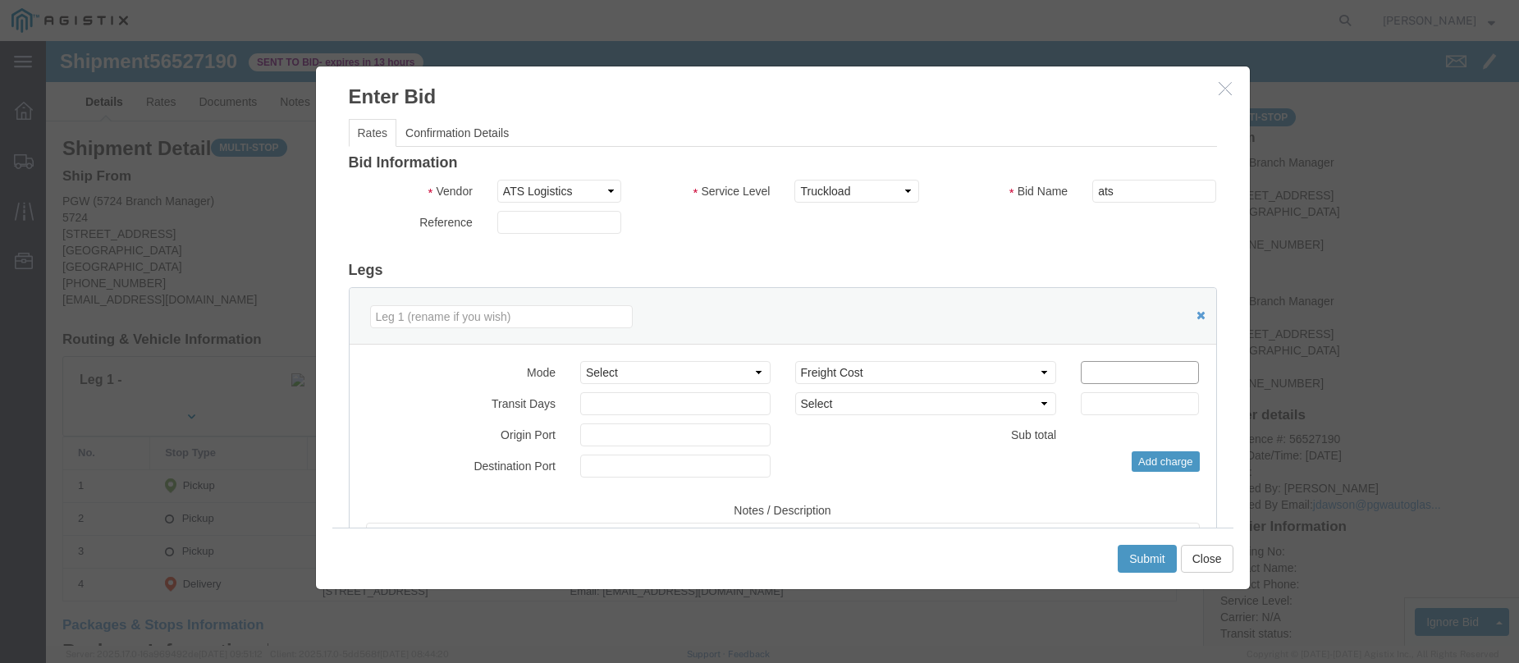
click input "number"
type input "2000"
click button "Submit"
